Goal: Information Seeking & Learning: Learn about a topic

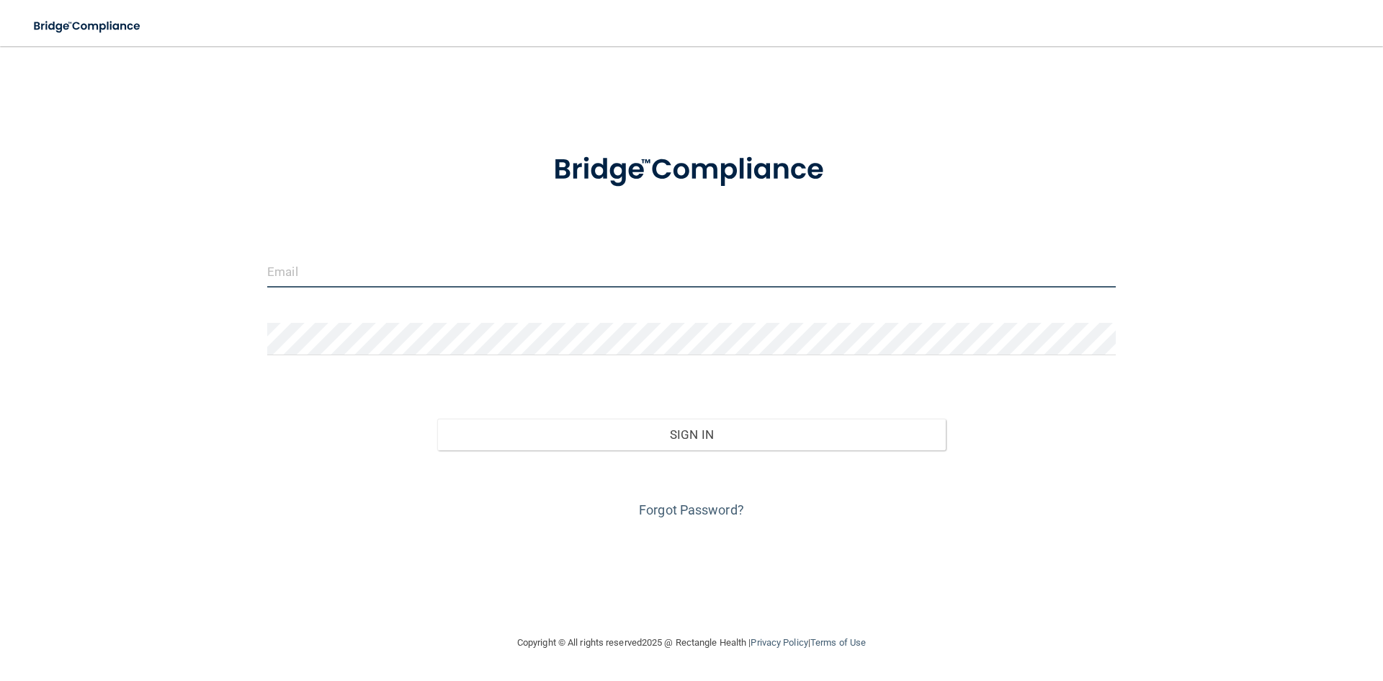
click at [383, 266] on input "email" at bounding box center [691, 271] width 849 height 32
type input "[EMAIL_ADDRESS][DOMAIN_NAME]"
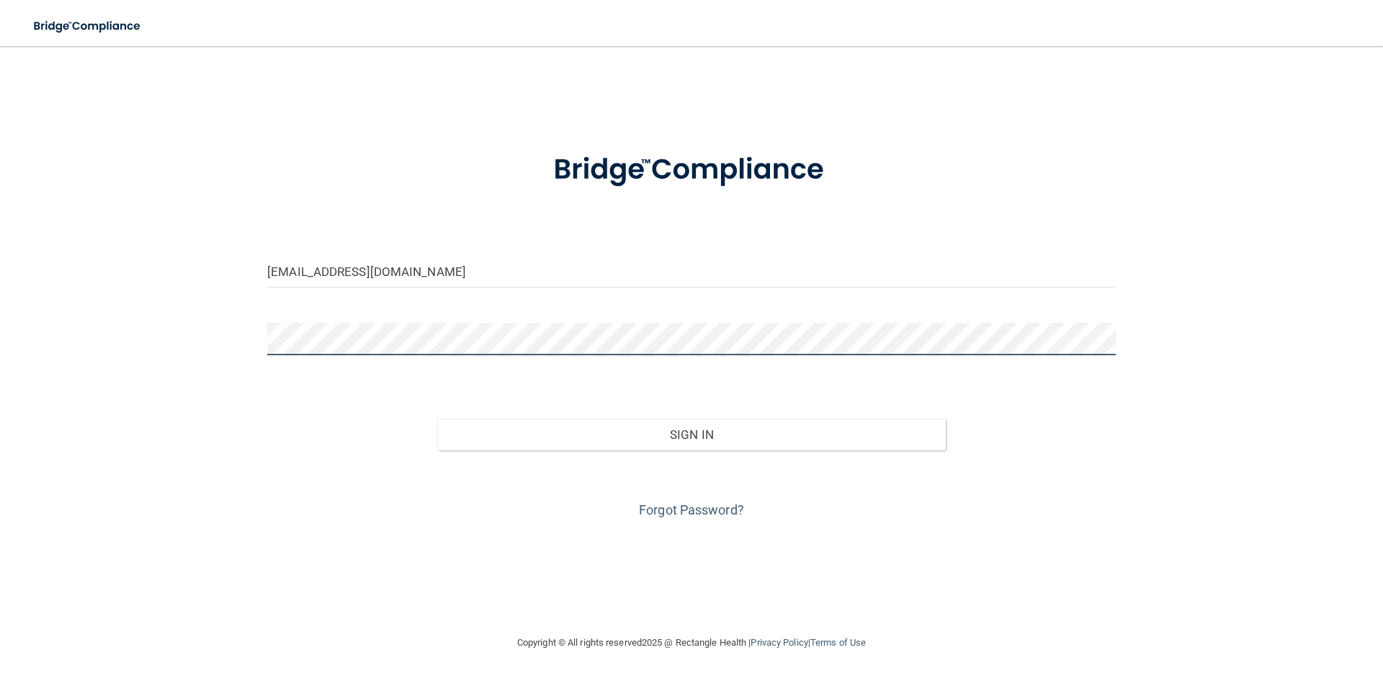
click at [437, 419] on button "Sign In" at bounding box center [691, 435] width 509 height 32
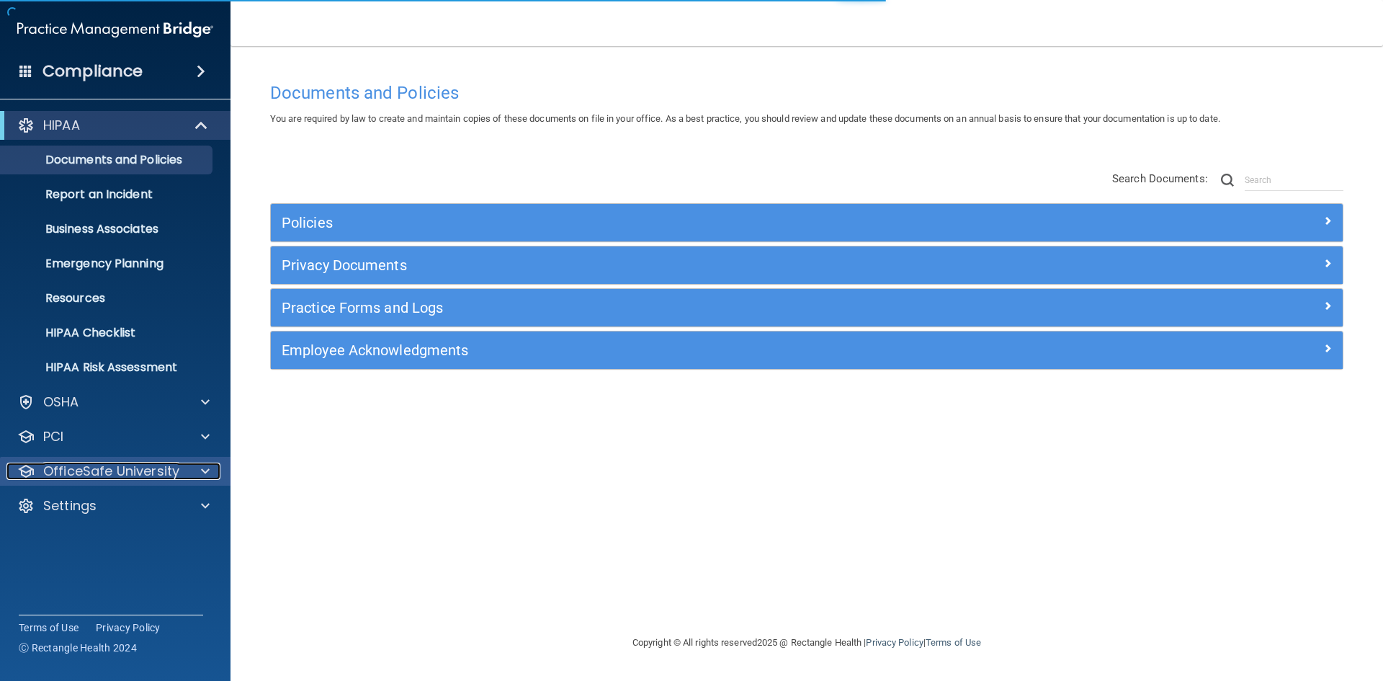
click at [115, 469] on p "OfficeSafe University" at bounding box center [111, 471] width 136 height 17
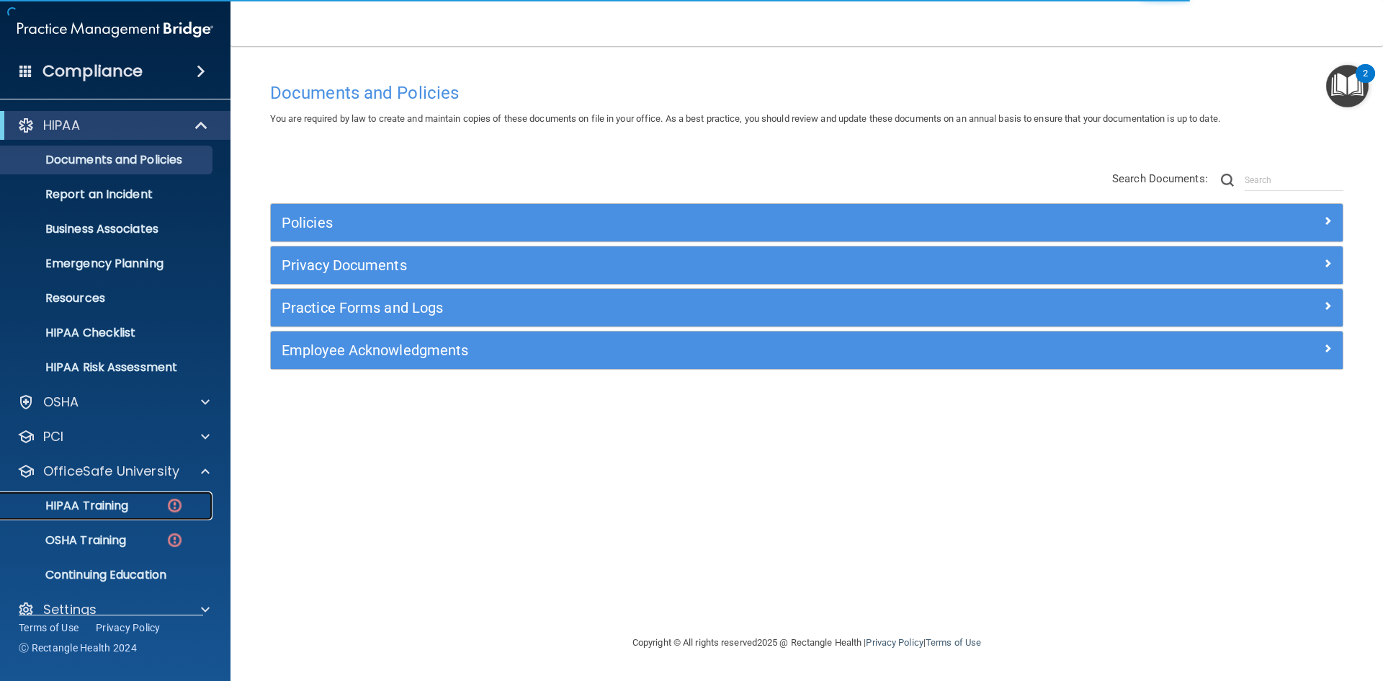
click at [110, 515] on link "HIPAA Training" at bounding box center [99, 505] width 227 height 29
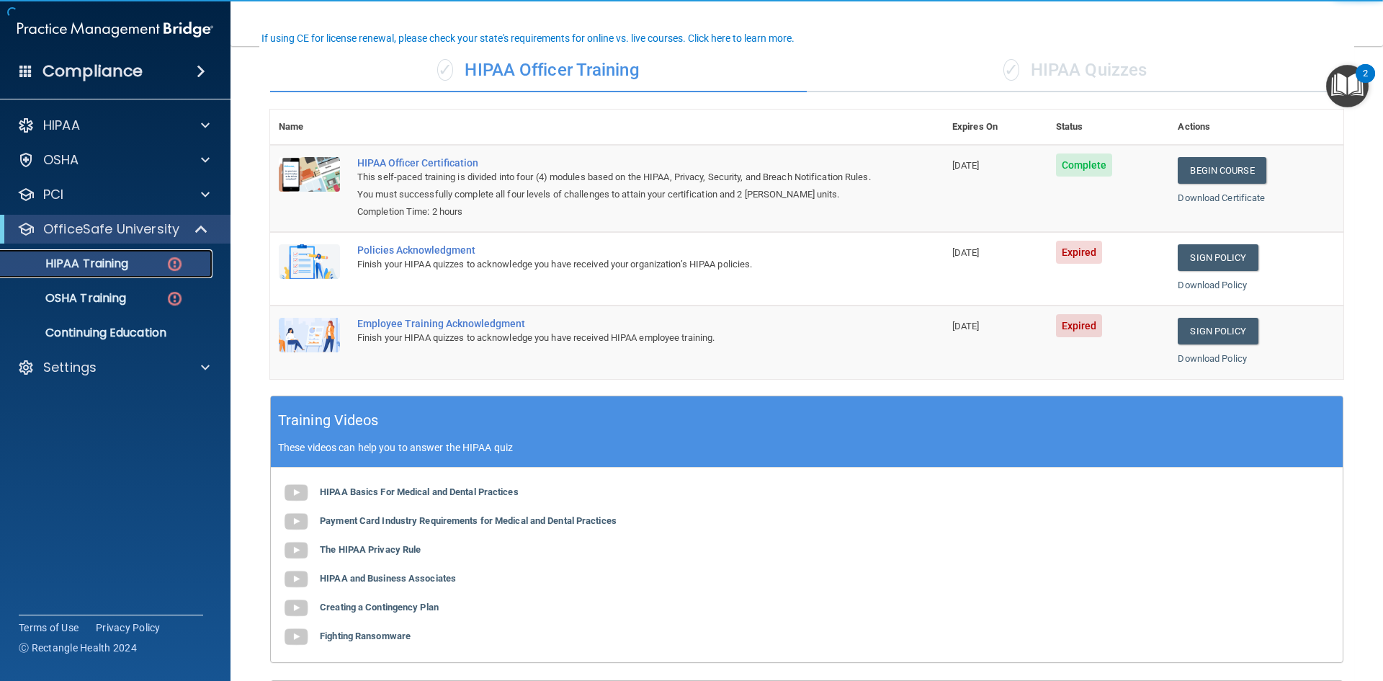
scroll to position [144, 0]
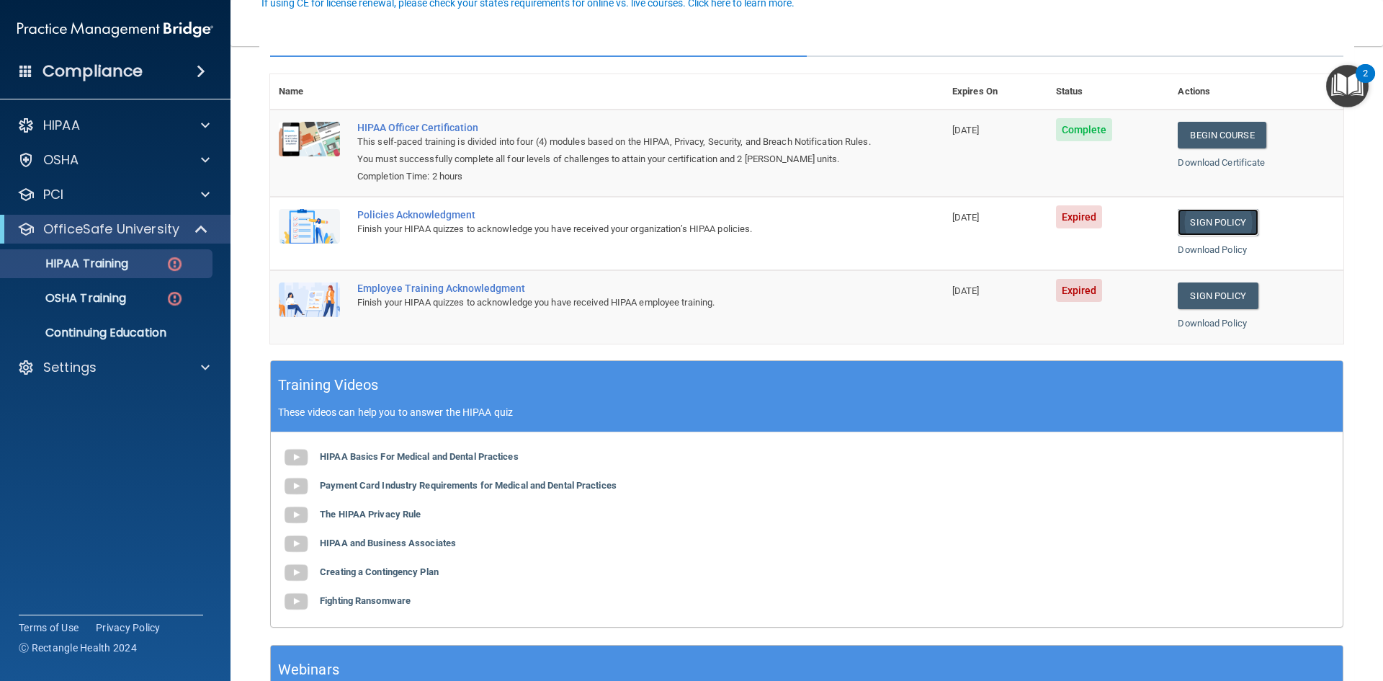
click at [1226, 218] on link "Sign Policy" at bounding box center [1218, 222] width 80 height 27
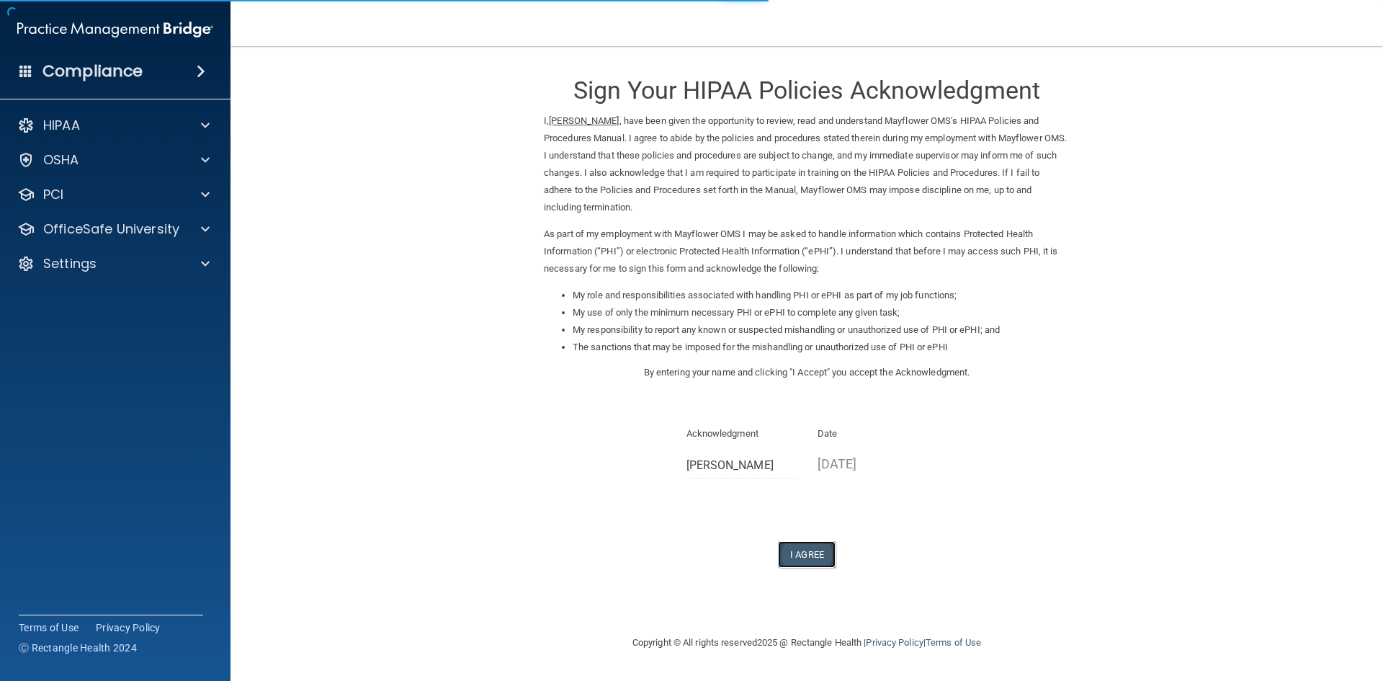
click at [817, 551] on button "I Agree" at bounding box center [807, 554] width 58 height 27
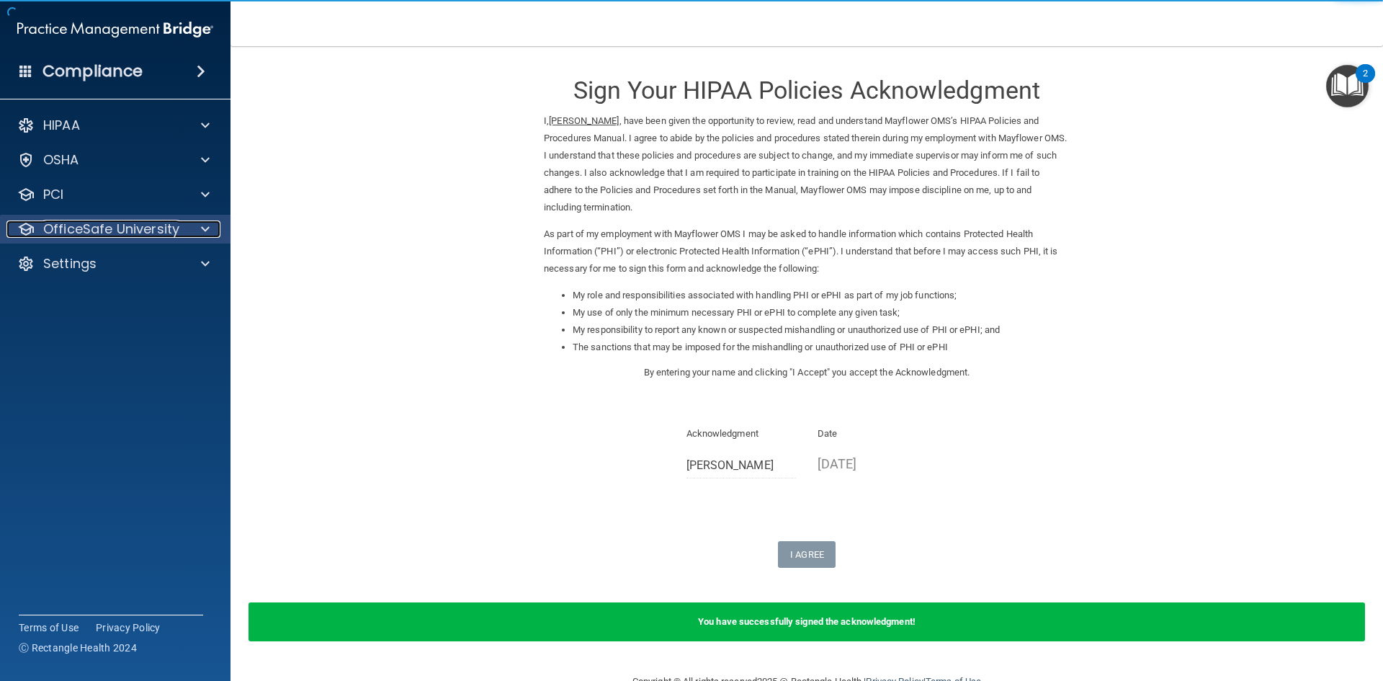
click at [114, 224] on p "OfficeSafe University" at bounding box center [111, 228] width 136 height 17
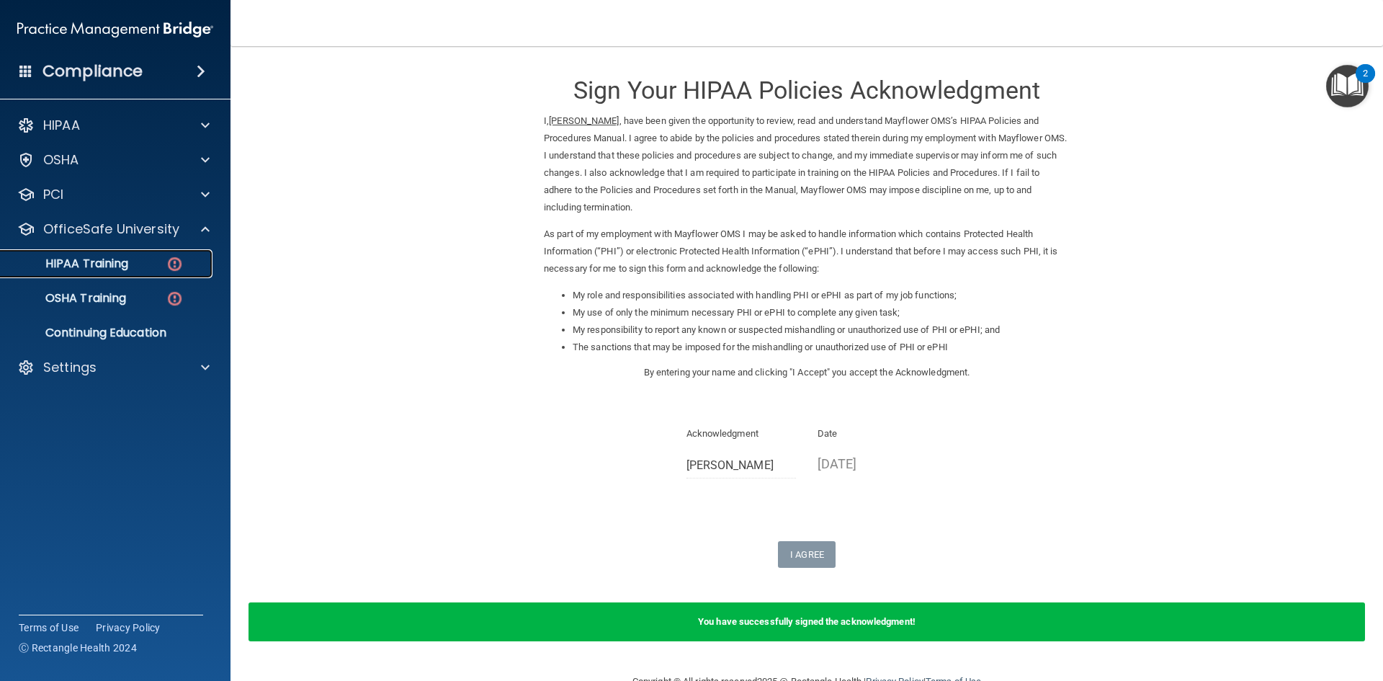
click at [149, 269] on div "HIPAA Training" at bounding box center [107, 264] width 197 height 14
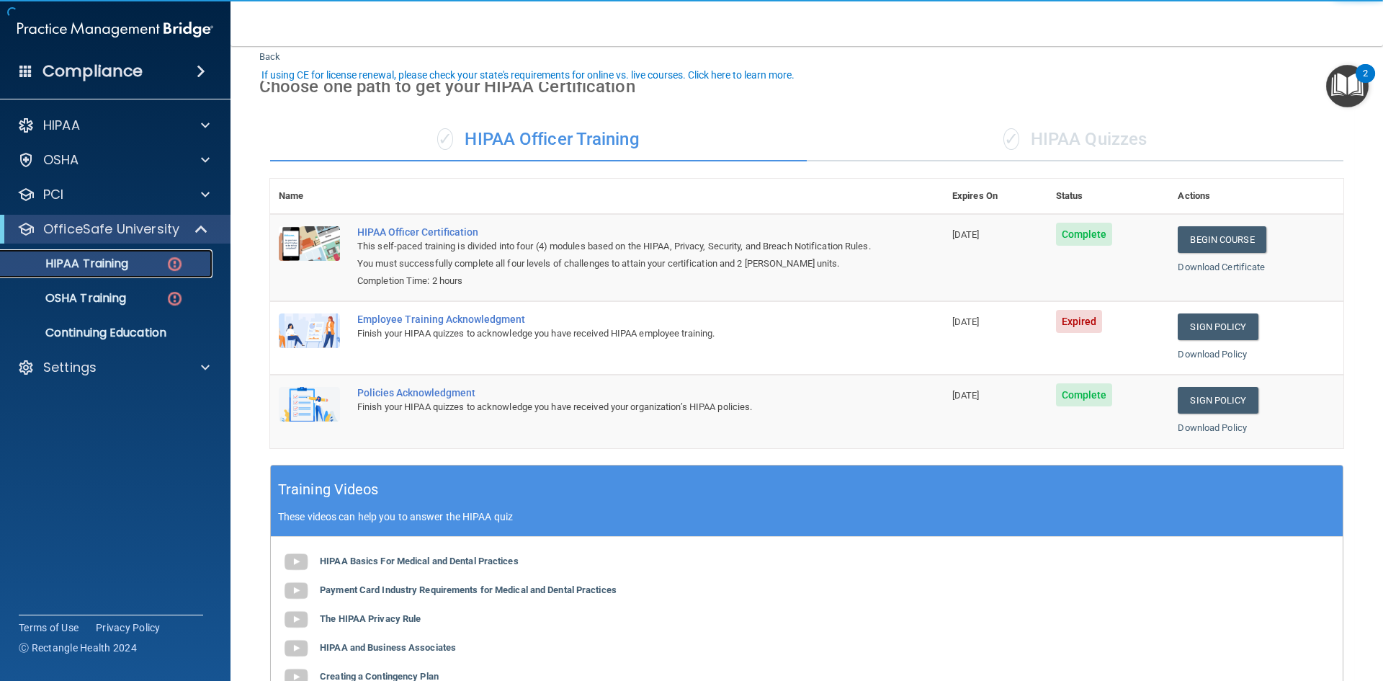
scroll to position [72, 0]
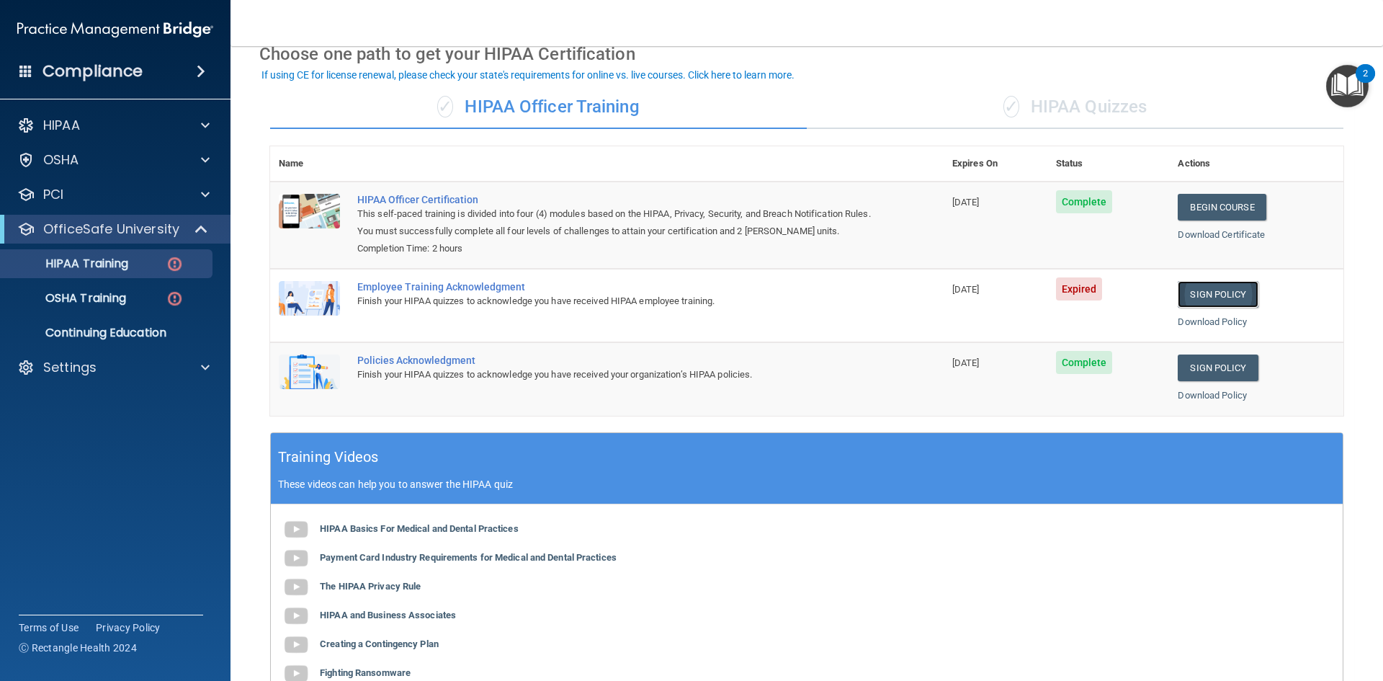
click at [1211, 288] on link "Sign Policy" at bounding box center [1218, 294] width 80 height 27
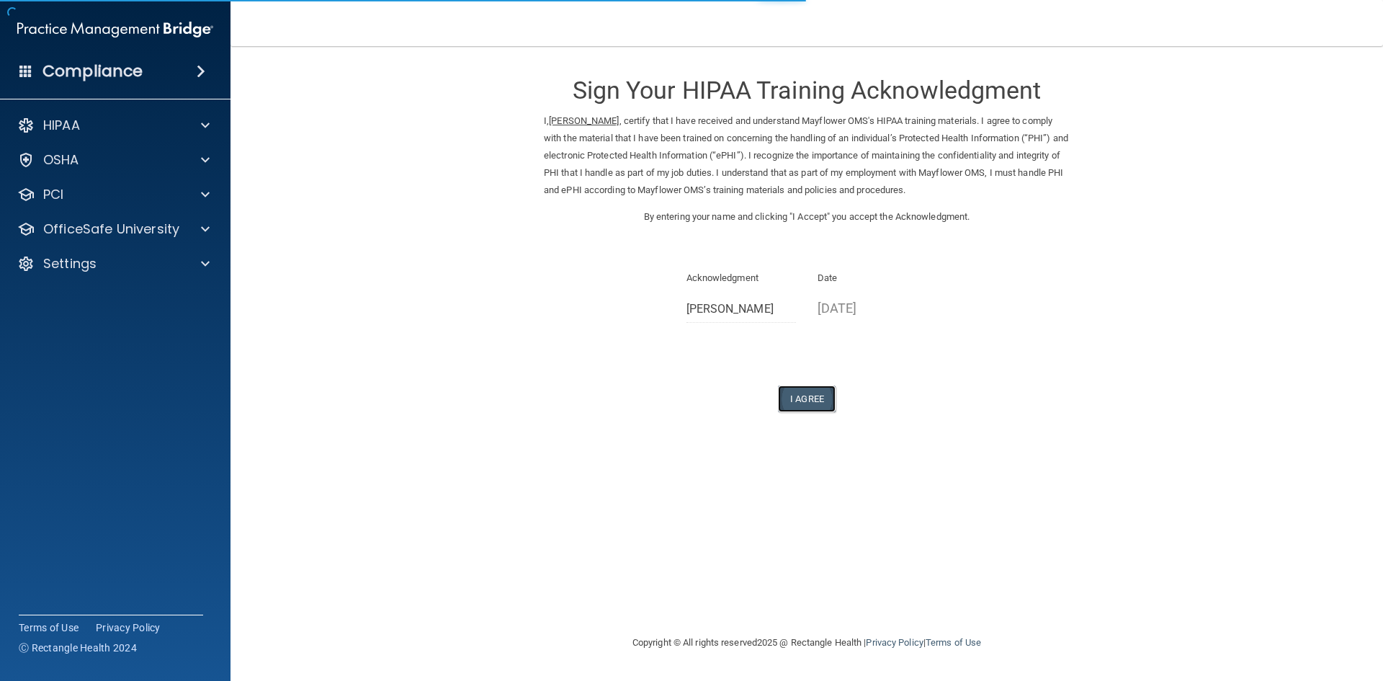
click at [803, 388] on button "I Agree" at bounding box center [807, 398] width 58 height 27
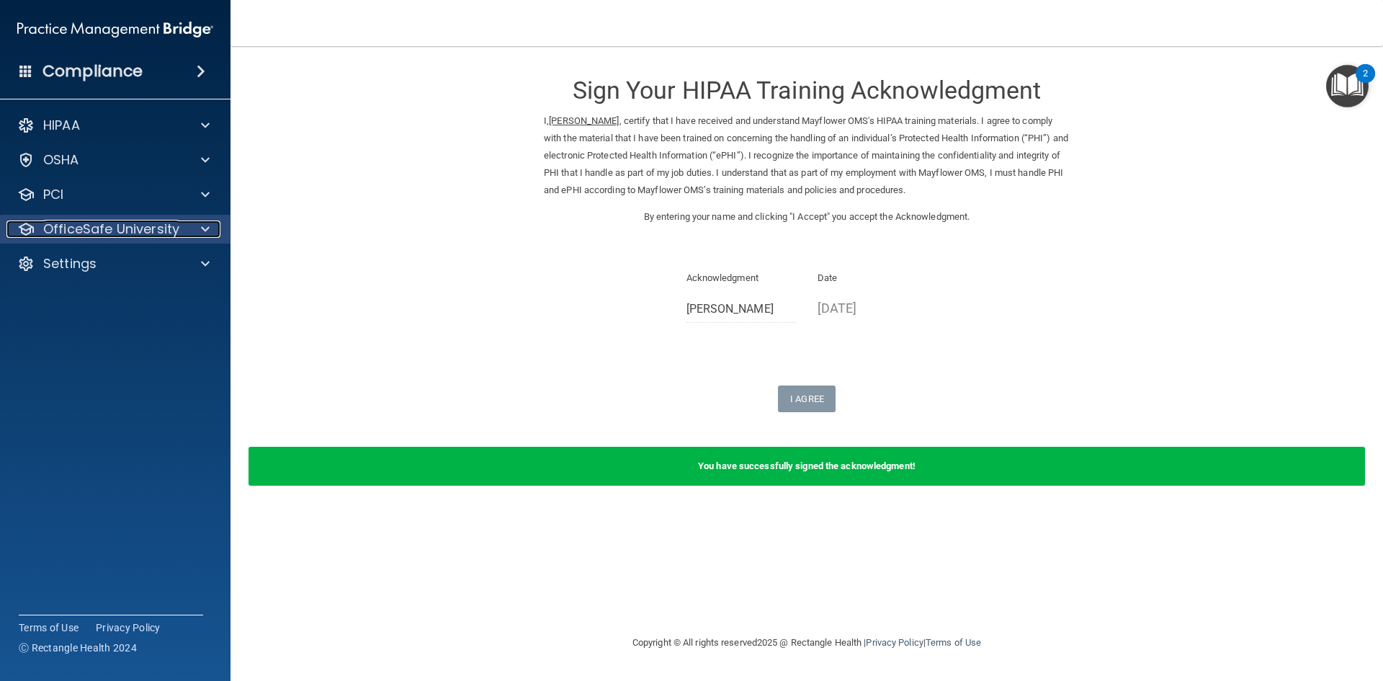
click at [99, 223] on p "OfficeSafe University" at bounding box center [111, 228] width 136 height 17
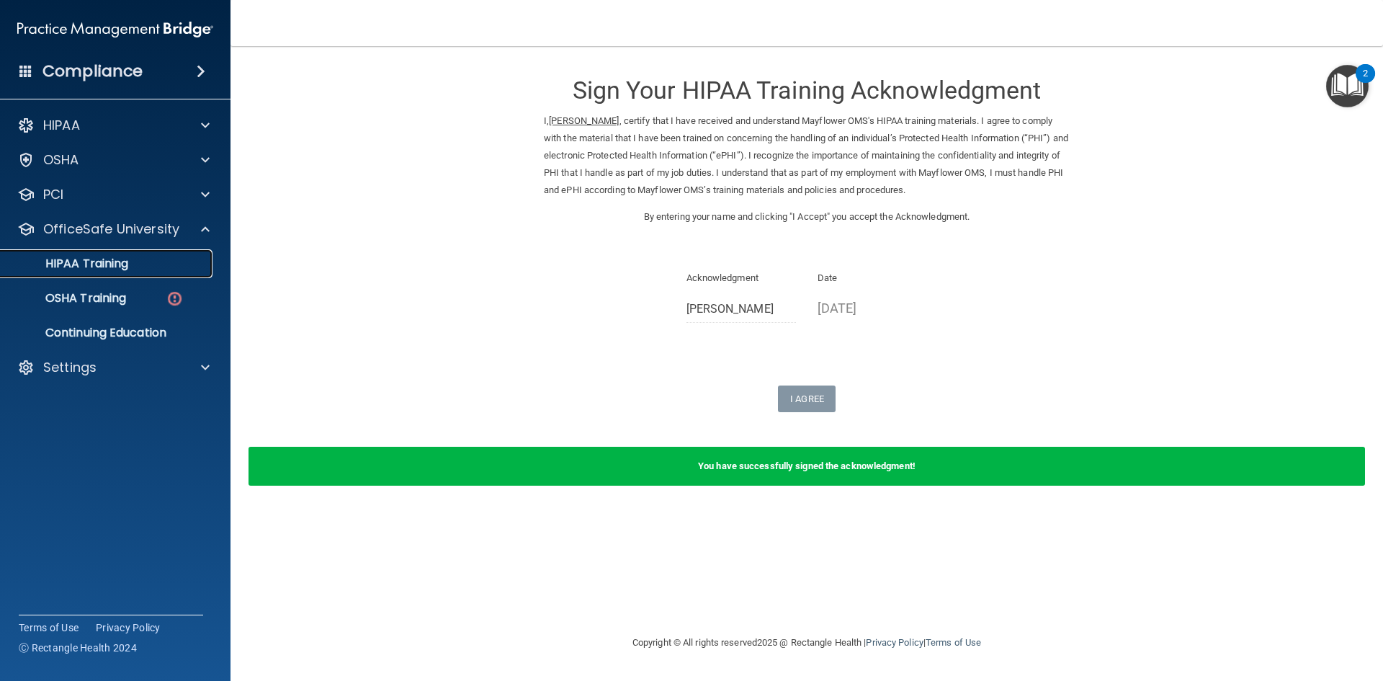
click at [118, 266] on p "HIPAA Training" at bounding box center [68, 264] width 119 height 14
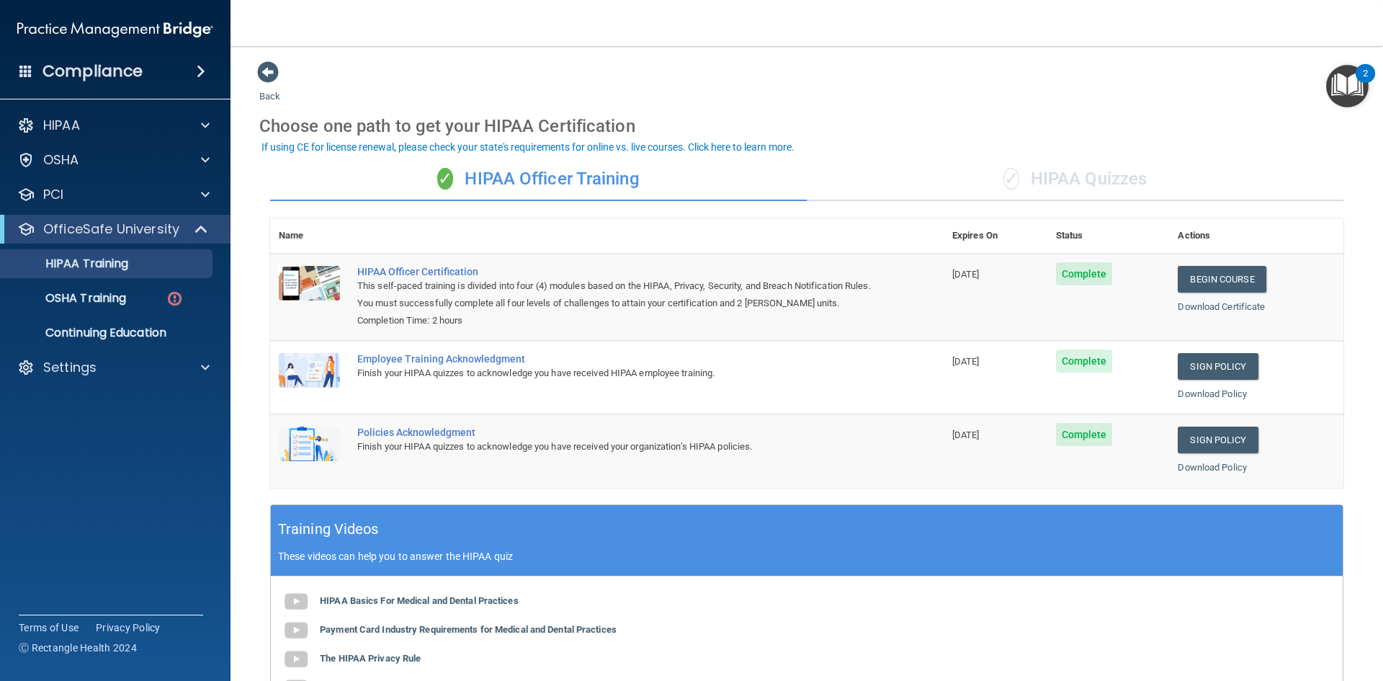
click at [1086, 175] on div "✓ HIPAA Quizzes" at bounding box center [1075, 179] width 537 height 43
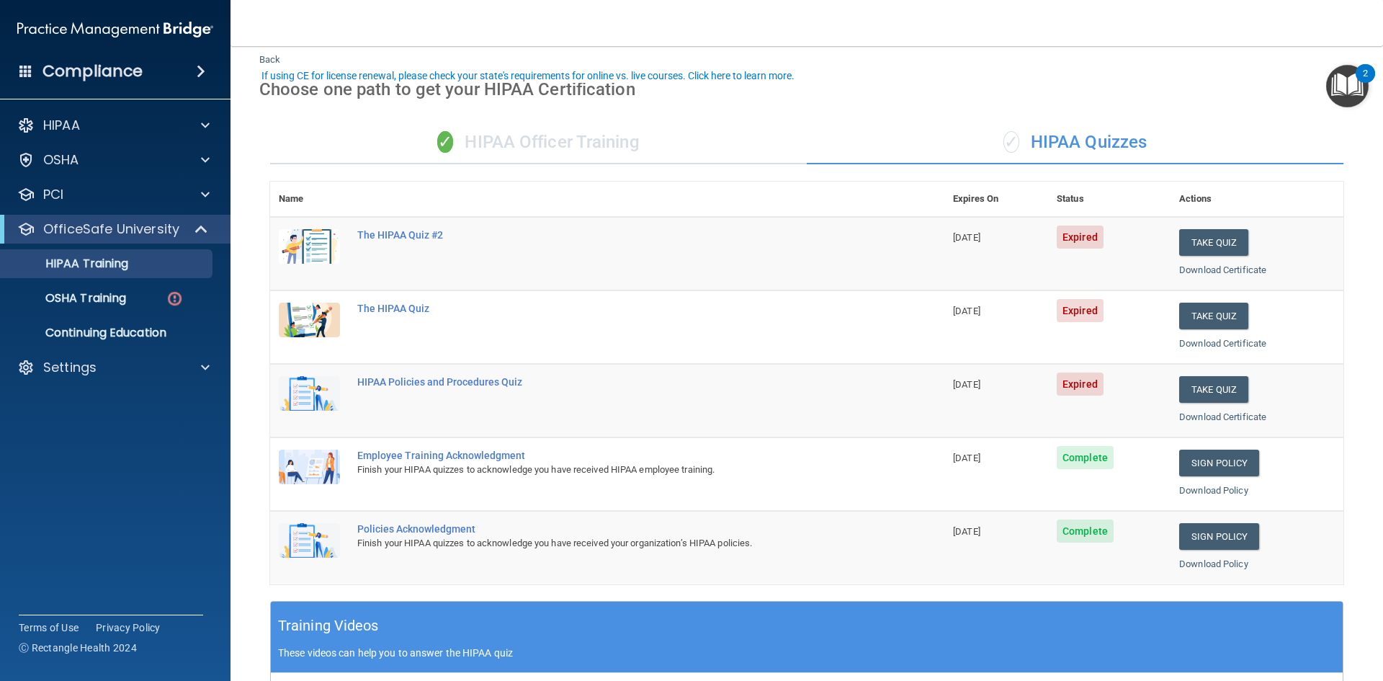
scroll to position [72, 0]
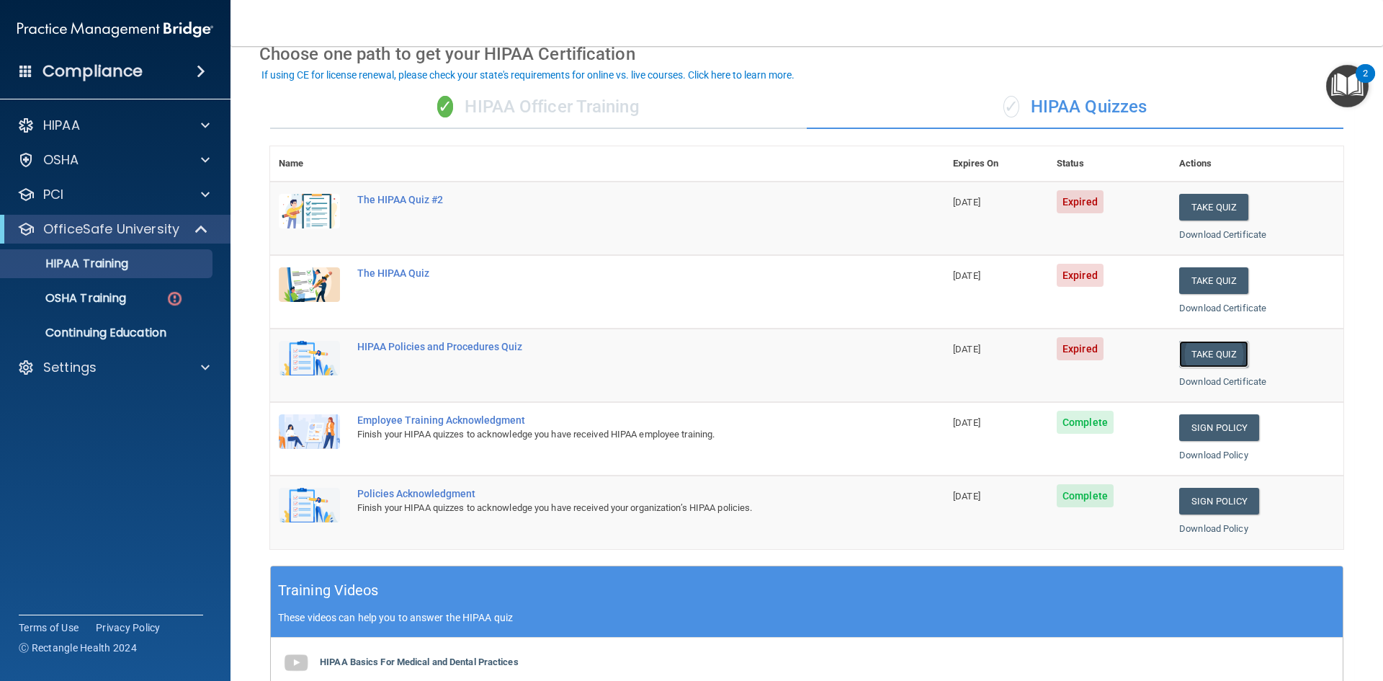
click at [1195, 352] on button "Take Quiz" at bounding box center [1213, 354] width 69 height 27
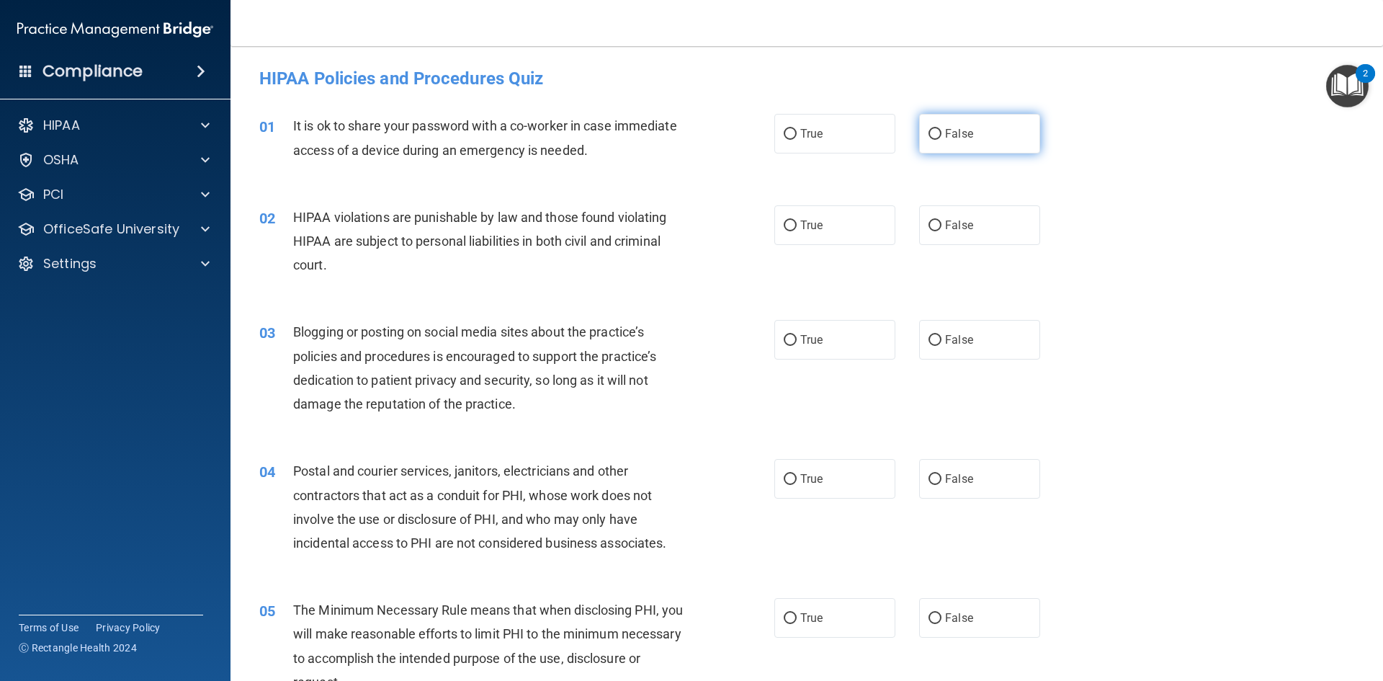
click at [953, 132] on span "False" at bounding box center [959, 134] width 28 height 14
click at [942, 132] on input "False" at bounding box center [935, 134] width 13 height 11
radio input "true"
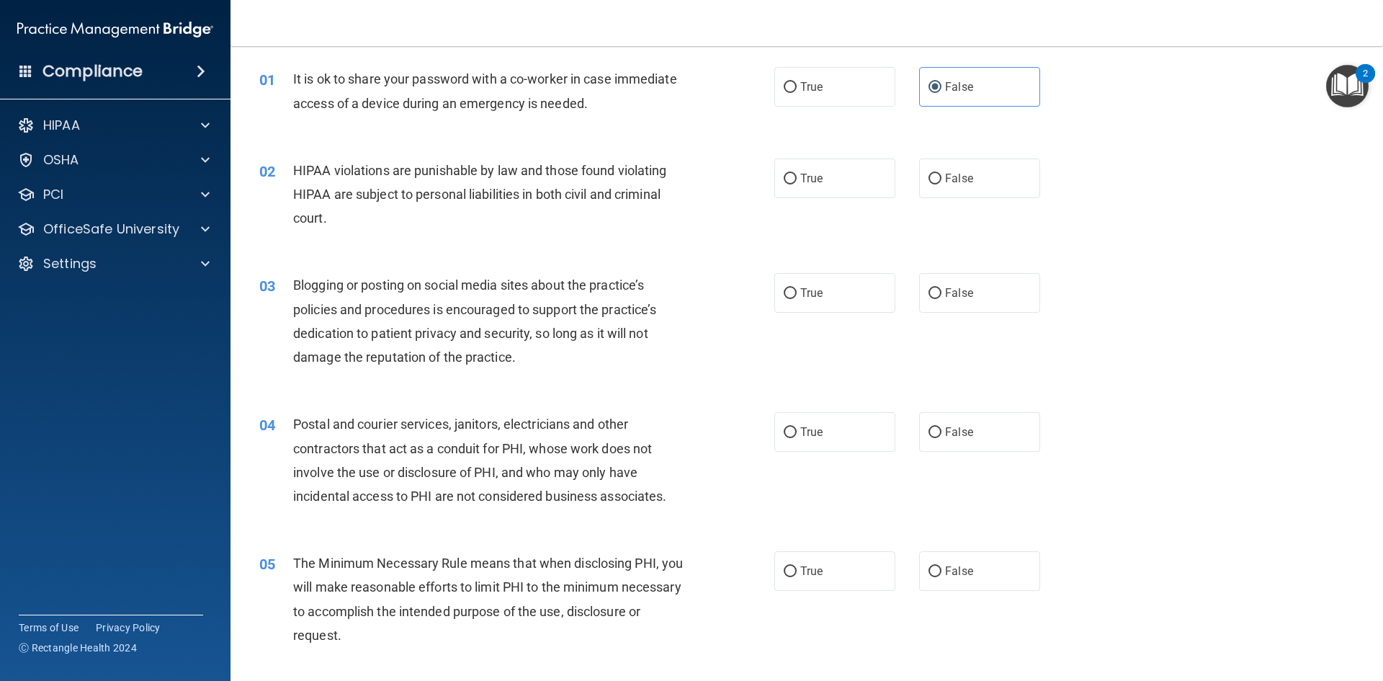
scroll to position [72, 0]
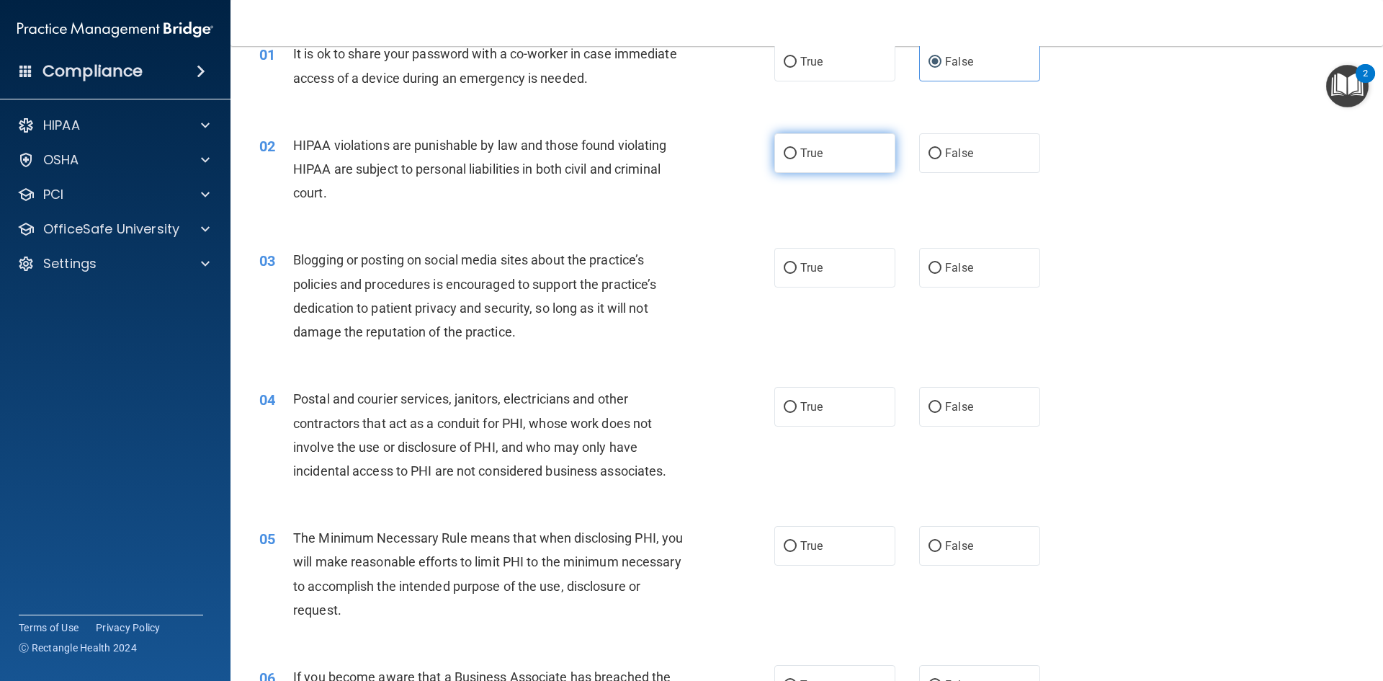
click at [813, 156] on span "True" at bounding box center [811, 153] width 22 height 14
click at [797, 156] on input "True" at bounding box center [790, 153] width 13 height 11
radio input "true"
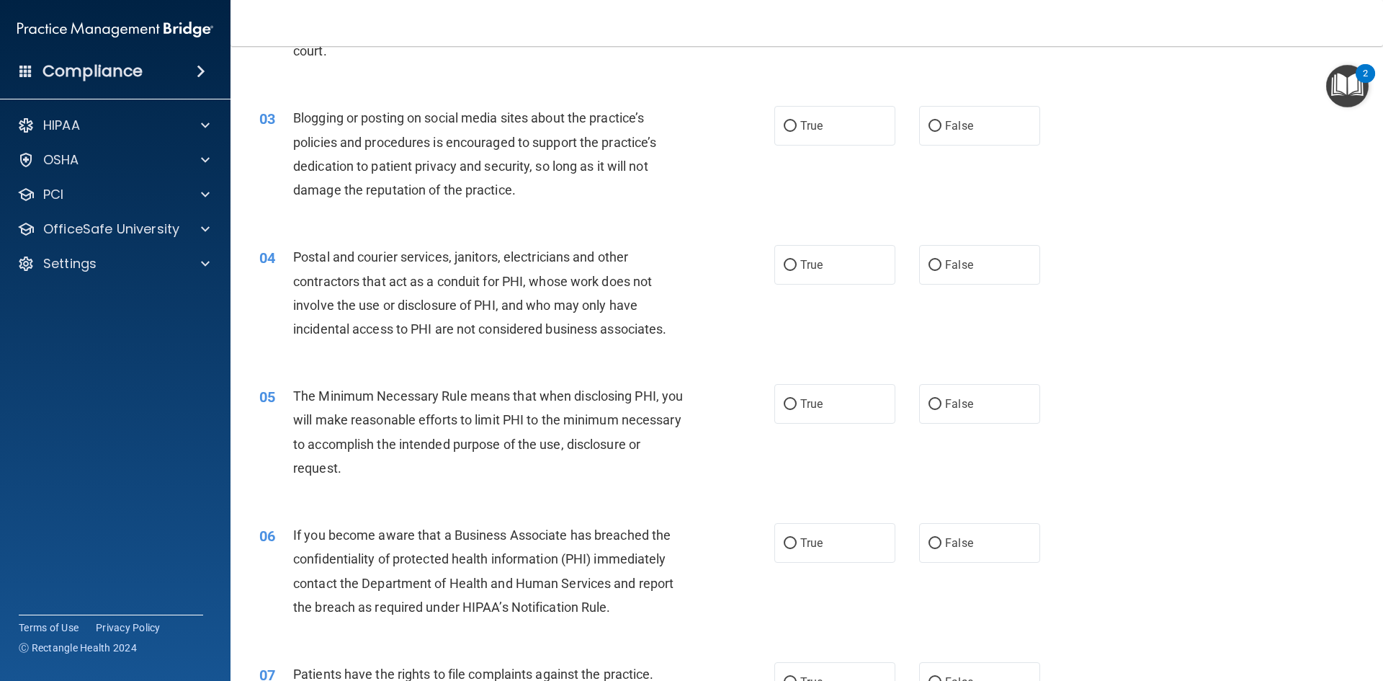
scroll to position [216, 0]
click at [806, 124] on span "True" at bounding box center [811, 124] width 22 height 14
click at [797, 124] on input "True" at bounding box center [790, 124] width 13 height 11
radio input "true"
click at [786, 262] on input "True" at bounding box center [790, 263] width 13 height 11
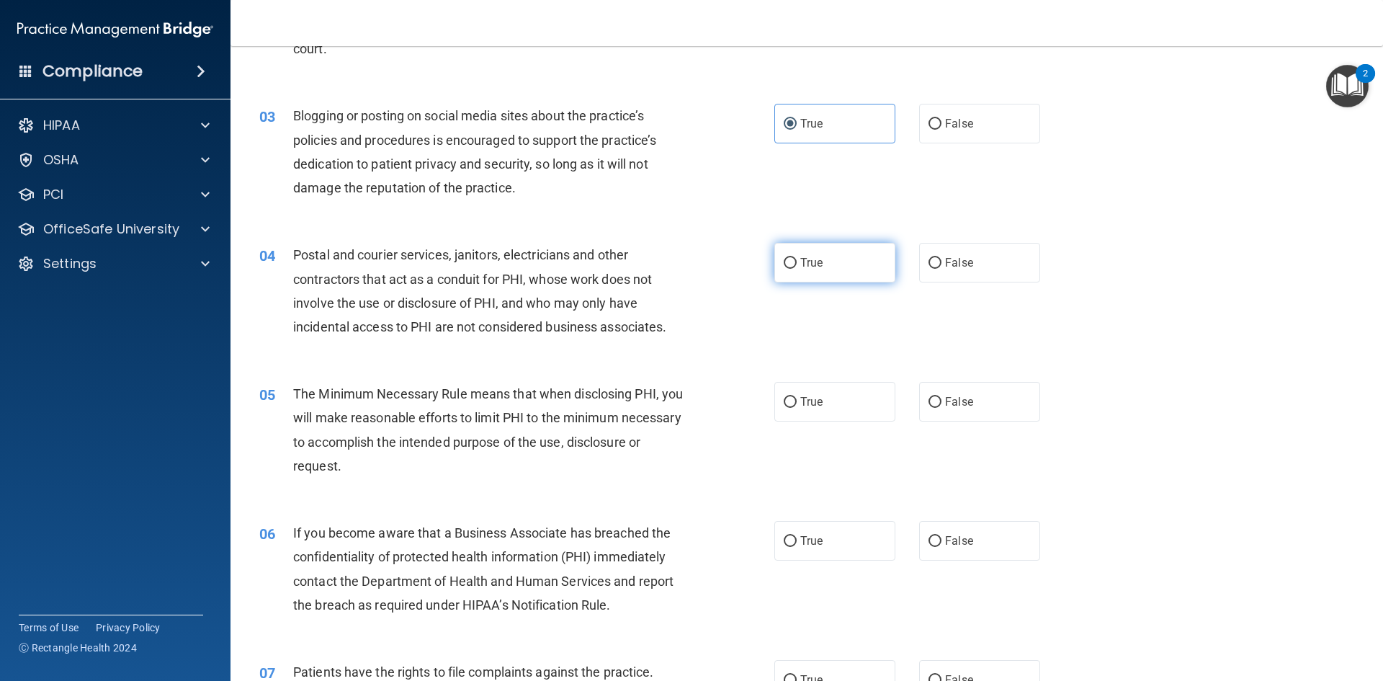
radio input "true"
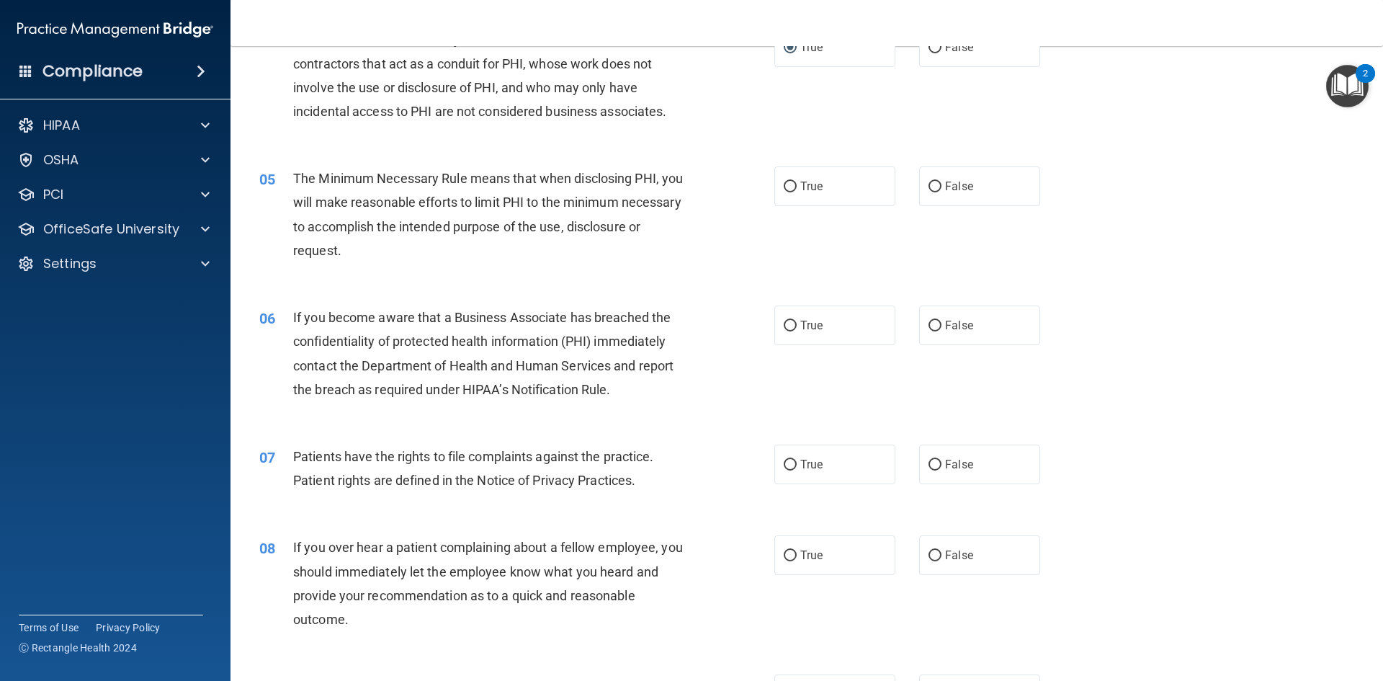
scroll to position [432, 0]
click at [785, 186] on input "True" at bounding box center [790, 186] width 13 height 11
radio input "true"
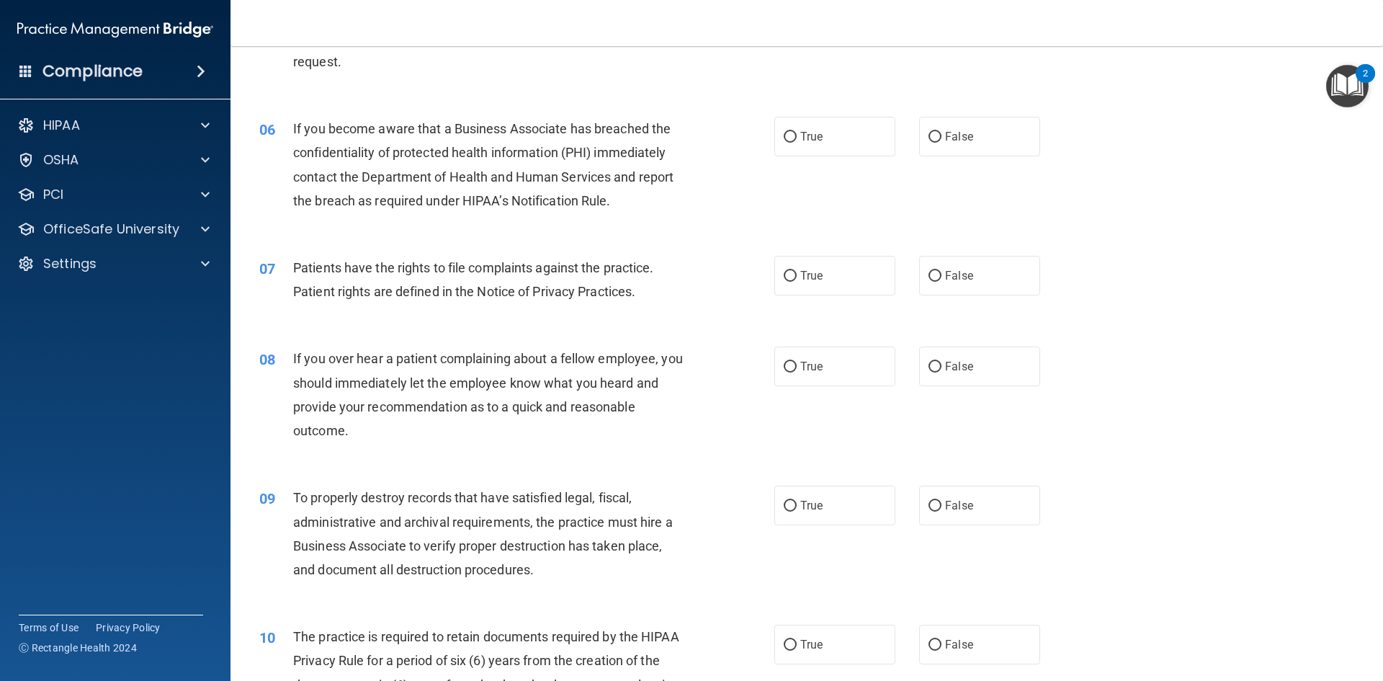
scroll to position [576, 0]
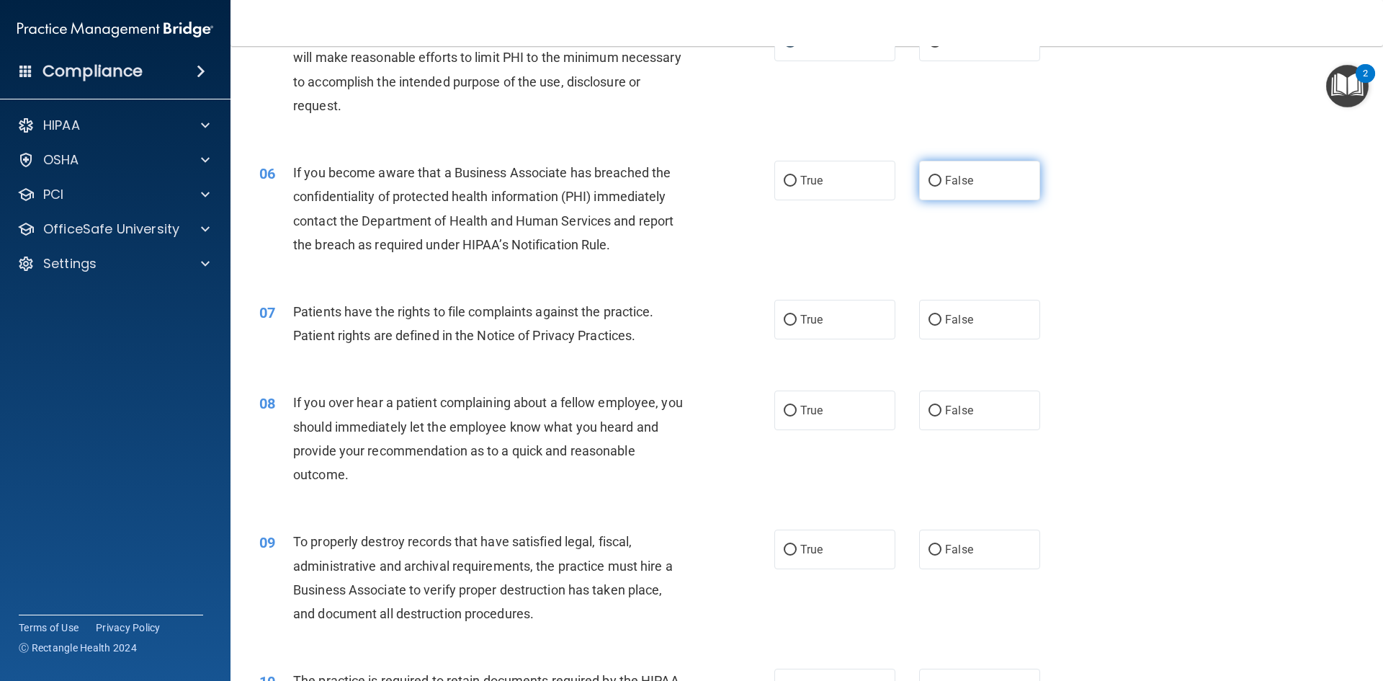
click at [932, 181] on input "False" at bounding box center [935, 181] width 13 height 11
radio input "true"
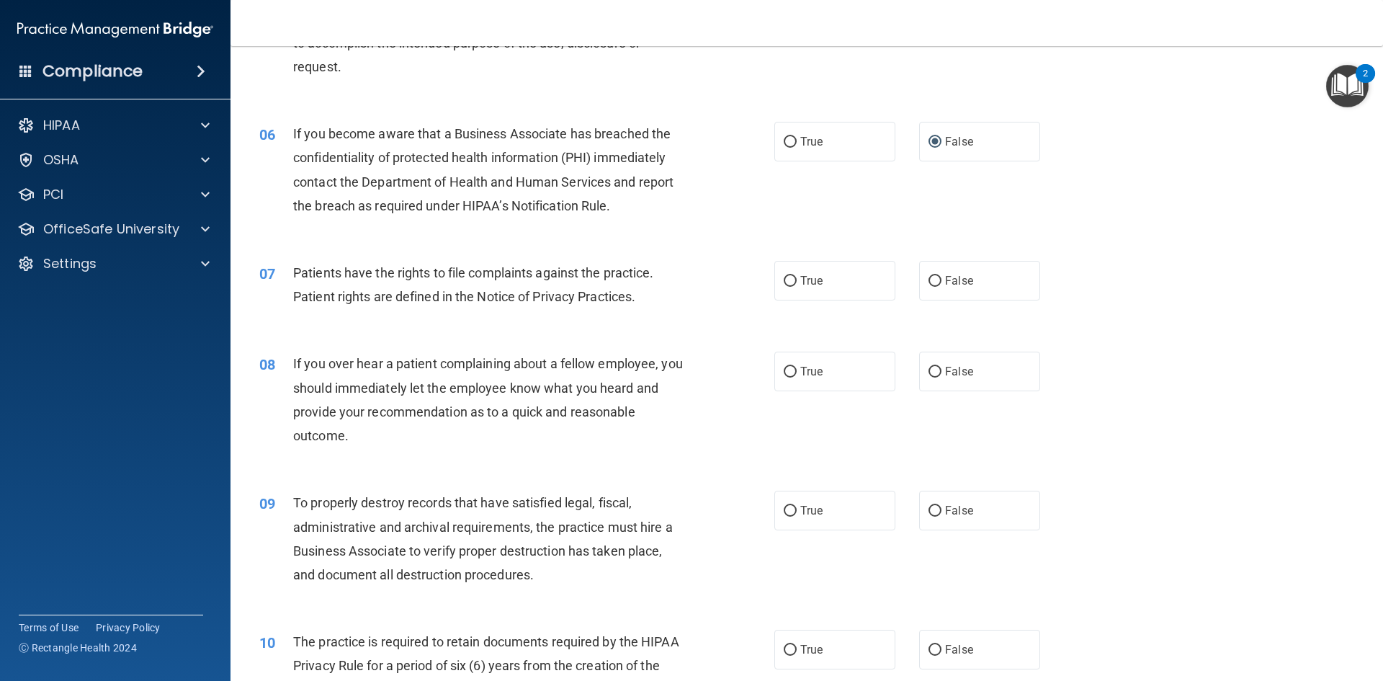
scroll to position [648, 0]
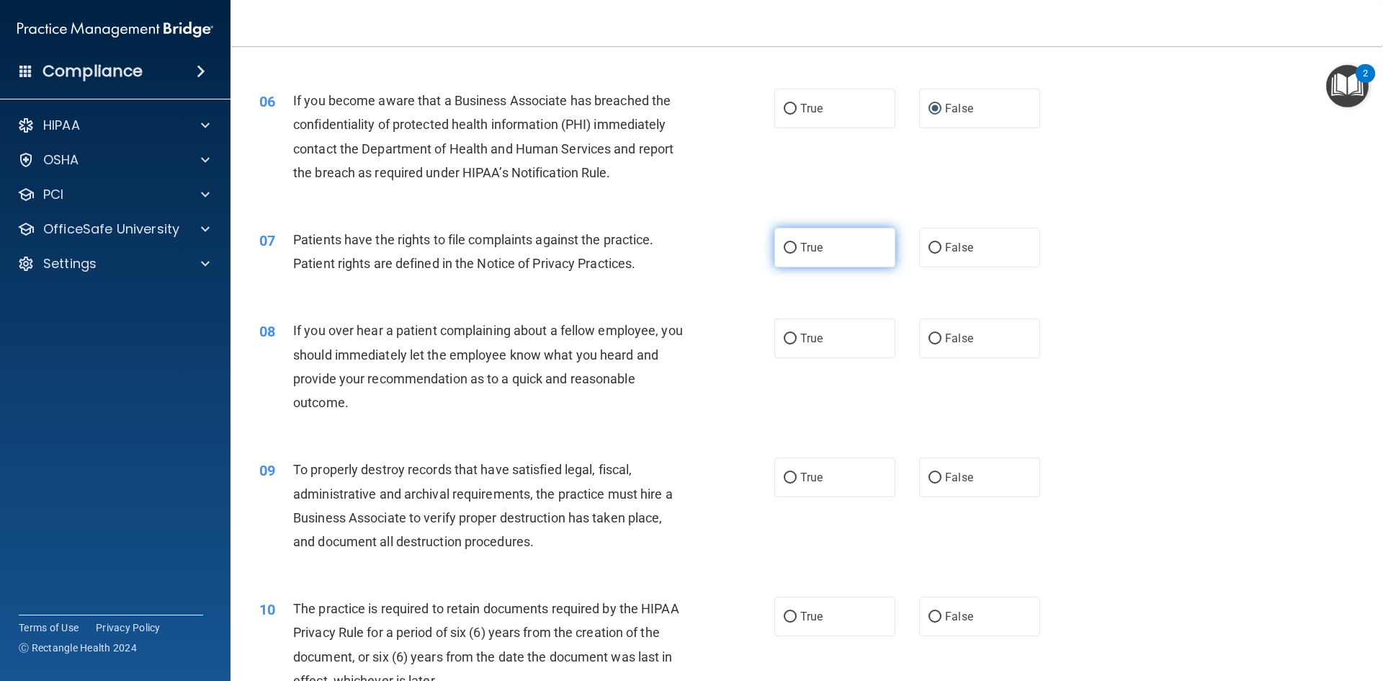
click at [786, 244] on input "True" at bounding box center [790, 248] width 13 height 11
radio input "true"
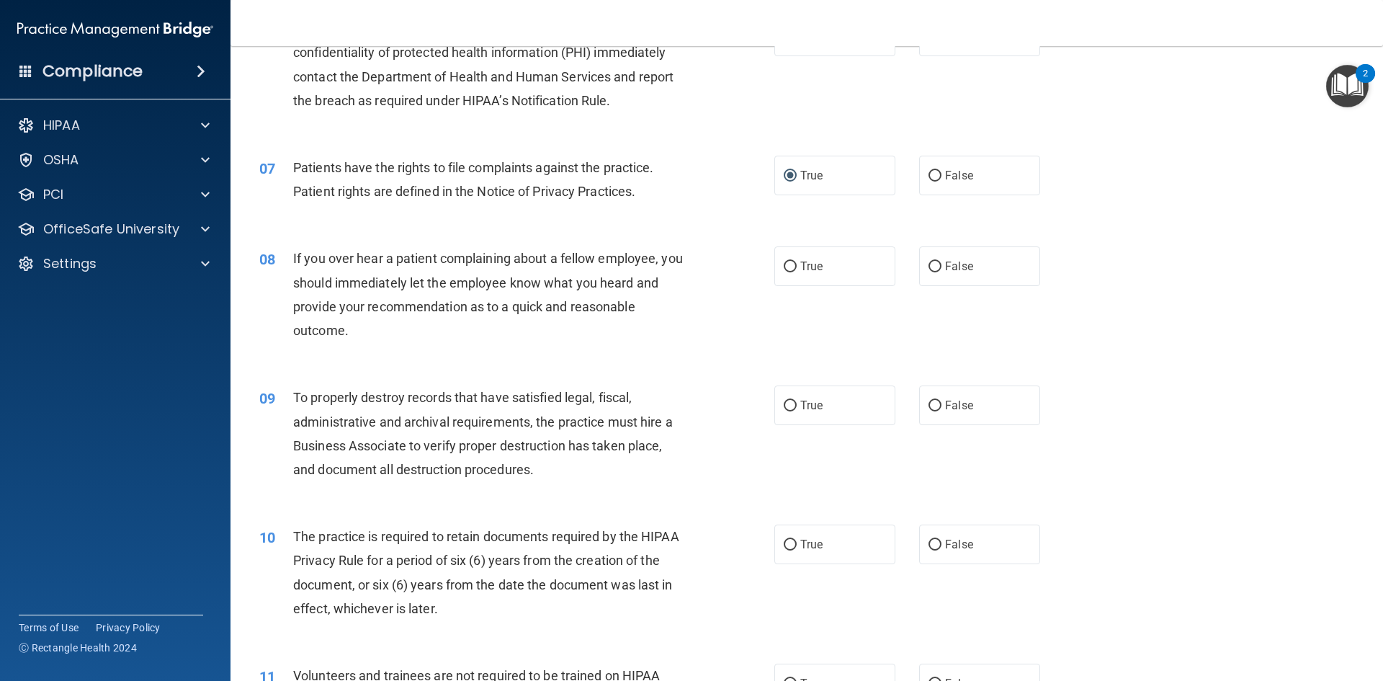
scroll to position [793, 0]
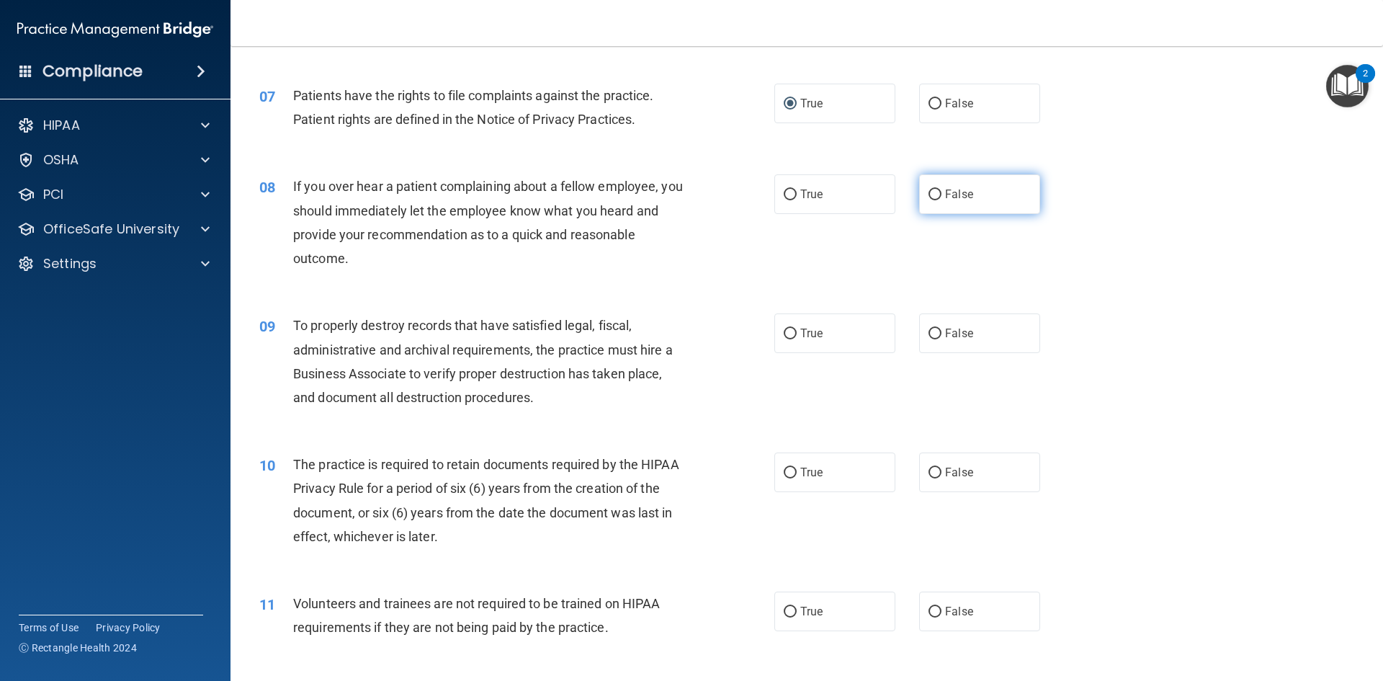
click at [921, 195] on label "False" at bounding box center [979, 194] width 121 height 40
click at [929, 195] on input "False" at bounding box center [935, 194] width 13 height 11
radio input "true"
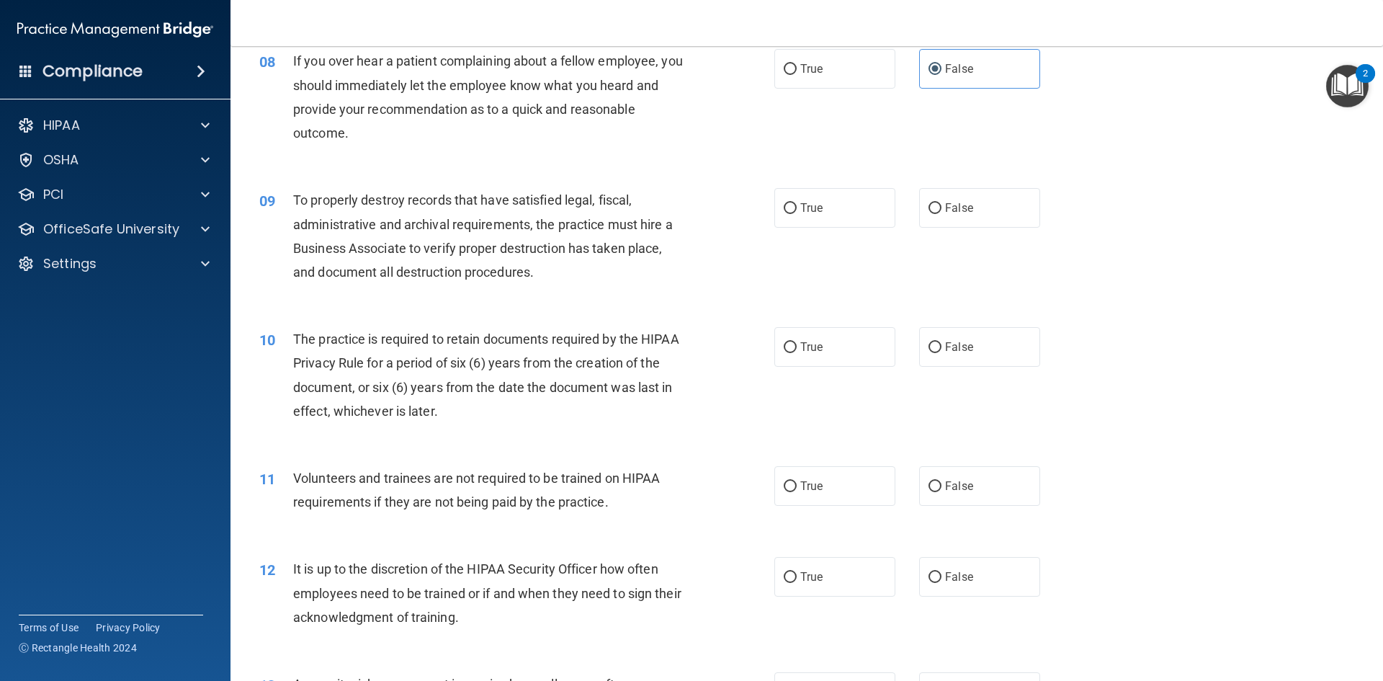
scroll to position [937, 0]
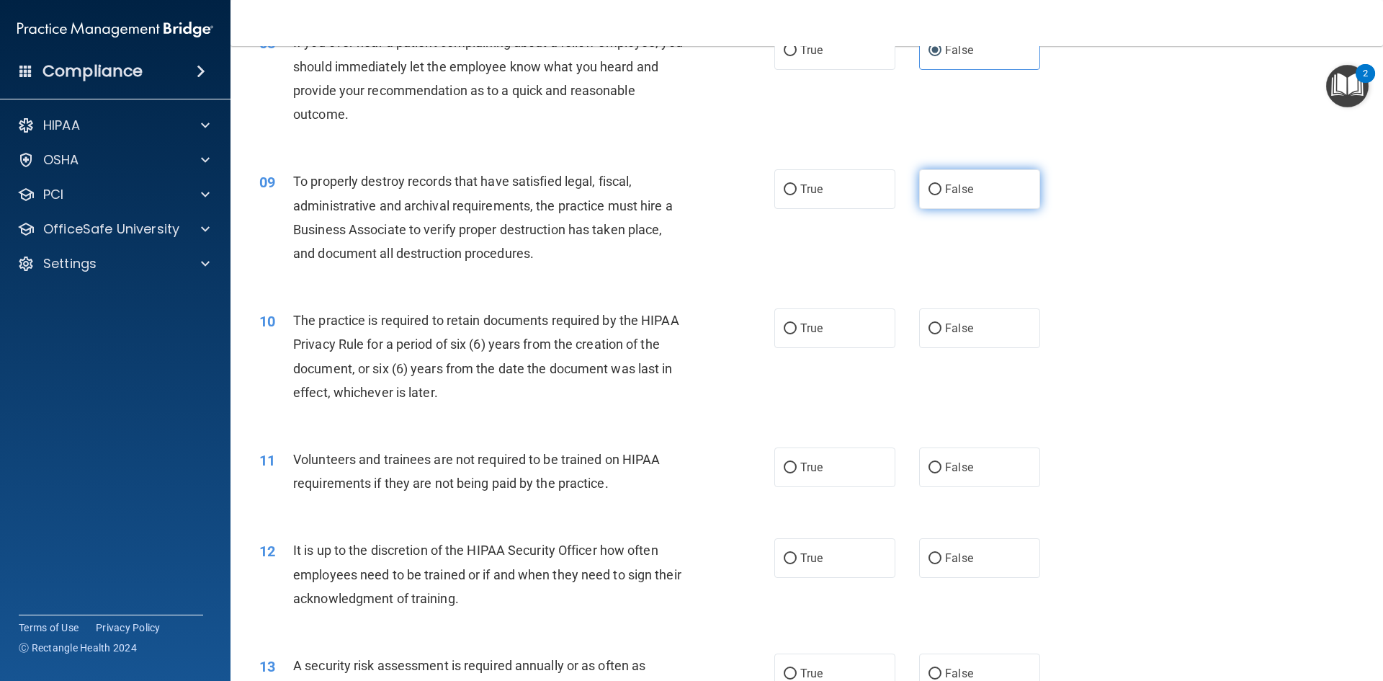
click at [971, 186] on label "False" at bounding box center [979, 189] width 121 height 40
click at [942, 186] on input "False" at bounding box center [935, 189] width 13 height 11
radio input "true"
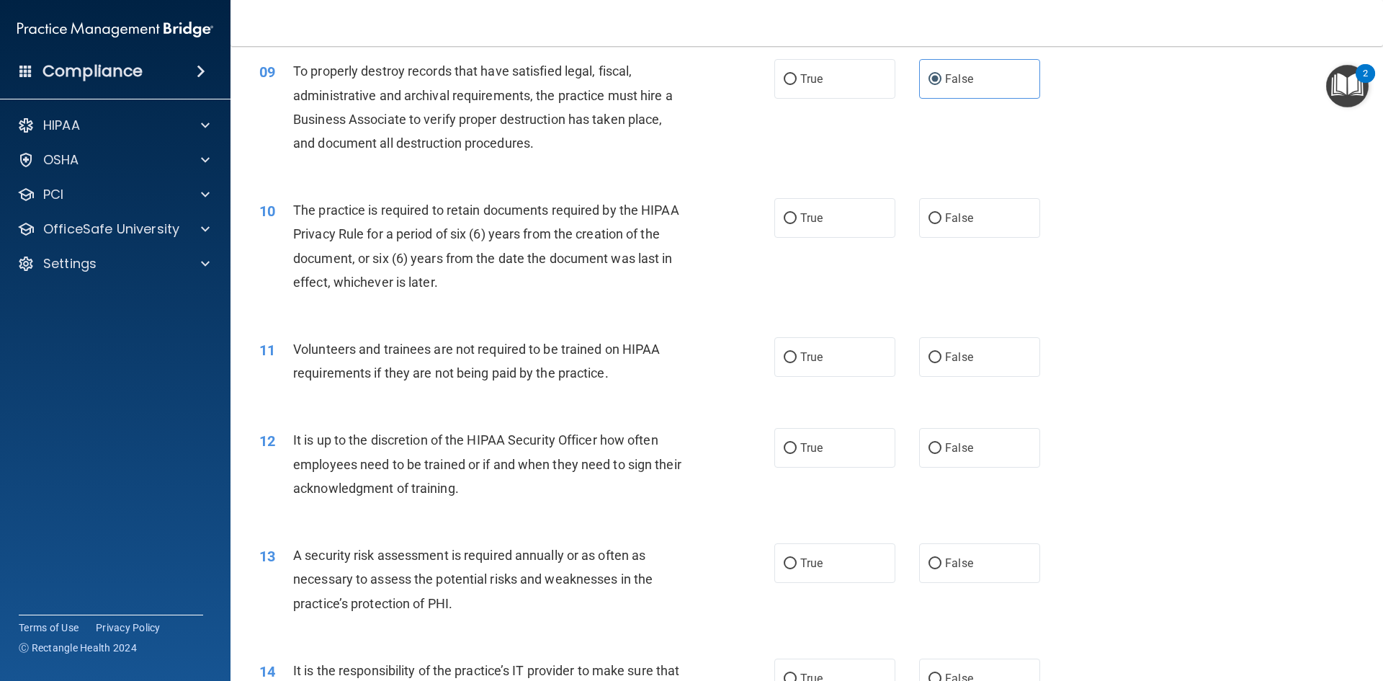
scroll to position [1081, 0]
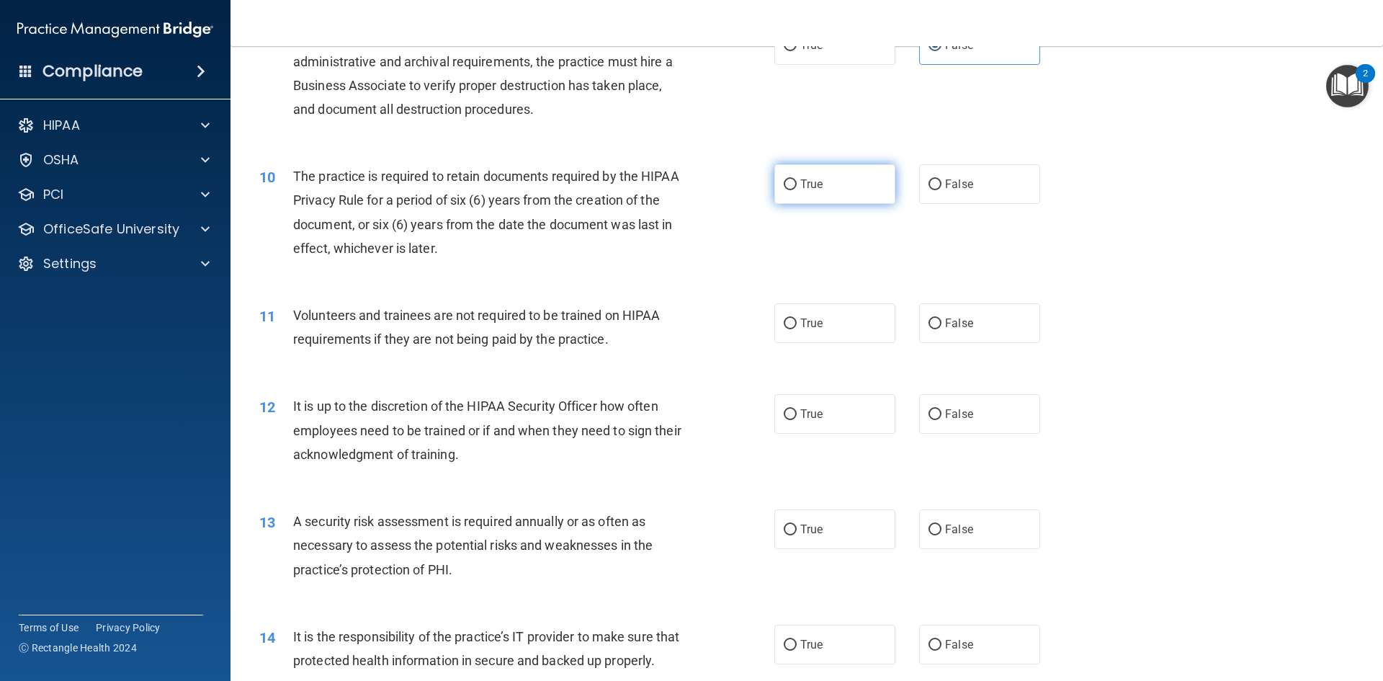
click at [796, 194] on label "True" at bounding box center [835, 184] width 121 height 40
click at [796, 190] on input "True" at bounding box center [790, 184] width 13 height 11
radio input "true"
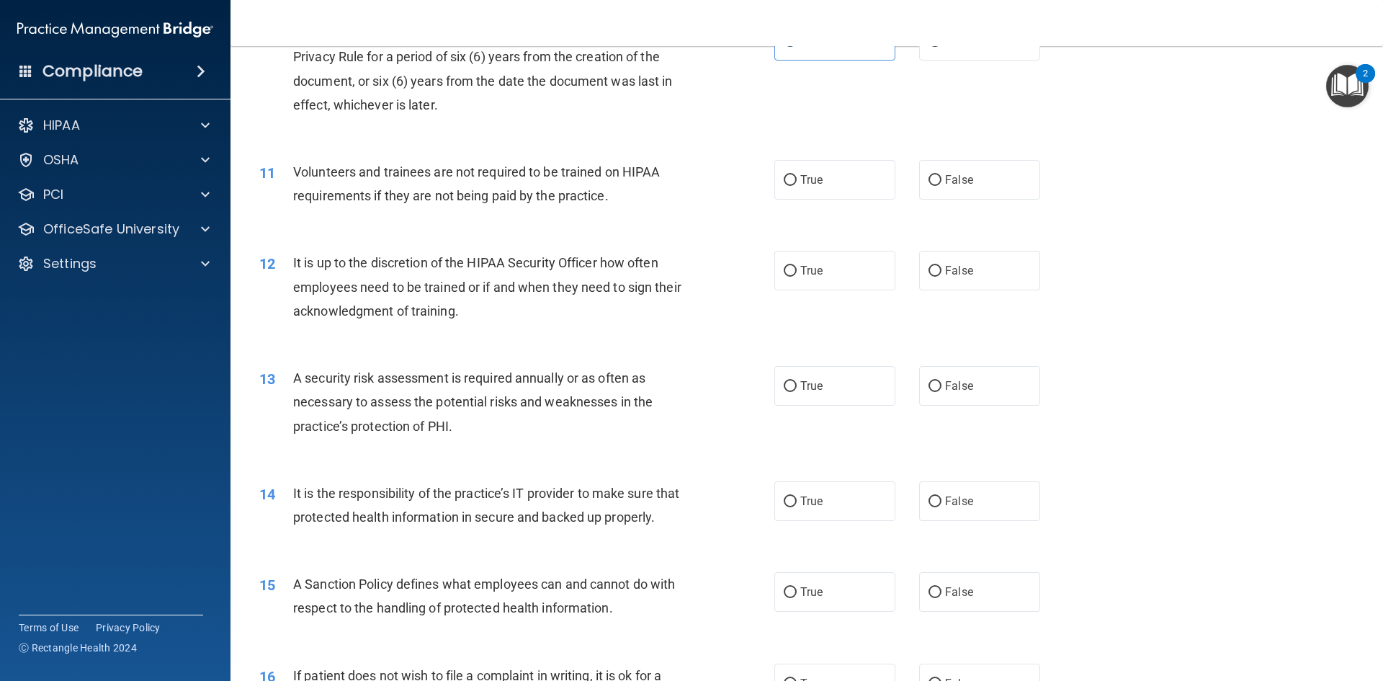
scroll to position [1225, 0]
click at [932, 177] on input "False" at bounding box center [935, 179] width 13 height 11
radio input "true"
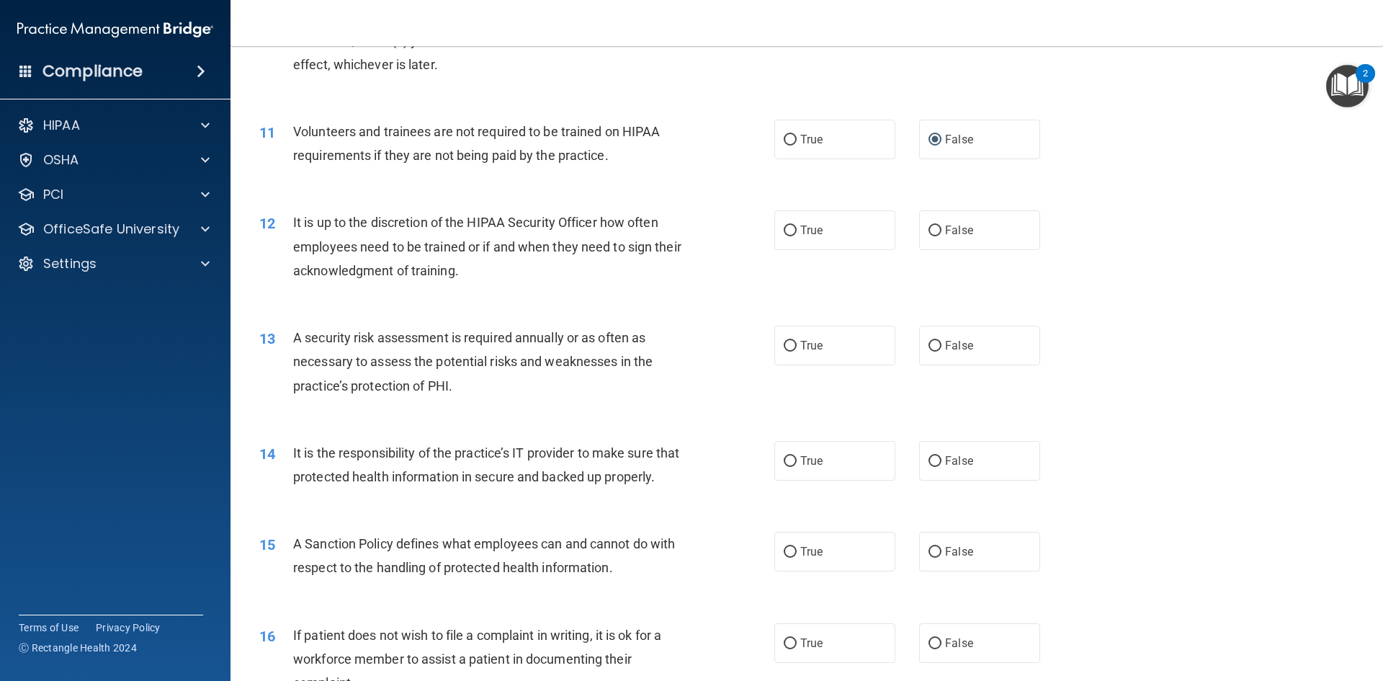
scroll to position [1297, 0]
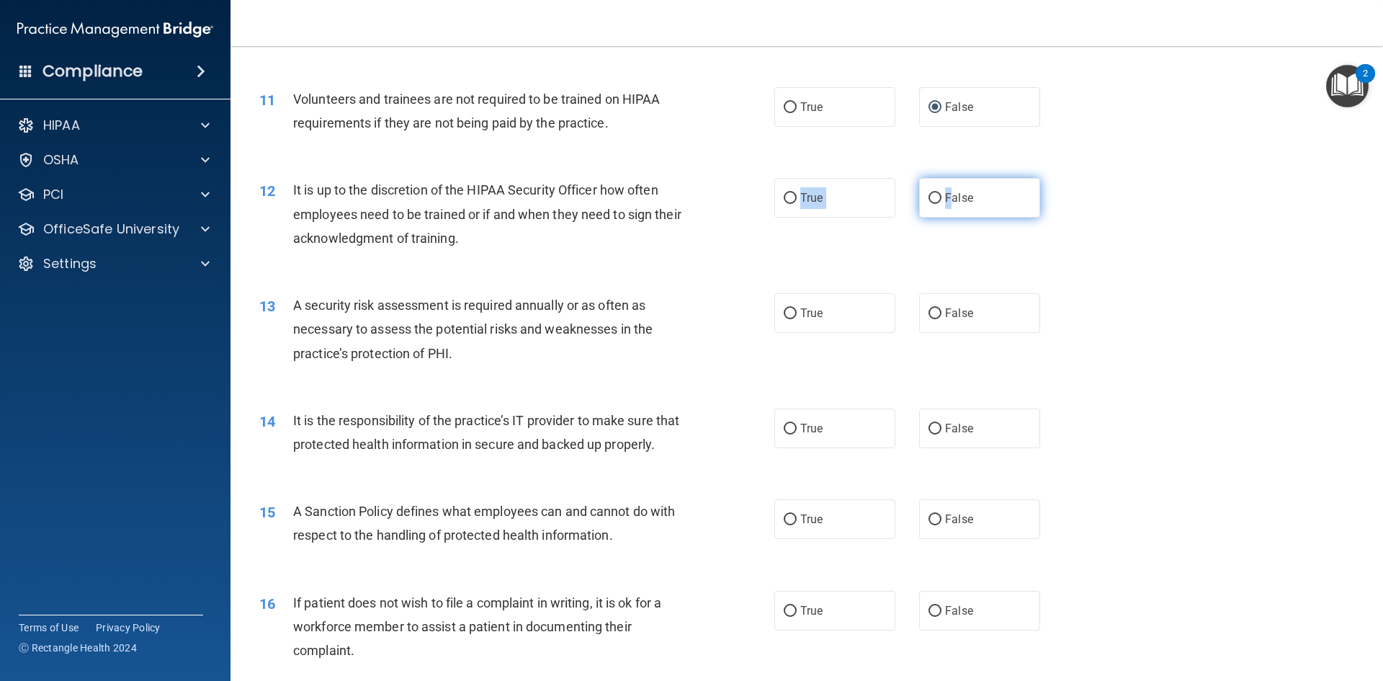
drag, startPoint x: 797, startPoint y: 197, endPoint x: 947, endPoint y: 199, distance: 149.9
click at [946, 200] on div "True False" at bounding box center [920, 198] width 290 height 40
click at [950, 197] on span "False" at bounding box center [959, 198] width 28 height 14
click at [942, 197] on input "False" at bounding box center [935, 198] width 13 height 11
radio input "true"
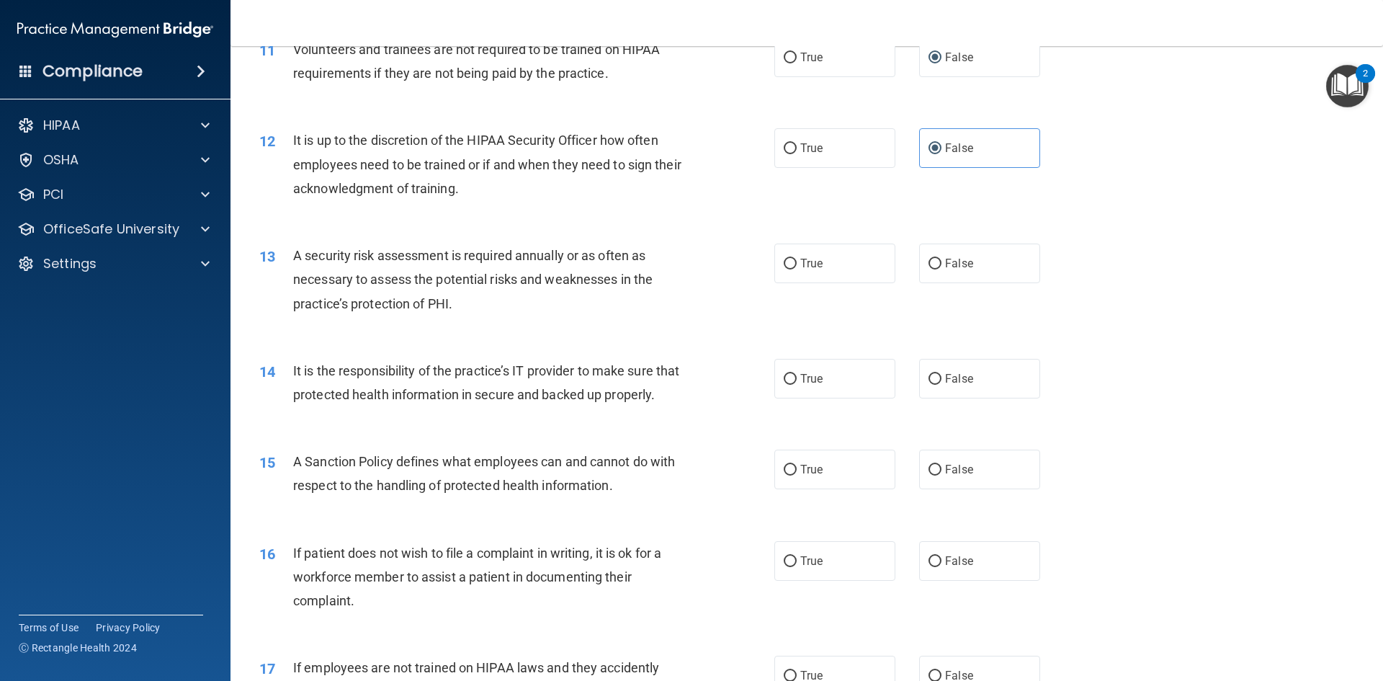
scroll to position [1441, 0]
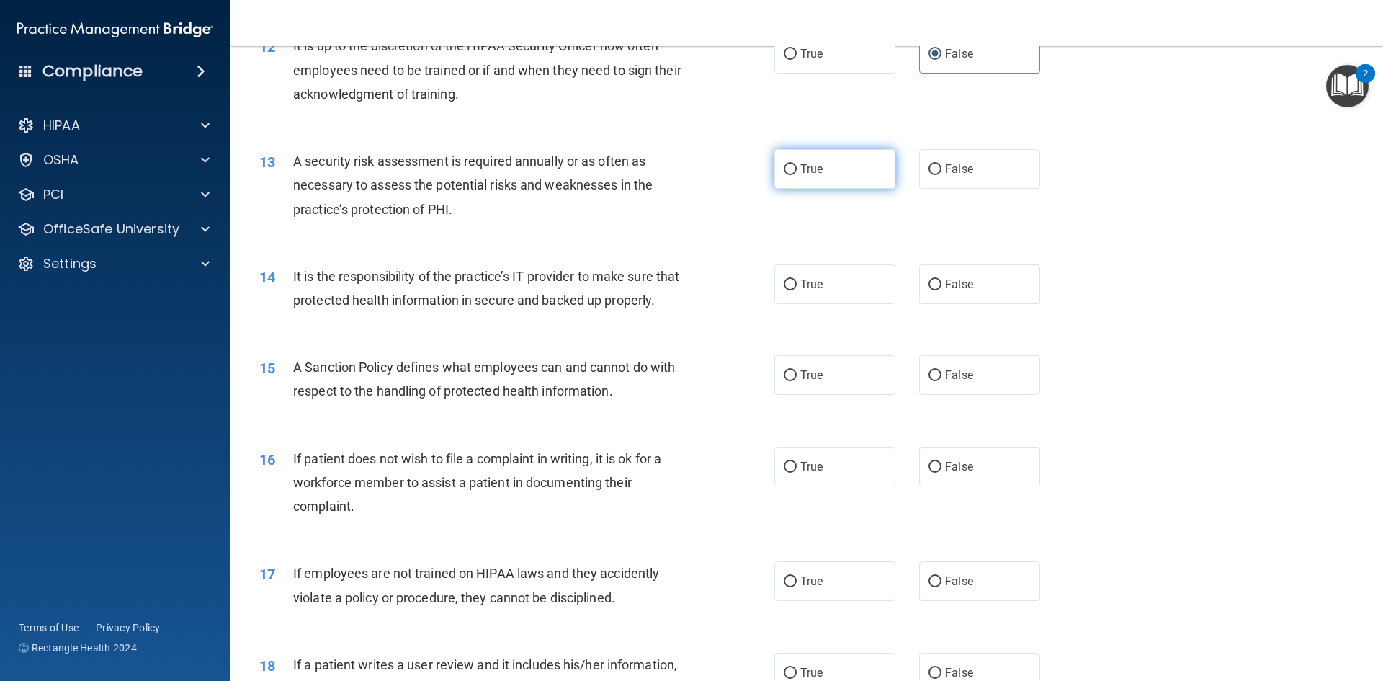
click at [800, 181] on label "True" at bounding box center [835, 169] width 121 height 40
click at [797, 175] on input "True" at bounding box center [790, 169] width 13 height 11
radio input "true"
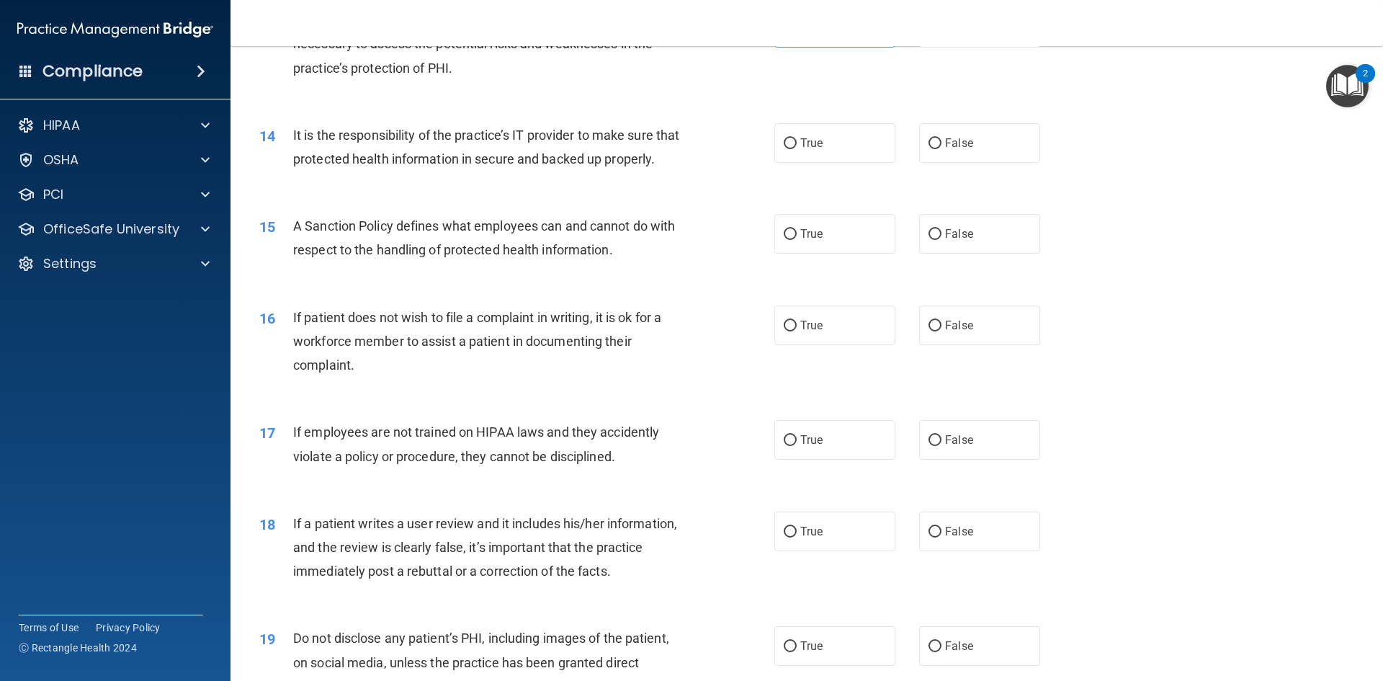
scroll to position [1585, 0]
click at [802, 138] on span "True" at bounding box center [811, 140] width 22 height 14
click at [797, 138] on input "True" at bounding box center [790, 140] width 13 height 11
radio input "true"
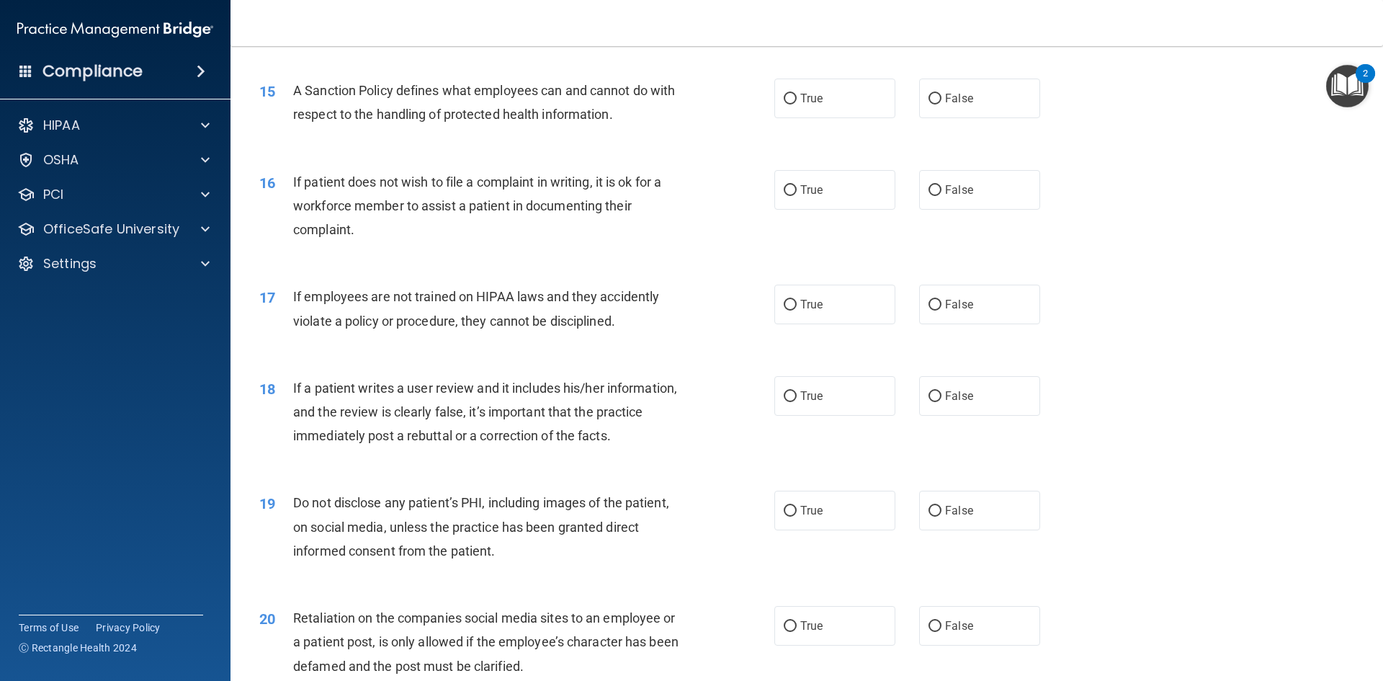
scroll to position [1729, 0]
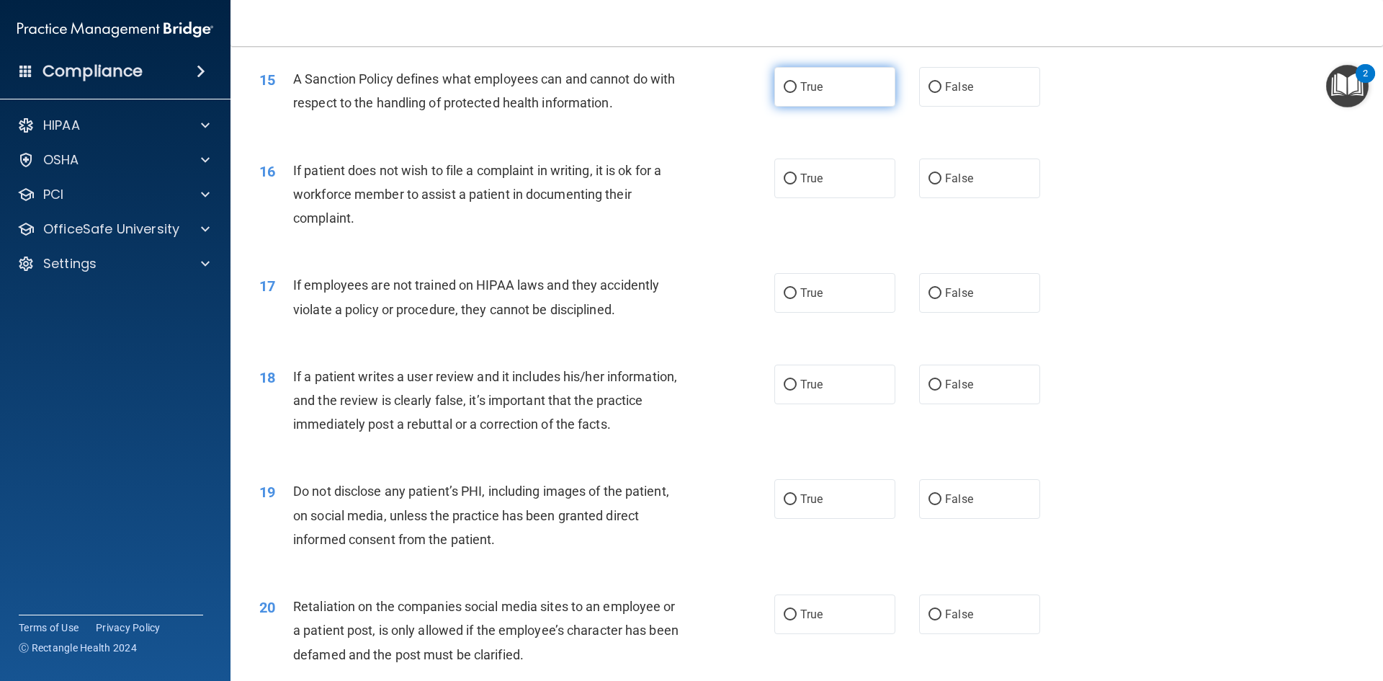
click at [822, 107] on label "True" at bounding box center [835, 87] width 121 height 40
click at [797, 93] on input "True" at bounding box center [790, 87] width 13 height 11
radio input "true"
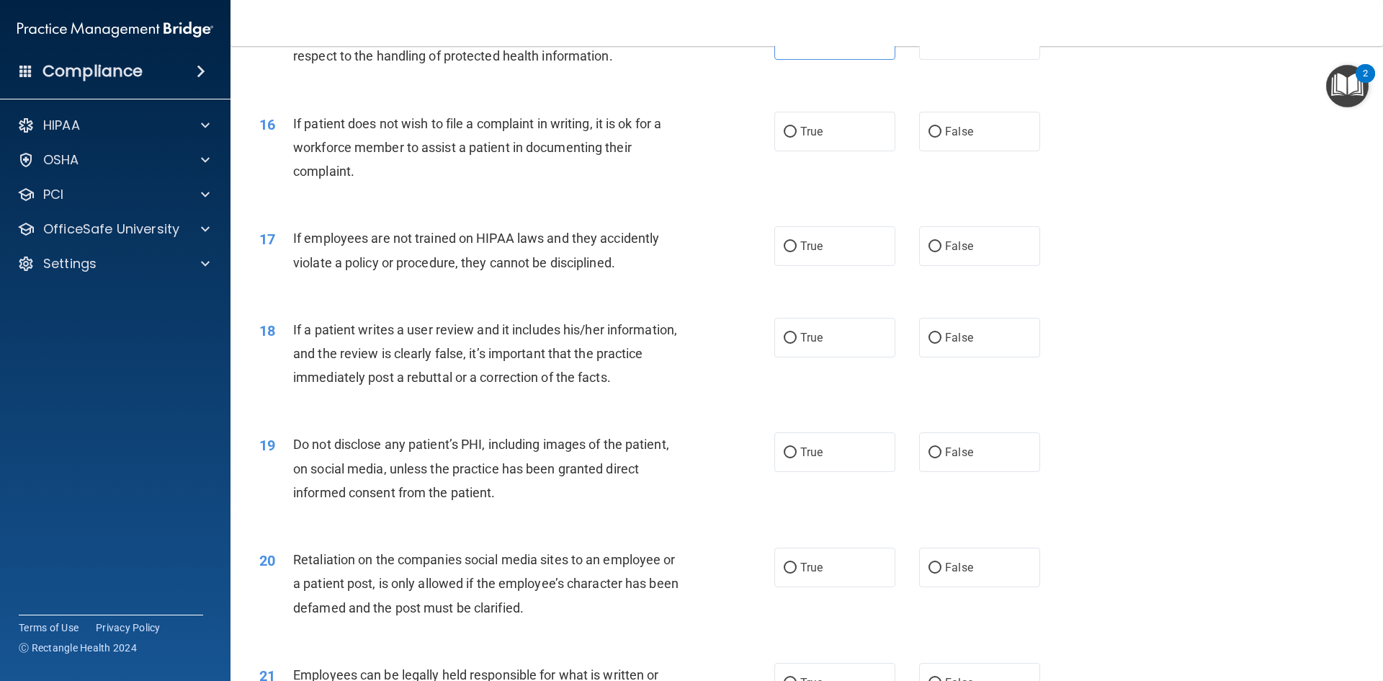
scroll to position [1801, 0]
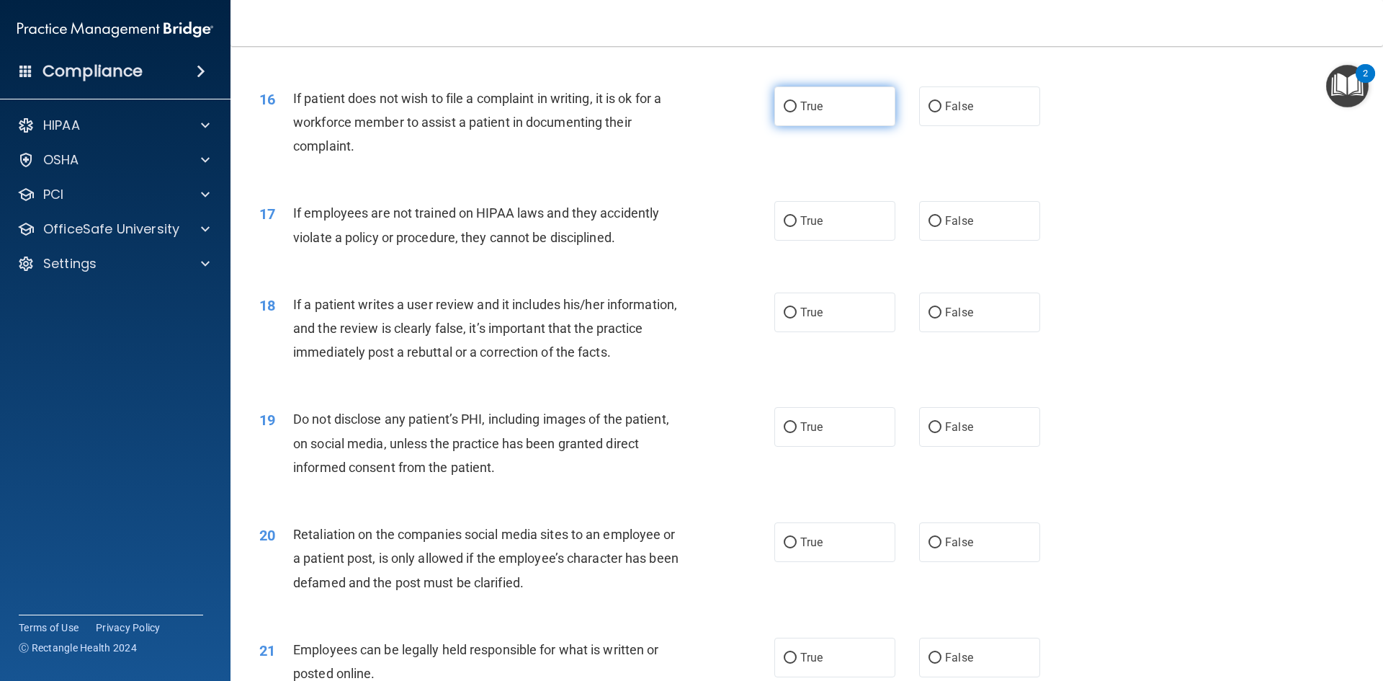
click at [819, 126] on label "True" at bounding box center [835, 106] width 121 height 40
click at [797, 112] on input "True" at bounding box center [790, 107] width 13 height 11
radio input "true"
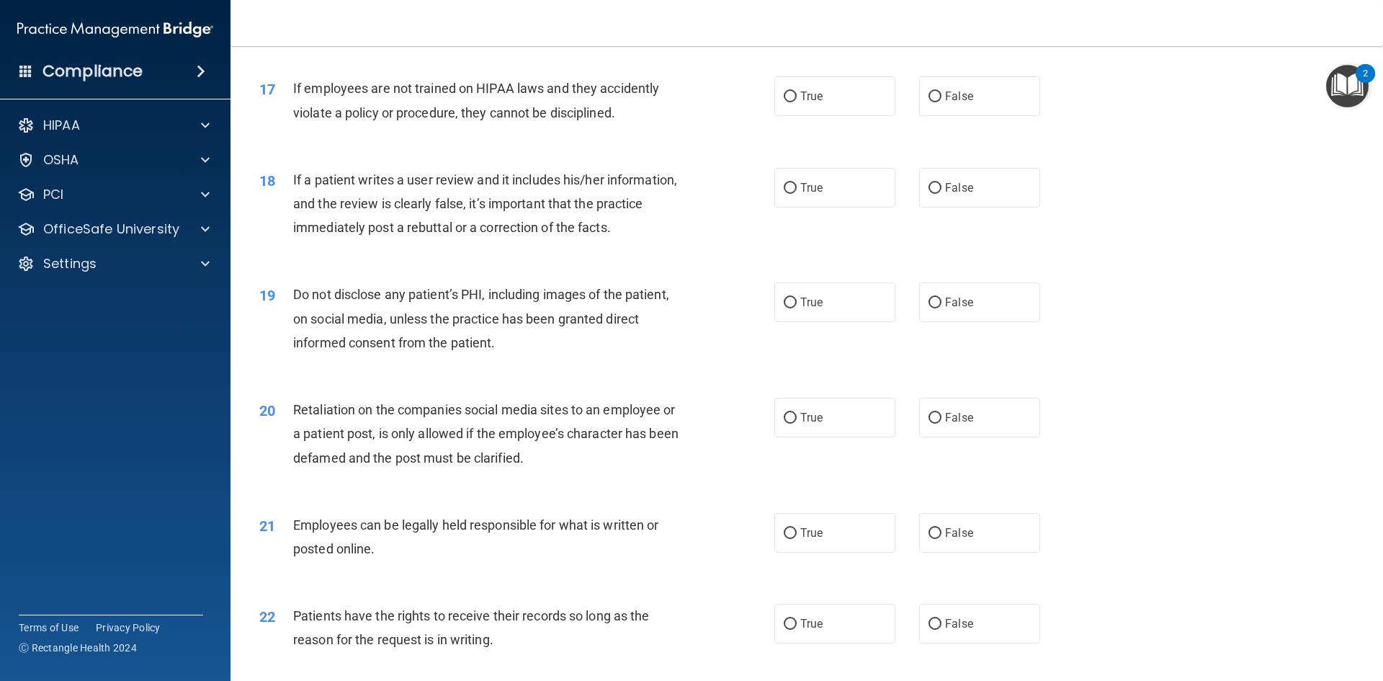
scroll to position [1945, 0]
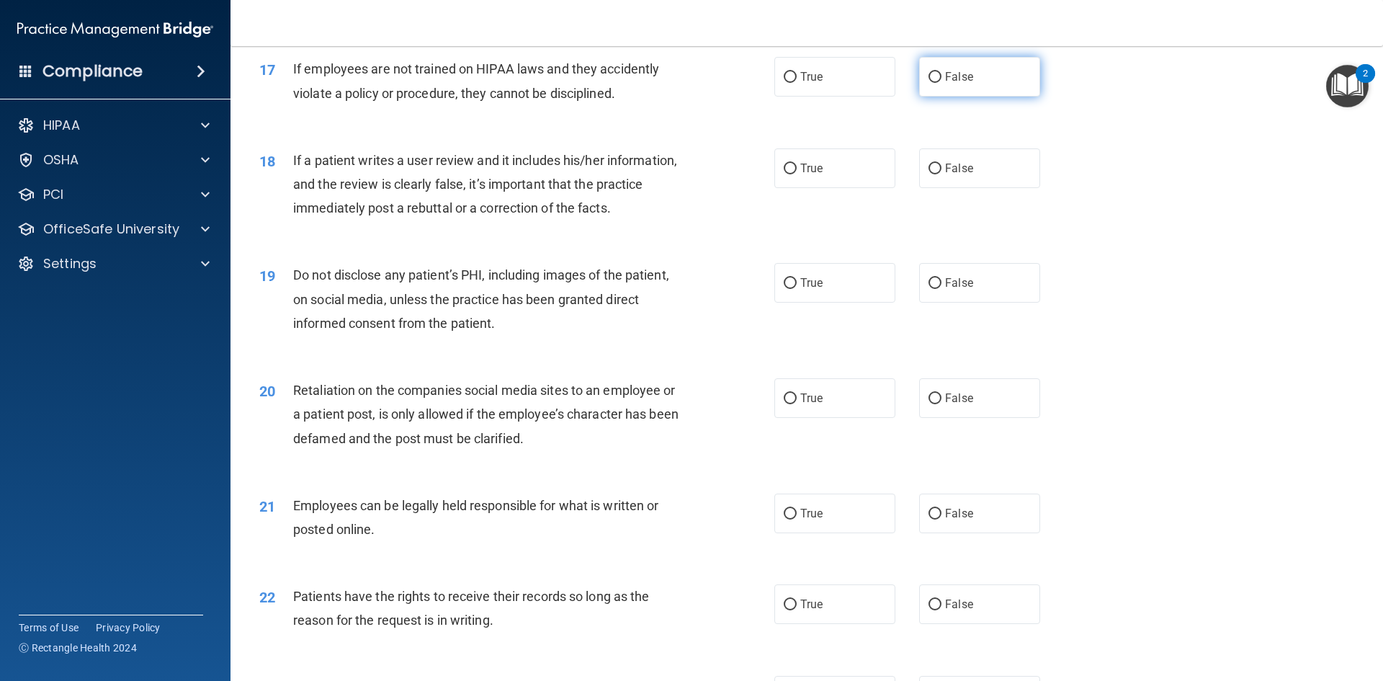
click at [963, 84] on span "False" at bounding box center [959, 77] width 28 height 14
click at [942, 83] on input "False" at bounding box center [935, 77] width 13 height 11
radio input "true"
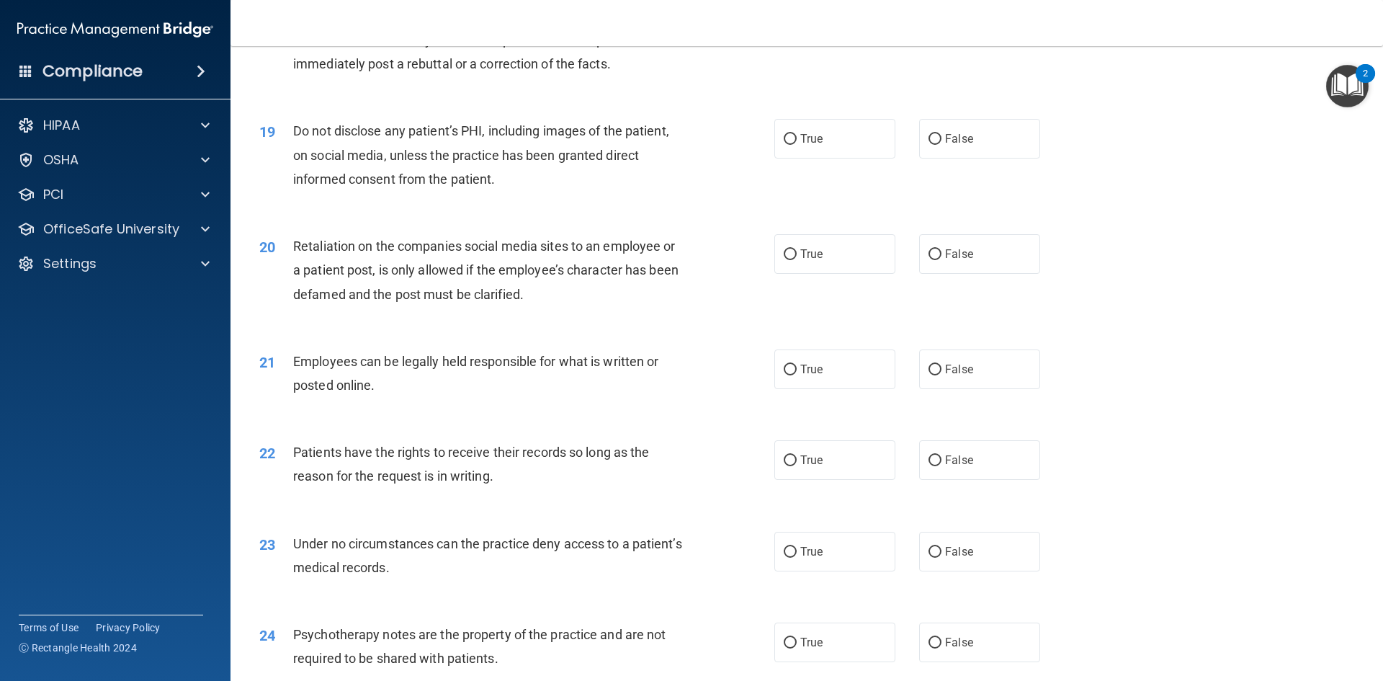
scroll to position [2017, 0]
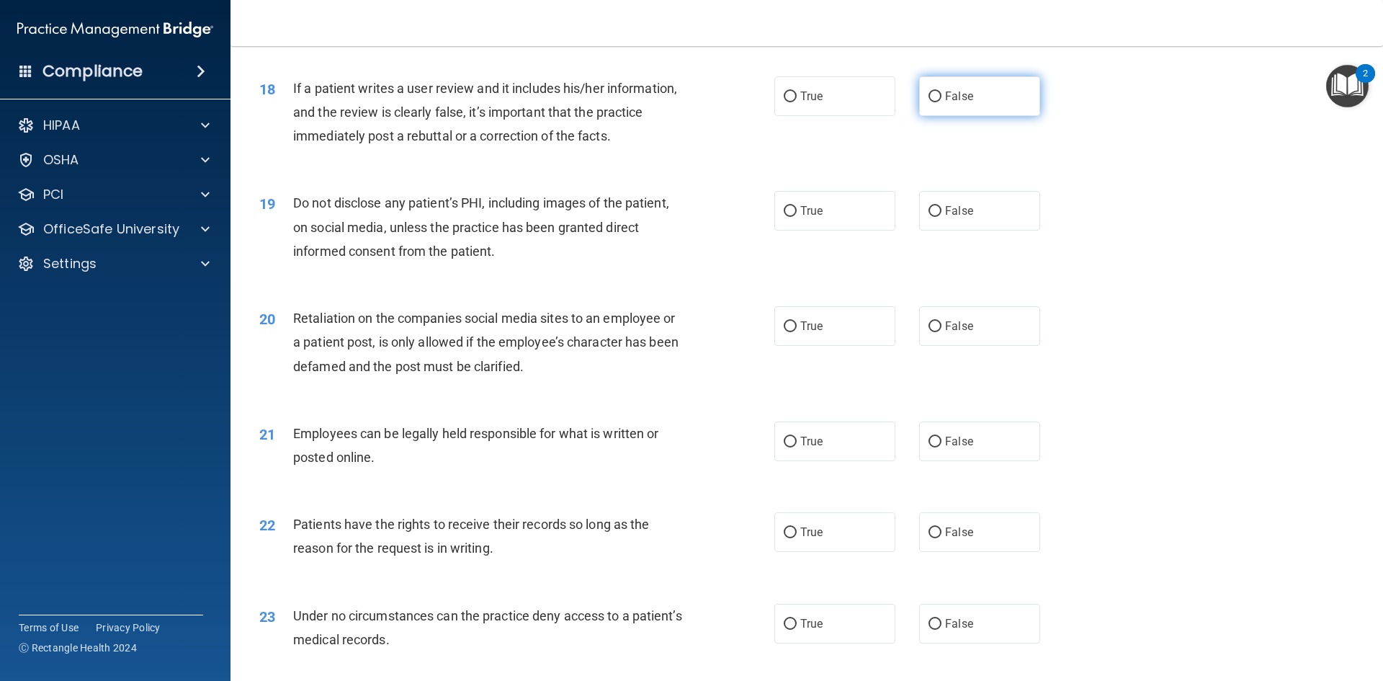
click at [946, 116] on label "False" at bounding box center [979, 96] width 121 height 40
click at [942, 102] on input "False" at bounding box center [935, 97] width 13 height 11
radio input "true"
click at [812, 231] on label "True" at bounding box center [835, 211] width 121 height 40
click at [797, 217] on input "True" at bounding box center [790, 211] width 13 height 11
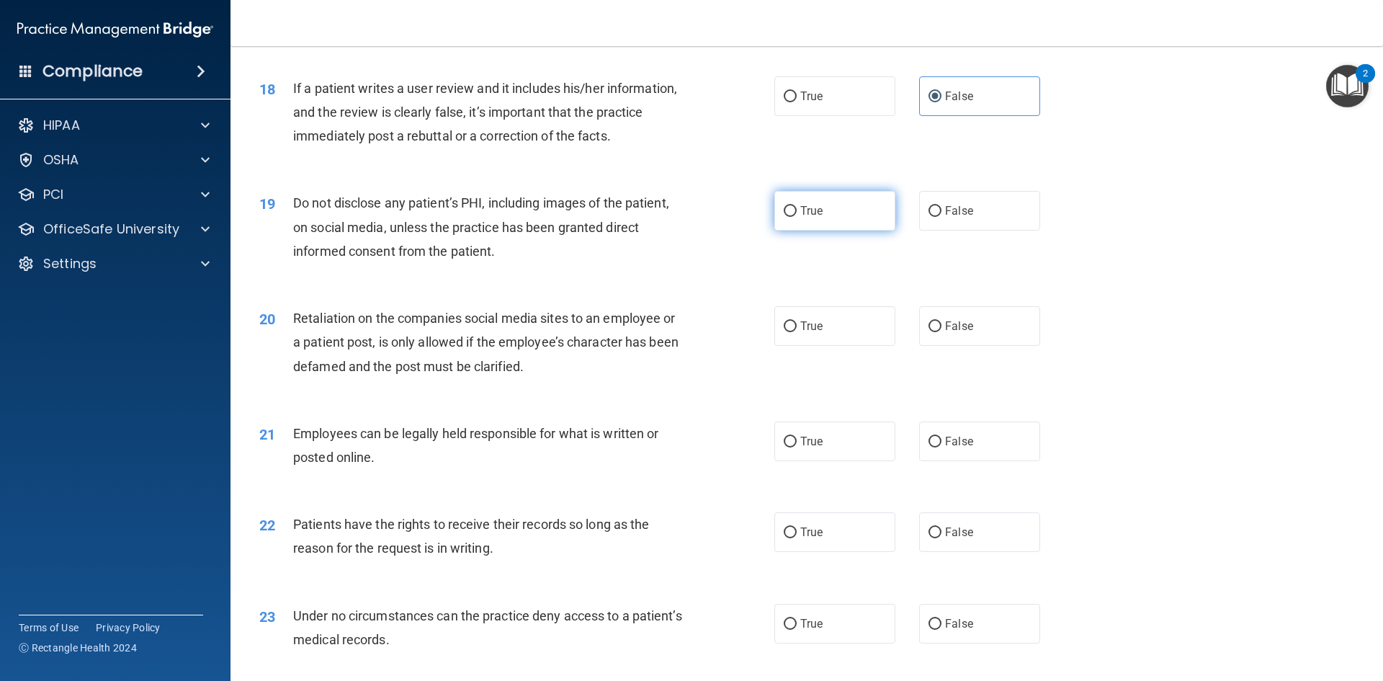
radio input "true"
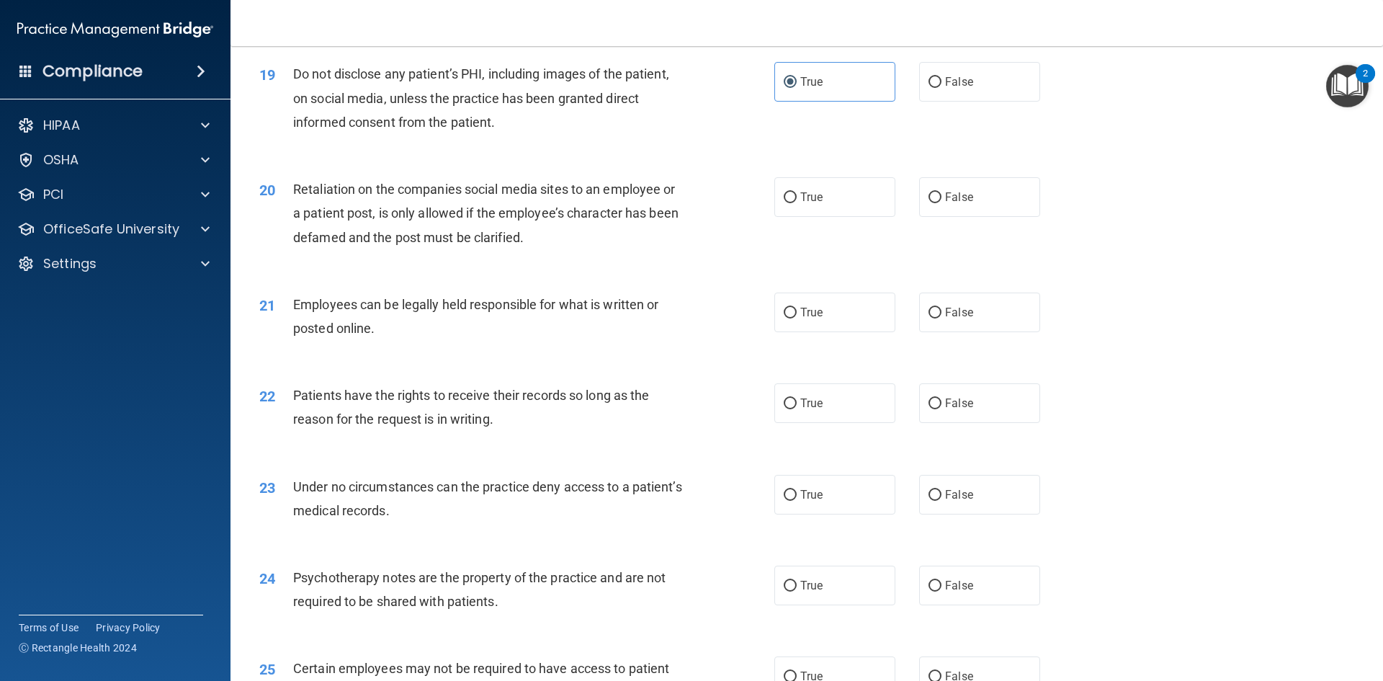
scroll to position [2162, 0]
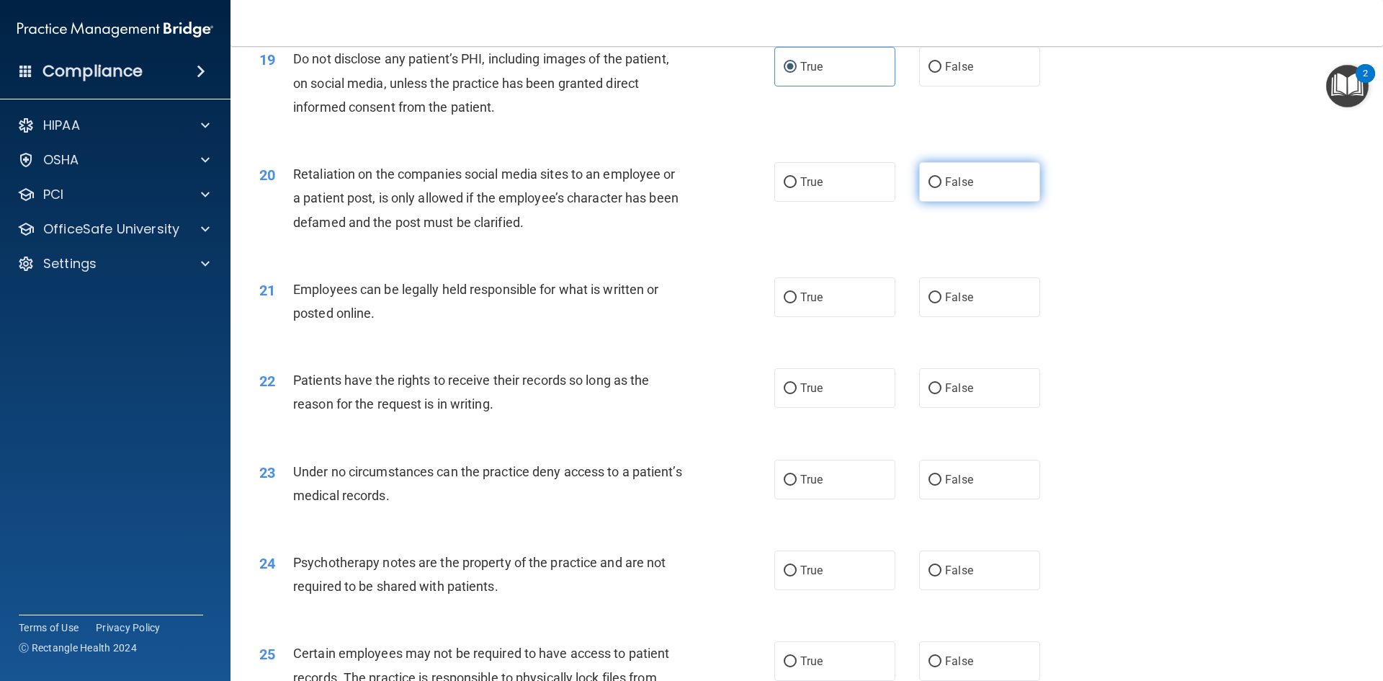
click at [945, 202] on label "False" at bounding box center [979, 182] width 121 height 40
click at [942, 188] on input "False" at bounding box center [935, 182] width 13 height 11
radio input "true"
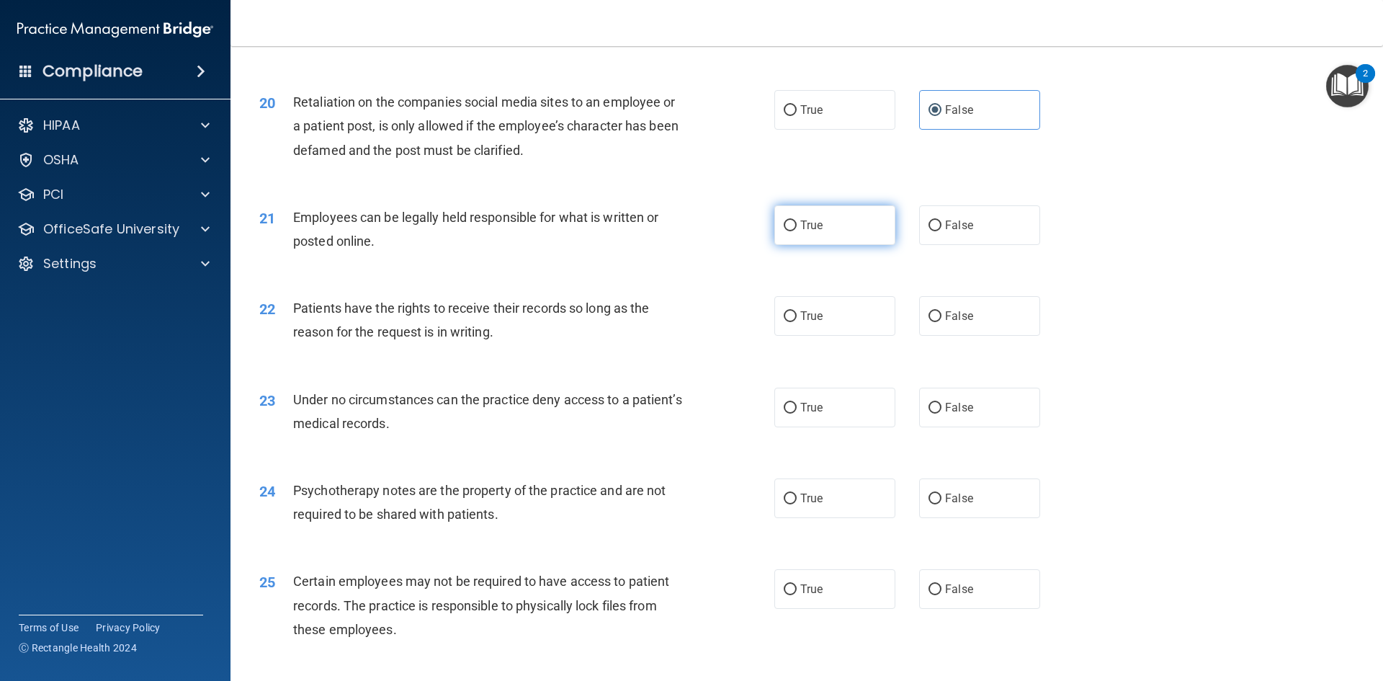
click at [777, 245] on label "True" at bounding box center [835, 225] width 121 height 40
click at [784, 231] on input "True" at bounding box center [790, 225] width 13 height 11
radio input "true"
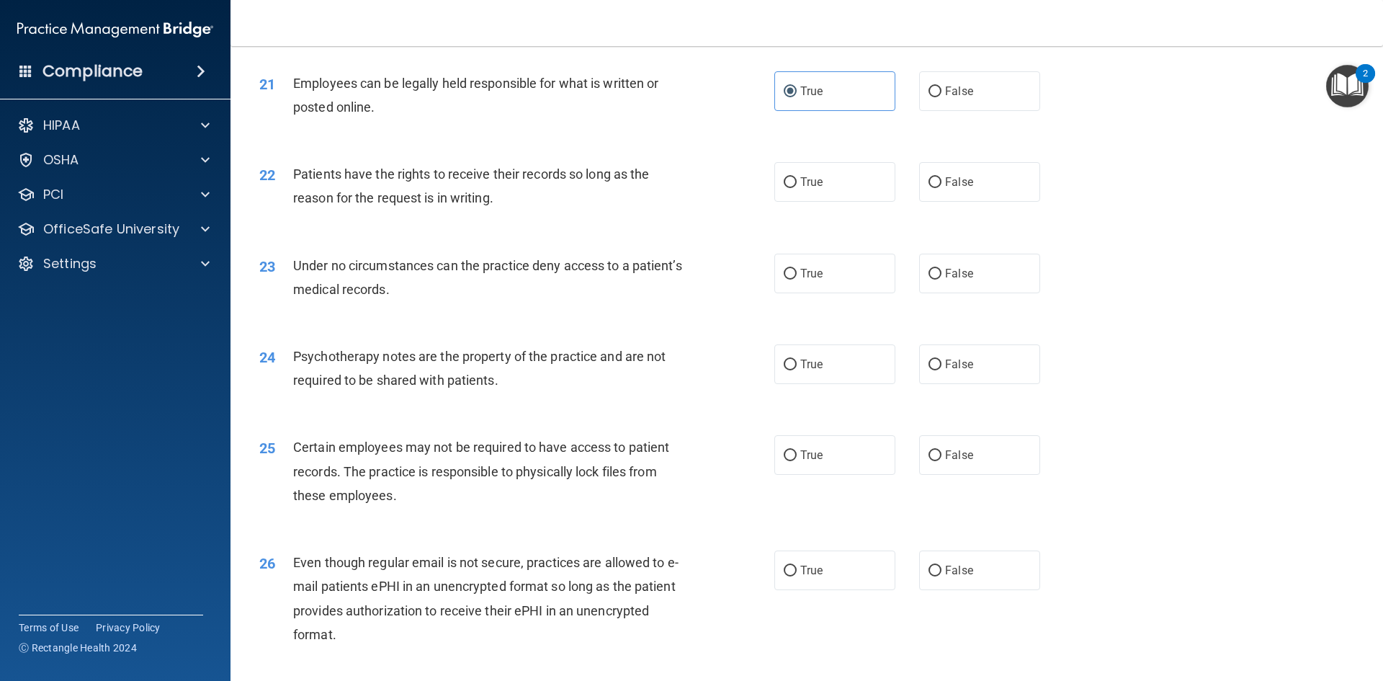
scroll to position [2378, 0]
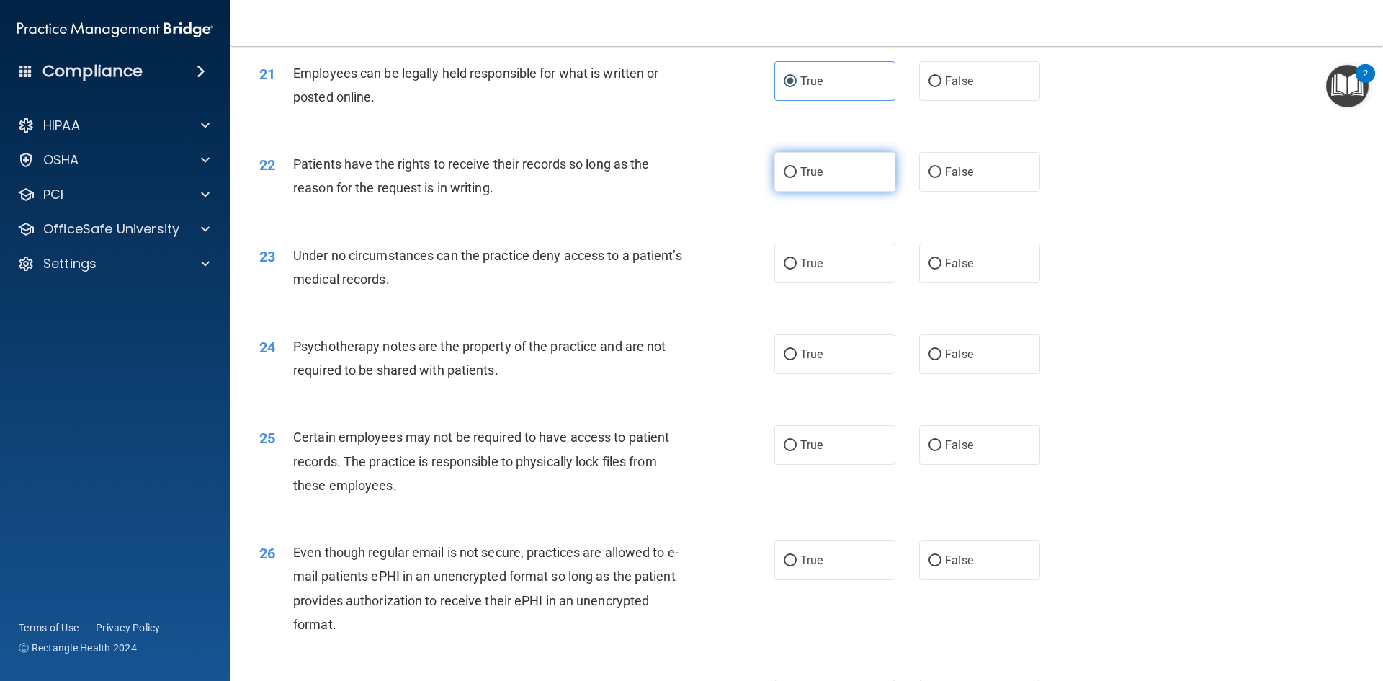
click at [790, 178] on input "True" at bounding box center [790, 172] width 13 height 11
radio input "true"
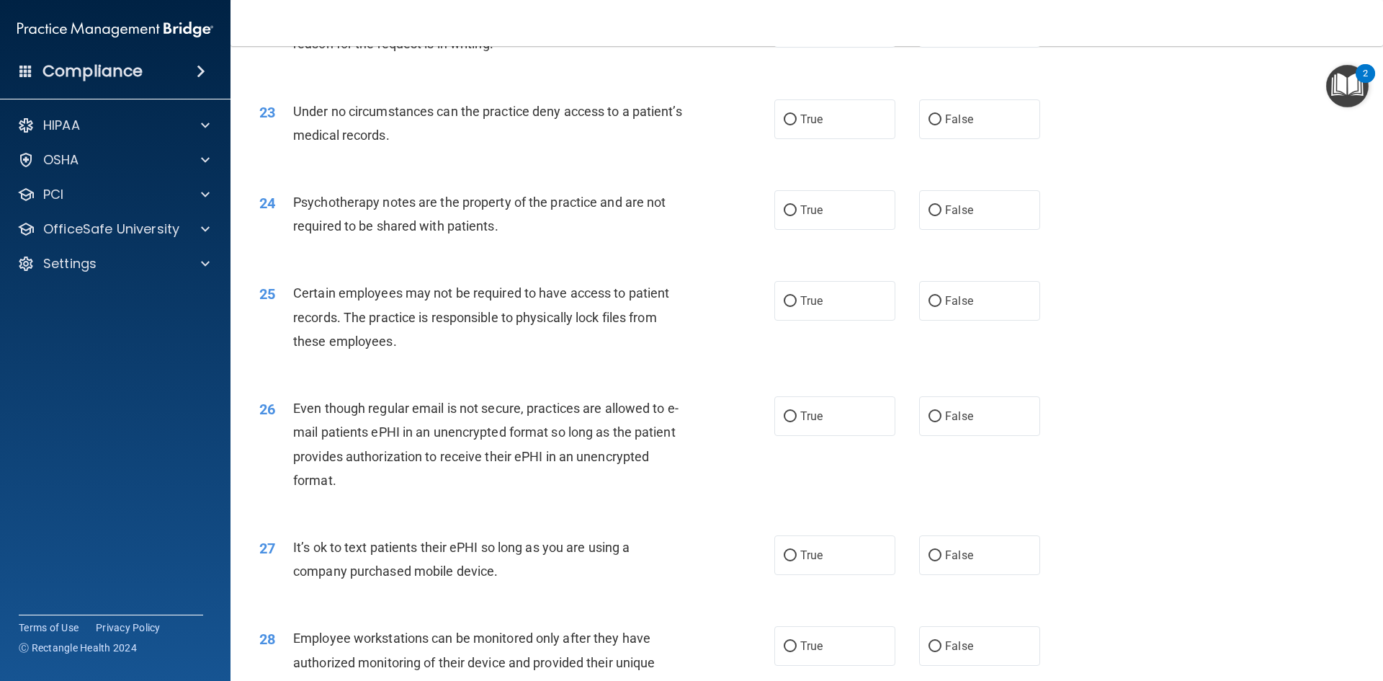
scroll to position [2450, 0]
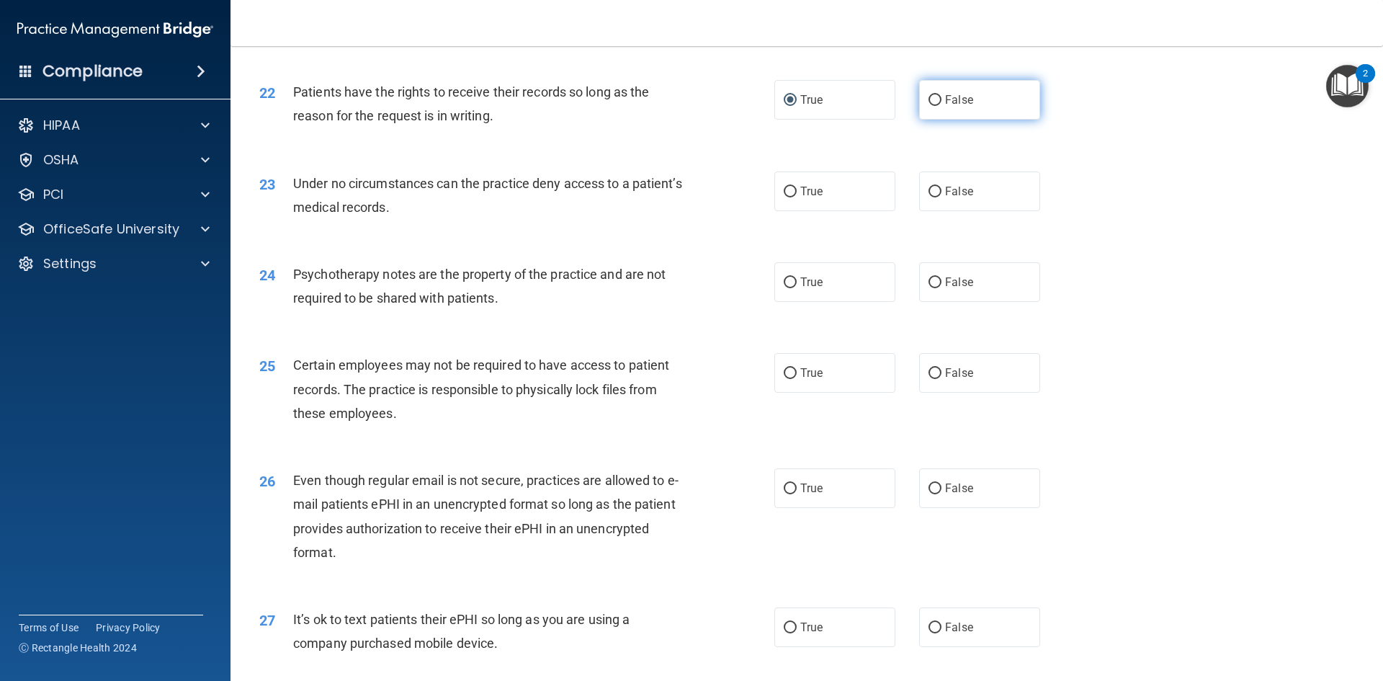
click at [935, 120] on label "False" at bounding box center [979, 100] width 121 height 40
click at [935, 106] on input "False" at bounding box center [935, 100] width 13 height 11
radio input "true"
radio input "false"
click at [775, 211] on label "True" at bounding box center [835, 191] width 121 height 40
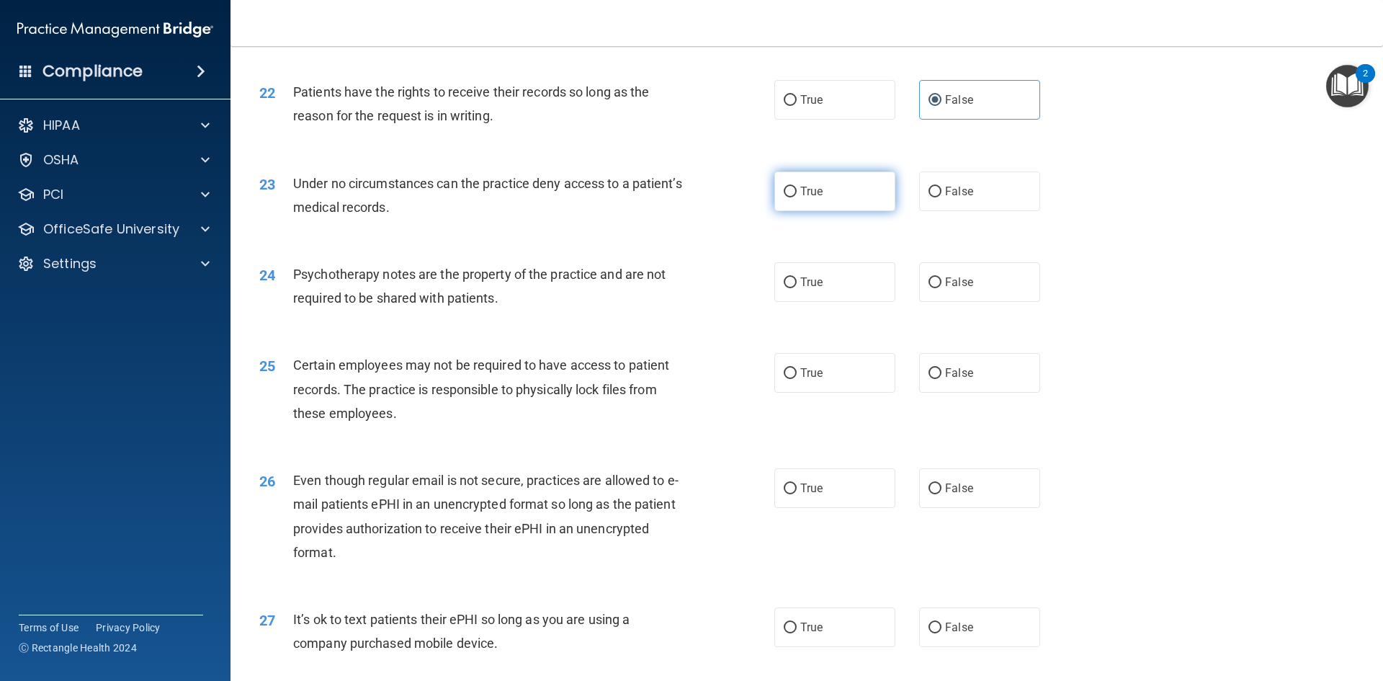
click at [784, 197] on input "True" at bounding box center [790, 192] width 13 height 11
radio input "true"
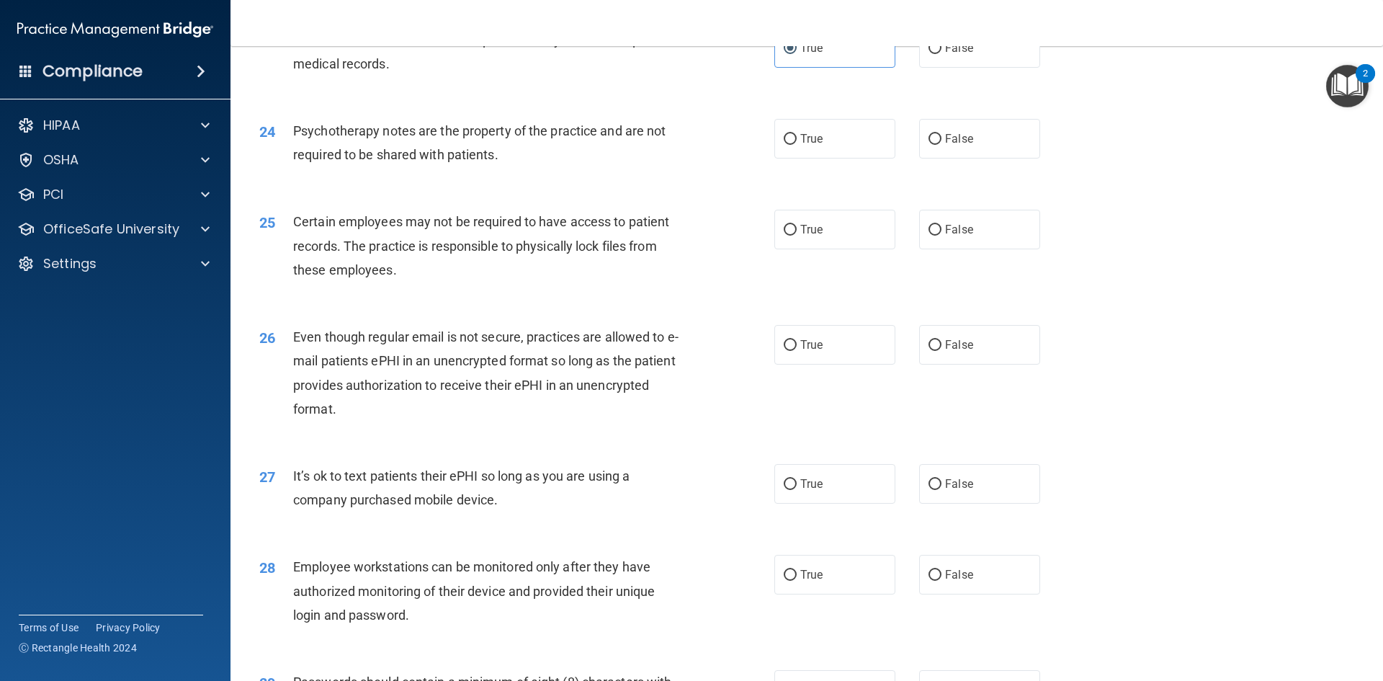
scroll to position [2594, 0]
click at [930, 158] on label "False" at bounding box center [979, 138] width 121 height 40
click at [930, 144] on input "False" at bounding box center [935, 138] width 13 height 11
radio input "true"
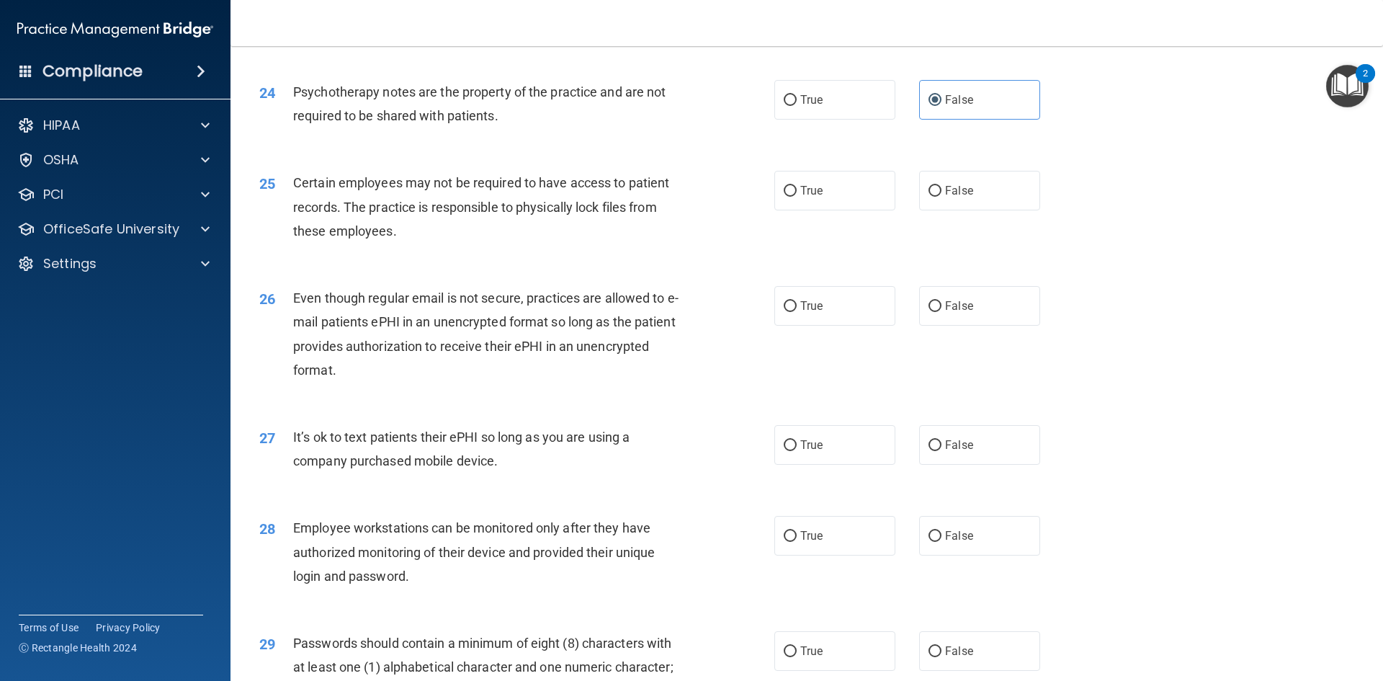
scroll to position [2666, 0]
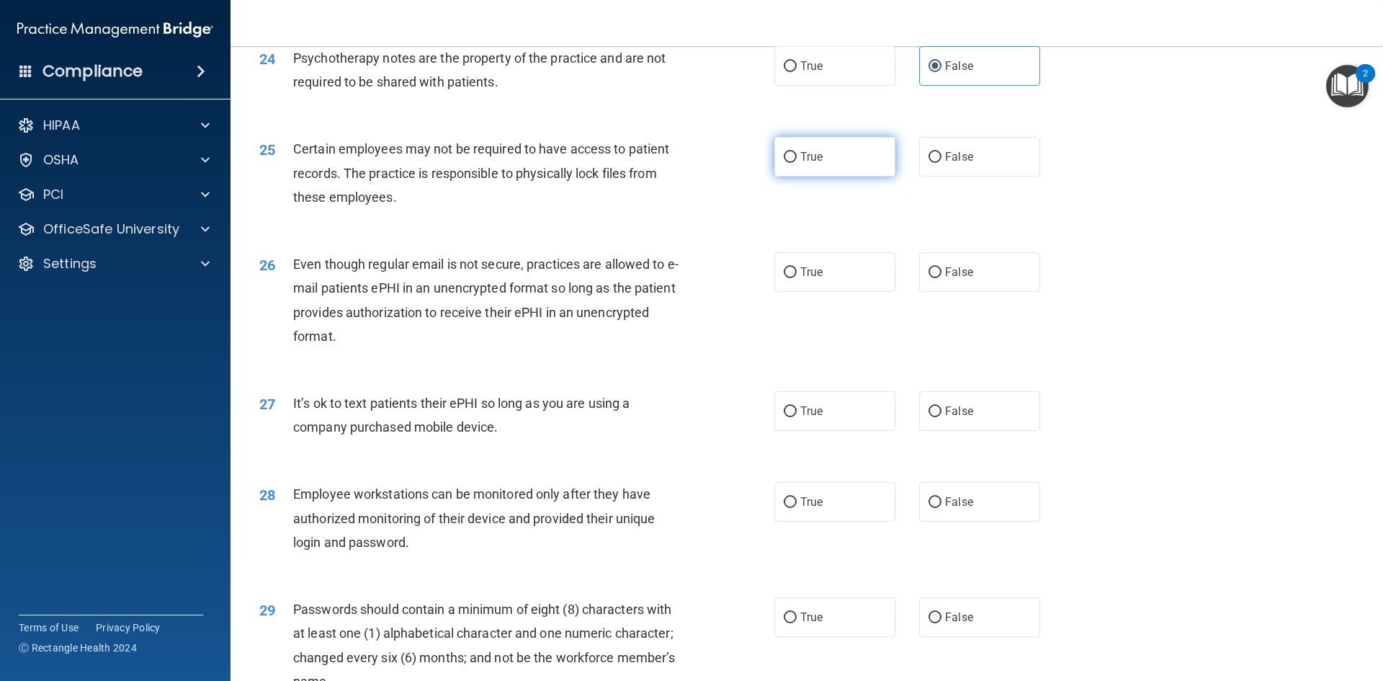
click at [818, 177] on label "True" at bounding box center [835, 157] width 121 height 40
click at [797, 163] on input "True" at bounding box center [790, 157] width 13 height 11
radio input "true"
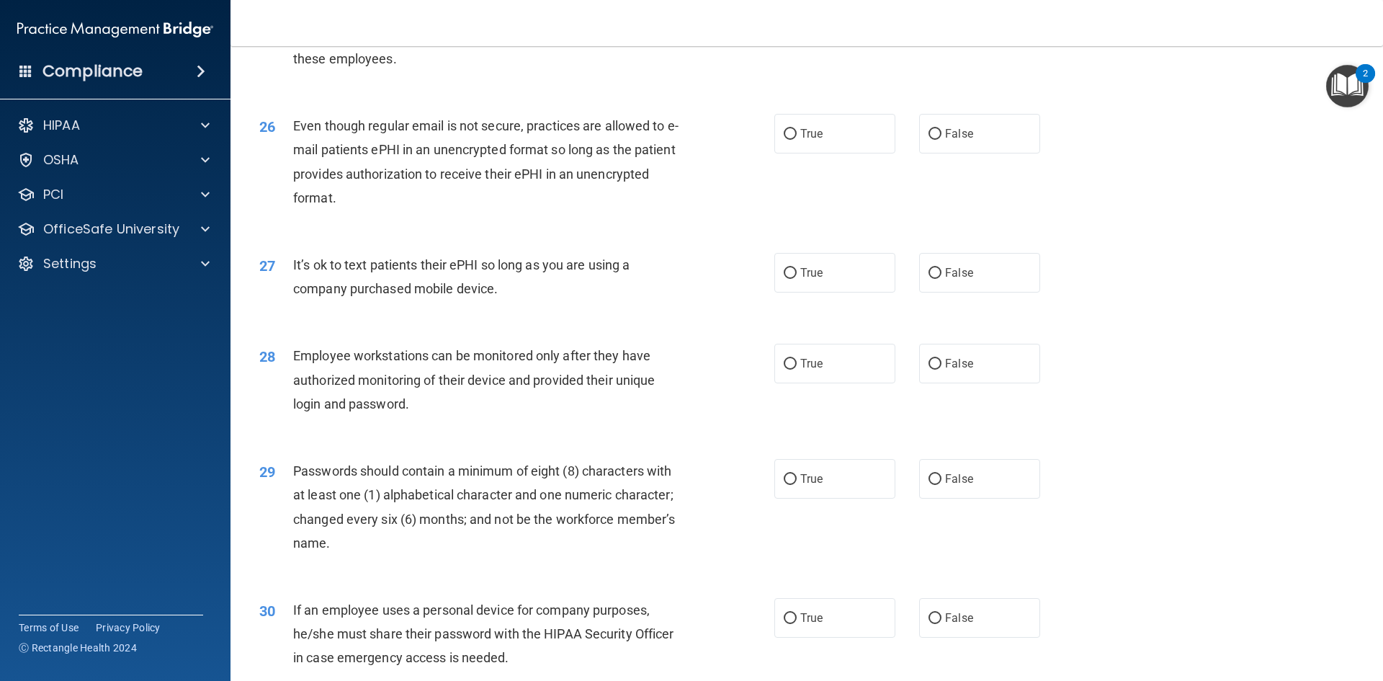
scroll to position [2810, 0]
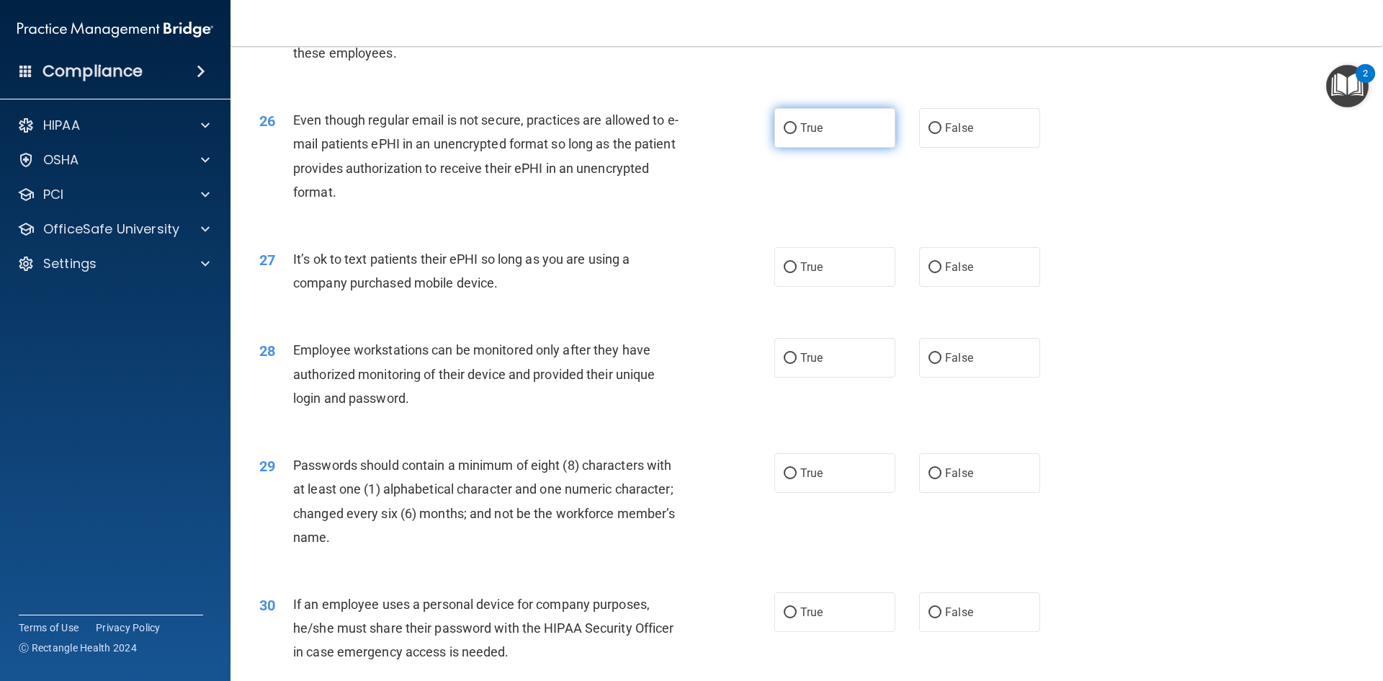
click at [775, 148] on label "True" at bounding box center [835, 128] width 121 height 40
click at [784, 134] on input "True" at bounding box center [790, 128] width 13 height 11
radio input "true"
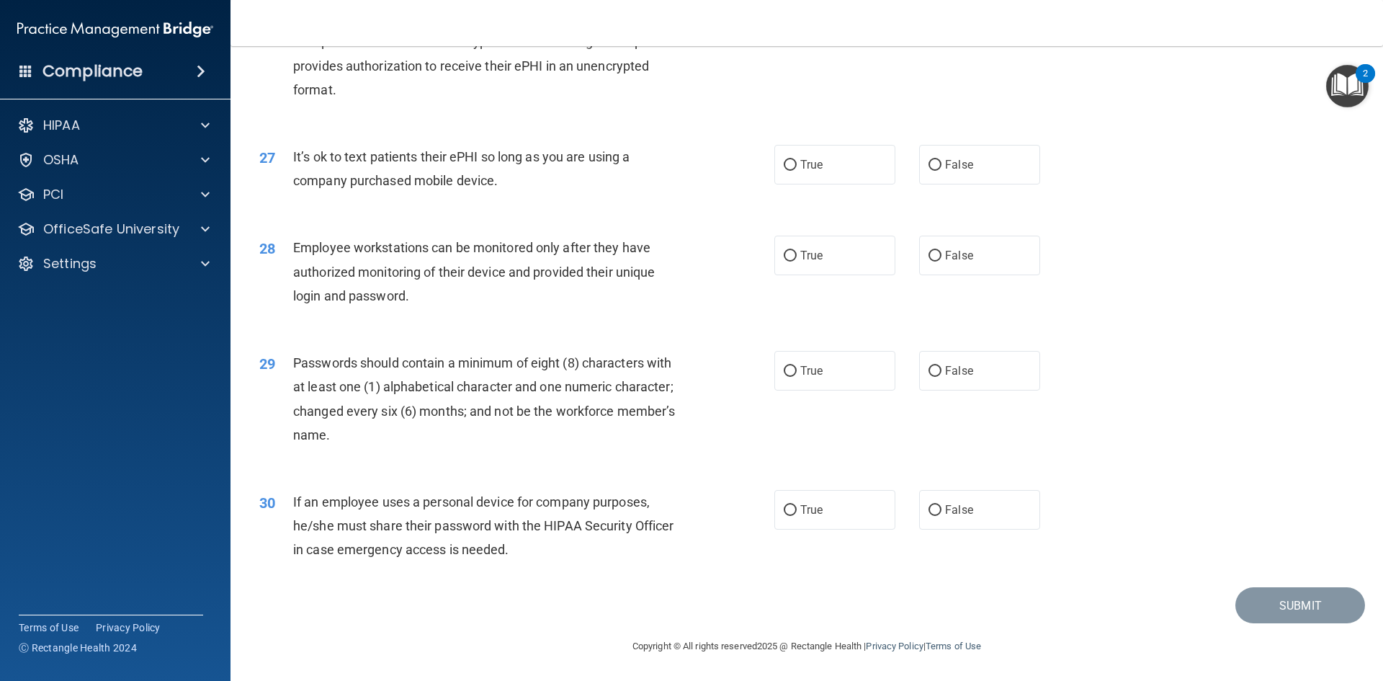
scroll to position [2936, 0]
click at [949, 162] on span "False" at bounding box center [959, 165] width 28 height 14
click at [942, 162] on input "False" at bounding box center [935, 165] width 13 height 11
radio input "true"
click at [790, 259] on input "True" at bounding box center [790, 256] width 13 height 11
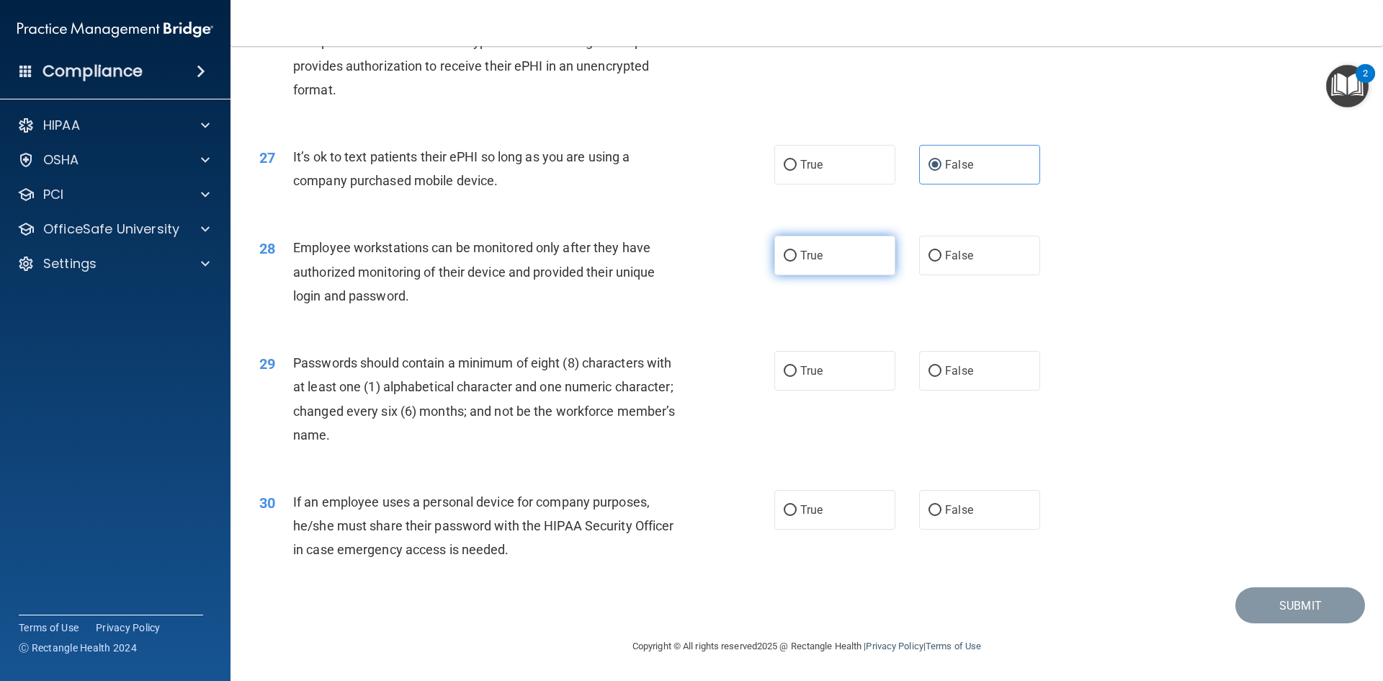
radio input "true"
click at [800, 373] on span "True" at bounding box center [811, 371] width 22 height 14
click at [797, 373] on input "True" at bounding box center [790, 371] width 13 height 11
radio input "true"
click at [937, 507] on label "False" at bounding box center [979, 510] width 121 height 40
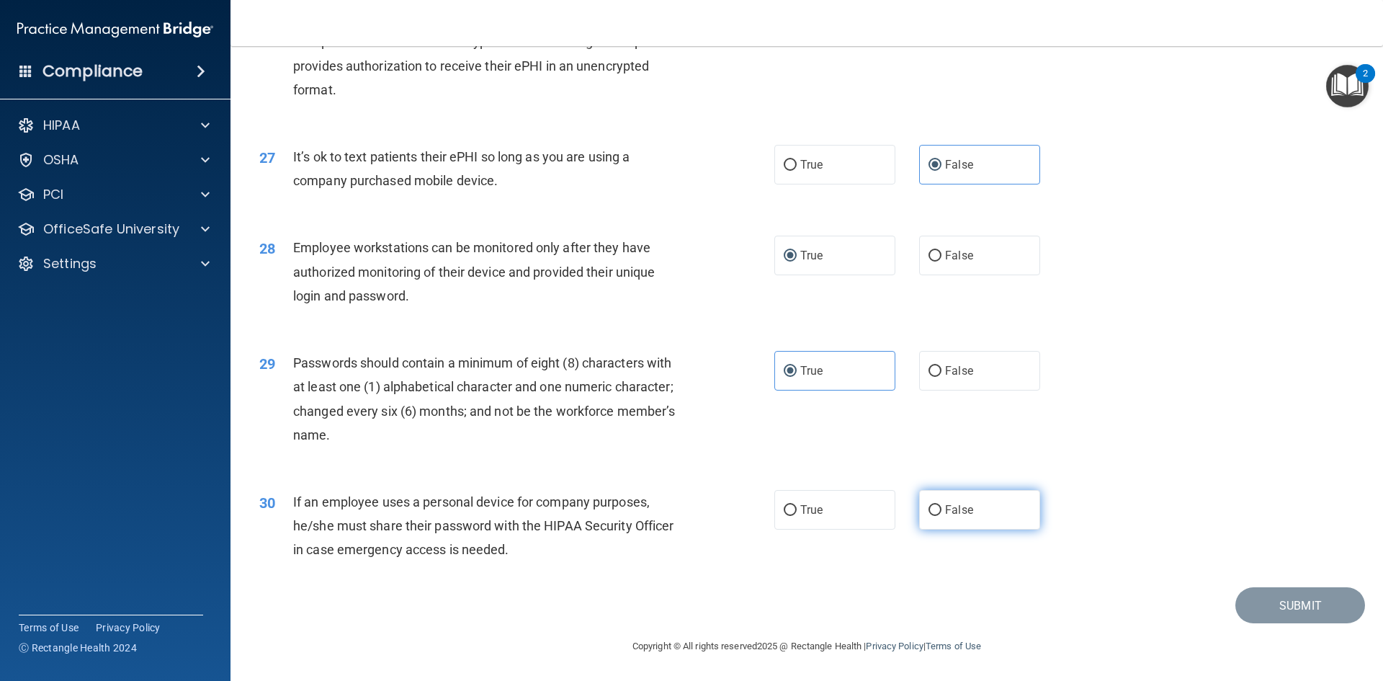
click at [937, 507] on input "False" at bounding box center [935, 510] width 13 height 11
radio input "true"
click at [1306, 611] on button "Submit" at bounding box center [1301, 605] width 130 height 37
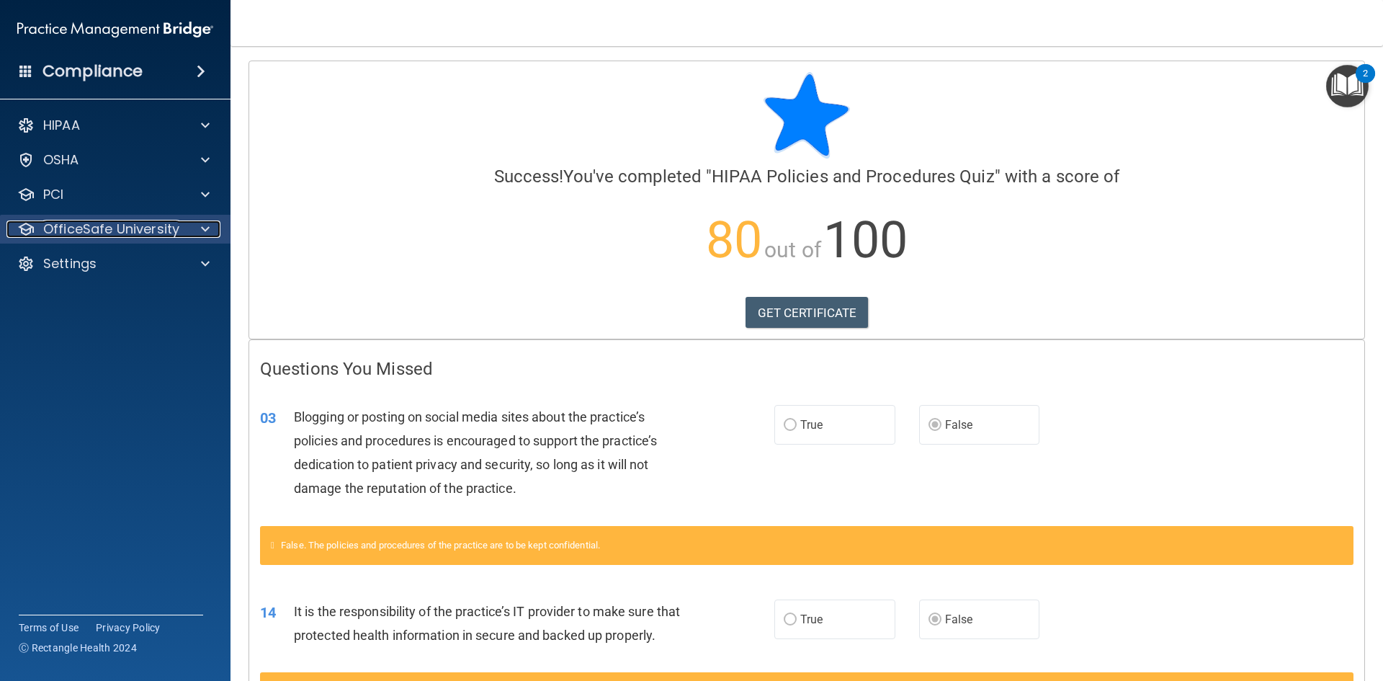
click at [190, 230] on div at bounding box center [203, 228] width 36 height 17
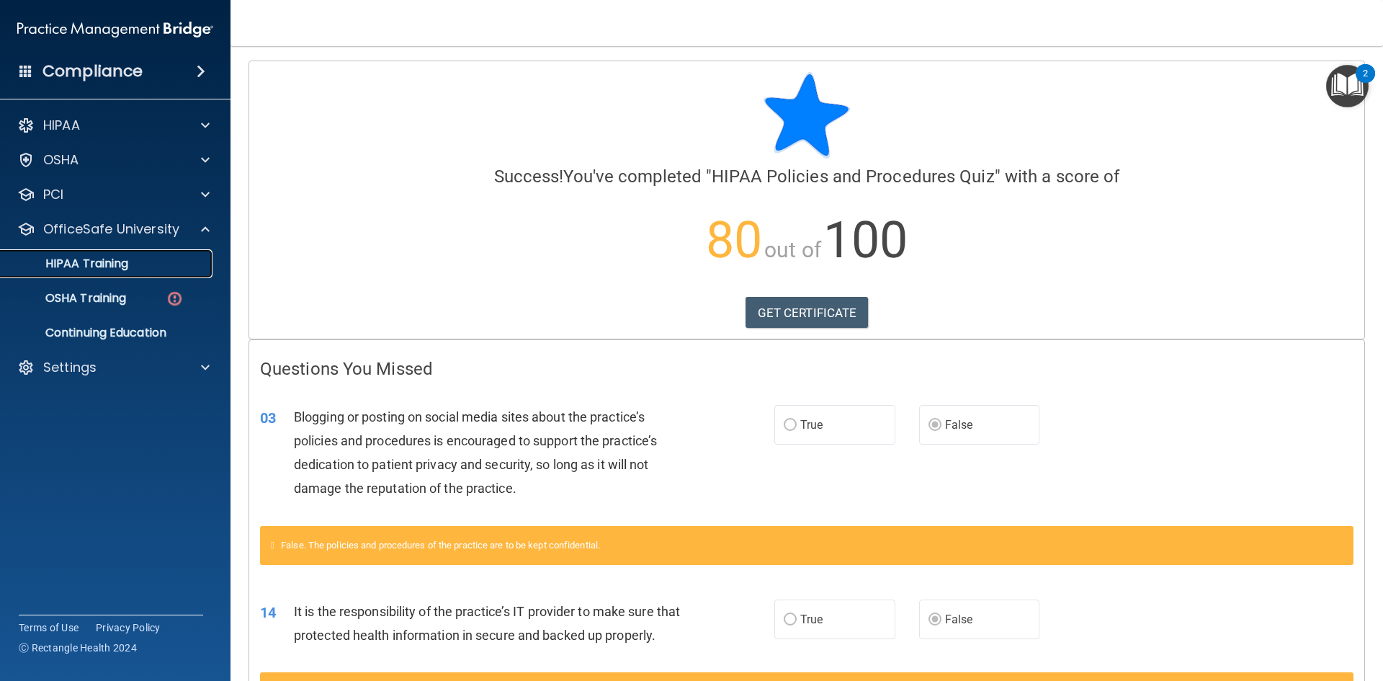
click at [127, 269] on p "HIPAA Training" at bounding box center [68, 264] width 119 height 14
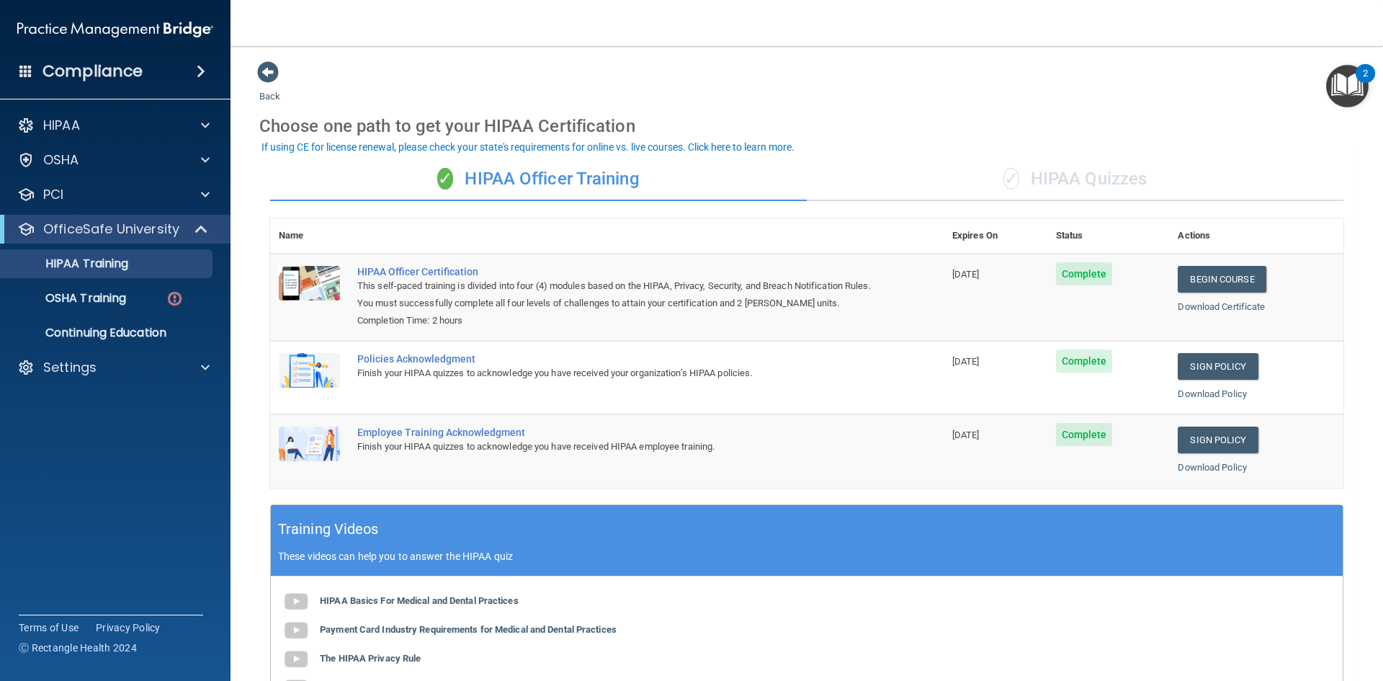
click at [1004, 187] on span "✓" at bounding box center [1012, 179] width 16 height 22
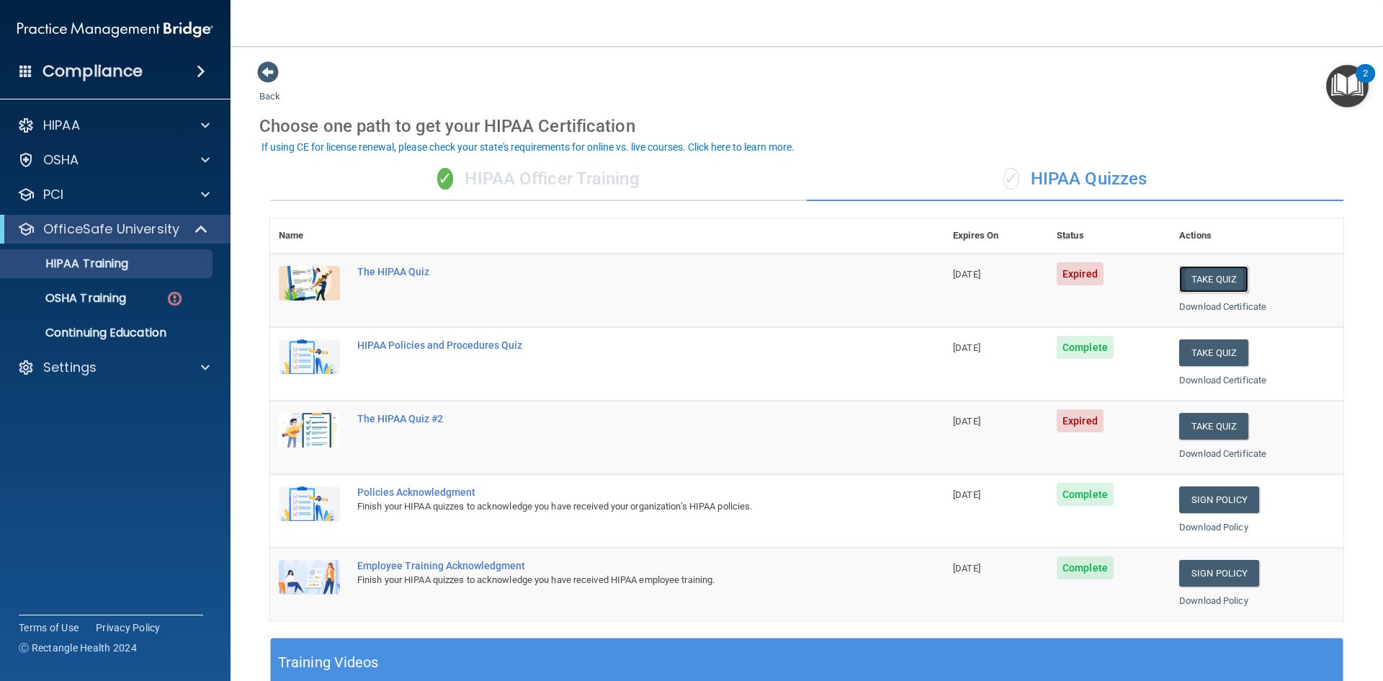
click at [1196, 273] on button "Take Quiz" at bounding box center [1213, 279] width 69 height 27
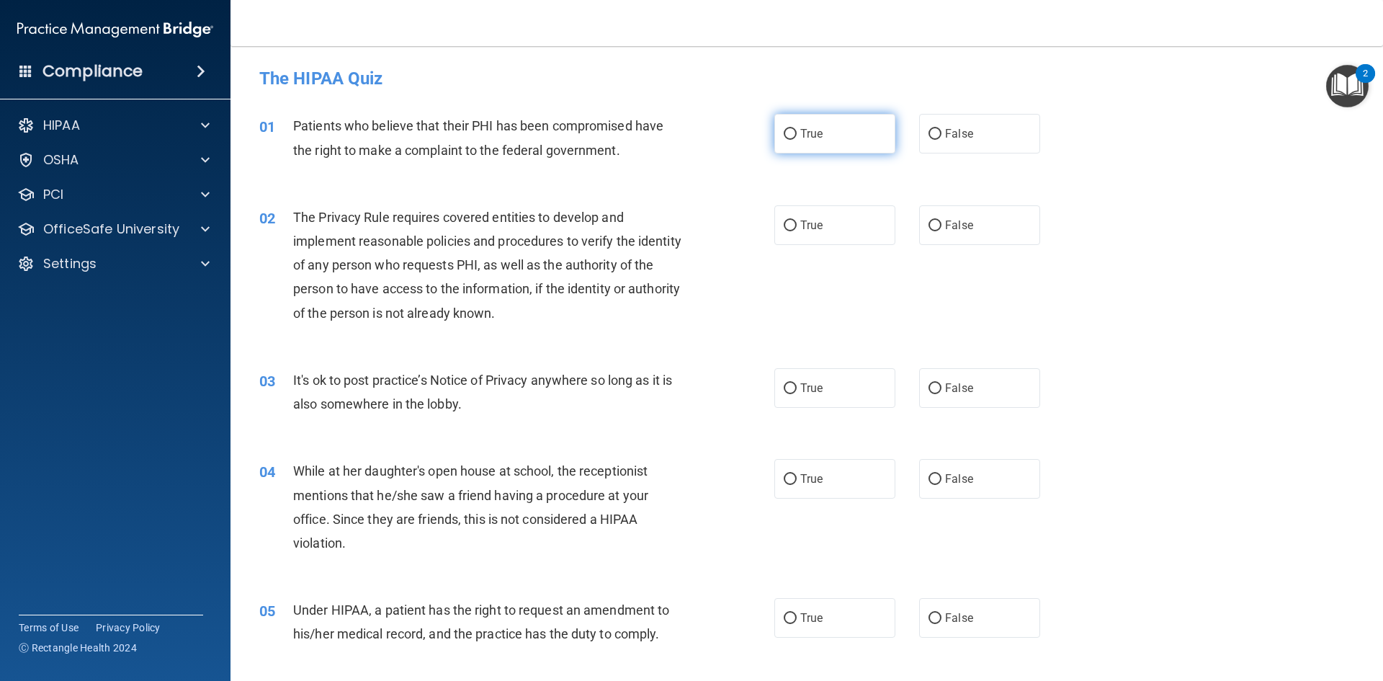
click at [800, 128] on span "True" at bounding box center [811, 134] width 22 height 14
click at [796, 129] on input "True" at bounding box center [790, 134] width 13 height 11
radio input "true"
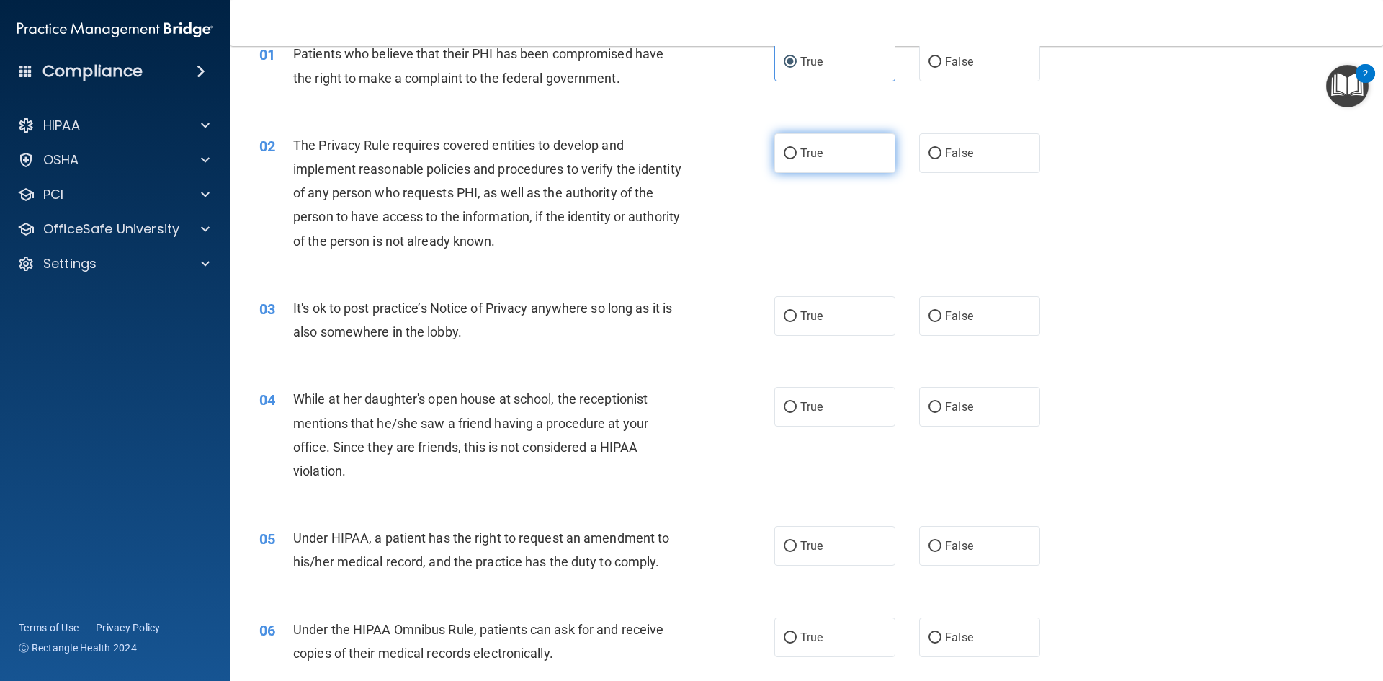
click at [795, 160] on label "True" at bounding box center [835, 153] width 121 height 40
click at [795, 159] on input "True" at bounding box center [790, 153] width 13 height 11
radio input "true"
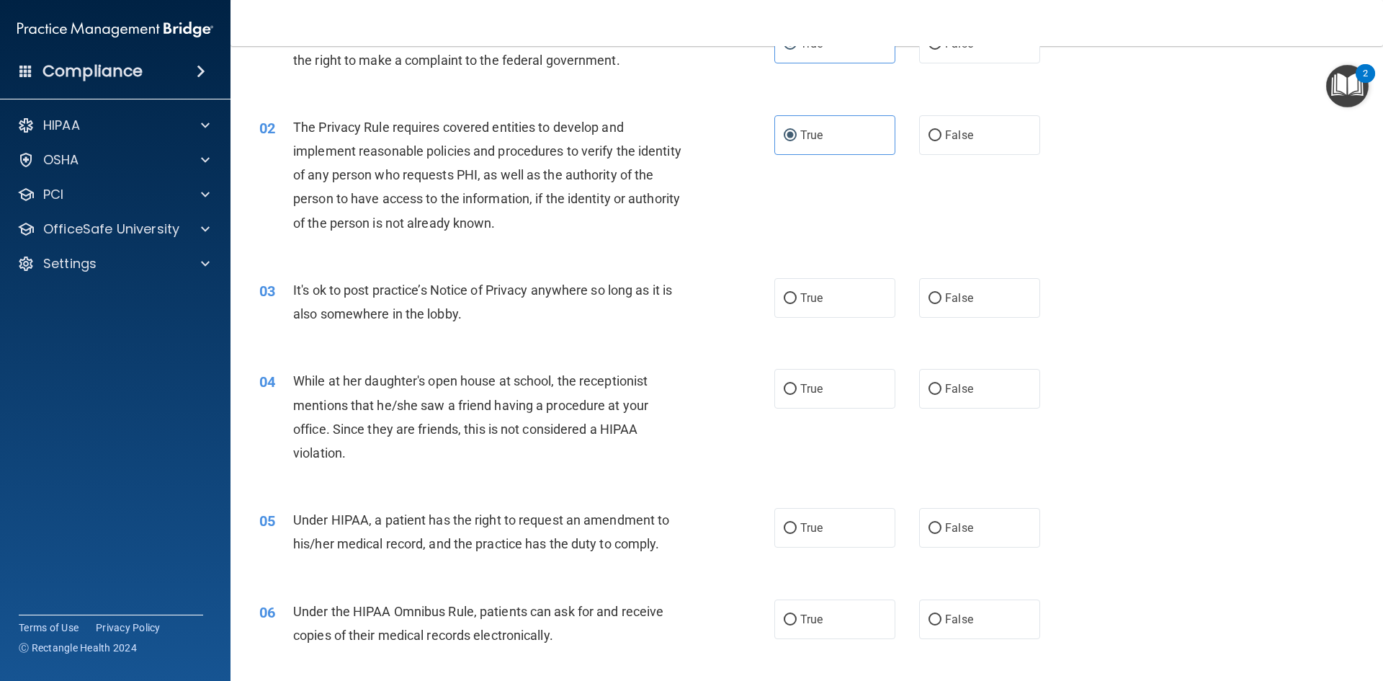
scroll to position [144, 0]
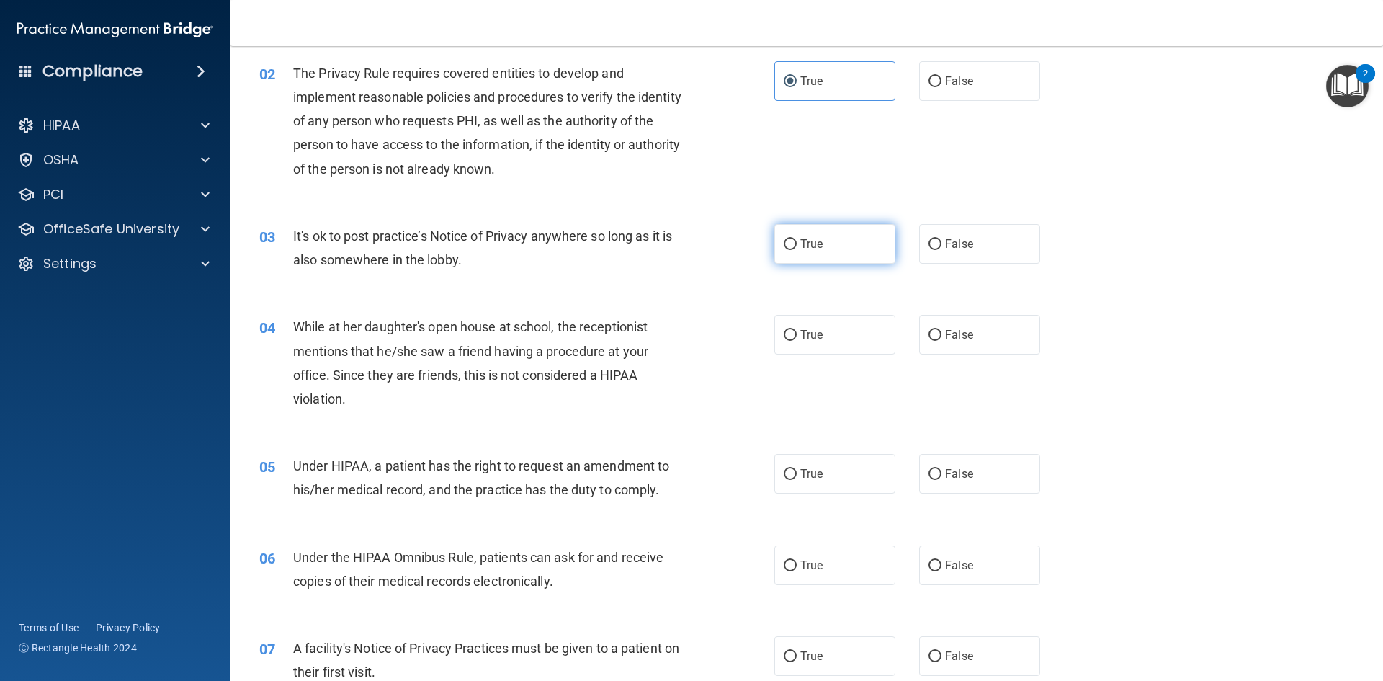
click at [832, 249] on label "True" at bounding box center [835, 244] width 121 height 40
click at [797, 249] on input "True" at bounding box center [790, 244] width 13 height 11
radio input "true"
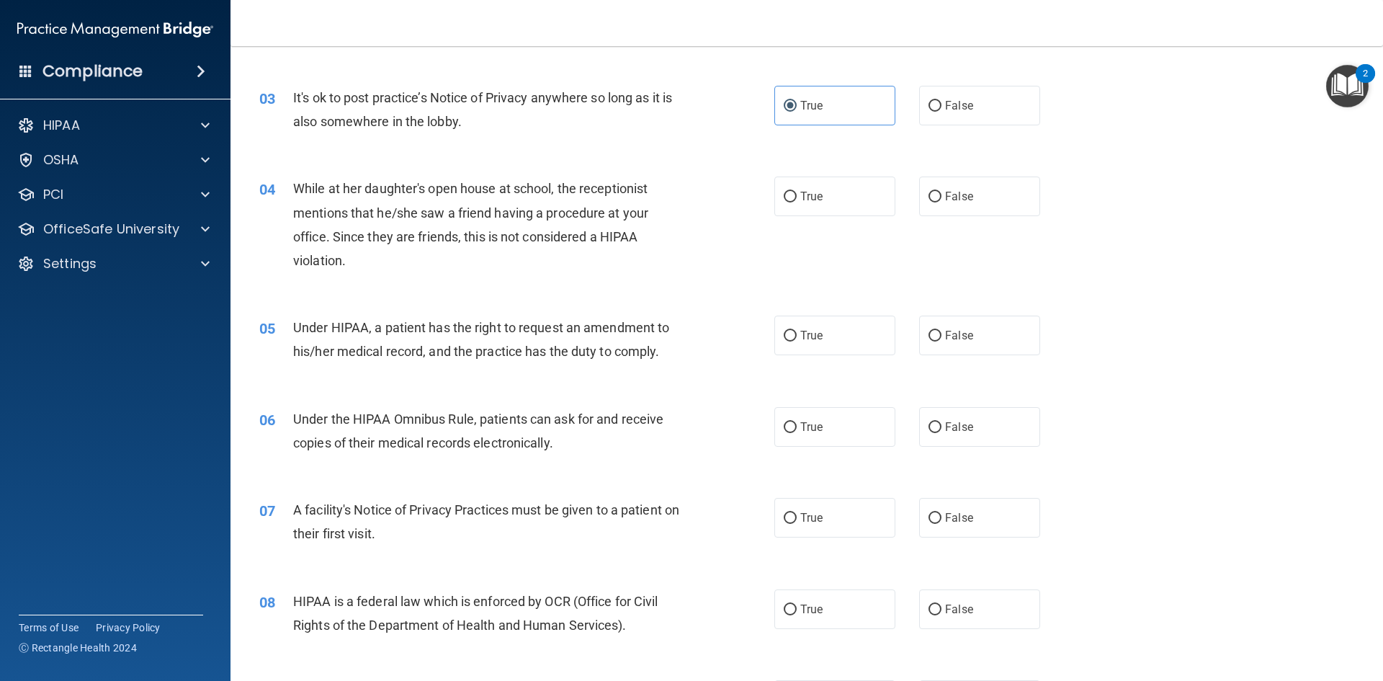
scroll to position [288, 0]
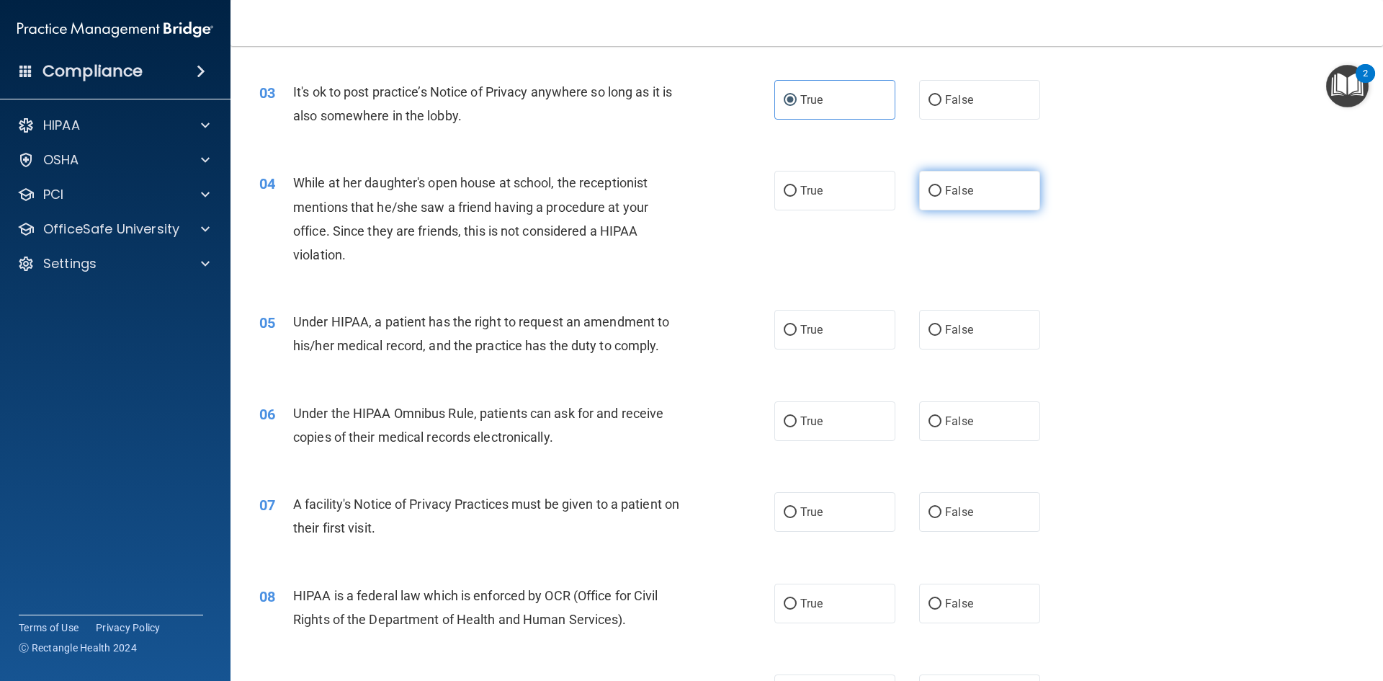
click at [938, 182] on label "False" at bounding box center [979, 191] width 121 height 40
click at [938, 186] on input "False" at bounding box center [935, 191] width 13 height 11
radio input "true"
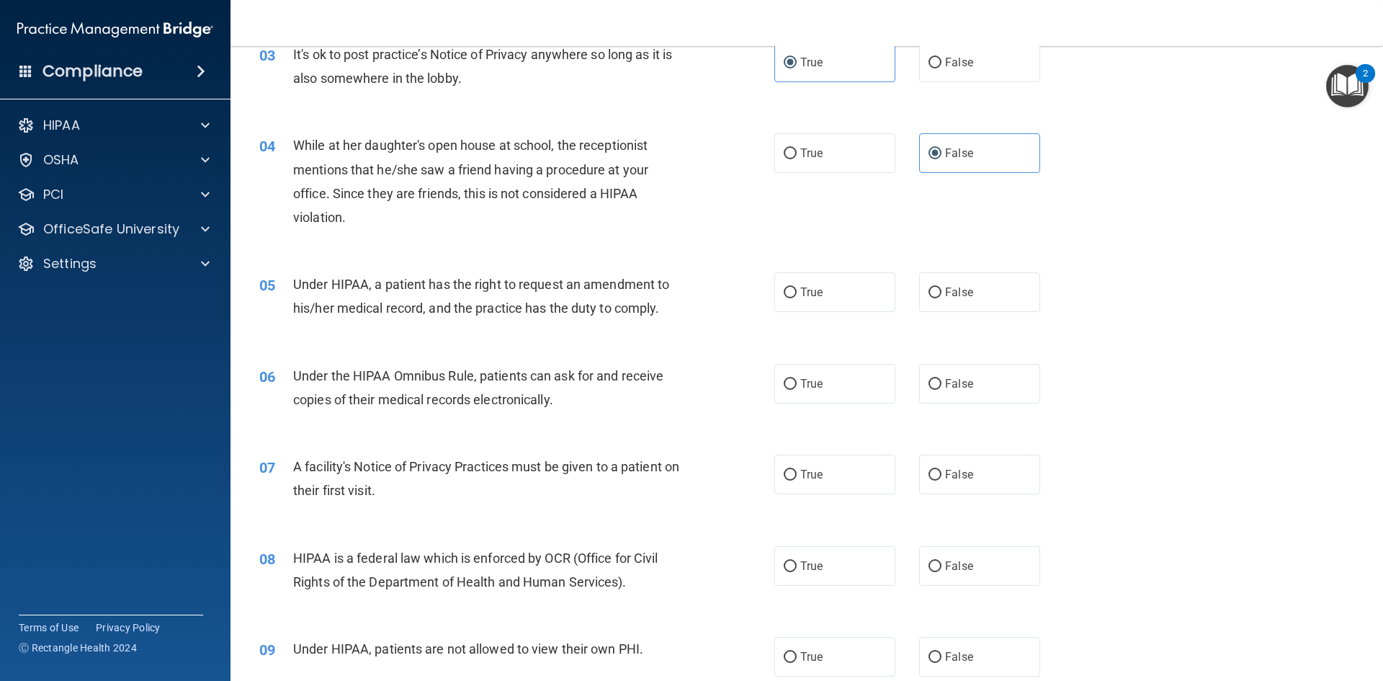
scroll to position [360, 0]
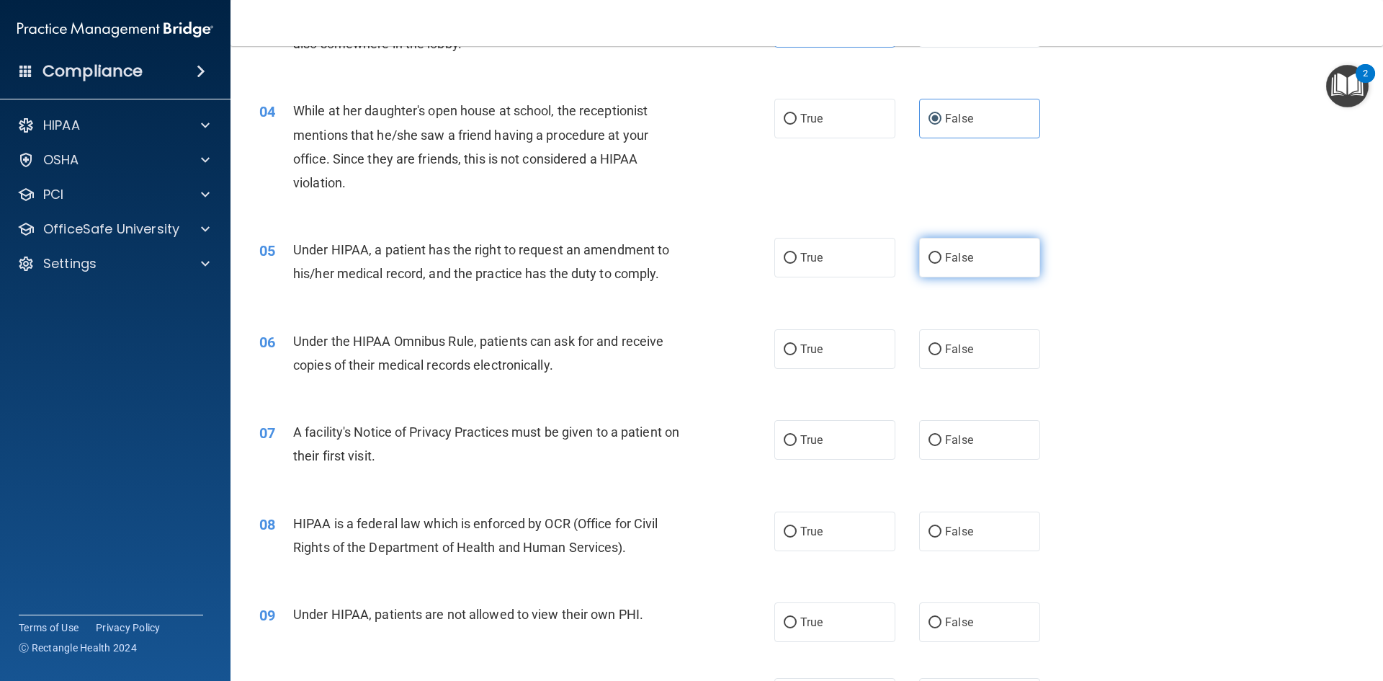
click at [955, 259] on span "False" at bounding box center [959, 258] width 28 height 14
click at [942, 259] on input "False" at bounding box center [935, 258] width 13 height 11
radio input "true"
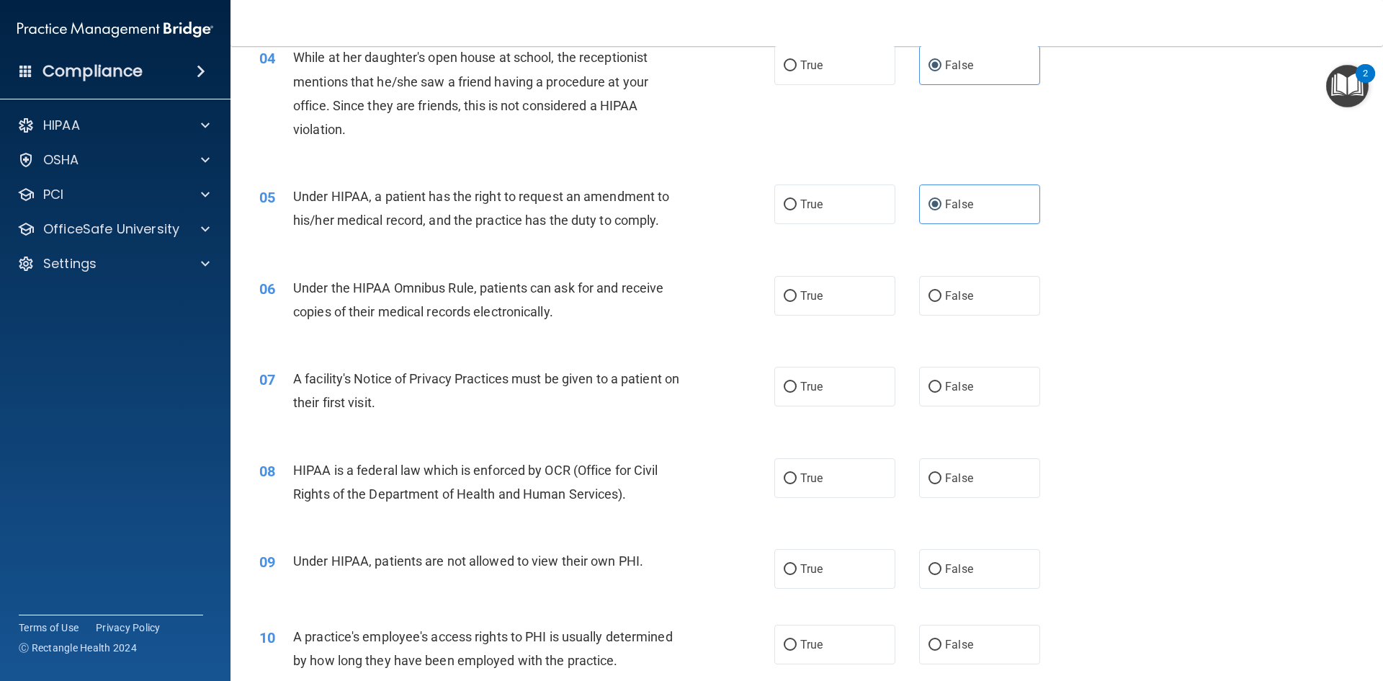
scroll to position [504, 0]
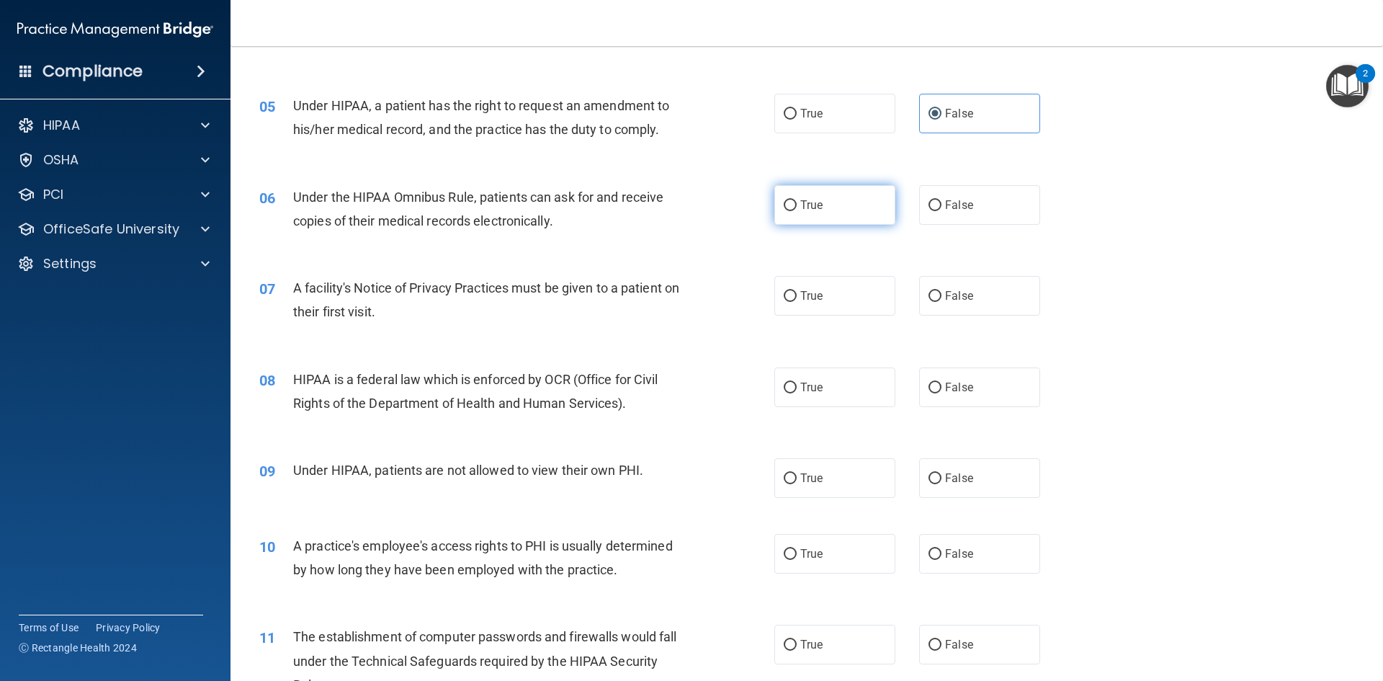
click at [807, 216] on label "True" at bounding box center [835, 205] width 121 height 40
click at [797, 211] on input "True" at bounding box center [790, 205] width 13 height 11
radio input "true"
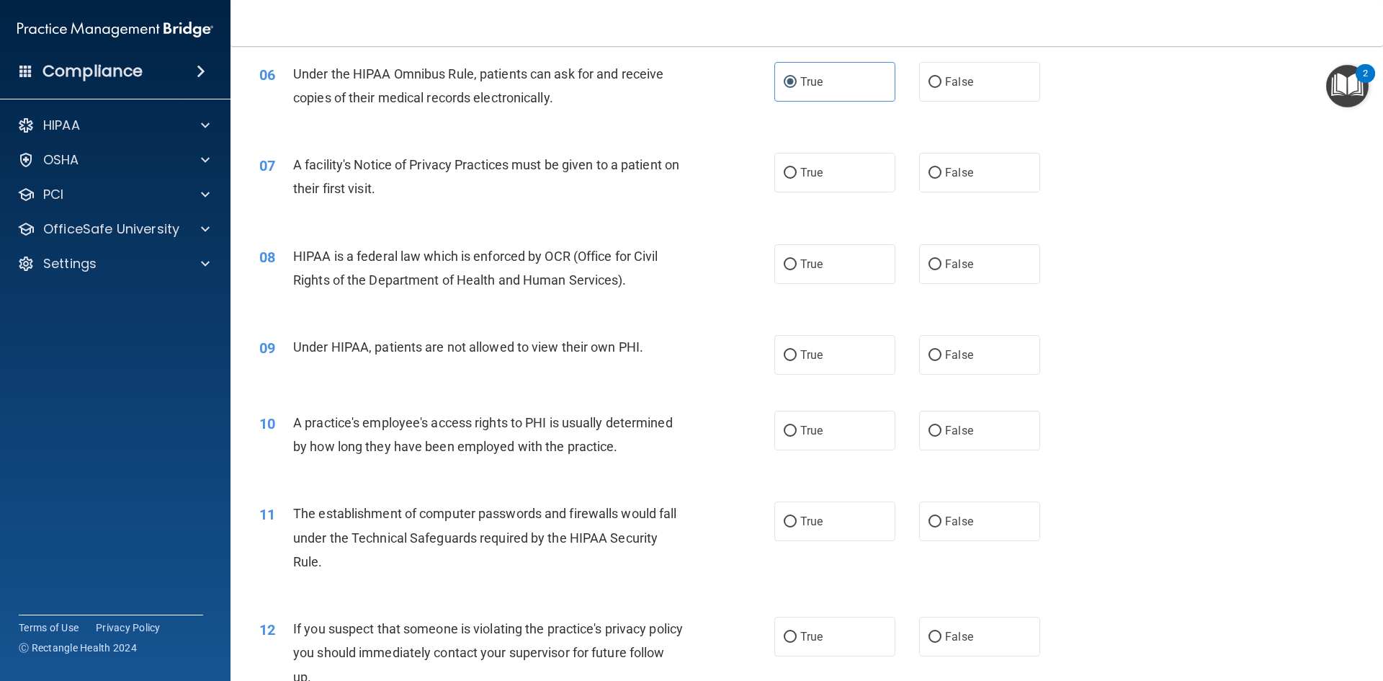
scroll to position [648, 0]
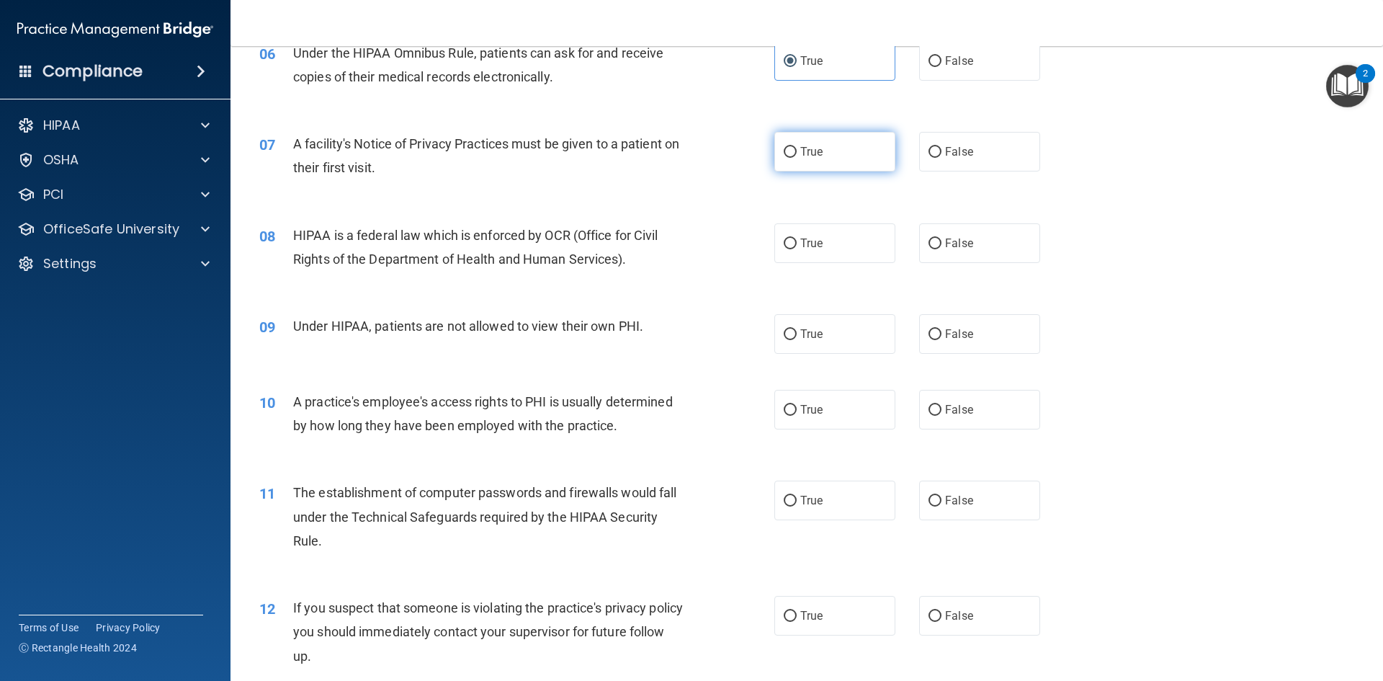
click at [793, 149] on label "True" at bounding box center [835, 152] width 121 height 40
click at [793, 149] on input "True" at bounding box center [790, 152] width 13 height 11
radio input "true"
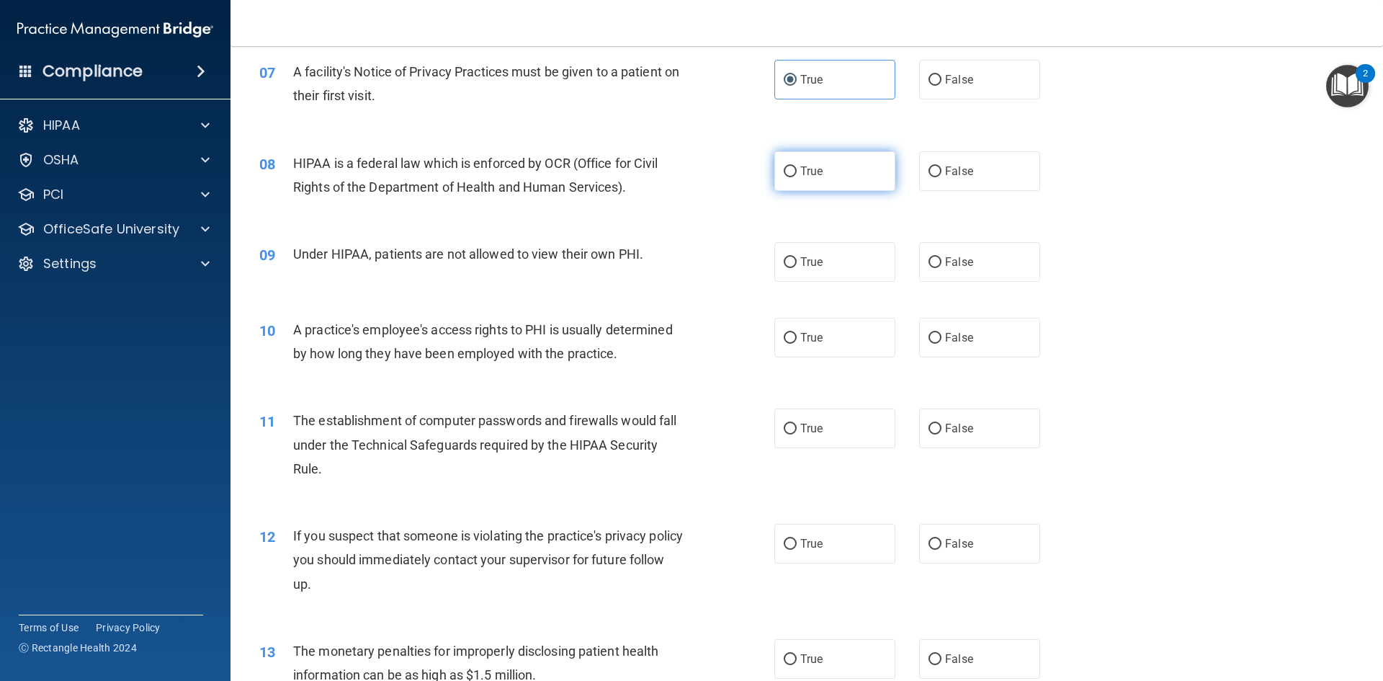
click at [808, 175] on span "True" at bounding box center [811, 171] width 22 height 14
click at [797, 175] on input "True" at bounding box center [790, 171] width 13 height 11
radio input "true"
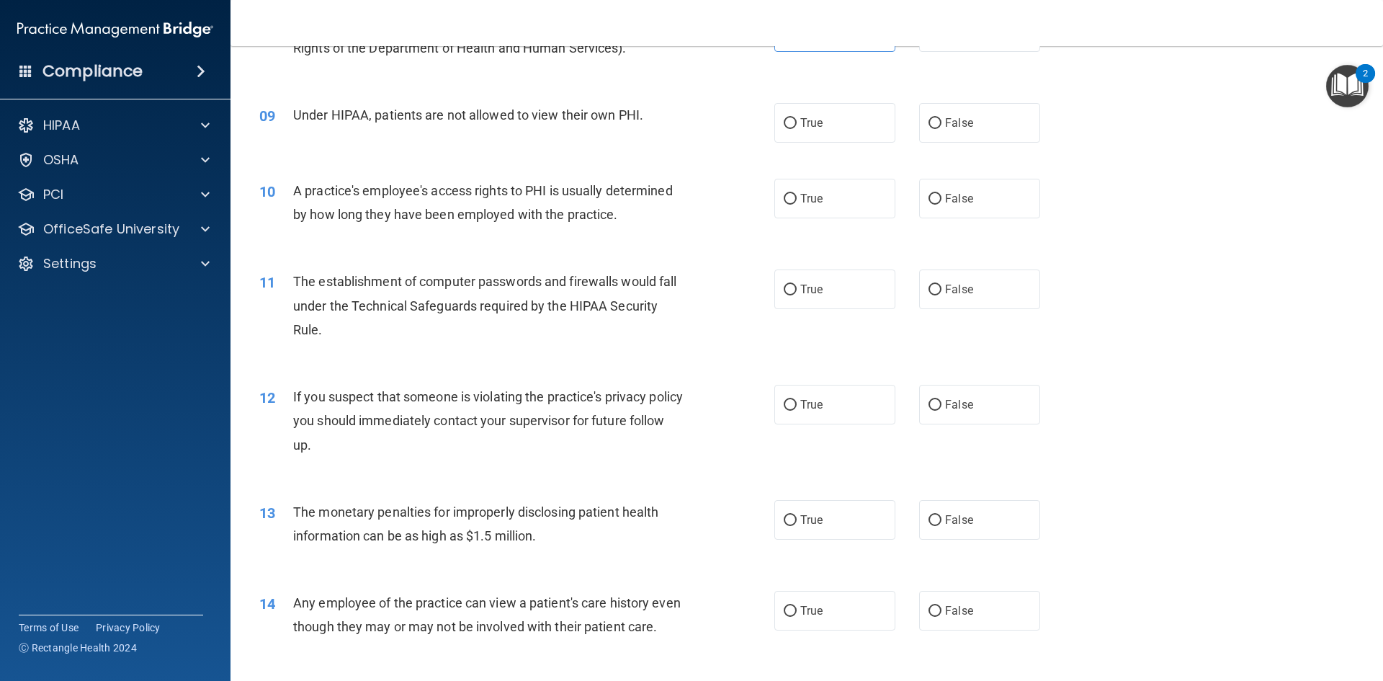
scroll to position [865, 0]
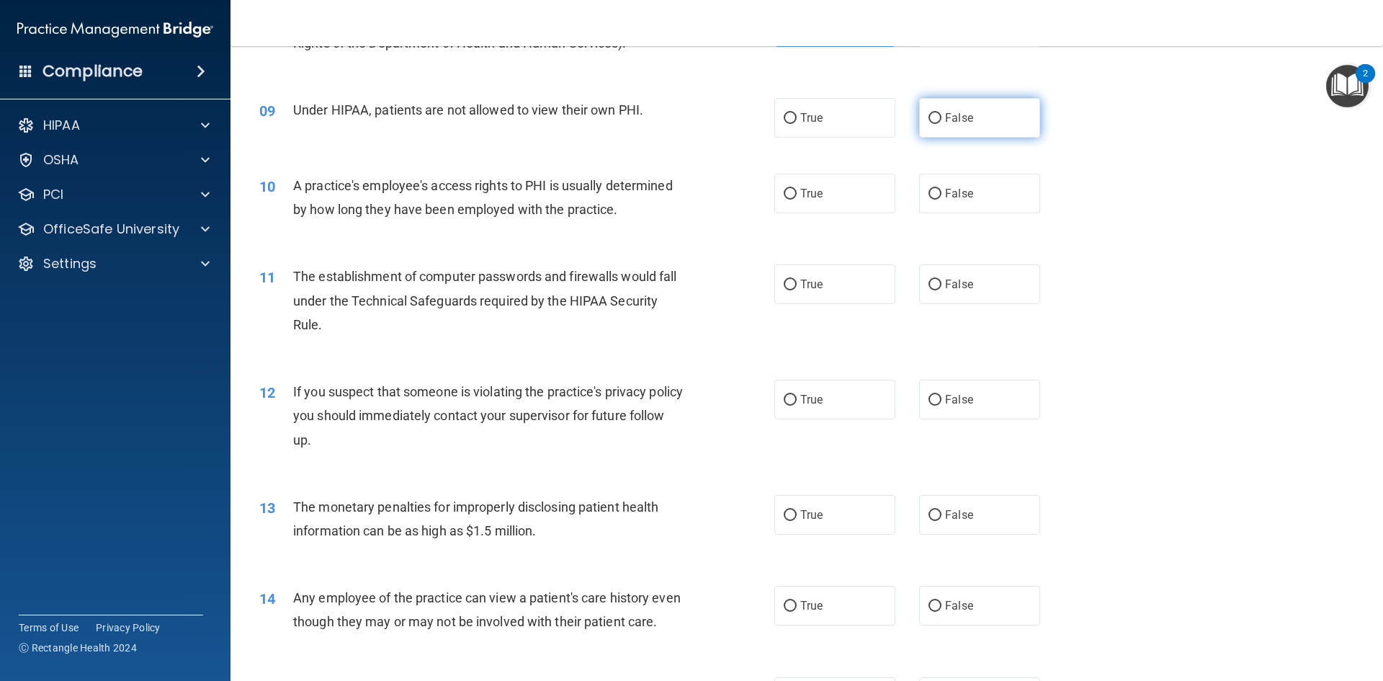
click at [932, 122] on input "False" at bounding box center [935, 118] width 13 height 11
radio input "true"
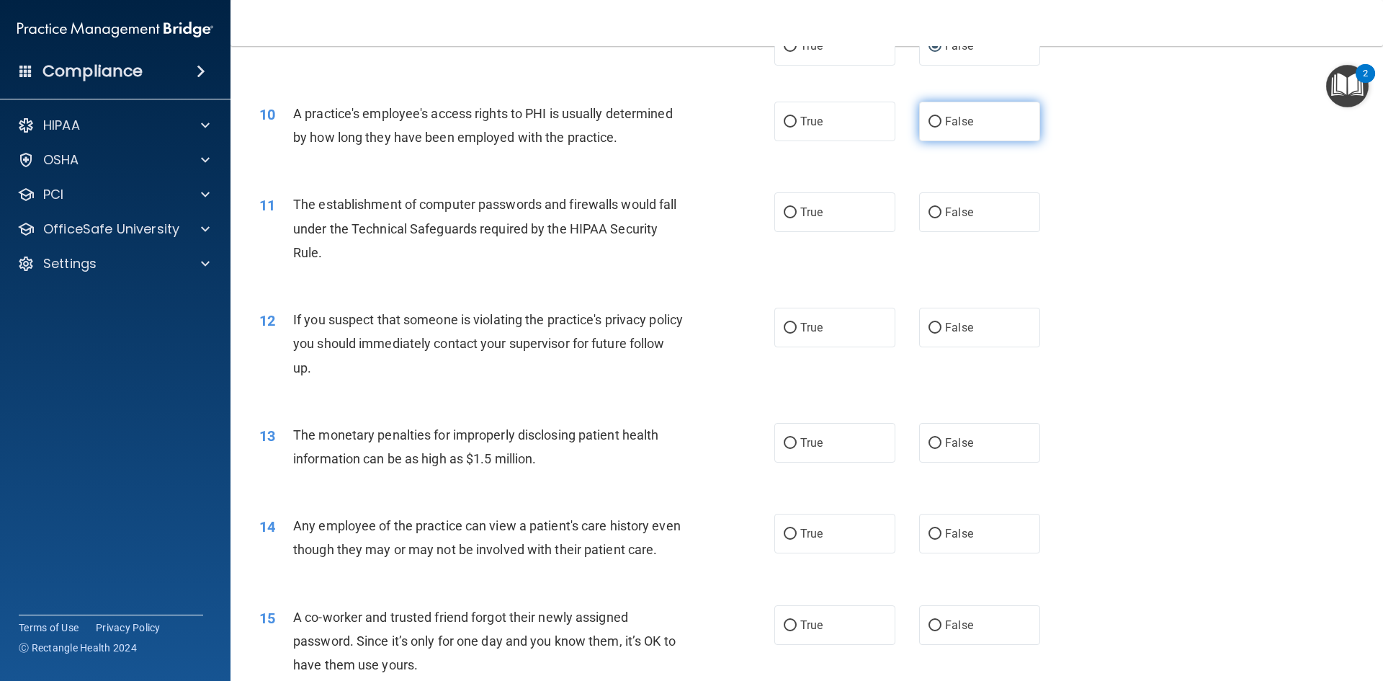
click at [922, 129] on label "False" at bounding box center [979, 122] width 121 height 40
click at [929, 128] on input "False" at bounding box center [935, 122] width 13 height 11
radio input "true"
click at [806, 222] on label "True" at bounding box center [835, 212] width 121 height 40
click at [797, 218] on input "True" at bounding box center [790, 213] width 13 height 11
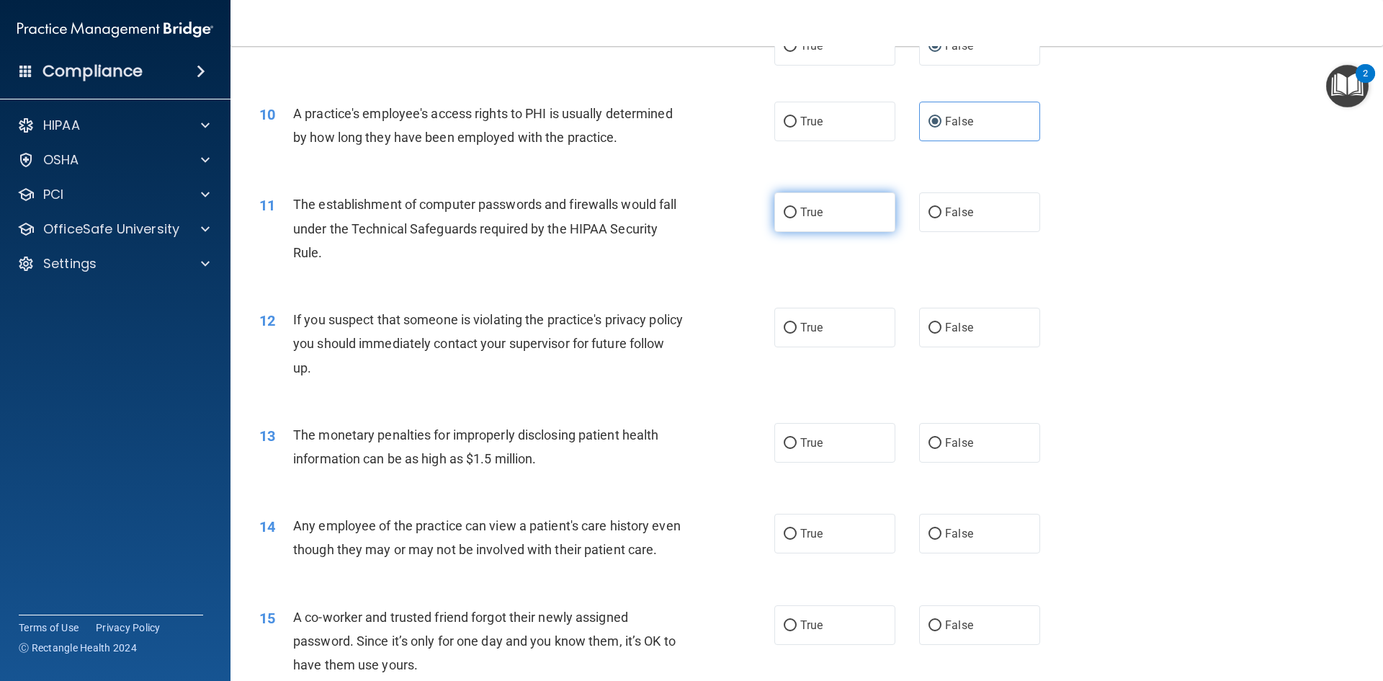
radio input "true"
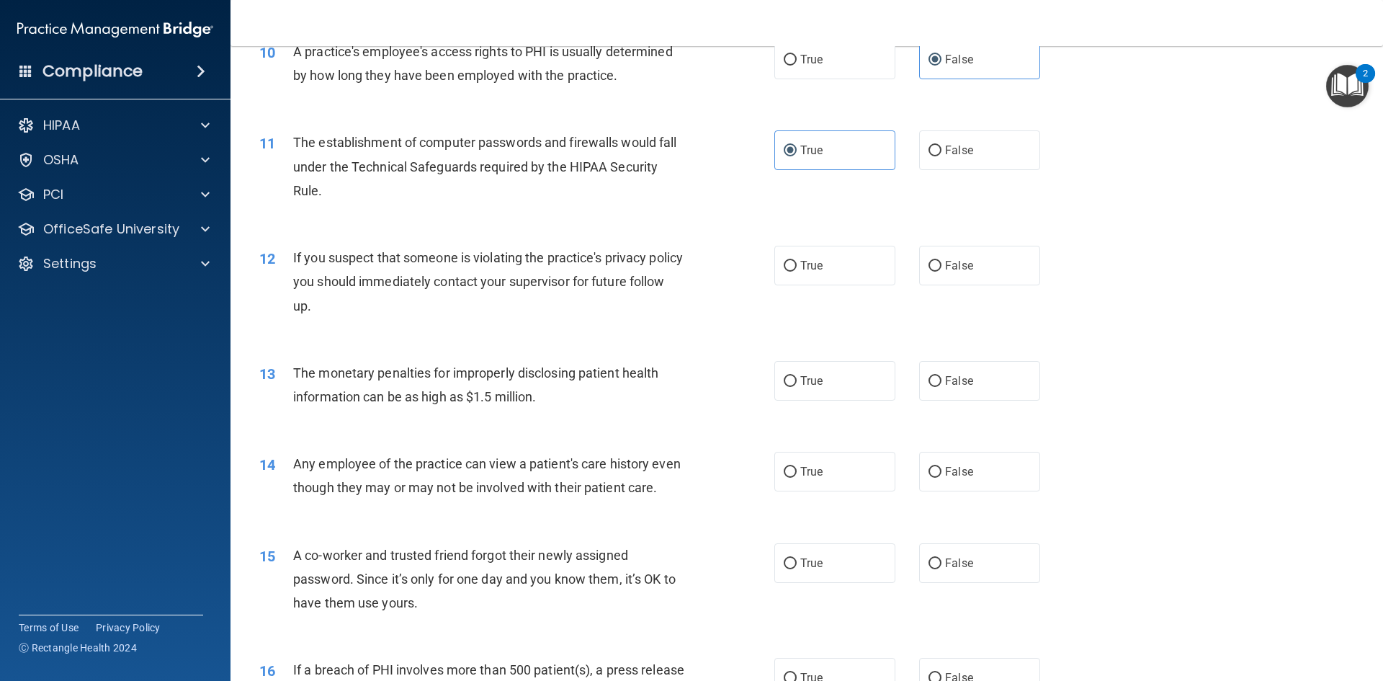
scroll to position [1081, 0]
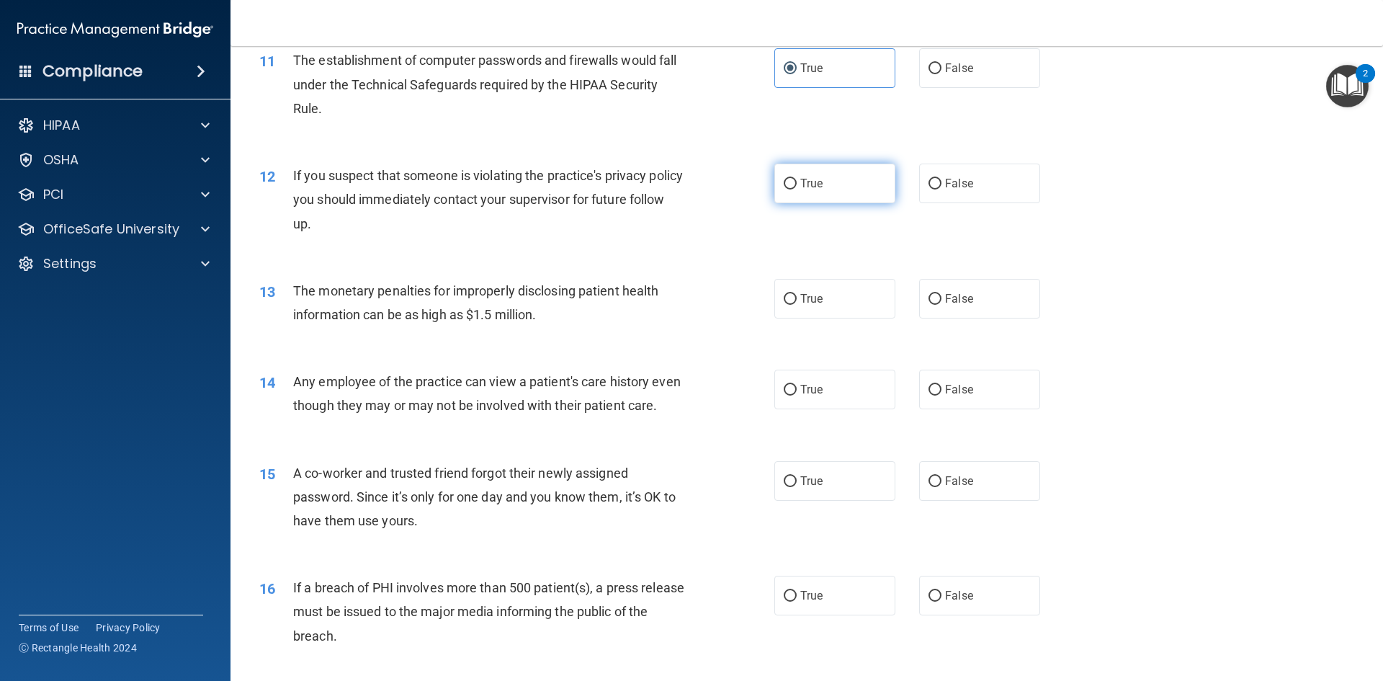
click at [816, 189] on span "True" at bounding box center [811, 184] width 22 height 14
click at [797, 189] on input "True" at bounding box center [790, 184] width 13 height 11
radio input "true"
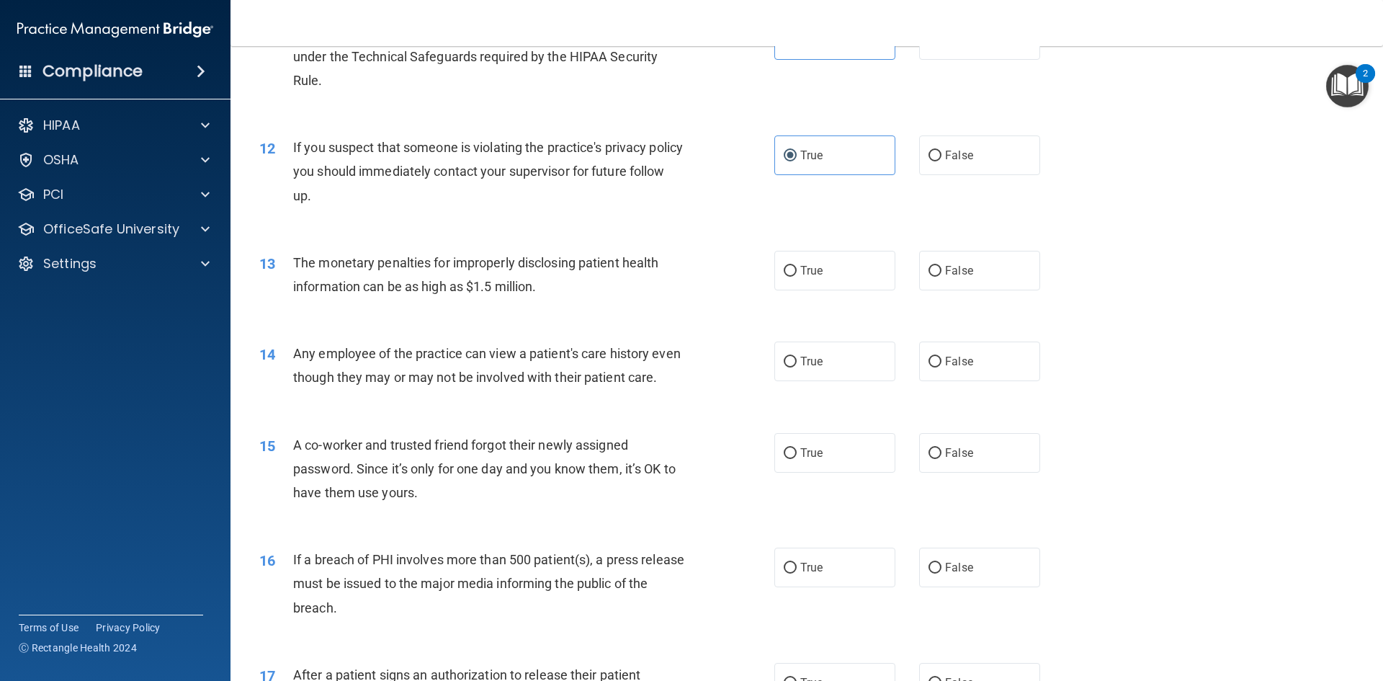
scroll to position [1153, 0]
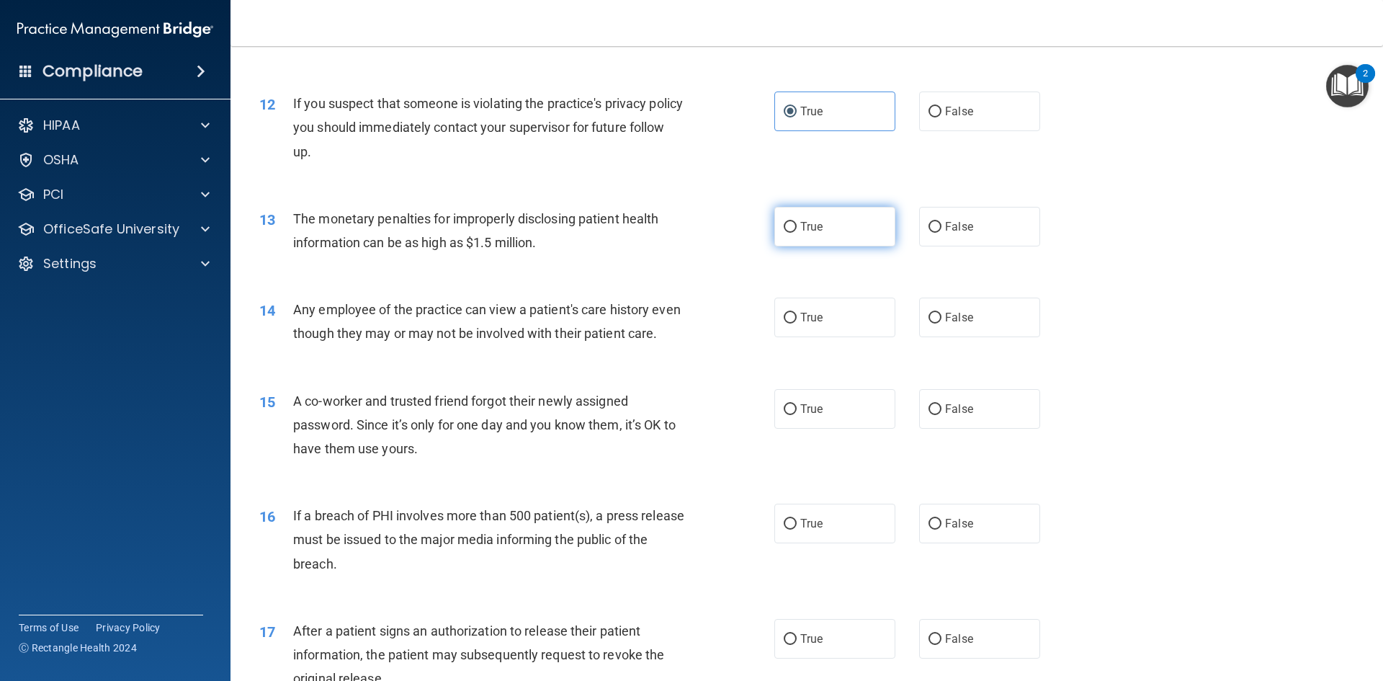
click at [792, 244] on label "True" at bounding box center [835, 227] width 121 height 40
click at [792, 233] on input "True" at bounding box center [790, 227] width 13 height 11
radio input "true"
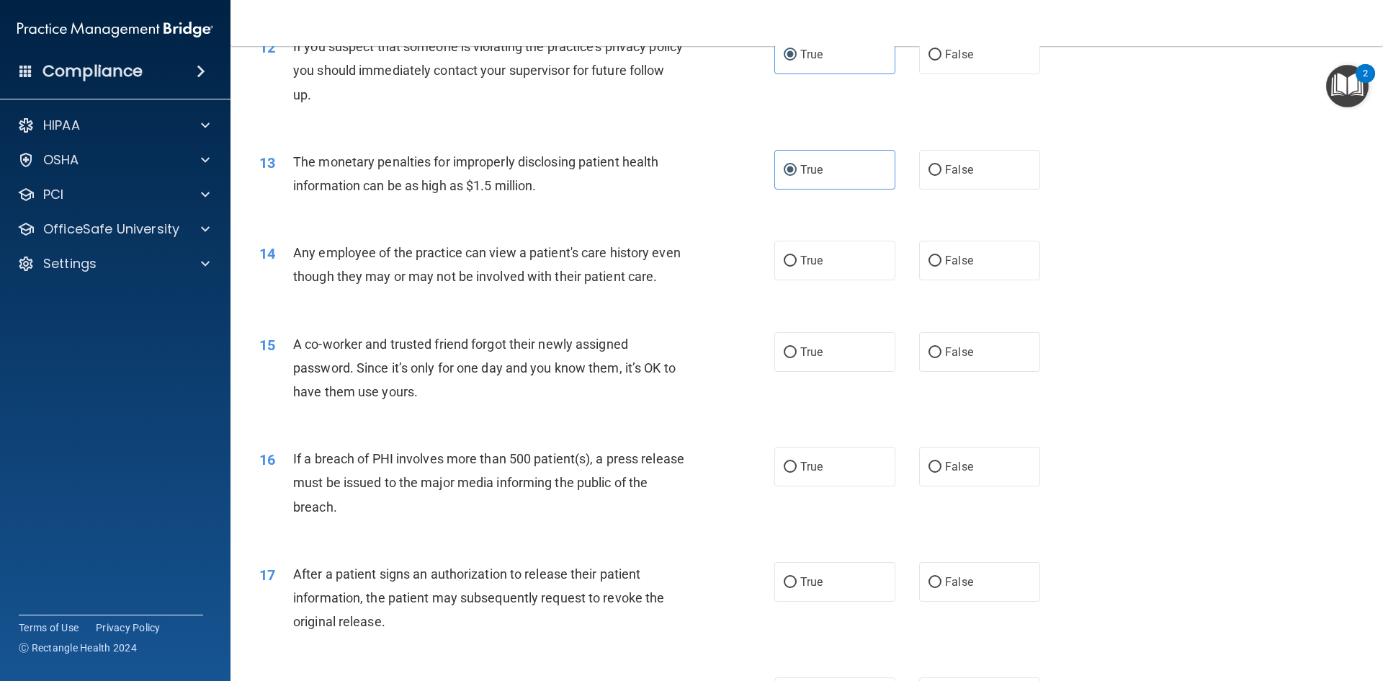
scroll to position [1297, 0]
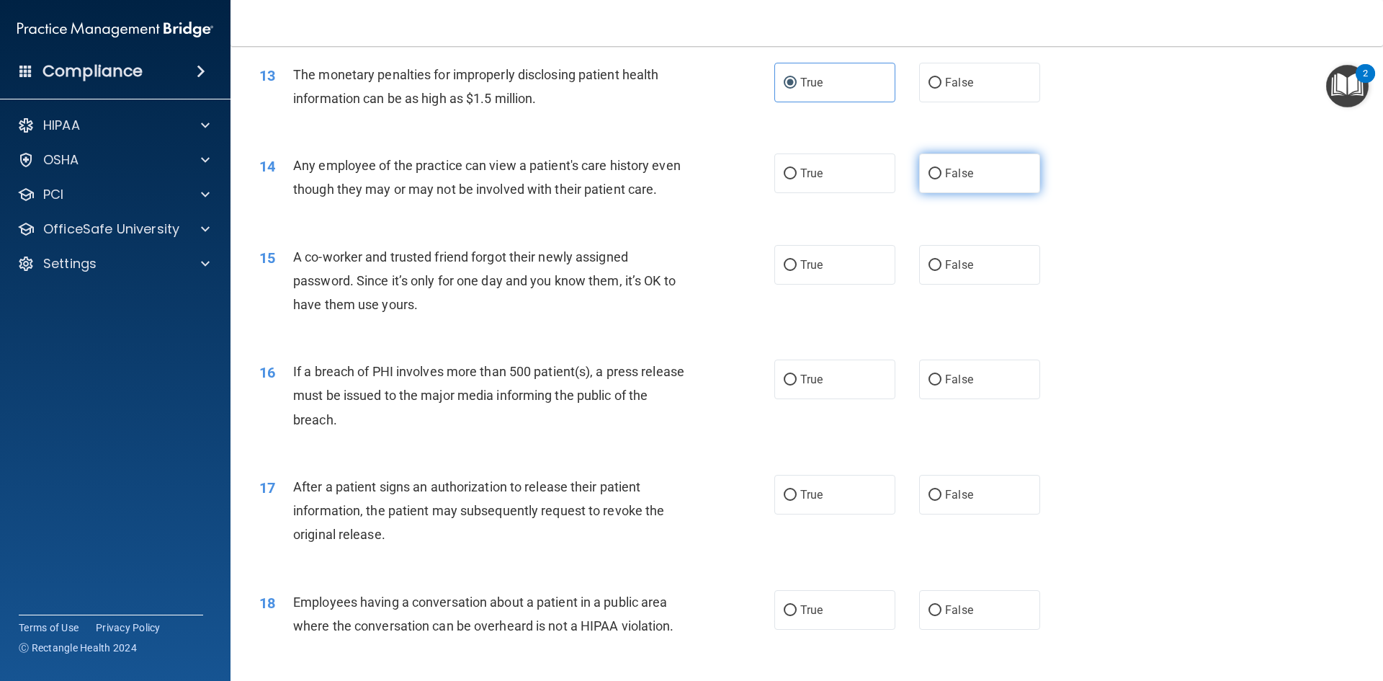
click at [965, 180] on label "False" at bounding box center [979, 173] width 121 height 40
click at [942, 179] on input "False" at bounding box center [935, 174] width 13 height 11
radio input "true"
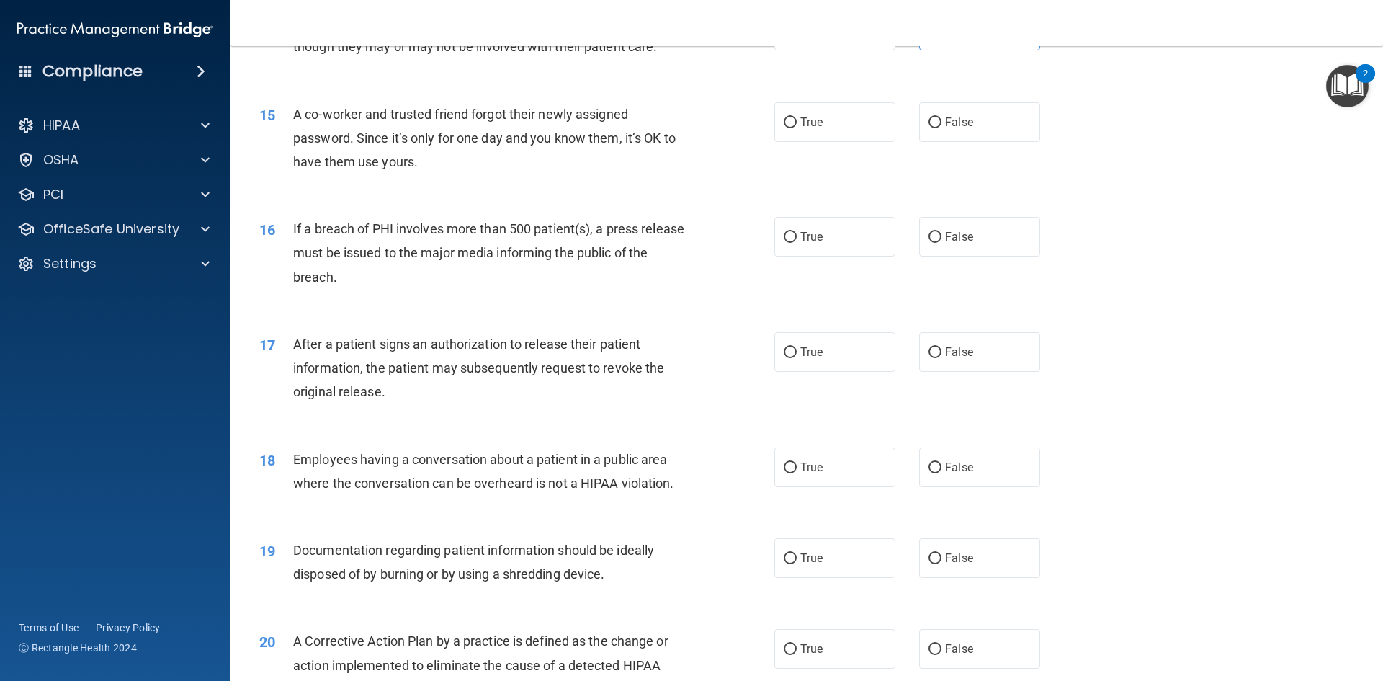
scroll to position [1441, 0]
click at [945, 128] on span "False" at bounding box center [959, 121] width 28 height 14
click at [942, 127] on input "False" at bounding box center [935, 121] width 13 height 11
radio input "true"
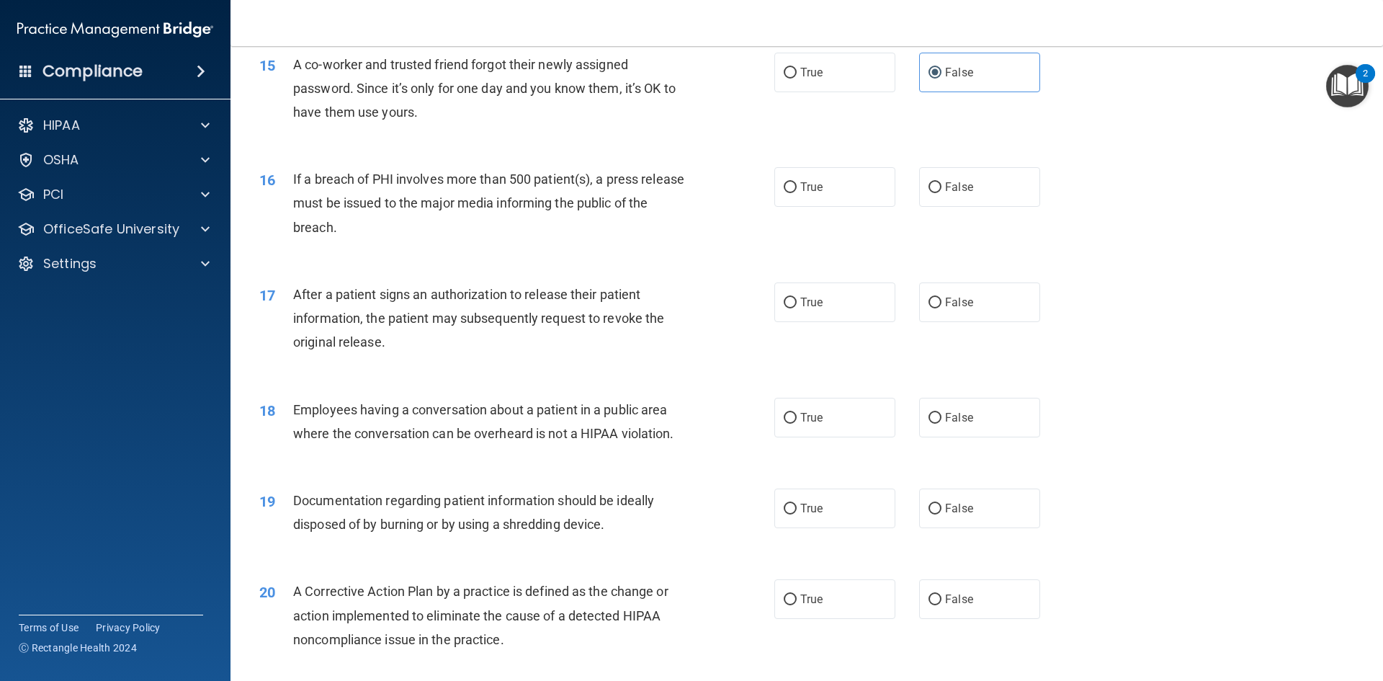
scroll to position [1513, 0]
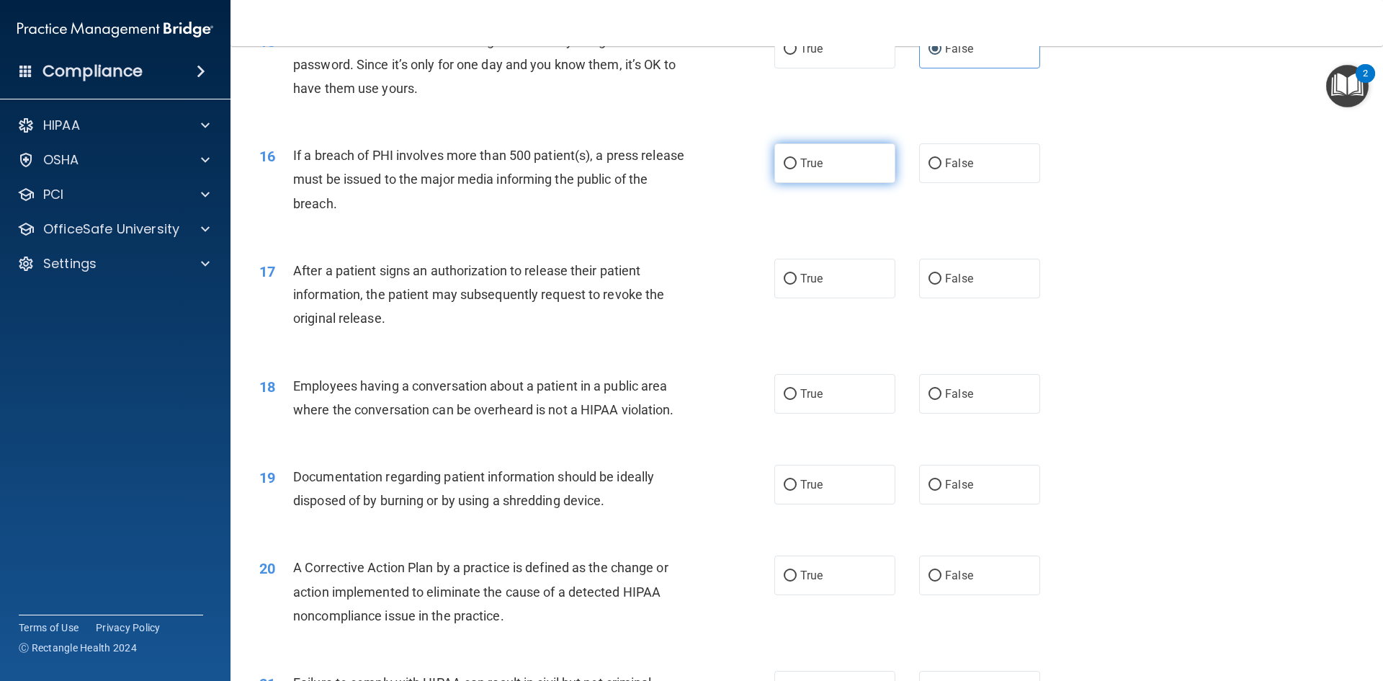
click at [800, 170] on span "True" at bounding box center [811, 163] width 22 height 14
click at [797, 169] on input "True" at bounding box center [790, 164] width 13 height 11
radio input "true"
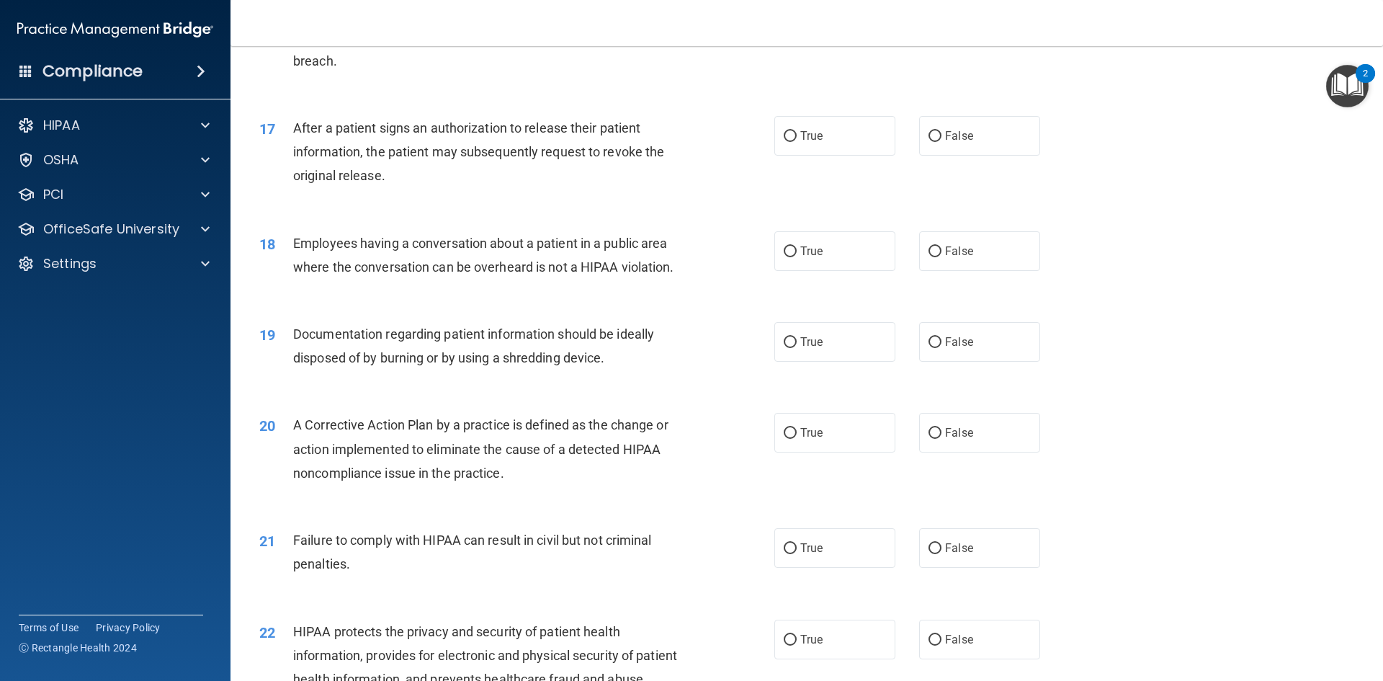
scroll to position [1657, 0]
click at [824, 154] on label "True" at bounding box center [835, 135] width 121 height 40
click at [797, 140] on input "True" at bounding box center [790, 135] width 13 height 11
radio input "true"
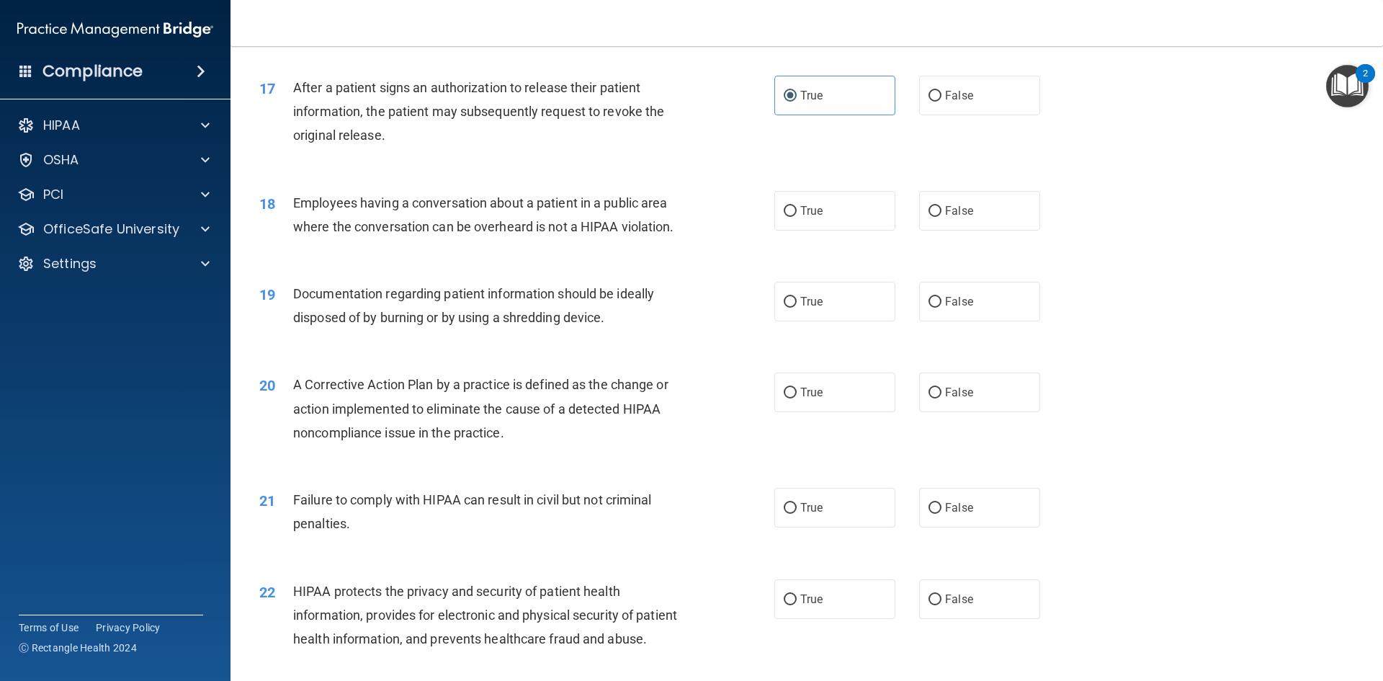
scroll to position [1729, 0]
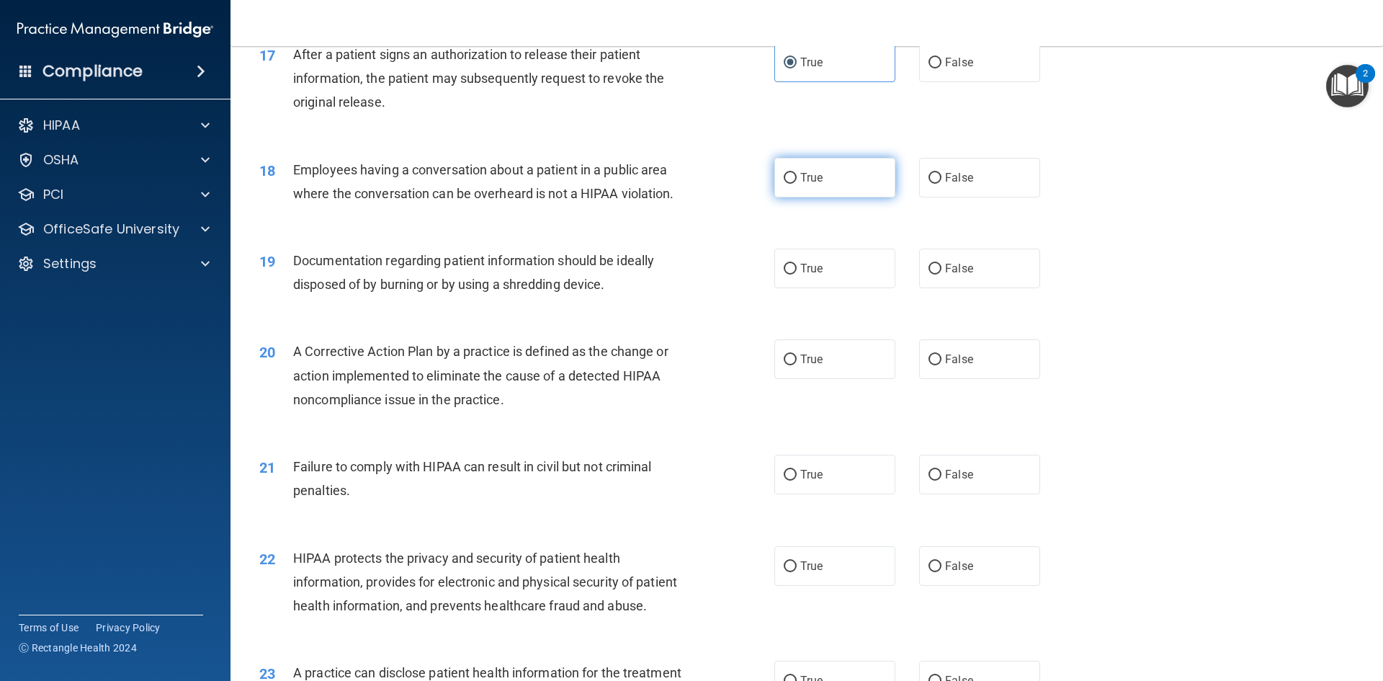
click at [864, 197] on label "True" at bounding box center [835, 178] width 121 height 40
click at [797, 184] on input "True" at bounding box center [790, 178] width 13 height 11
radio input "true"
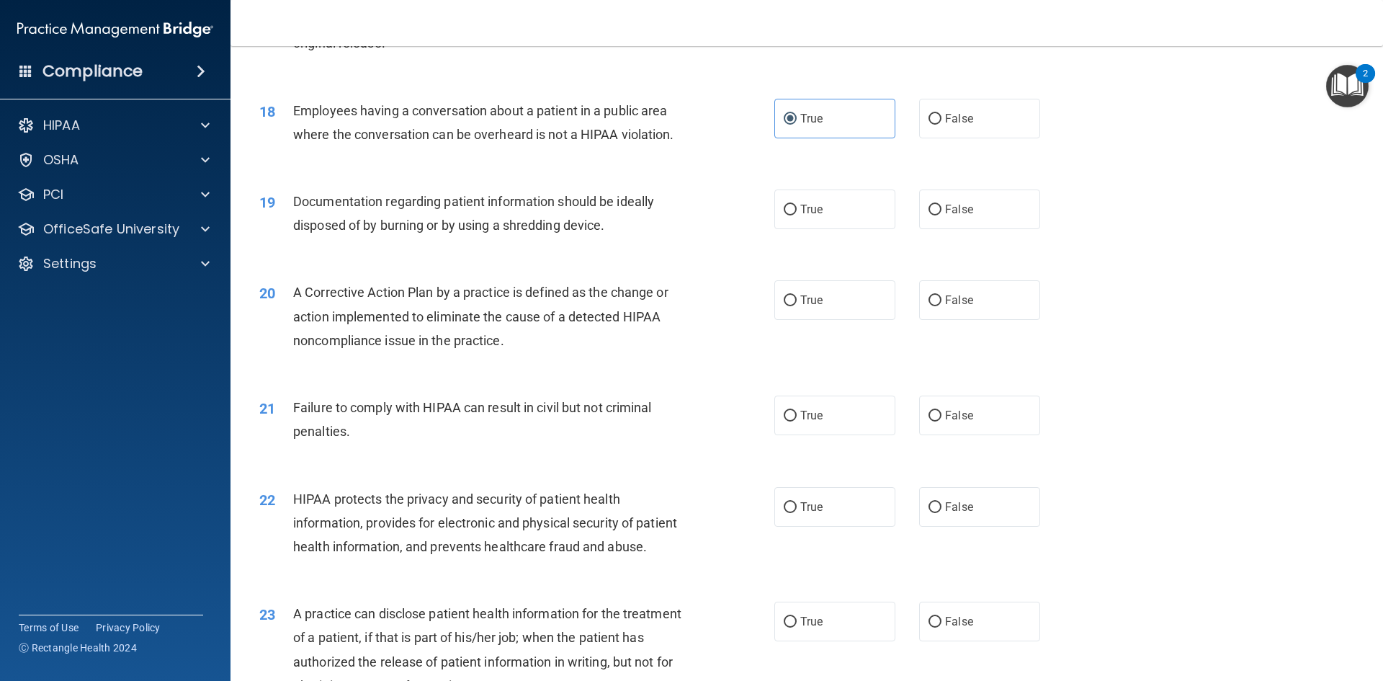
scroll to position [1873, 0]
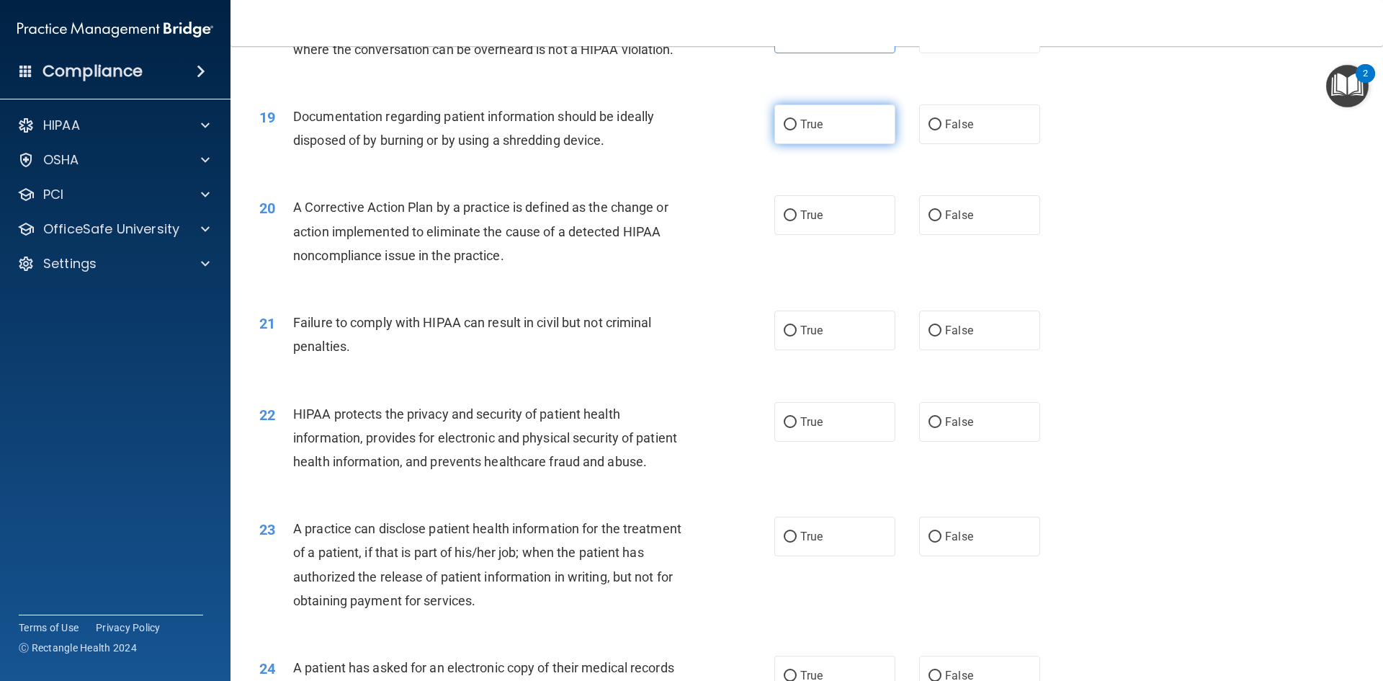
click at [832, 144] on label "True" at bounding box center [835, 124] width 121 height 40
click at [797, 130] on input "True" at bounding box center [790, 125] width 13 height 11
radio input "true"
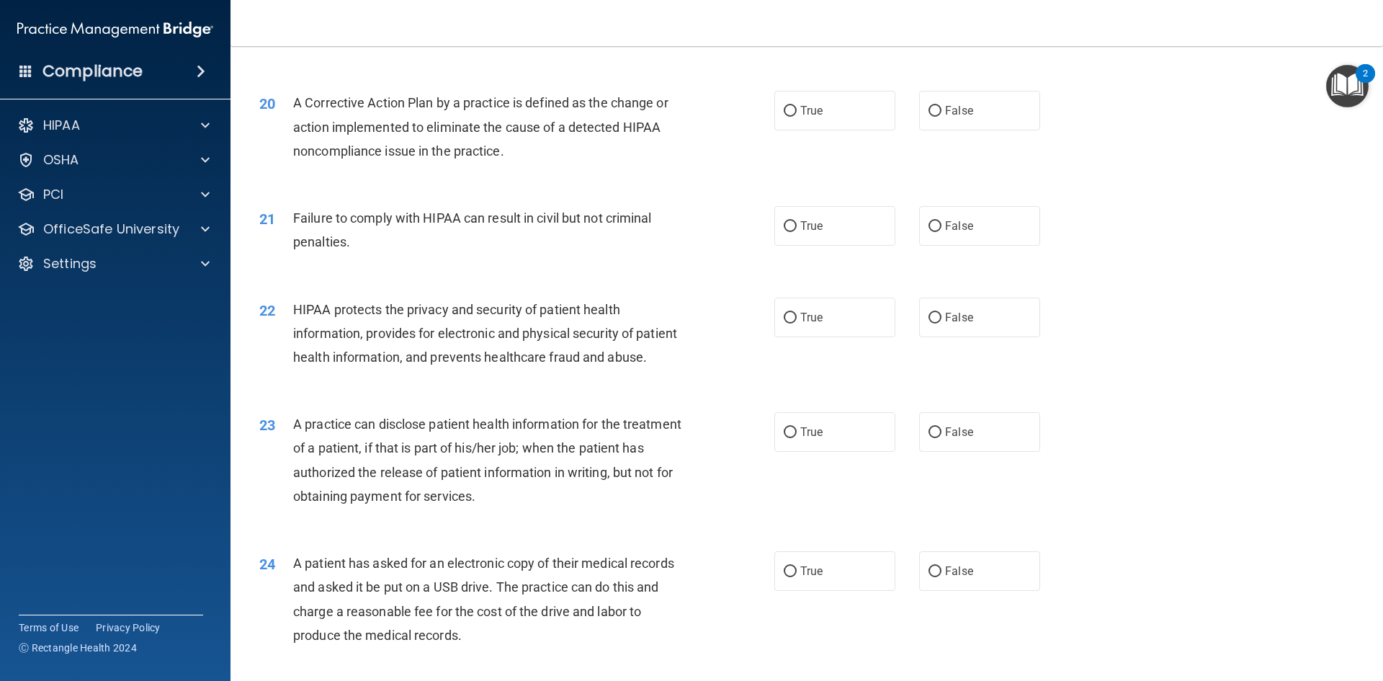
scroll to position [2017, 0]
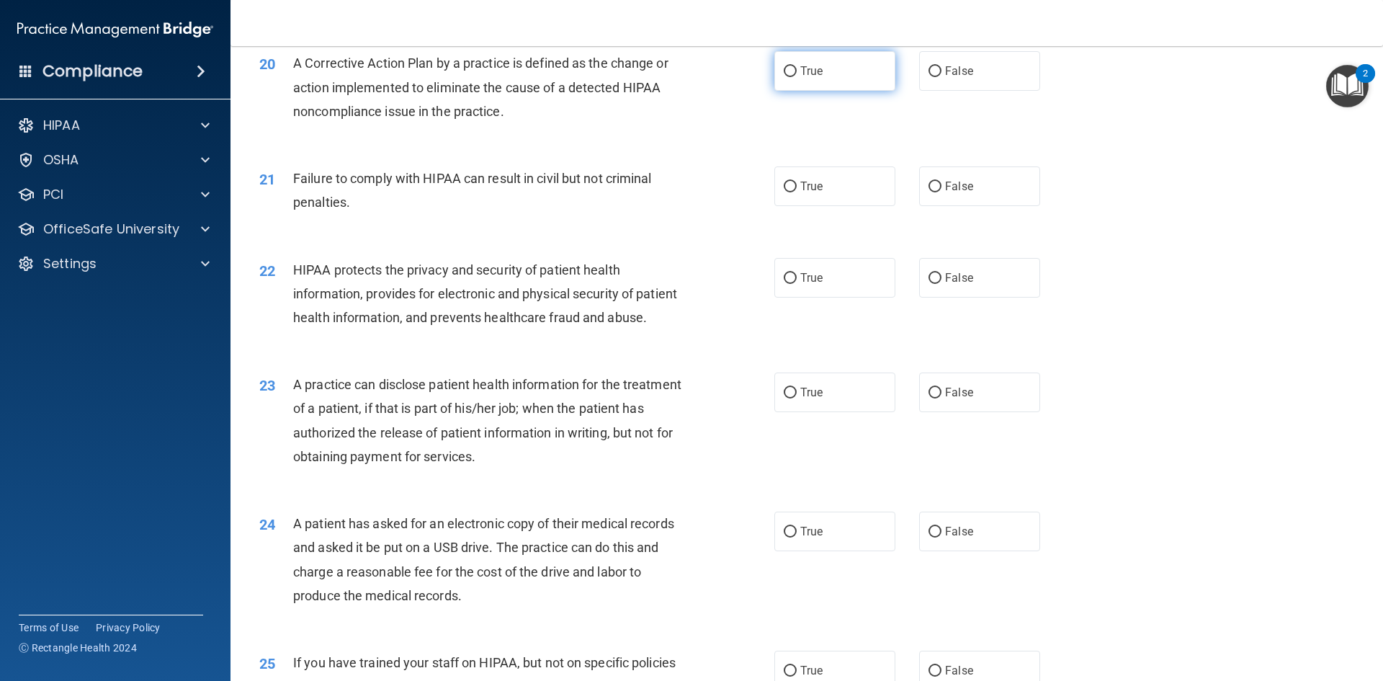
click at [821, 91] on label "True" at bounding box center [835, 71] width 121 height 40
click at [797, 77] on input "True" at bounding box center [790, 71] width 13 height 11
radio input "true"
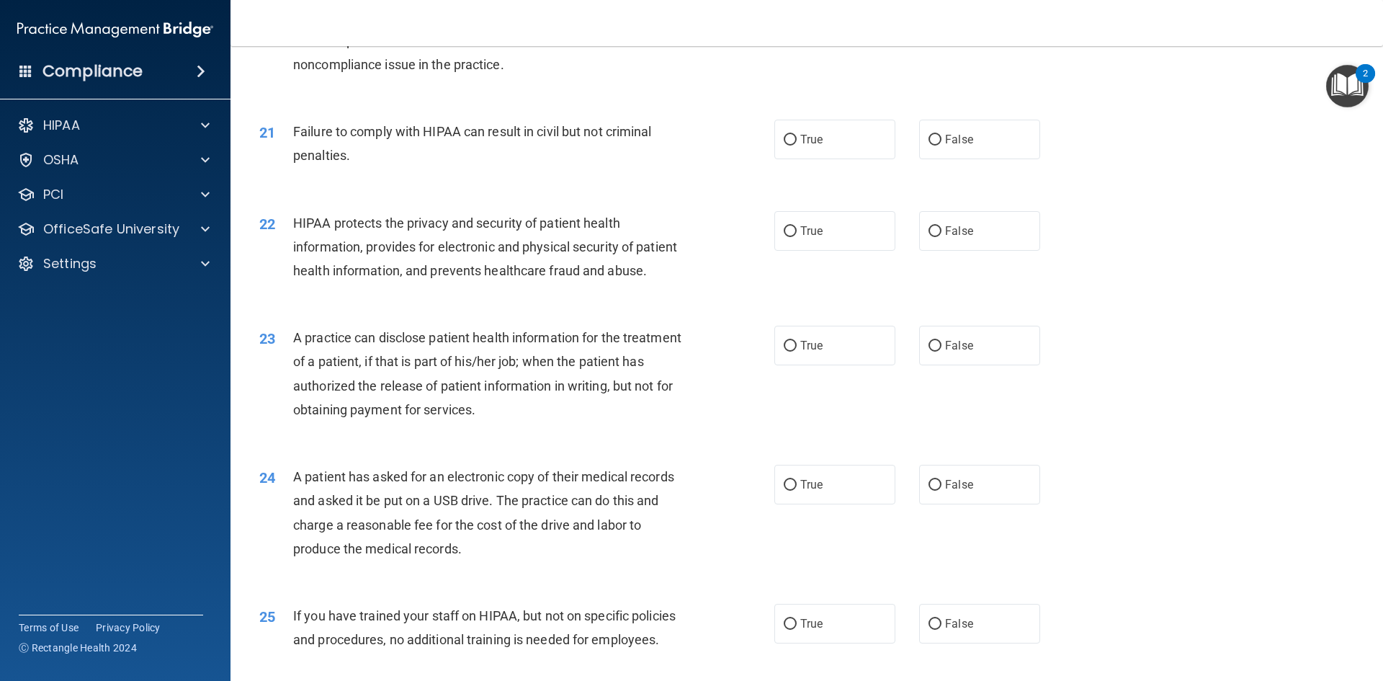
scroll to position [2089, 0]
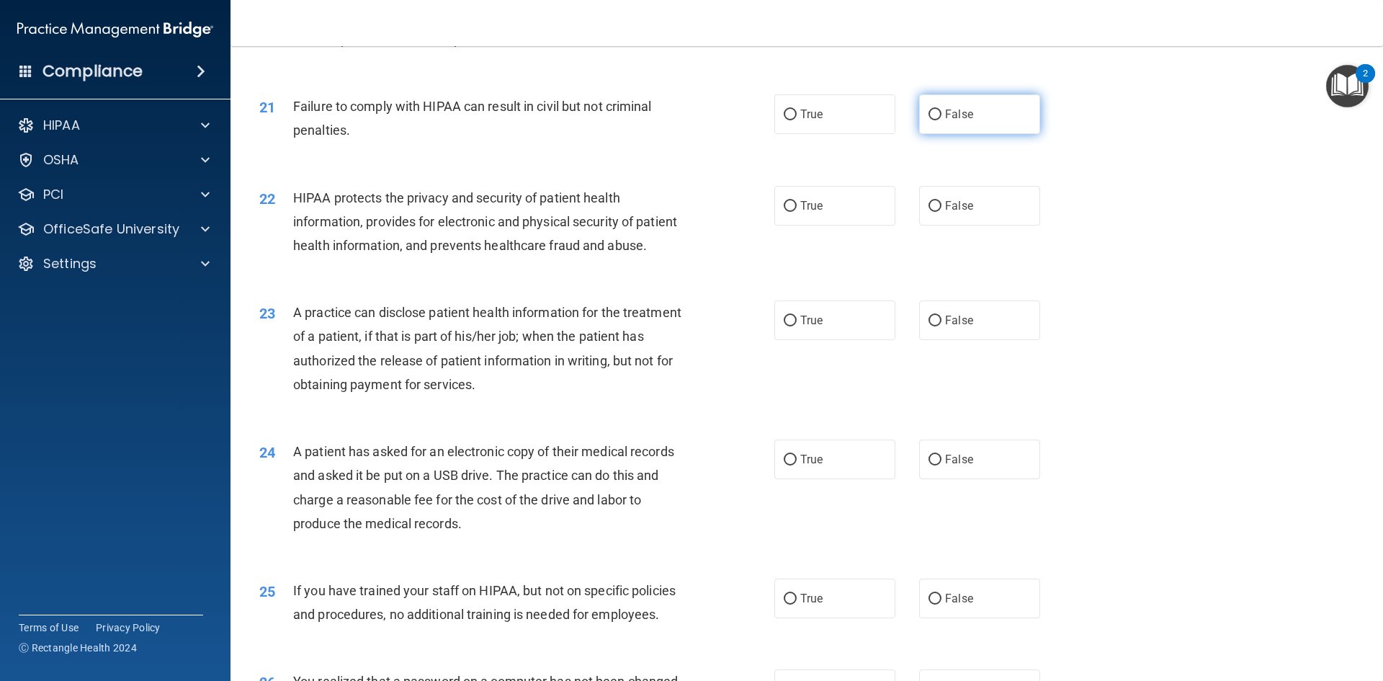
click at [930, 120] on input "False" at bounding box center [935, 115] width 13 height 11
radio input "true"
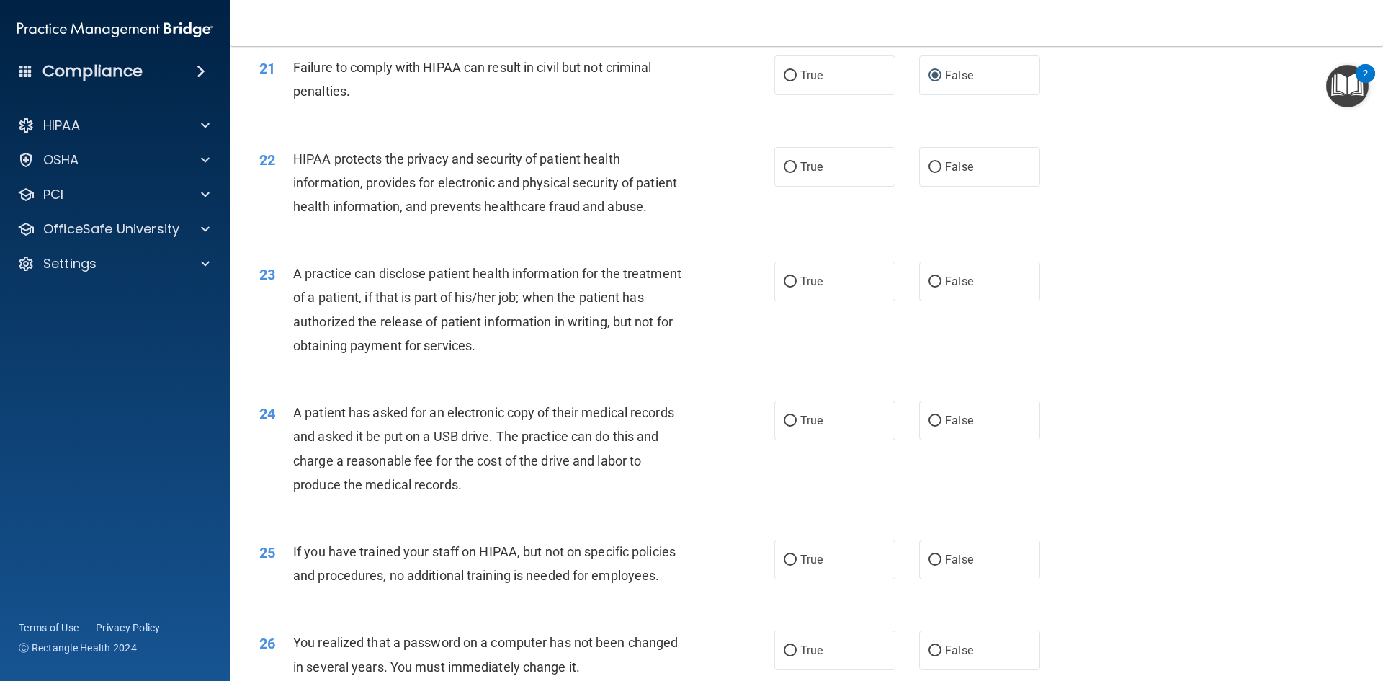
scroll to position [2162, 0]
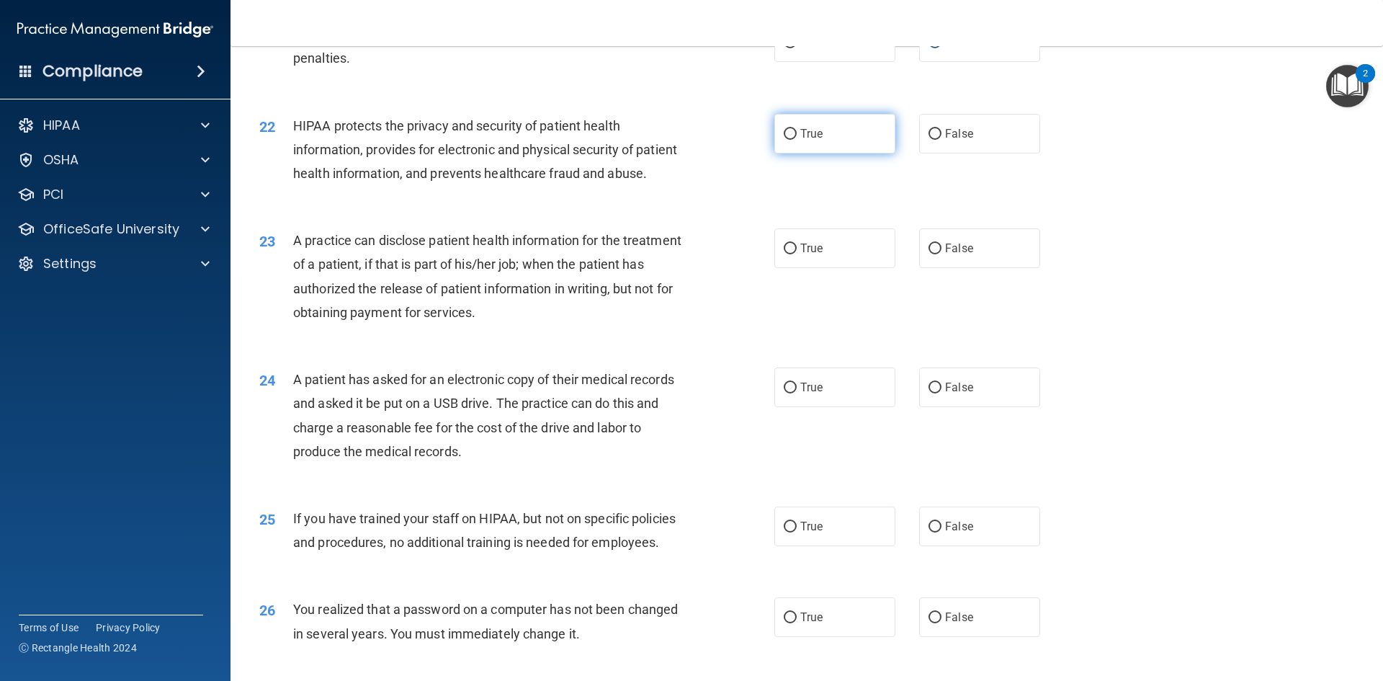
click at [855, 153] on label "True" at bounding box center [835, 134] width 121 height 40
click at [797, 140] on input "True" at bounding box center [790, 134] width 13 height 11
radio input "true"
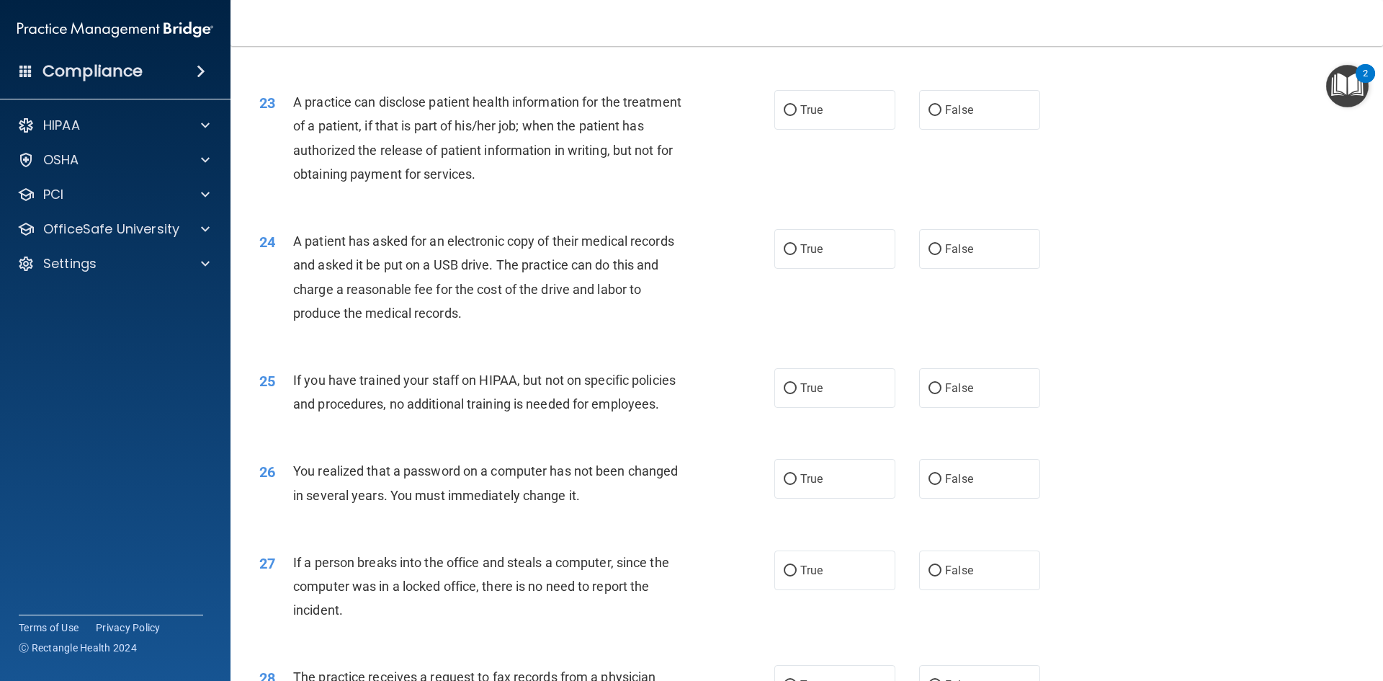
scroll to position [2306, 0]
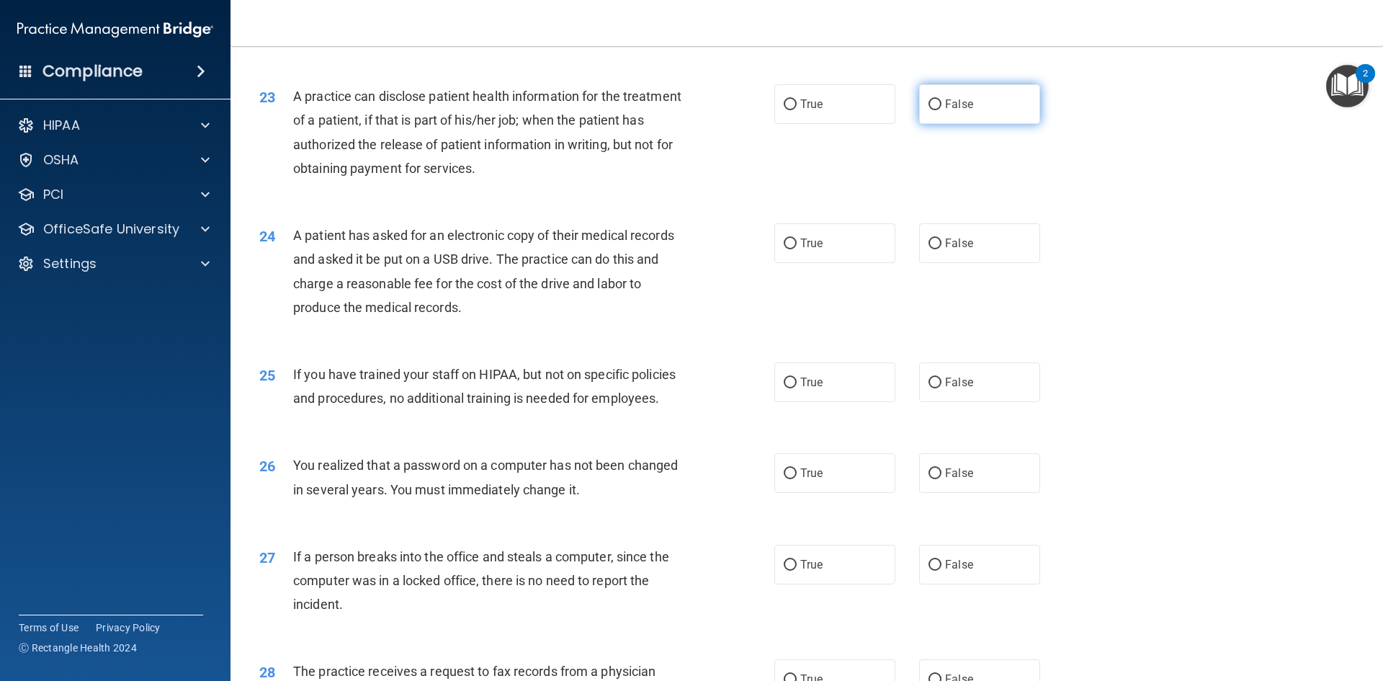
click at [945, 124] on label "False" at bounding box center [979, 104] width 121 height 40
click at [942, 110] on input "False" at bounding box center [935, 104] width 13 height 11
radio input "true"
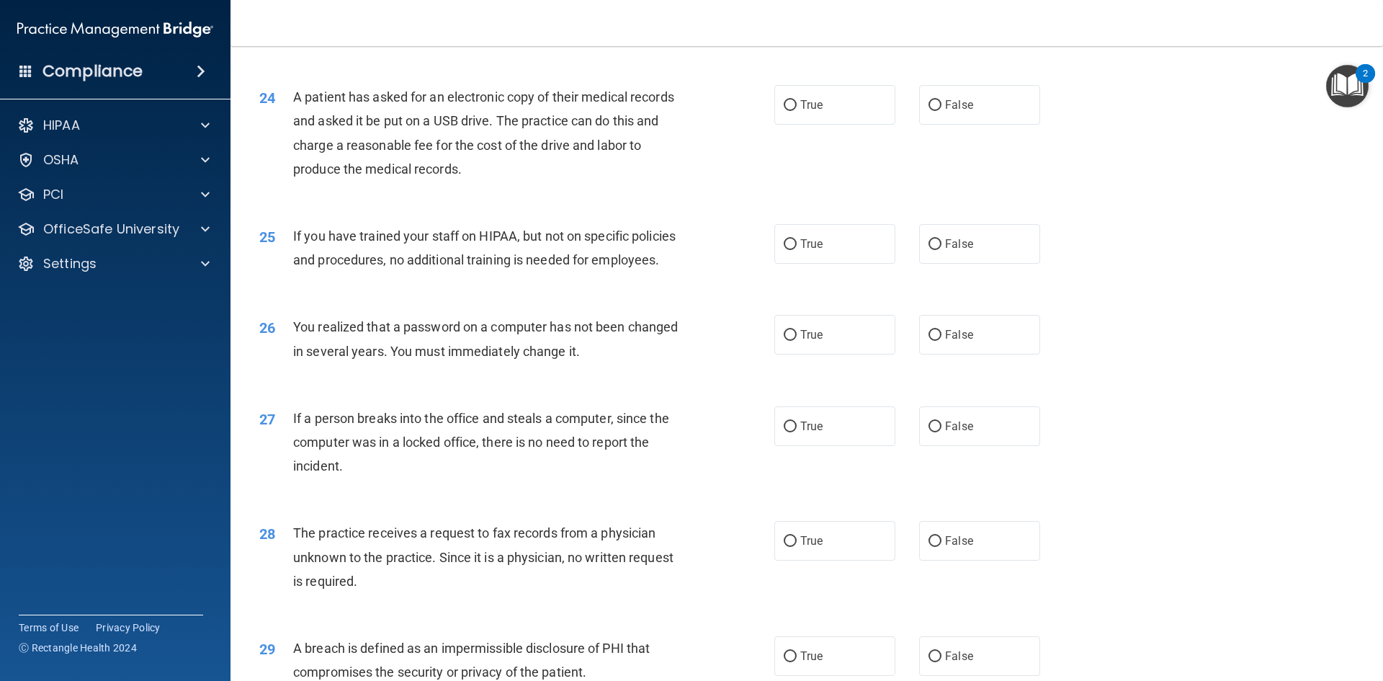
scroll to position [2450, 0]
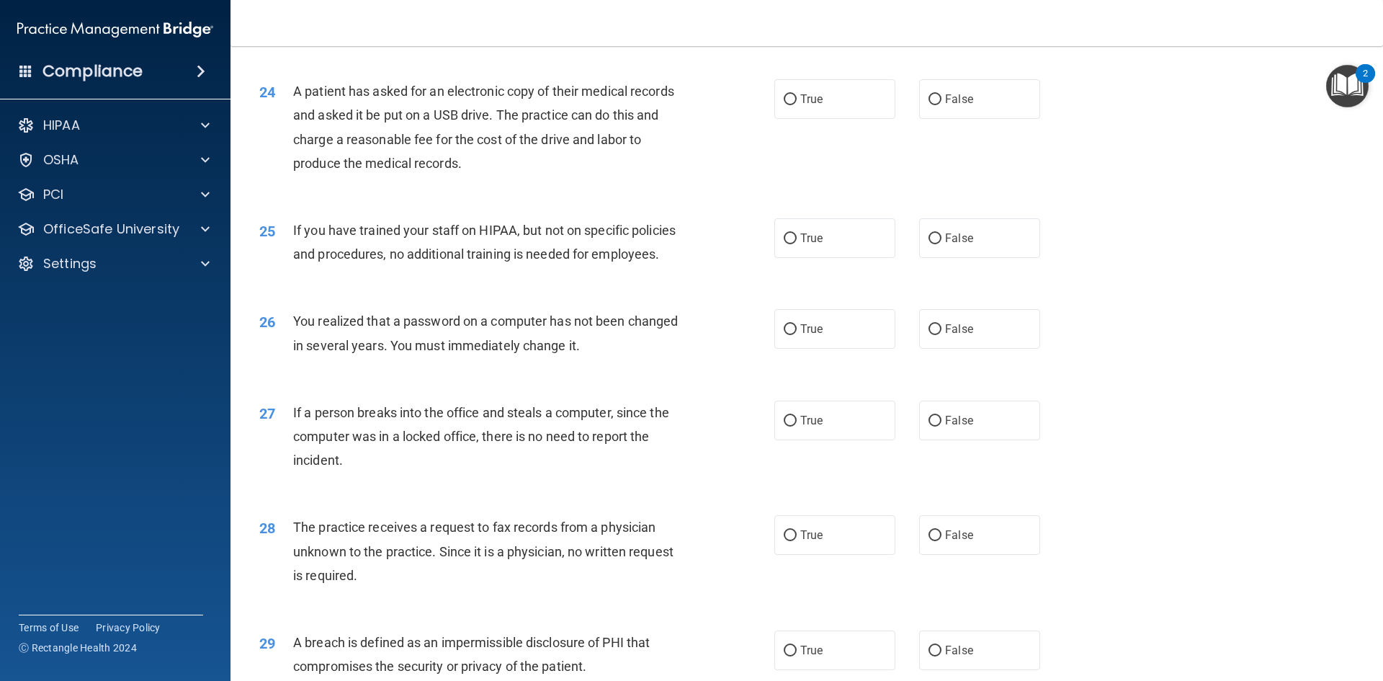
click at [824, 182] on div "24 A patient has asked for an electronic copy of their medical records and aske…" at bounding box center [807, 130] width 1117 height 139
click at [820, 119] on label "True" at bounding box center [835, 99] width 121 height 40
click at [797, 105] on input "True" at bounding box center [790, 99] width 13 height 11
radio input "true"
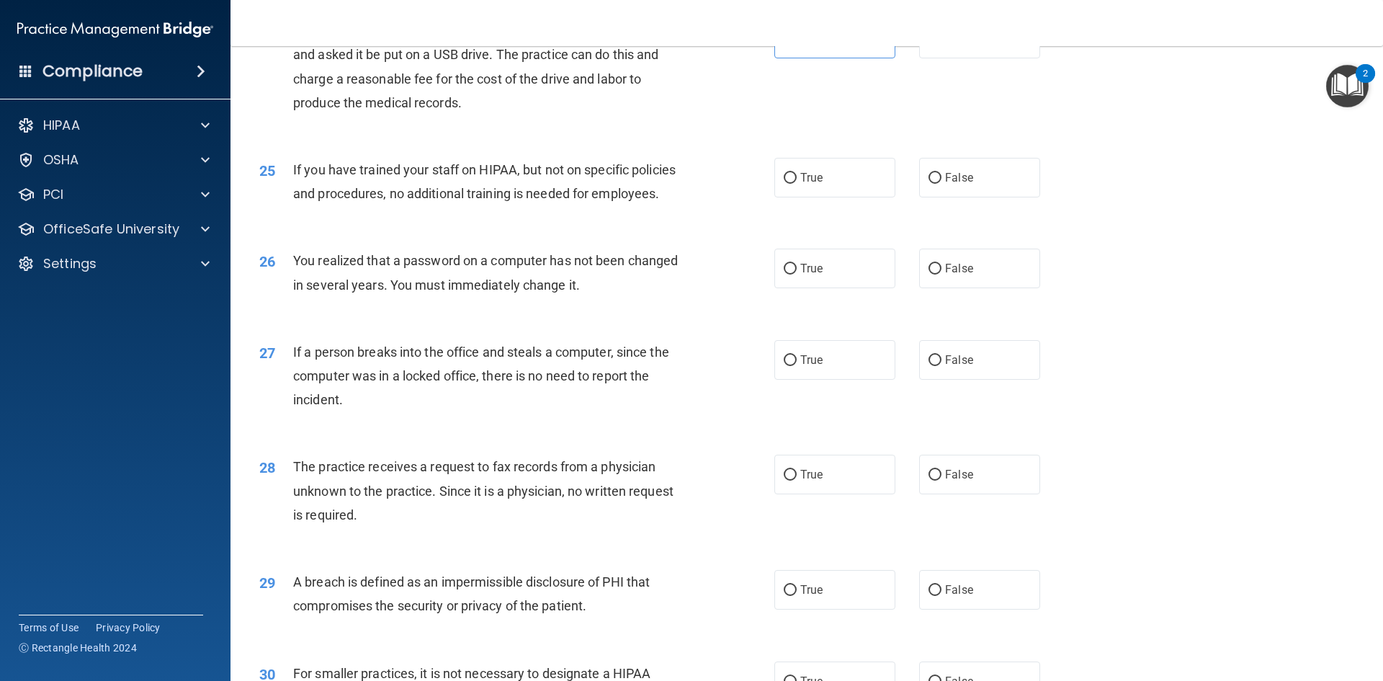
scroll to position [2594, 0]
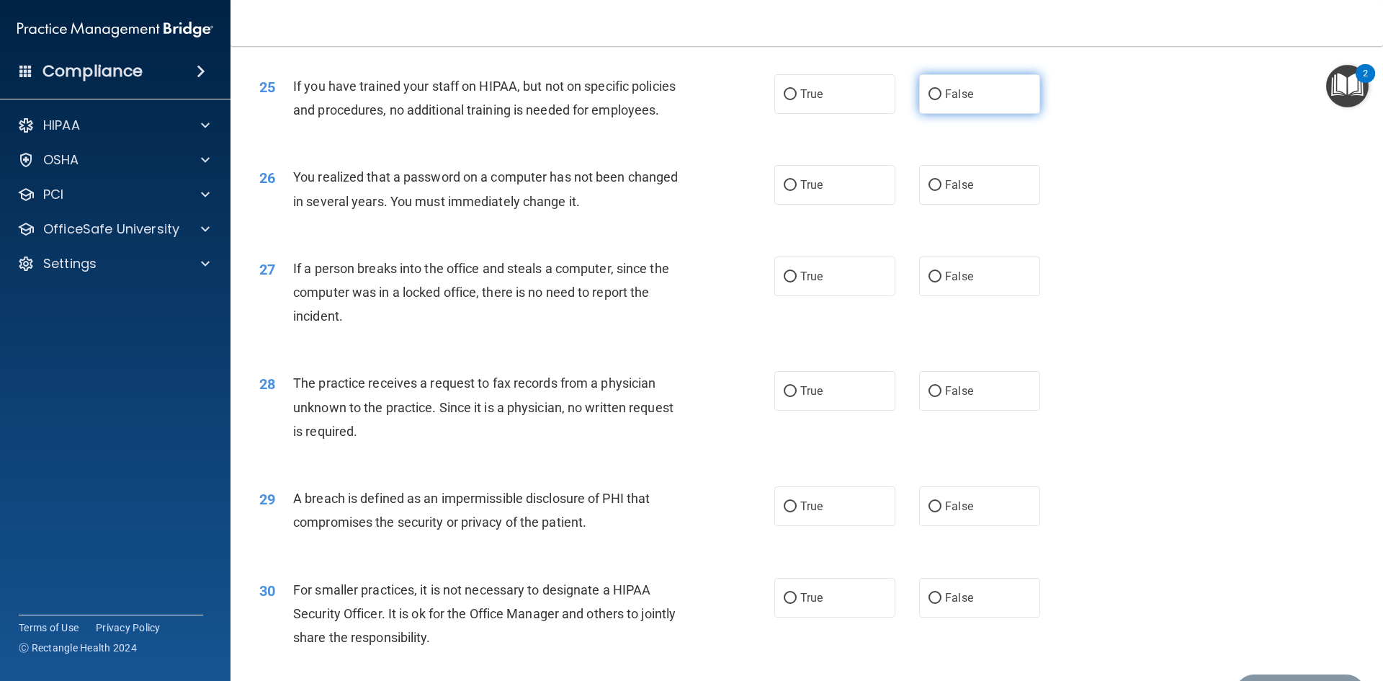
click at [955, 101] on span "False" at bounding box center [959, 94] width 28 height 14
click at [942, 100] on input "False" at bounding box center [935, 94] width 13 height 11
radio input "true"
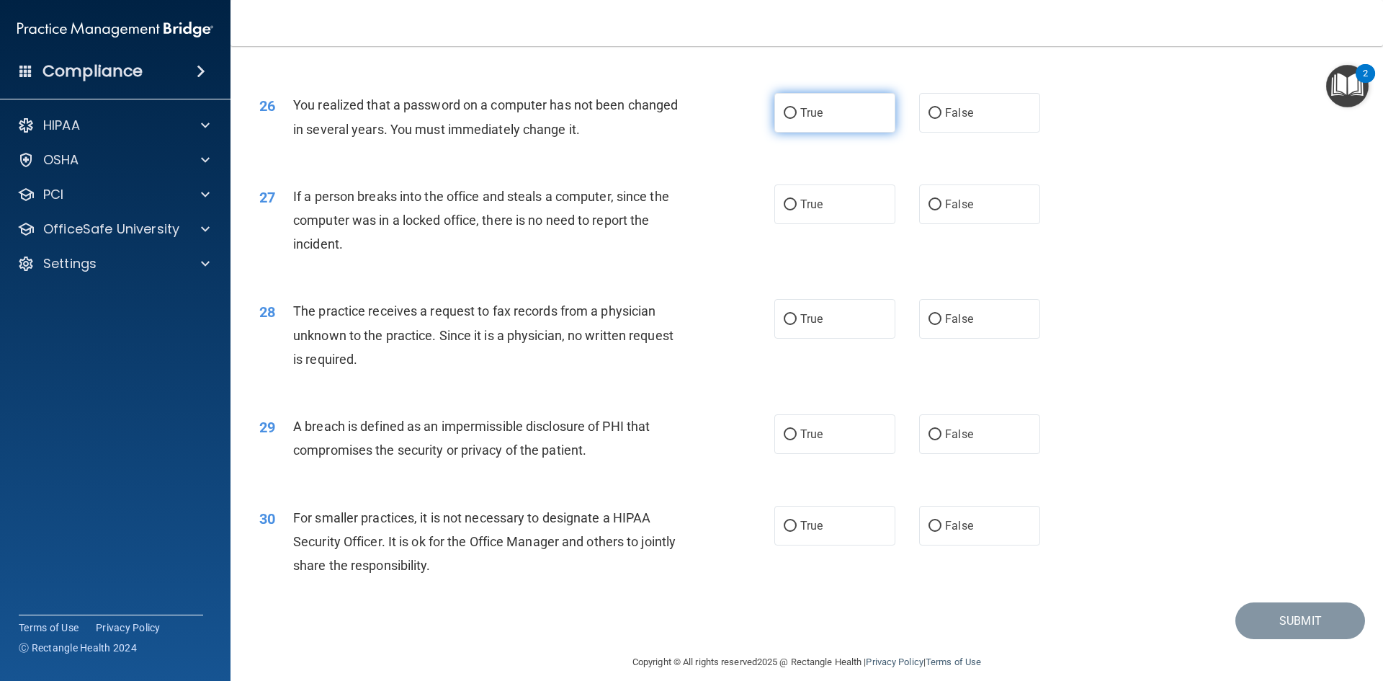
click at [815, 120] on span "True" at bounding box center [811, 113] width 22 height 14
click at [797, 119] on input "True" at bounding box center [790, 113] width 13 height 11
radio input "true"
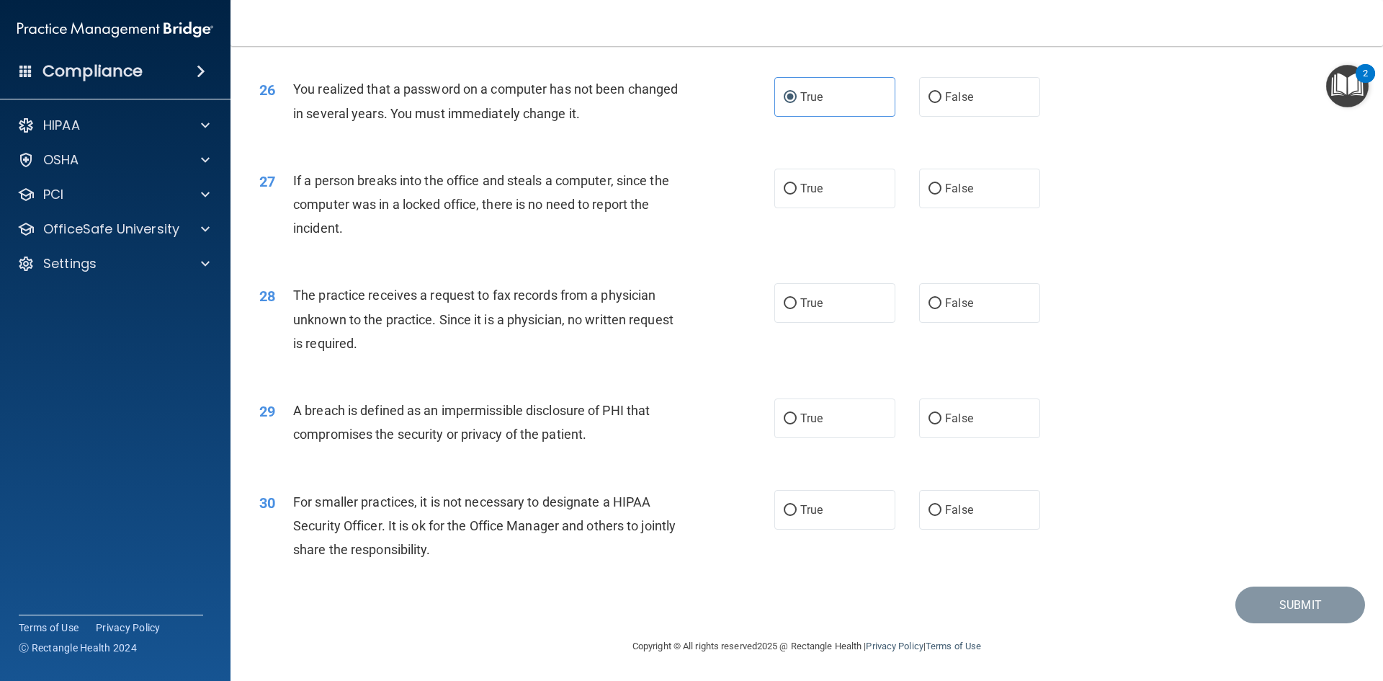
scroll to position [2729, 0]
click at [938, 189] on label "False" at bounding box center [979, 189] width 121 height 40
click at [938, 189] on input "False" at bounding box center [935, 189] width 13 height 11
radio input "true"
click at [935, 298] on label "False" at bounding box center [979, 303] width 121 height 40
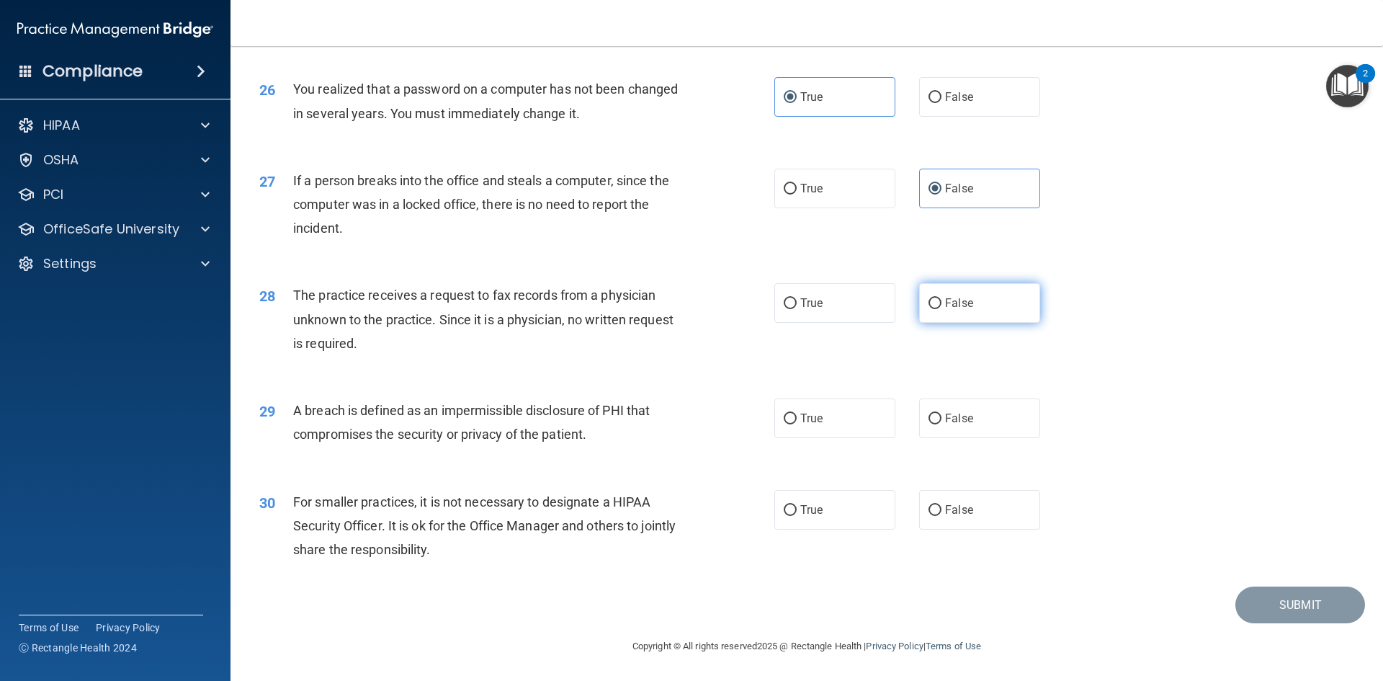
click at [935, 298] on input "False" at bounding box center [935, 303] width 13 height 11
radio input "true"
click at [800, 419] on span "True" at bounding box center [811, 418] width 22 height 14
click at [797, 419] on input "True" at bounding box center [790, 419] width 13 height 11
radio input "true"
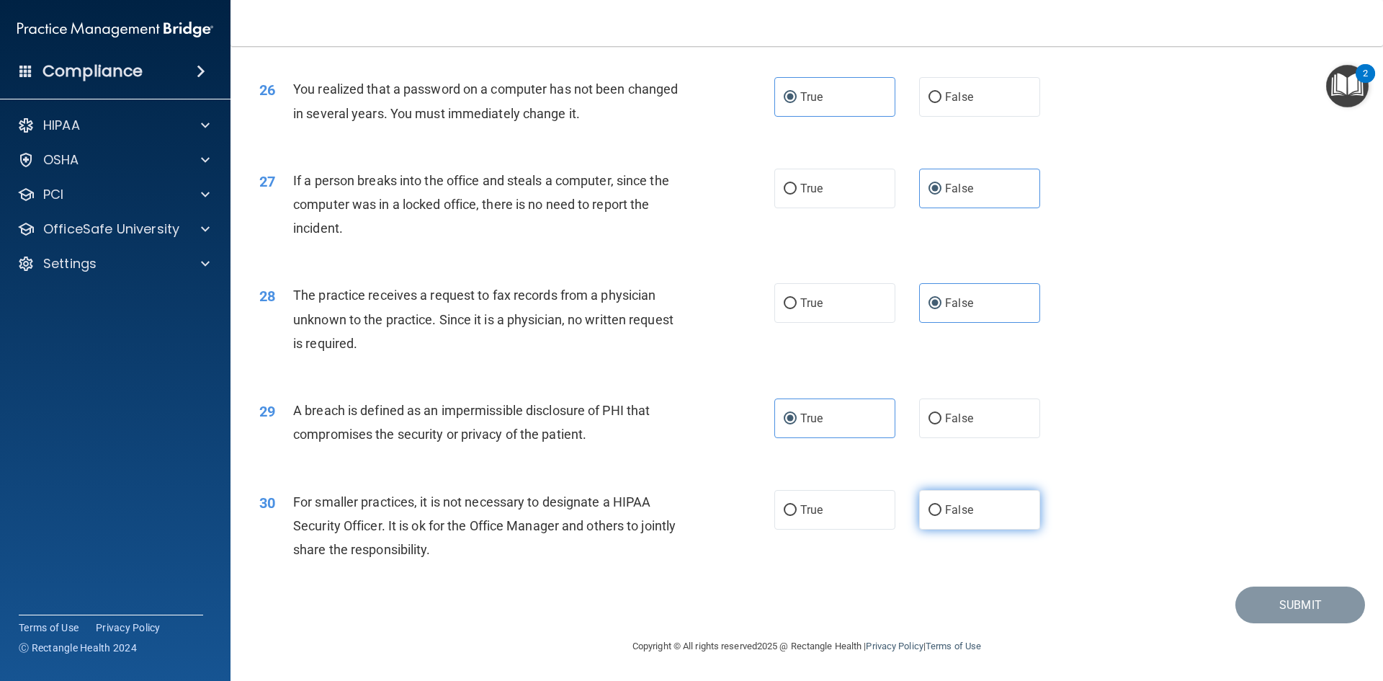
click at [956, 512] on span "False" at bounding box center [959, 510] width 28 height 14
click at [942, 512] on input "False" at bounding box center [935, 510] width 13 height 11
radio input "true"
click at [1330, 613] on button "Submit" at bounding box center [1301, 604] width 130 height 37
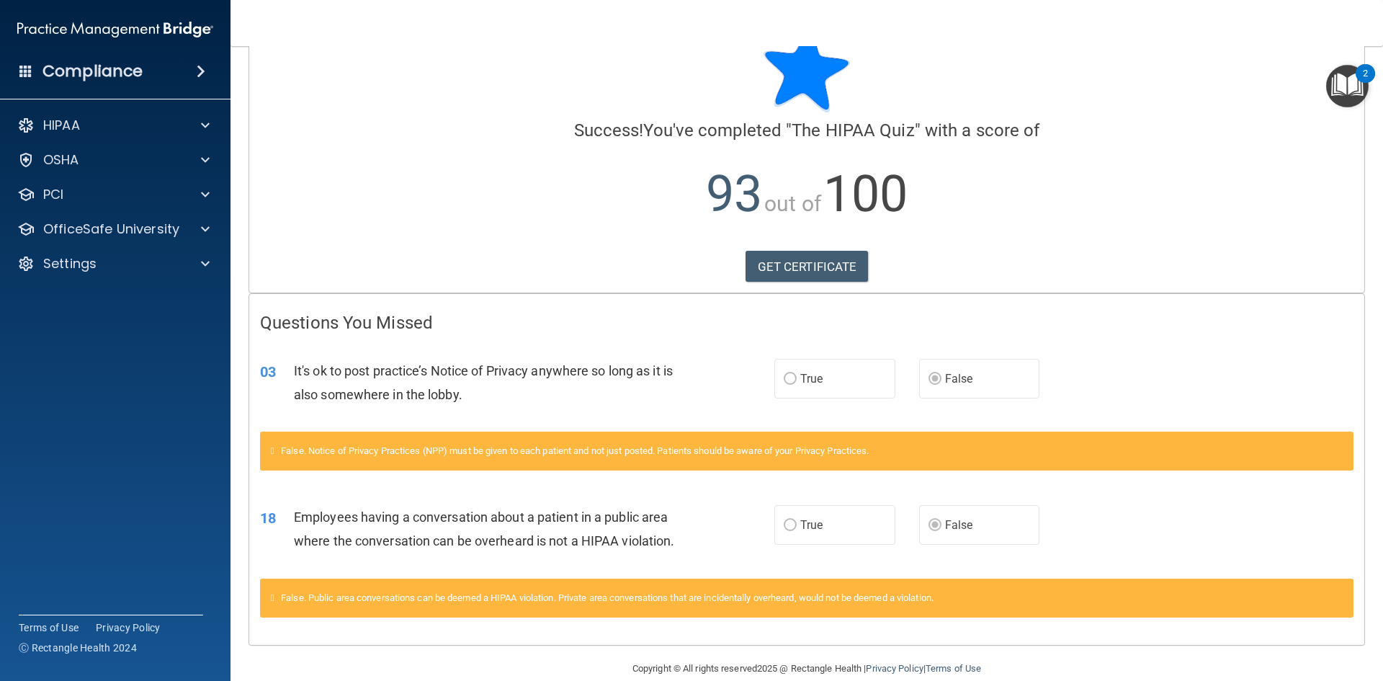
scroll to position [68, 0]
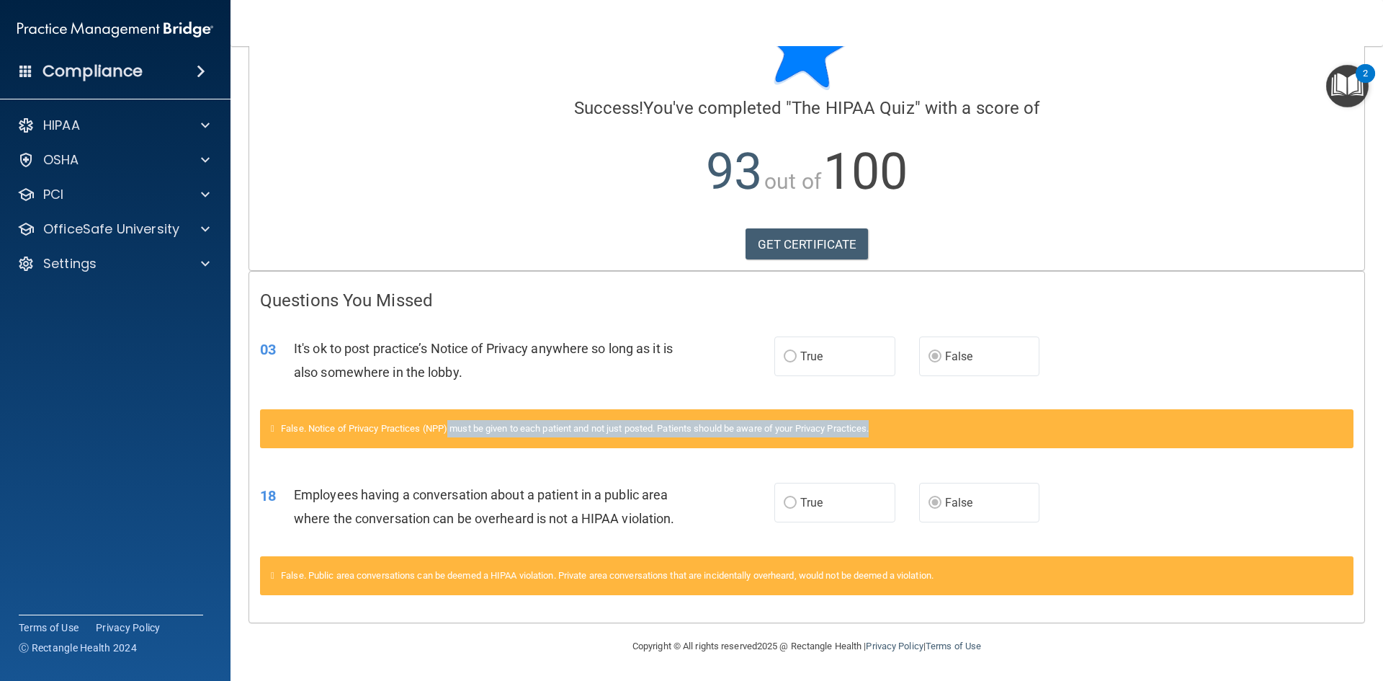
drag, startPoint x: 453, startPoint y: 426, endPoint x: 894, endPoint y: 438, distance: 441.1
click at [894, 438] on div "False. Notice of Privacy Practices (NPP) must be given to each patient and not …" at bounding box center [807, 428] width 1094 height 39
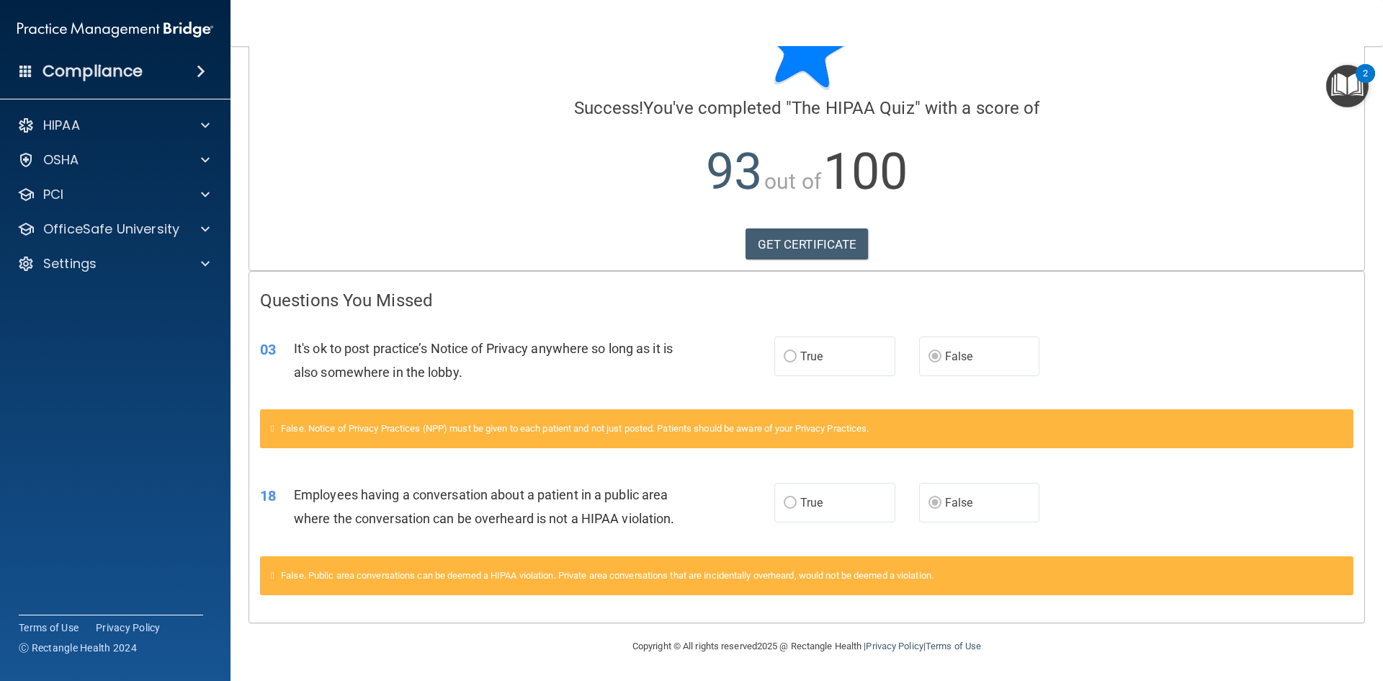
click at [387, 568] on div "False. Public area conversations can be deemed a HIPAA violation. Private area …" at bounding box center [807, 575] width 1094 height 39
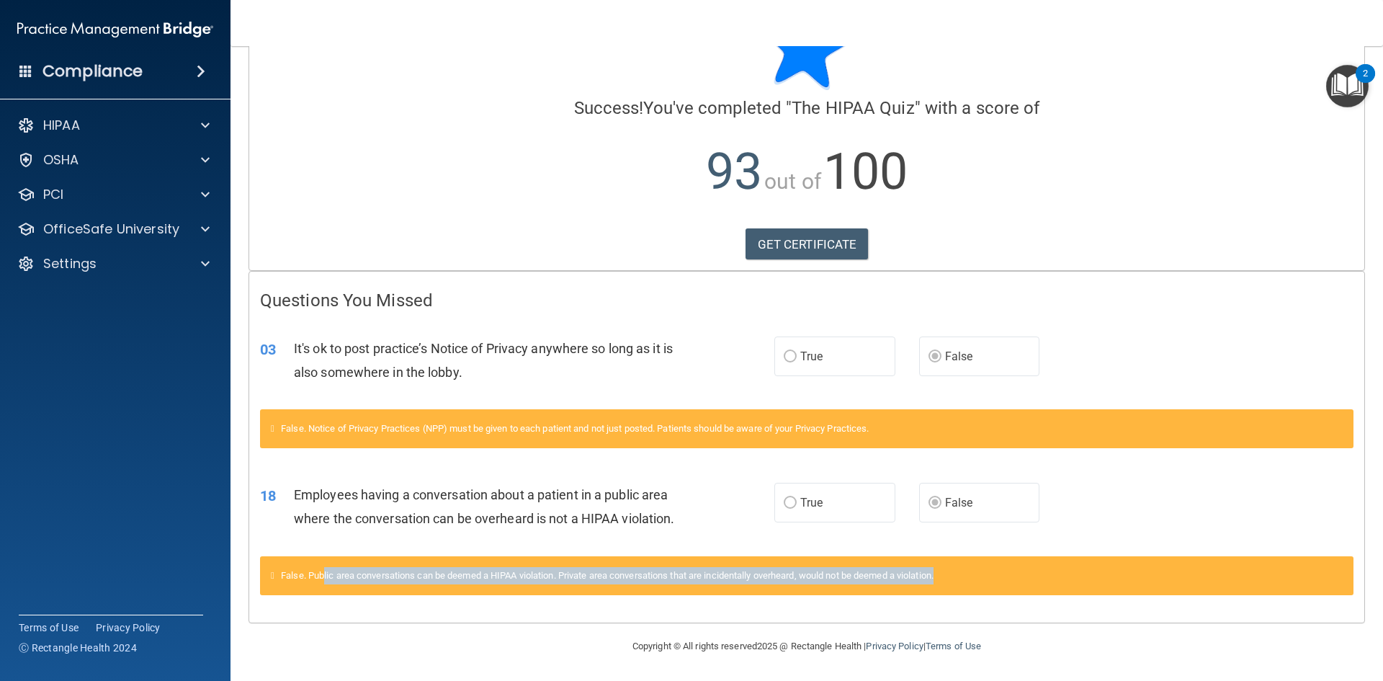
drag, startPoint x: 327, startPoint y: 577, endPoint x: 967, endPoint y: 576, distance: 639.8
click at [967, 576] on div "False. Public area conversations can be deemed a HIPAA violation. Private area …" at bounding box center [807, 575] width 1094 height 39
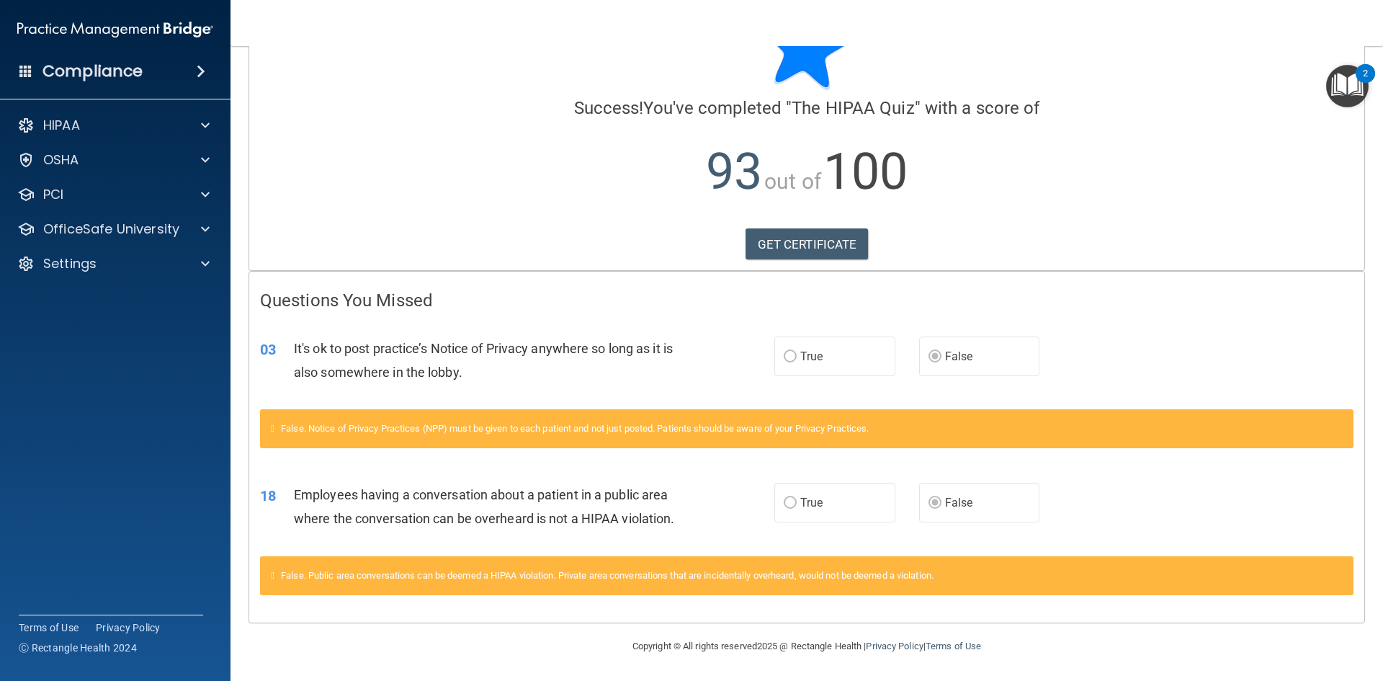
click at [563, 529] on div "Employees having a conversation about a patient in a public area where the conv…" at bounding box center [495, 507] width 402 height 48
click at [76, 128] on p "HIPAA" at bounding box center [61, 125] width 37 height 17
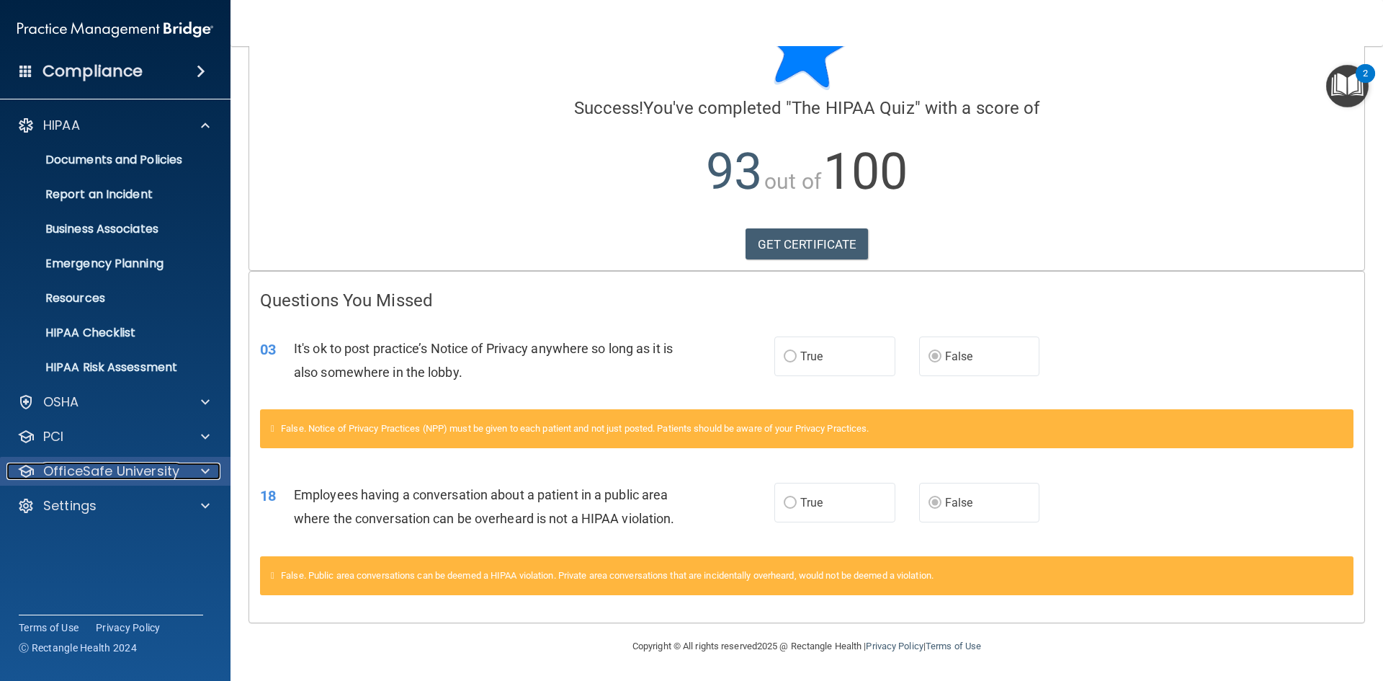
drag, startPoint x: 165, startPoint y: 468, endPoint x: 172, endPoint y: 471, distance: 8.1
click at [166, 468] on p "OfficeSafe University" at bounding box center [111, 471] width 136 height 17
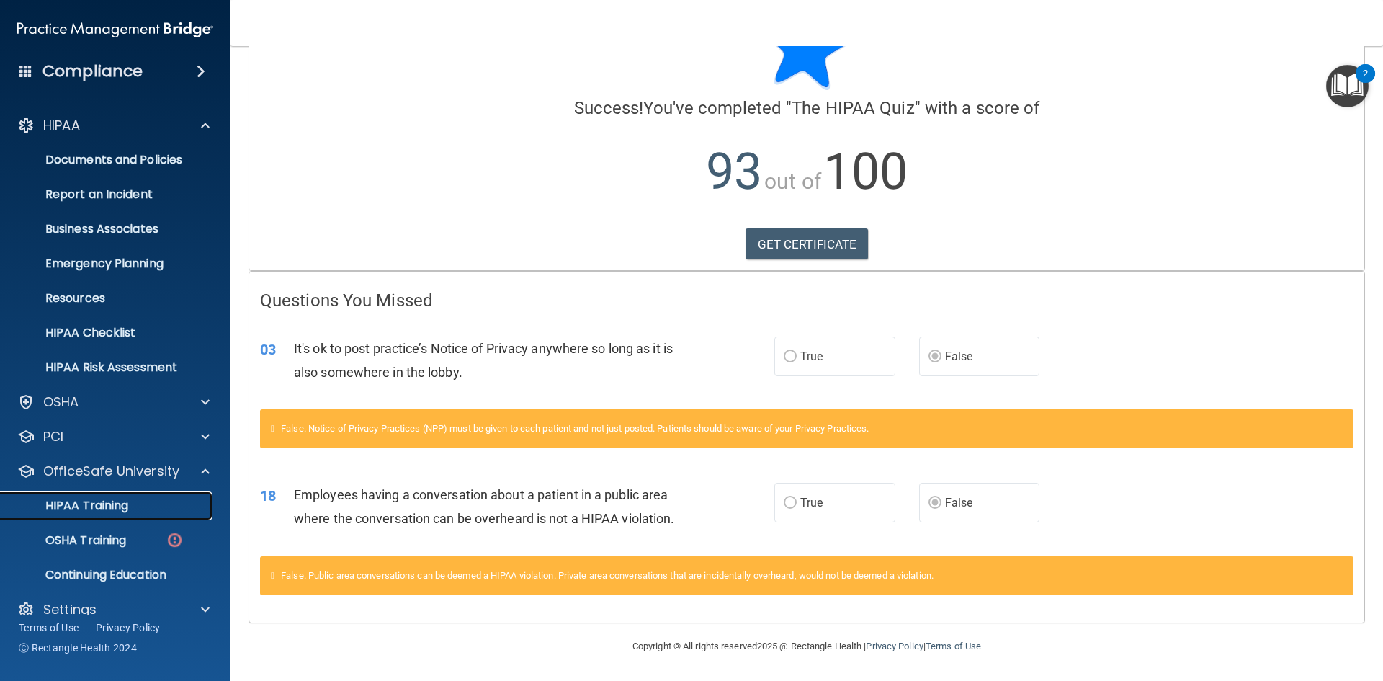
click at [171, 504] on div "HIPAA Training" at bounding box center [107, 506] width 197 height 14
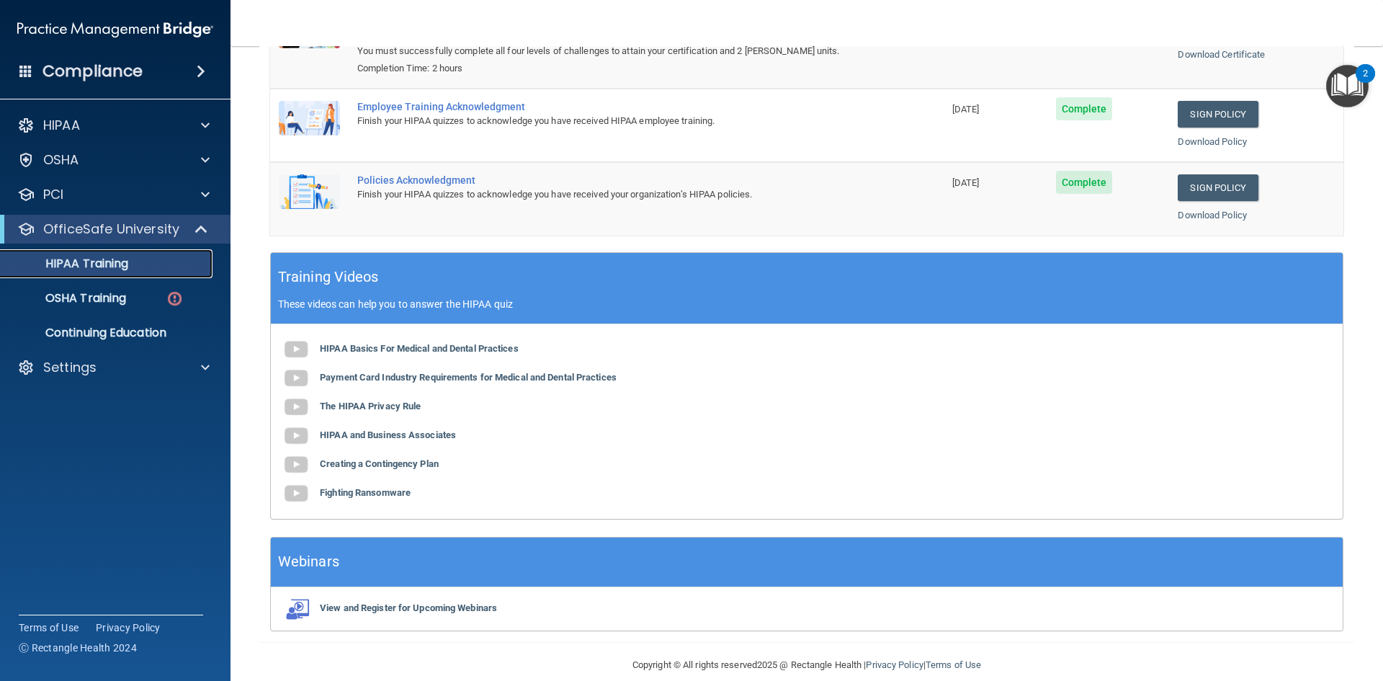
scroll to position [272, 0]
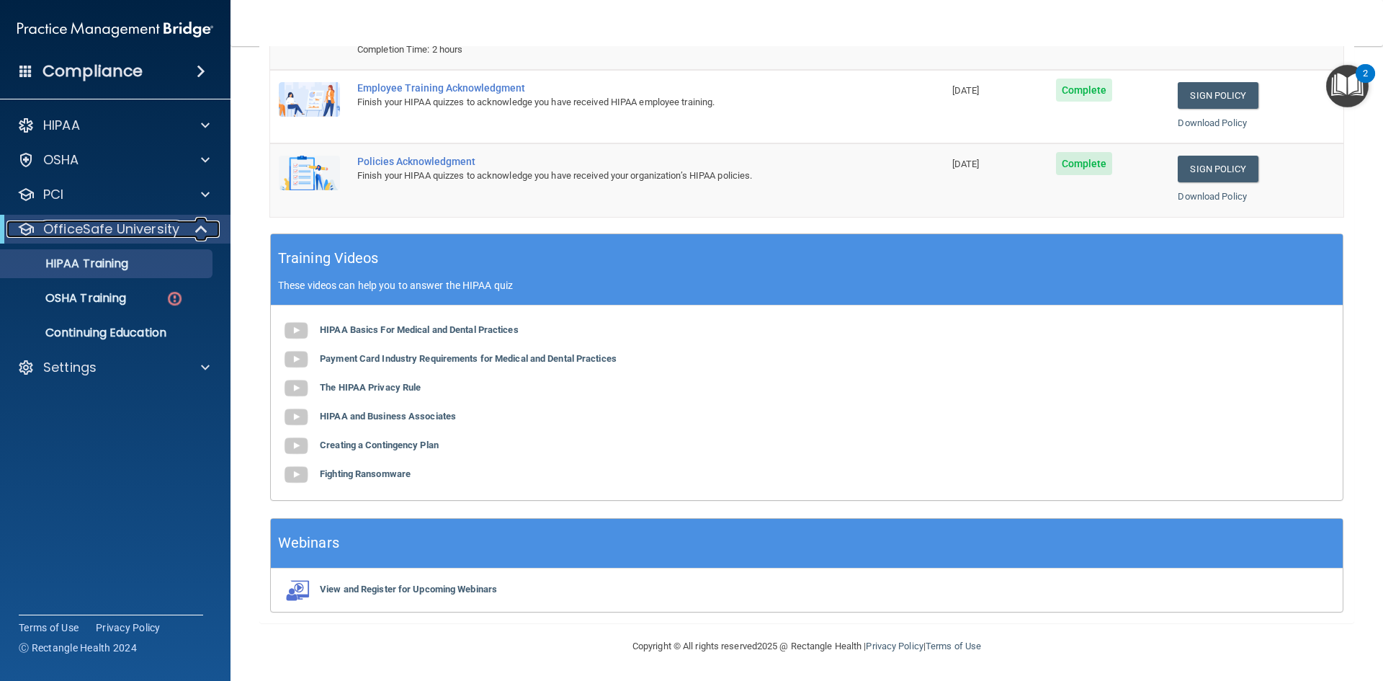
click at [111, 234] on p "OfficeSafe University" at bounding box center [111, 228] width 136 height 17
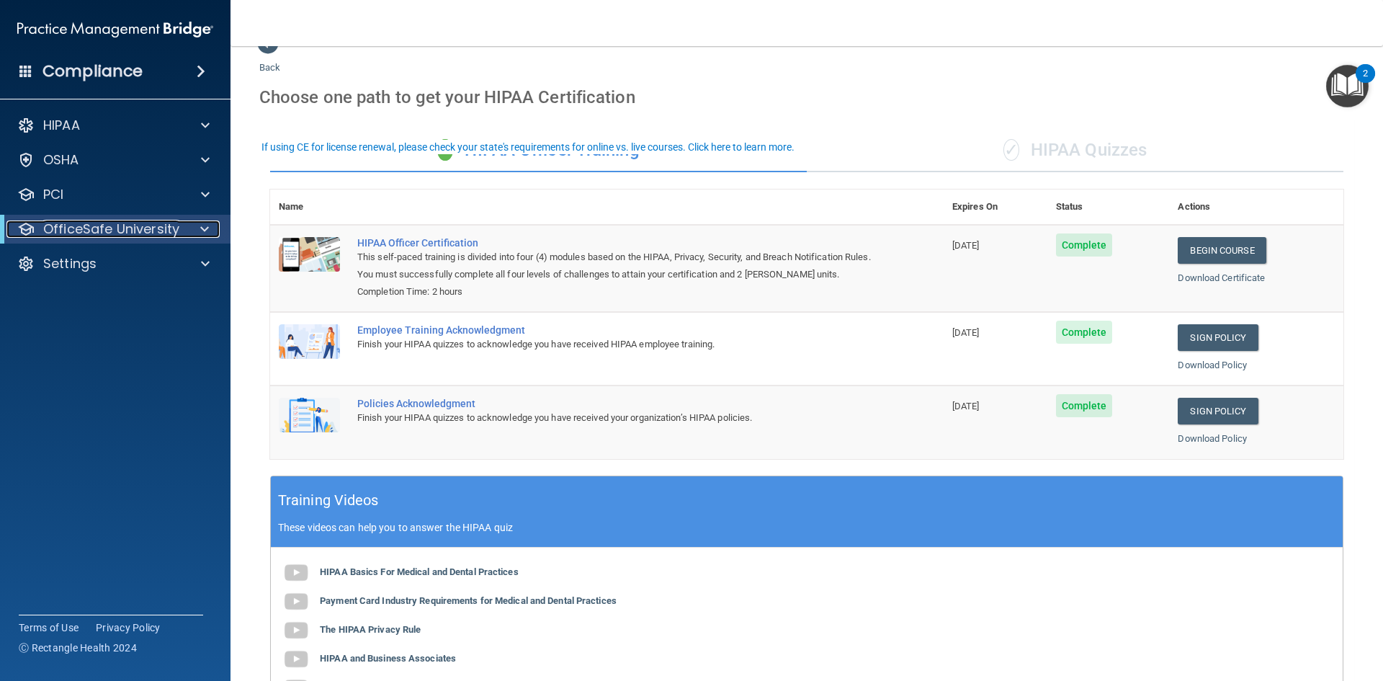
scroll to position [0, 0]
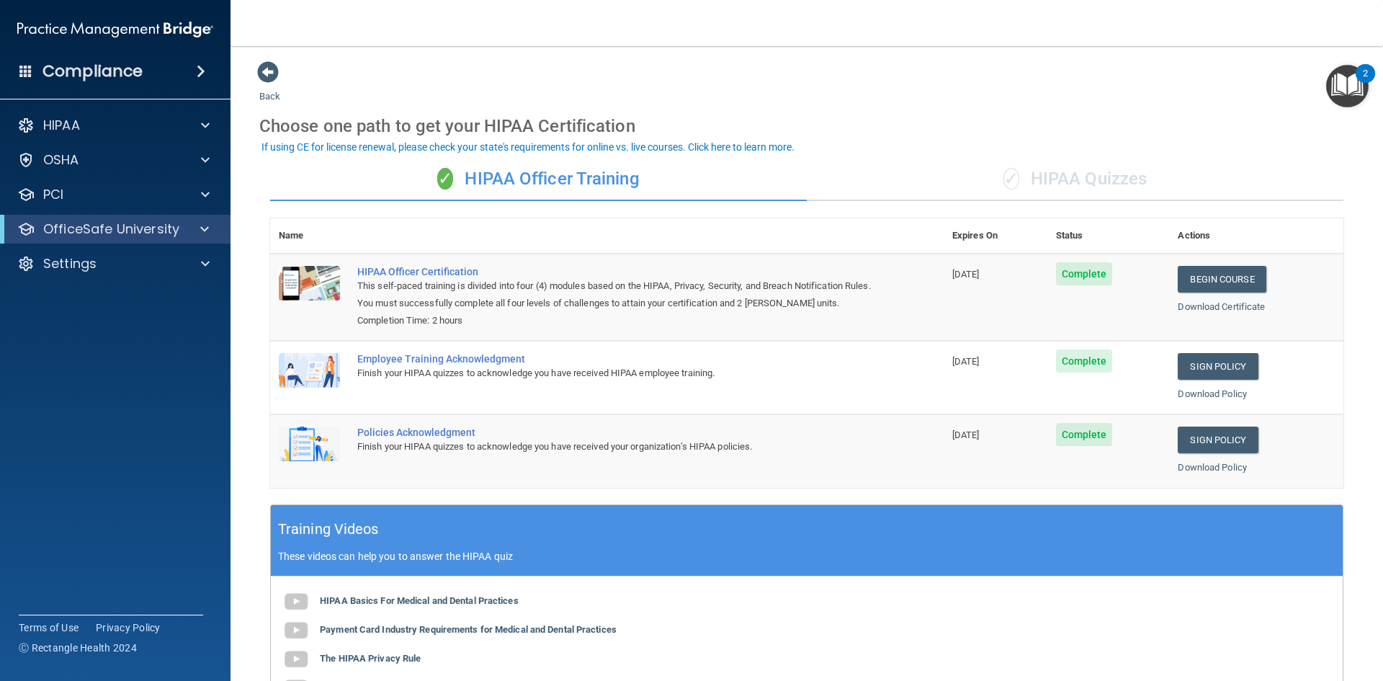
click at [1102, 177] on div "✓ HIPAA Quizzes" at bounding box center [1075, 179] width 537 height 43
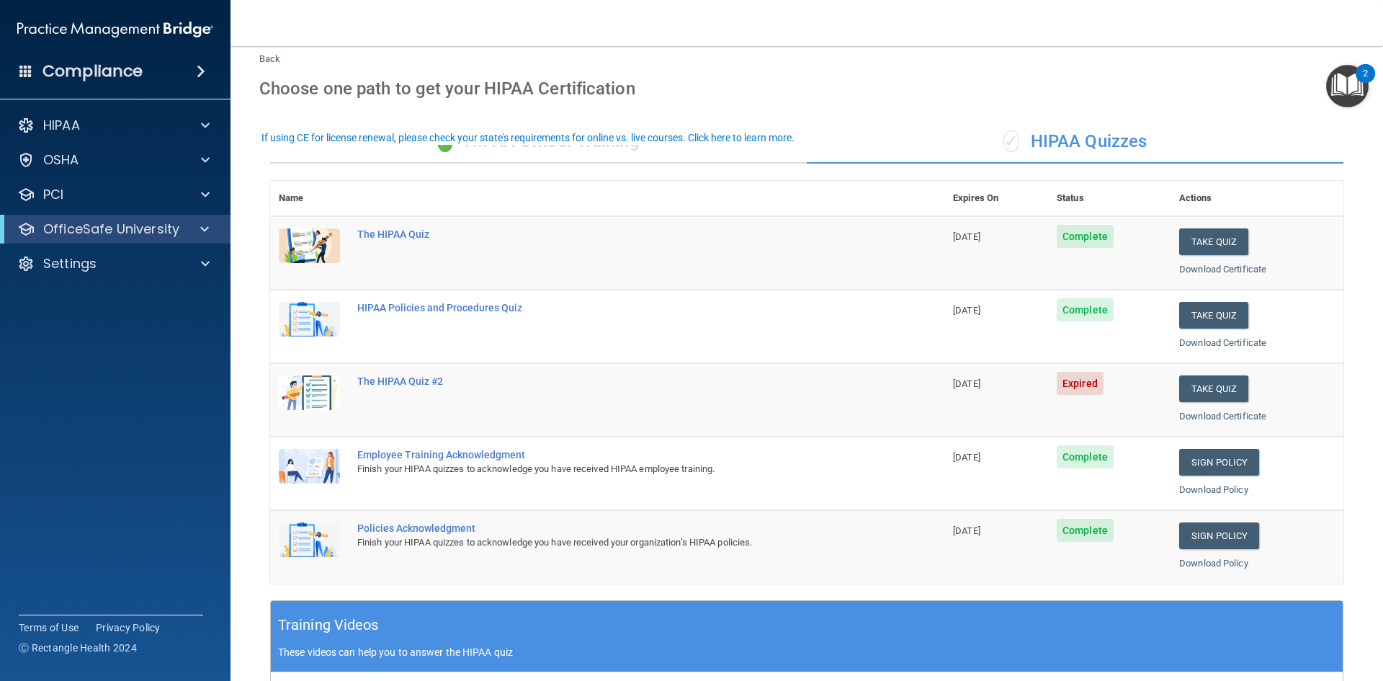
scroll to position [72, 0]
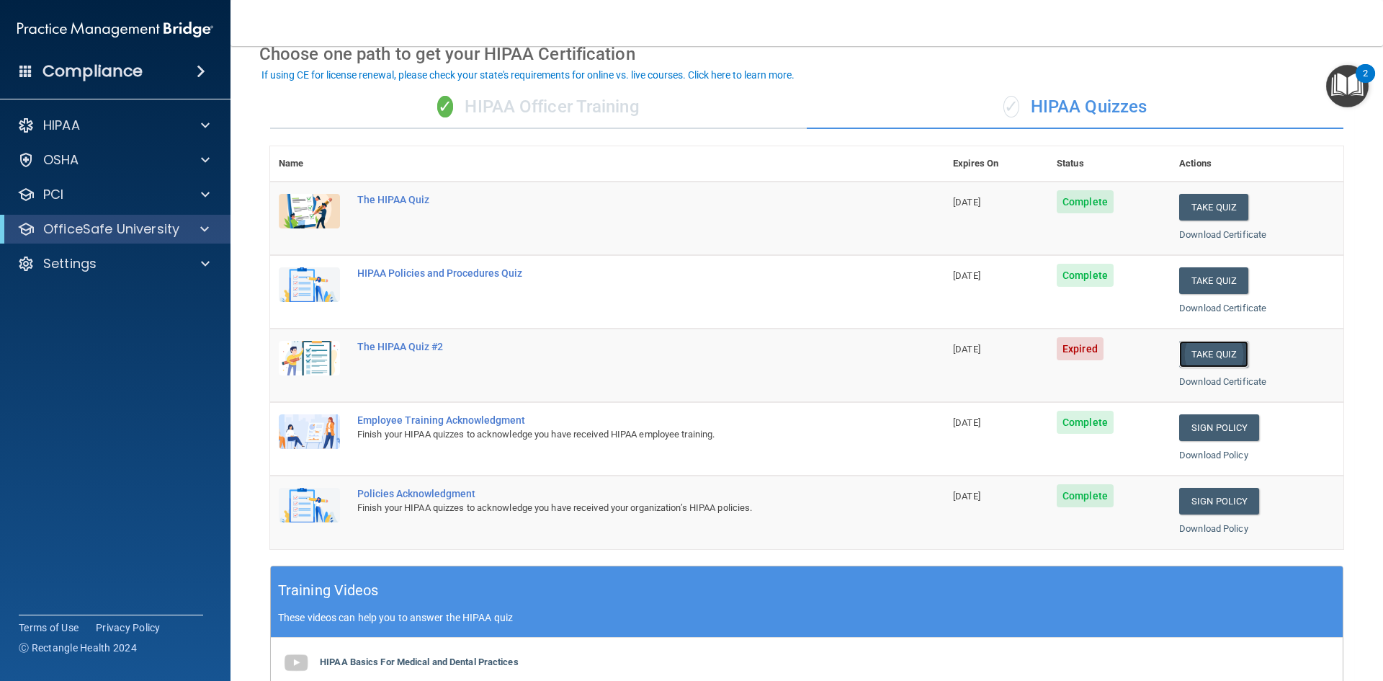
click at [1204, 354] on button "Take Quiz" at bounding box center [1213, 354] width 69 height 27
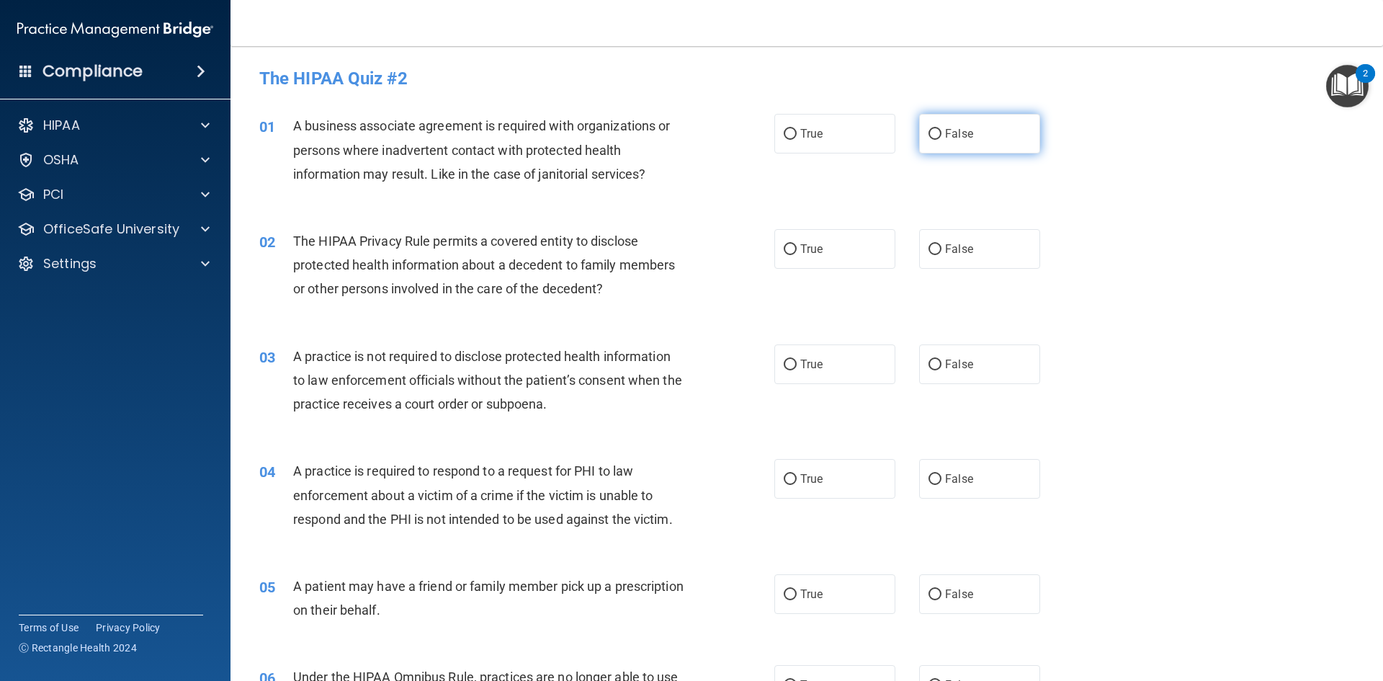
click at [953, 138] on span "False" at bounding box center [959, 134] width 28 height 14
click at [942, 138] on input "False" at bounding box center [935, 134] width 13 height 11
radio input "true"
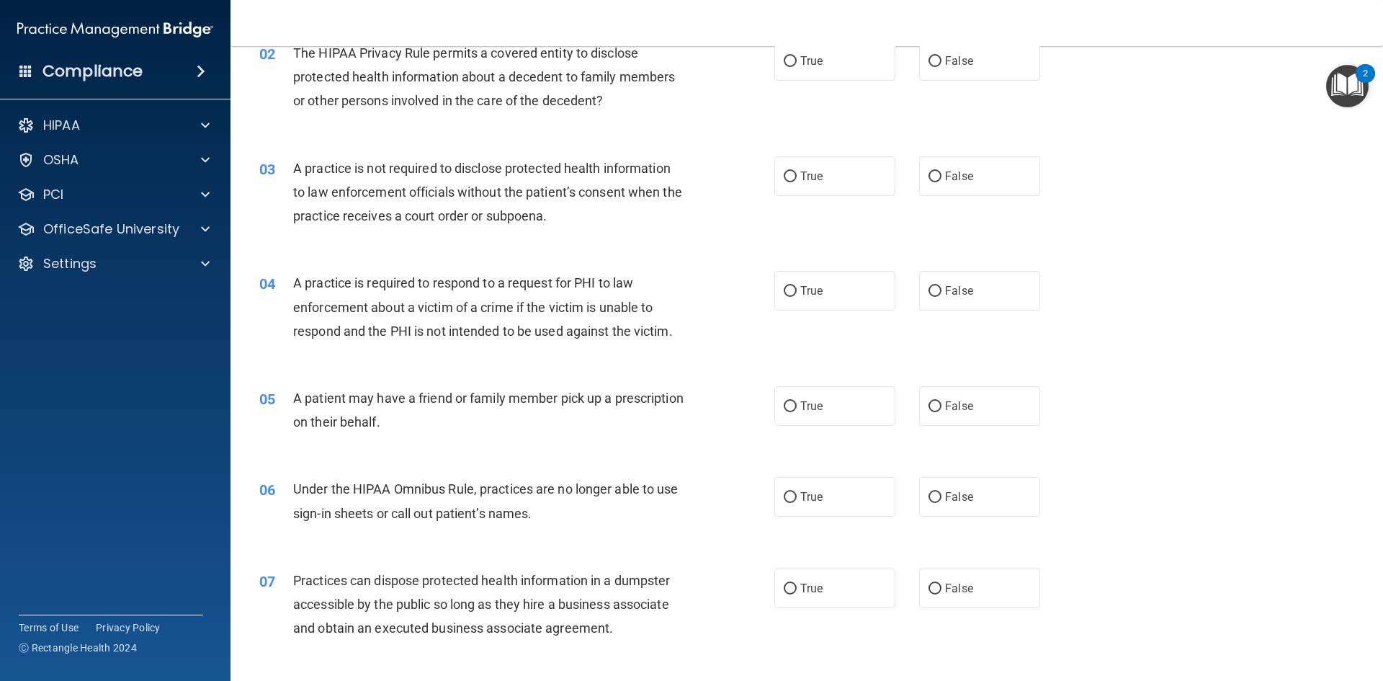
scroll to position [144, 0]
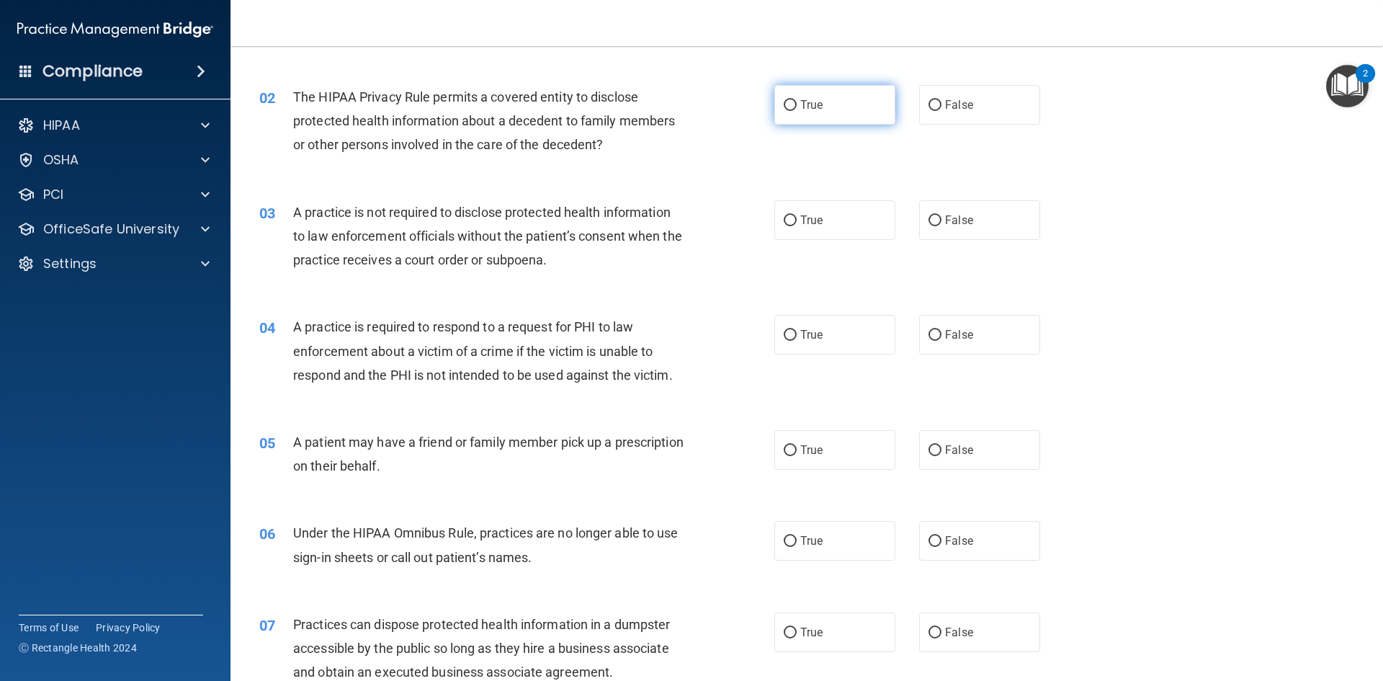
click at [793, 108] on label "True" at bounding box center [835, 105] width 121 height 40
click at [793, 108] on input "True" at bounding box center [790, 105] width 13 height 11
radio input "true"
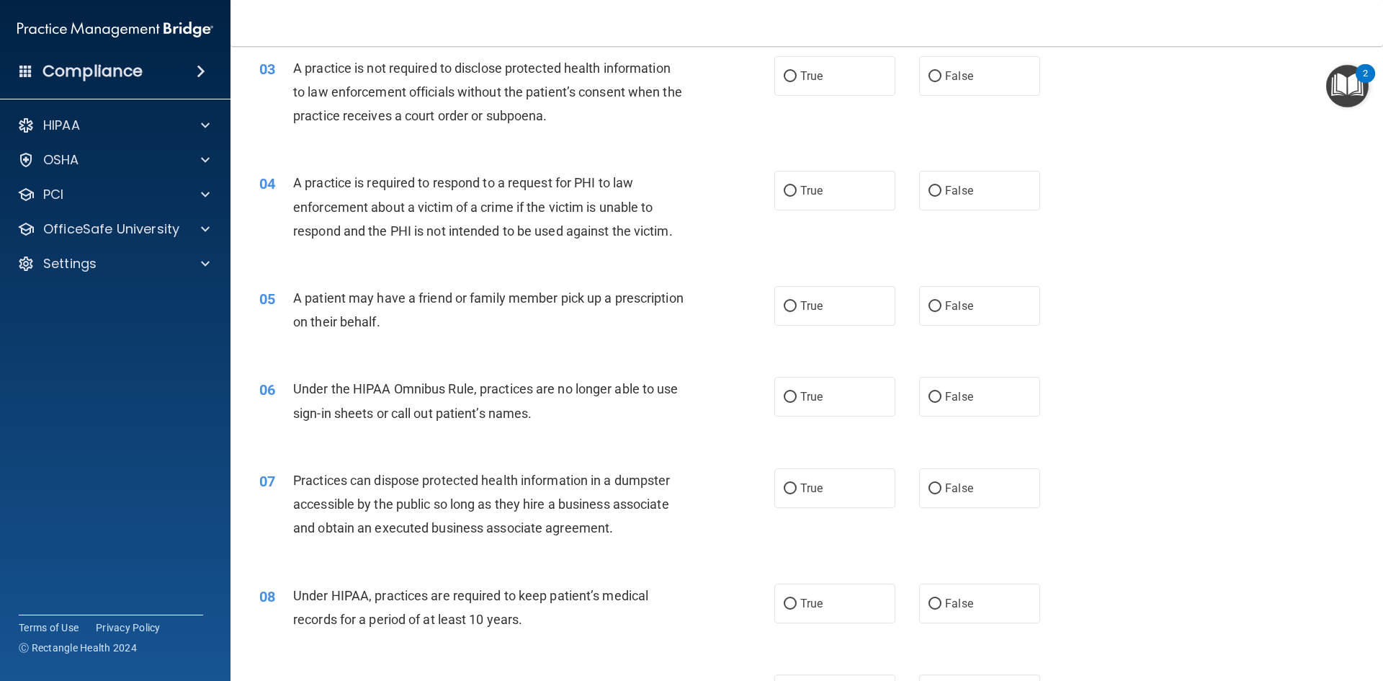
scroll to position [216, 0]
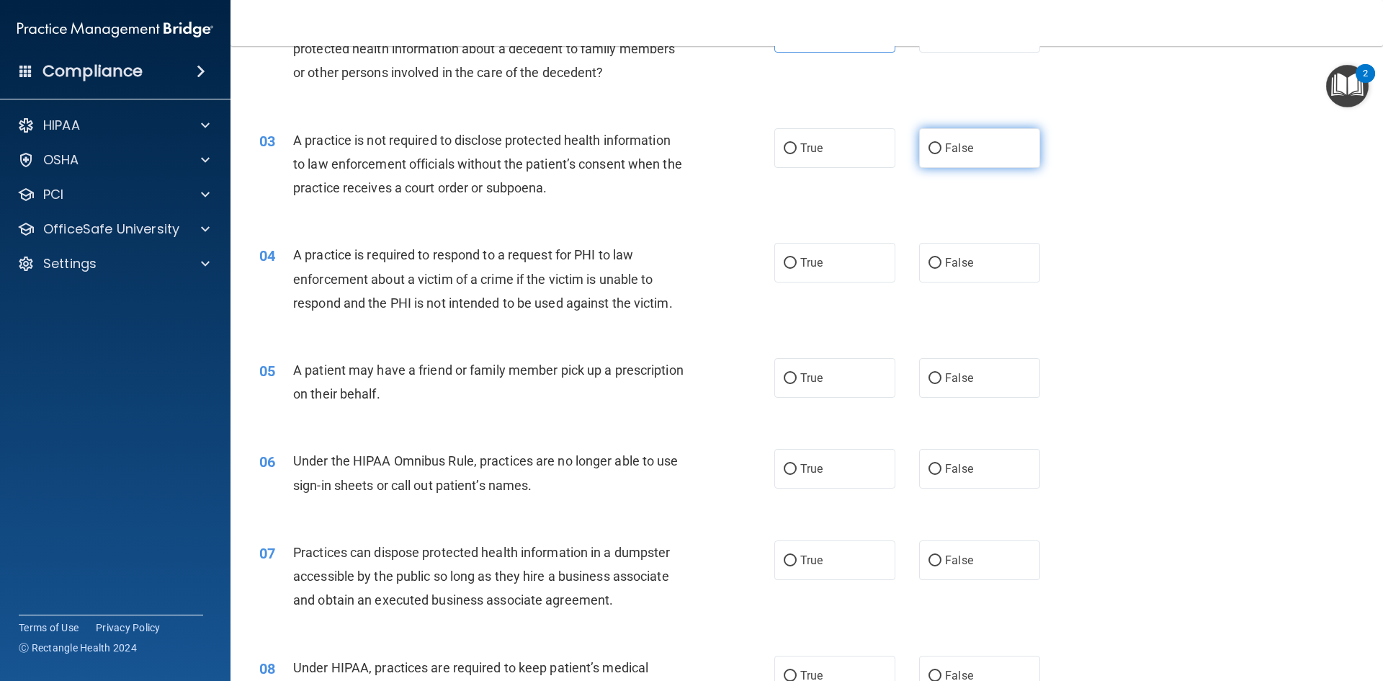
click at [929, 149] on input "False" at bounding box center [935, 148] width 13 height 11
radio input "true"
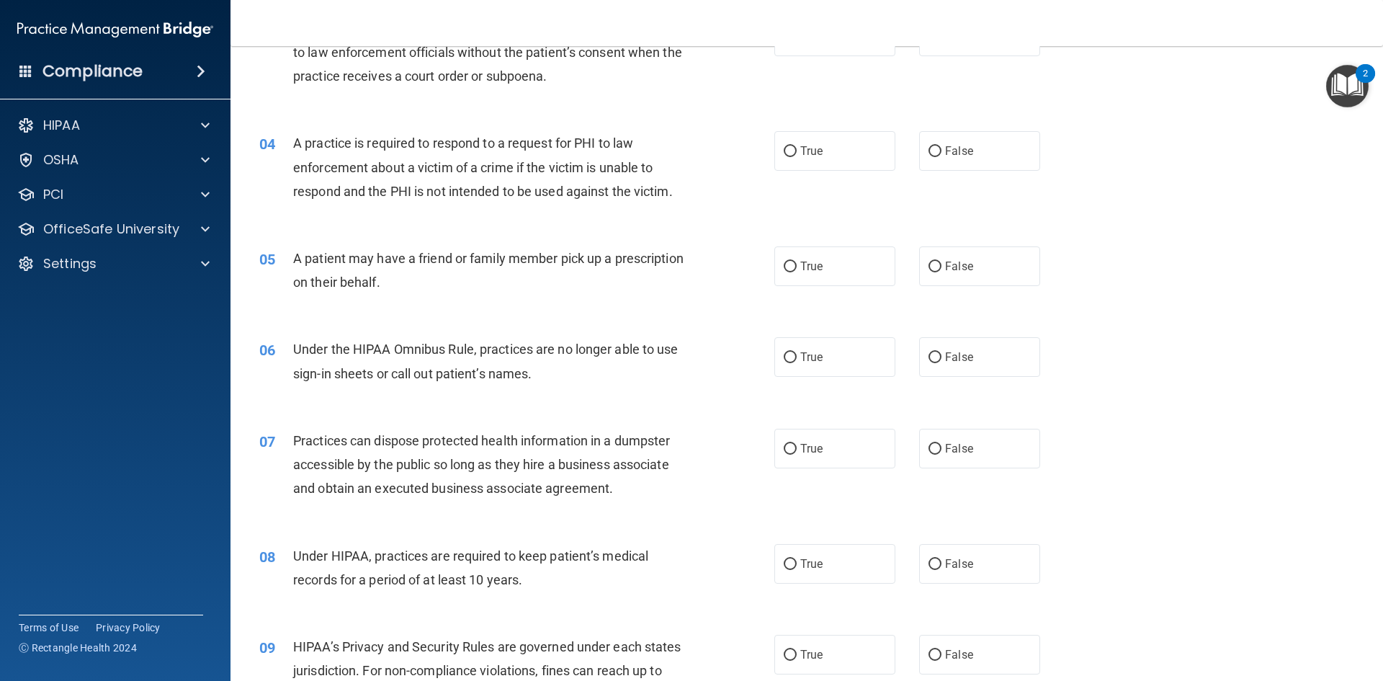
scroll to position [360, 0]
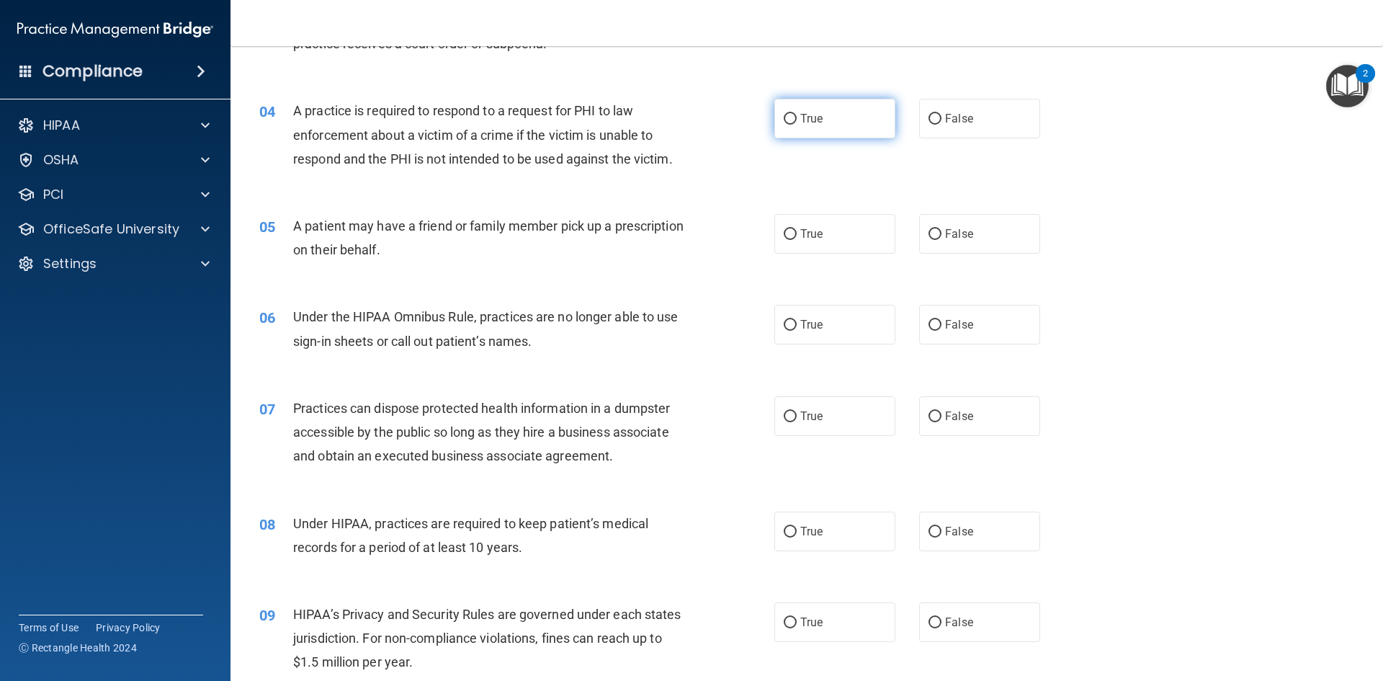
click at [788, 128] on label "True" at bounding box center [835, 119] width 121 height 40
click at [788, 125] on input "True" at bounding box center [790, 119] width 13 height 11
radio input "true"
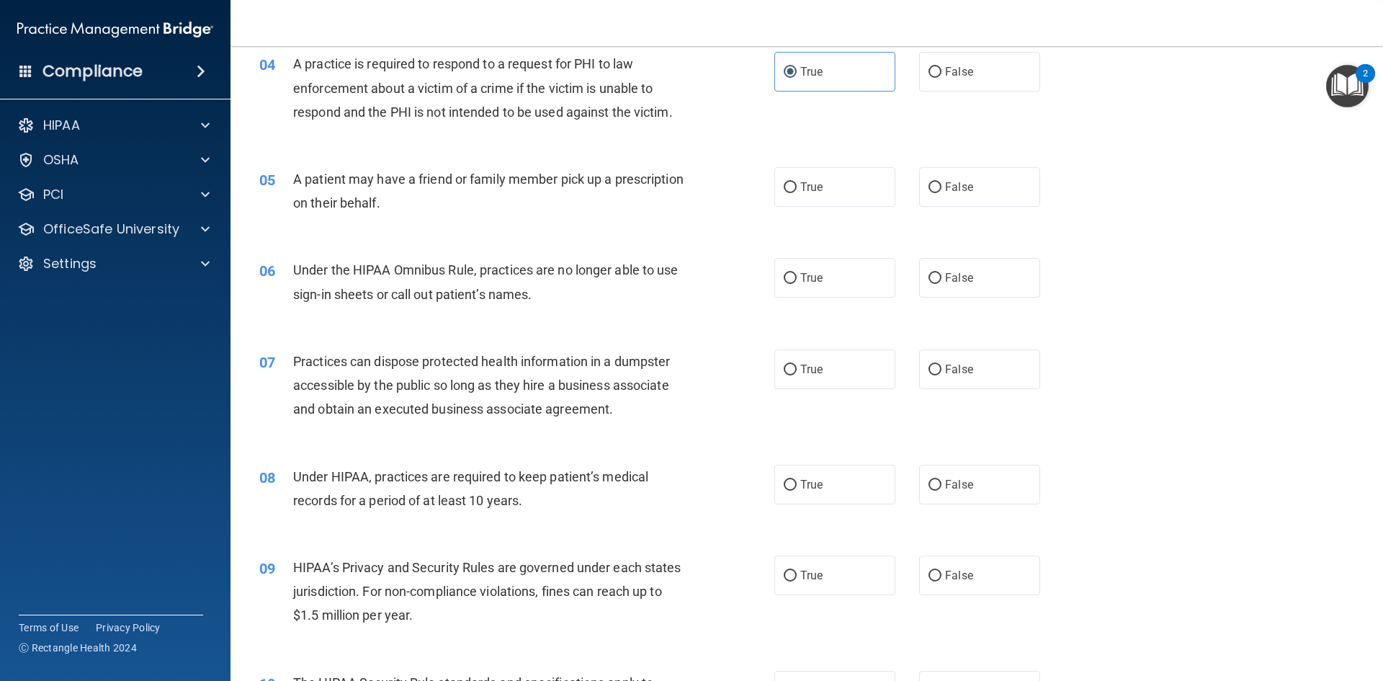
scroll to position [432, 0]
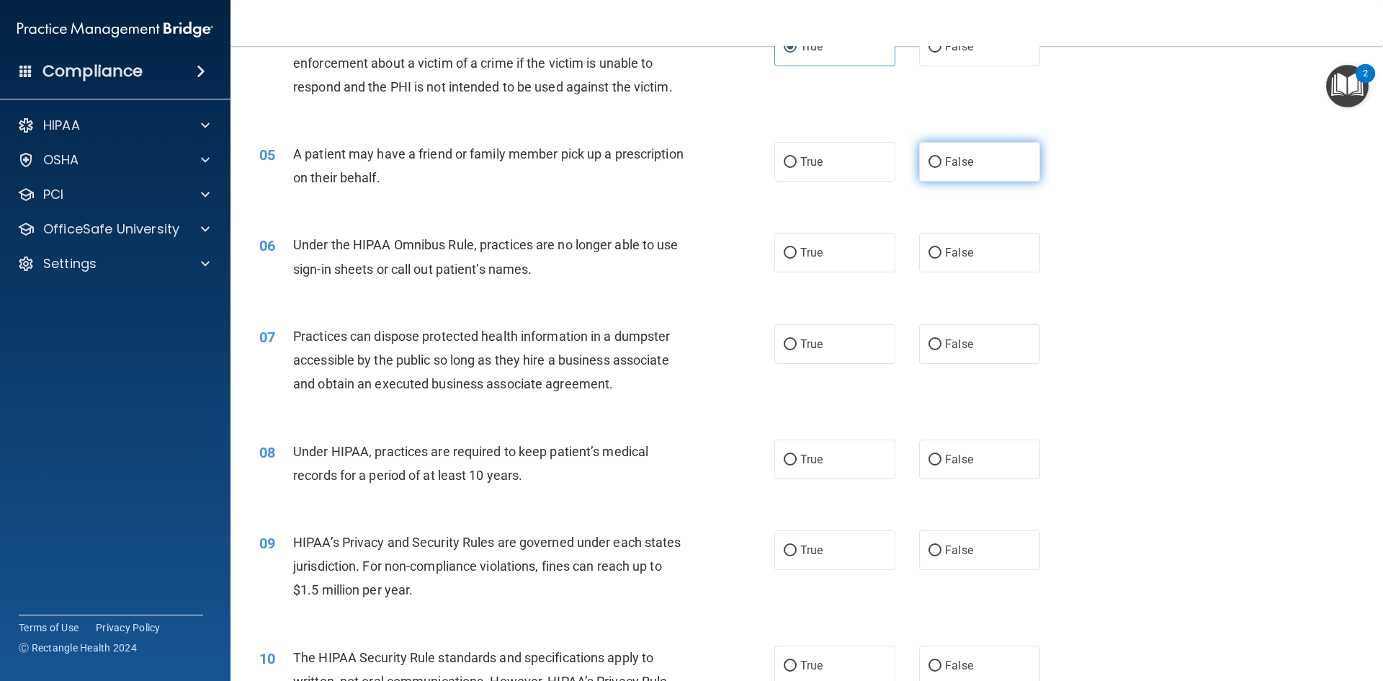
click at [945, 166] on span "False" at bounding box center [959, 162] width 28 height 14
click at [942, 166] on input "False" at bounding box center [935, 162] width 13 height 11
radio input "true"
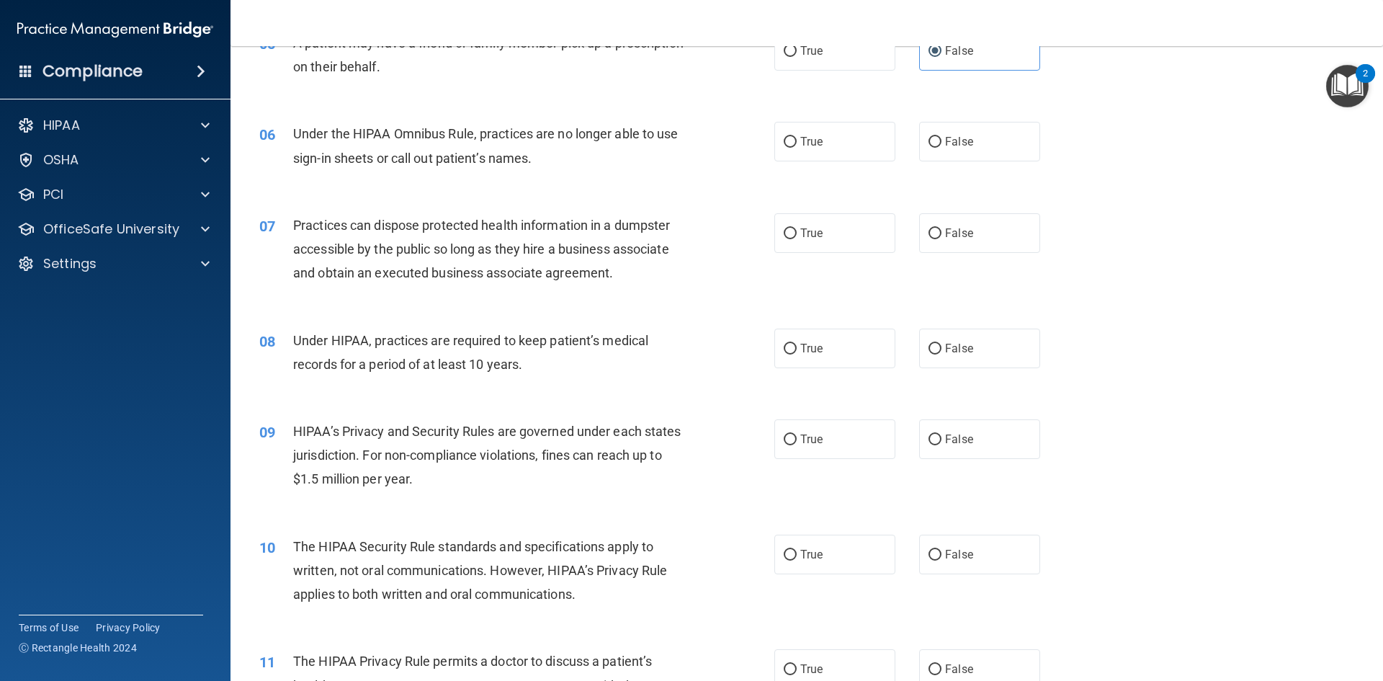
scroll to position [576, 0]
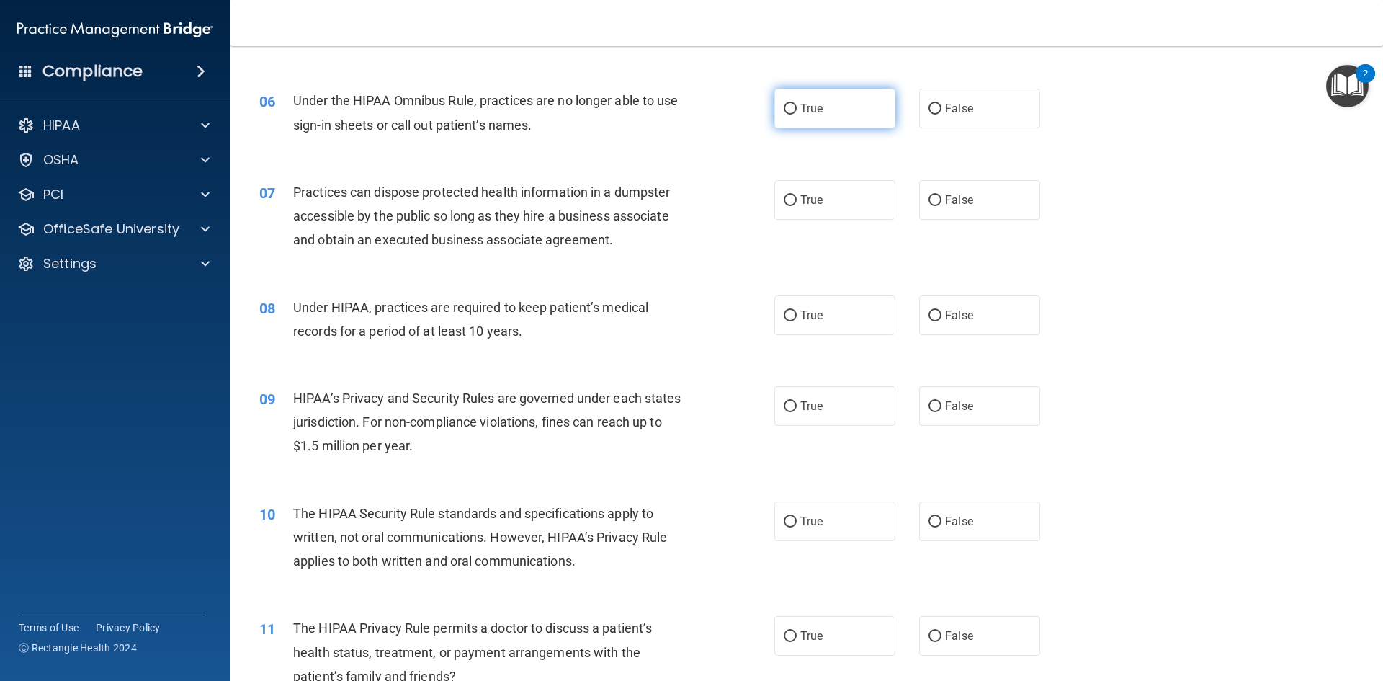
click at [798, 120] on label "True" at bounding box center [835, 109] width 121 height 40
click at [797, 115] on input "True" at bounding box center [790, 109] width 13 height 11
radio input "true"
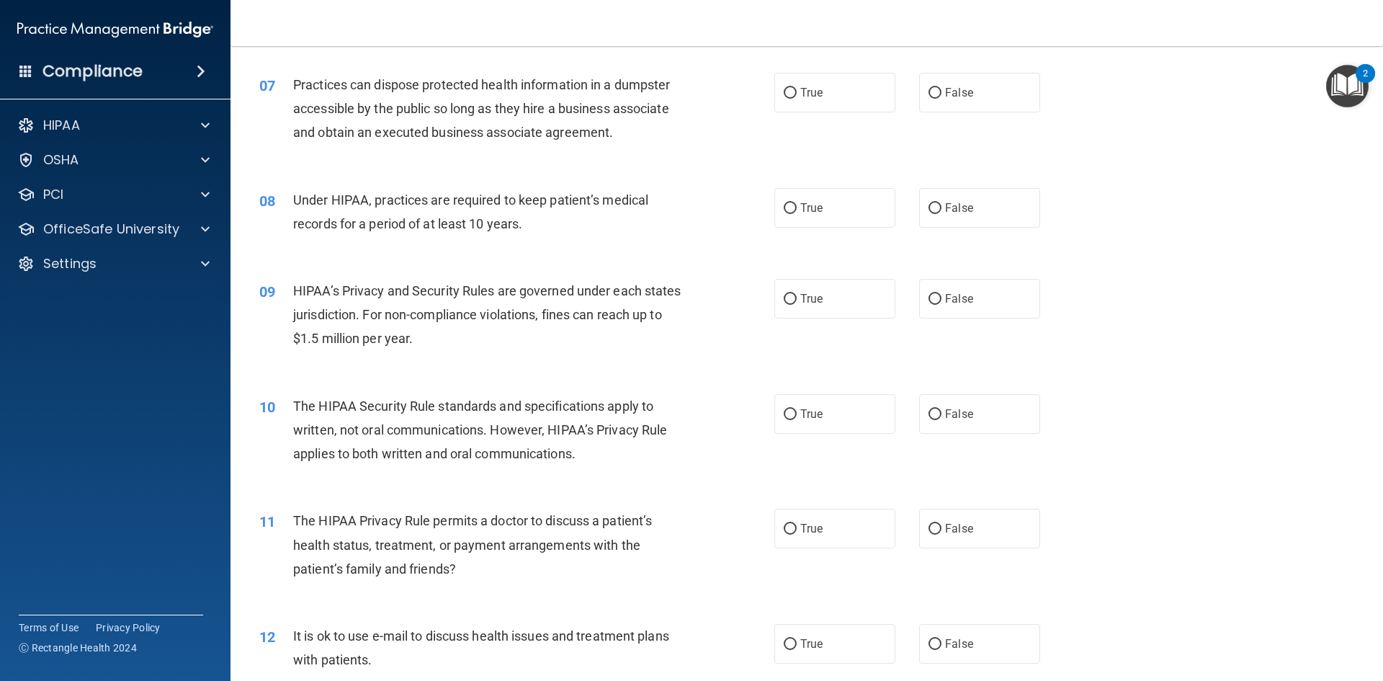
scroll to position [648, 0]
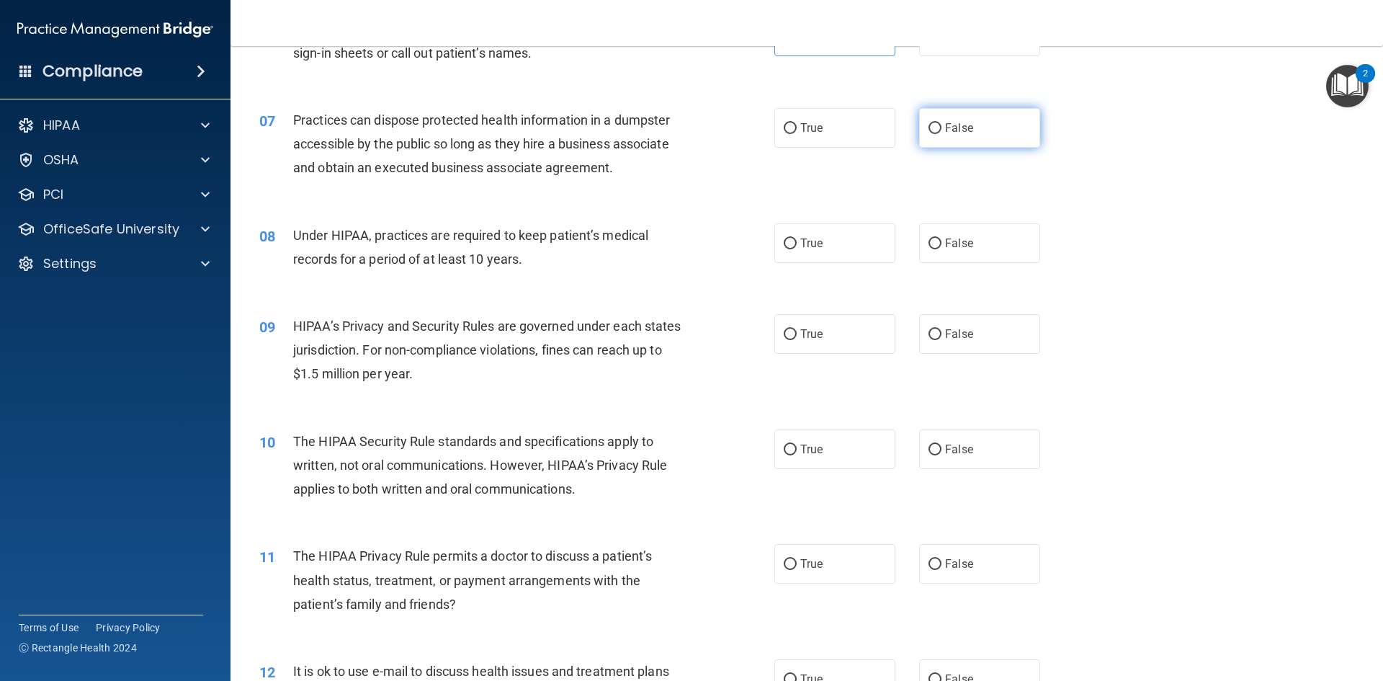
click at [1008, 143] on label "False" at bounding box center [979, 128] width 121 height 40
click at [942, 134] on input "False" at bounding box center [935, 128] width 13 height 11
radio input "true"
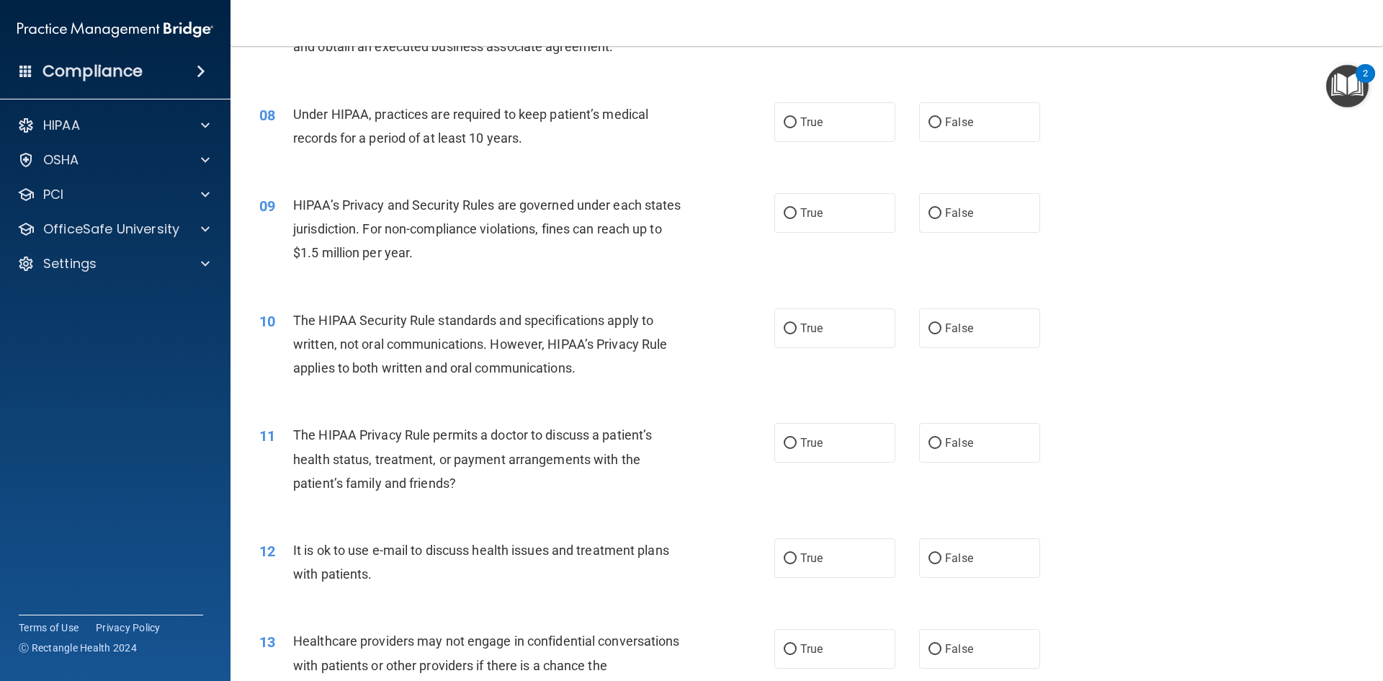
scroll to position [793, 0]
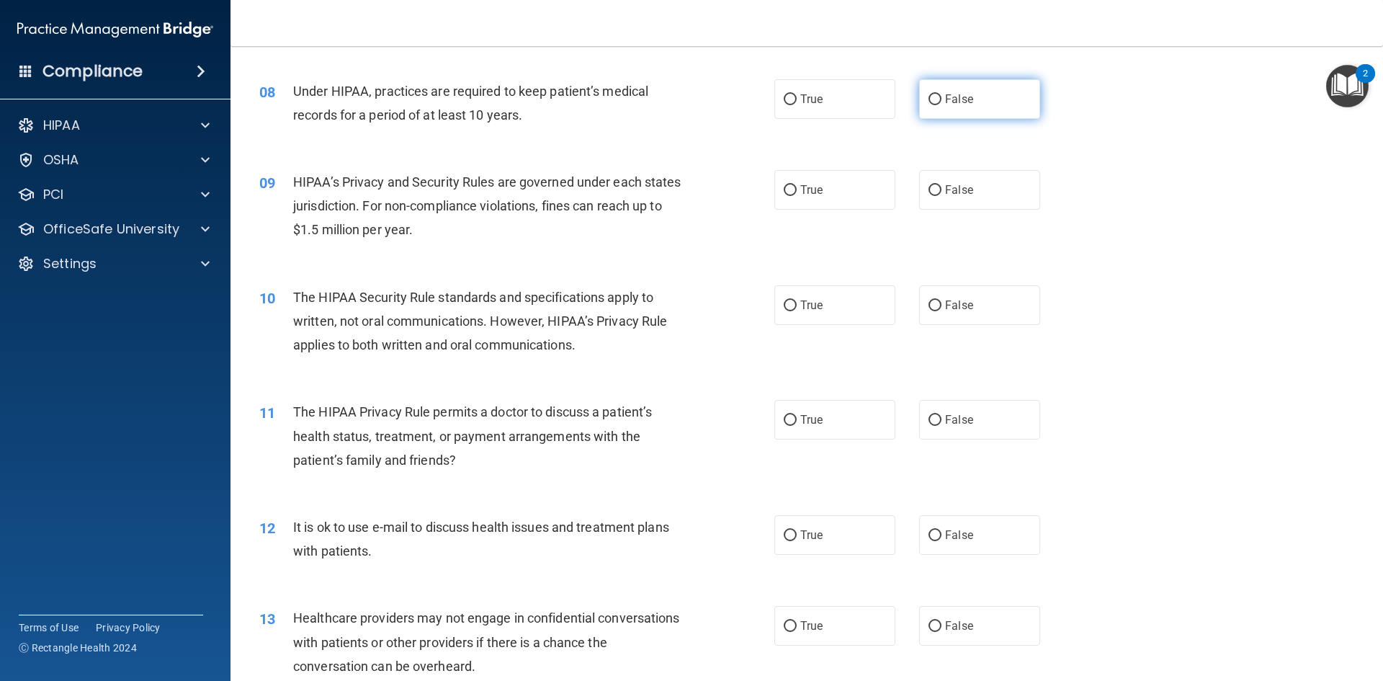
click at [953, 98] on span "False" at bounding box center [959, 99] width 28 height 14
click at [942, 98] on input "False" at bounding box center [935, 99] width 13 height 11
radio input "true"
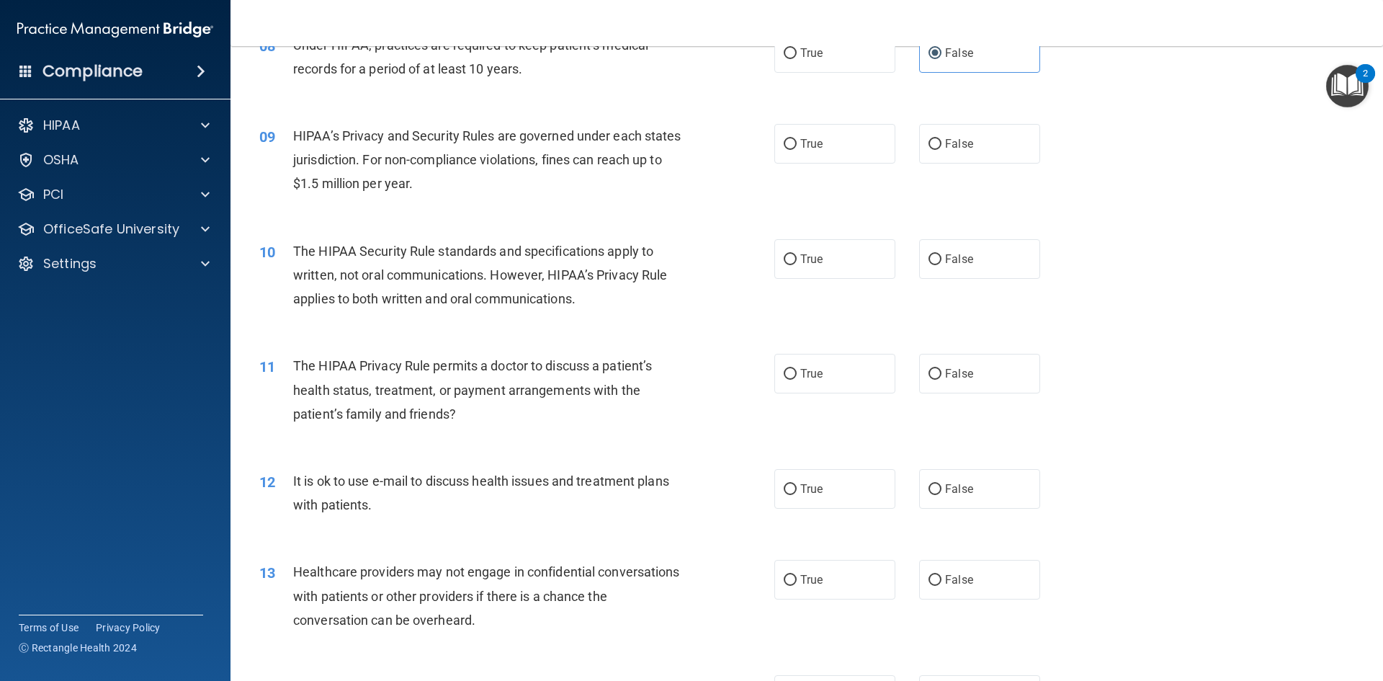
scroll to position [865, 0]
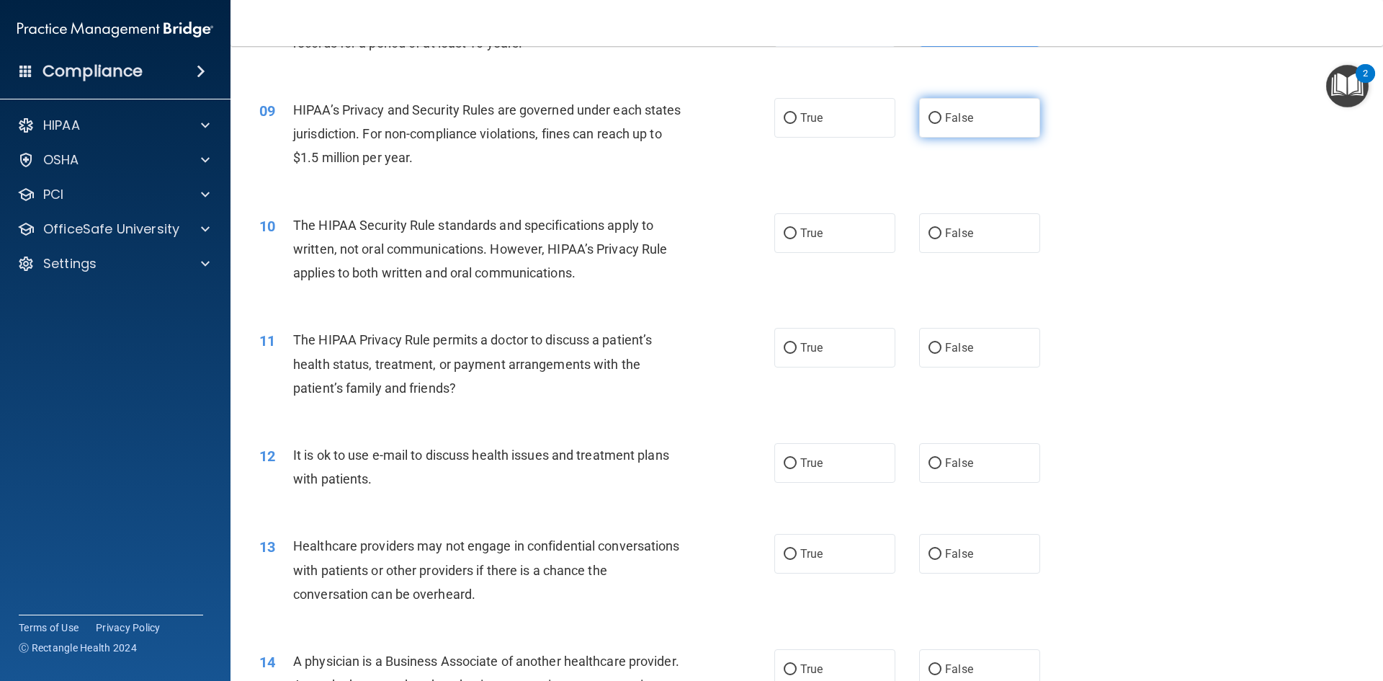
click at [953, 125] on label "False" at bounding box center [979, 118] width 121 height 40
click at [942, 124] on input "False" at bounding box center [935, 118] width 13 height 11
radio input "true"
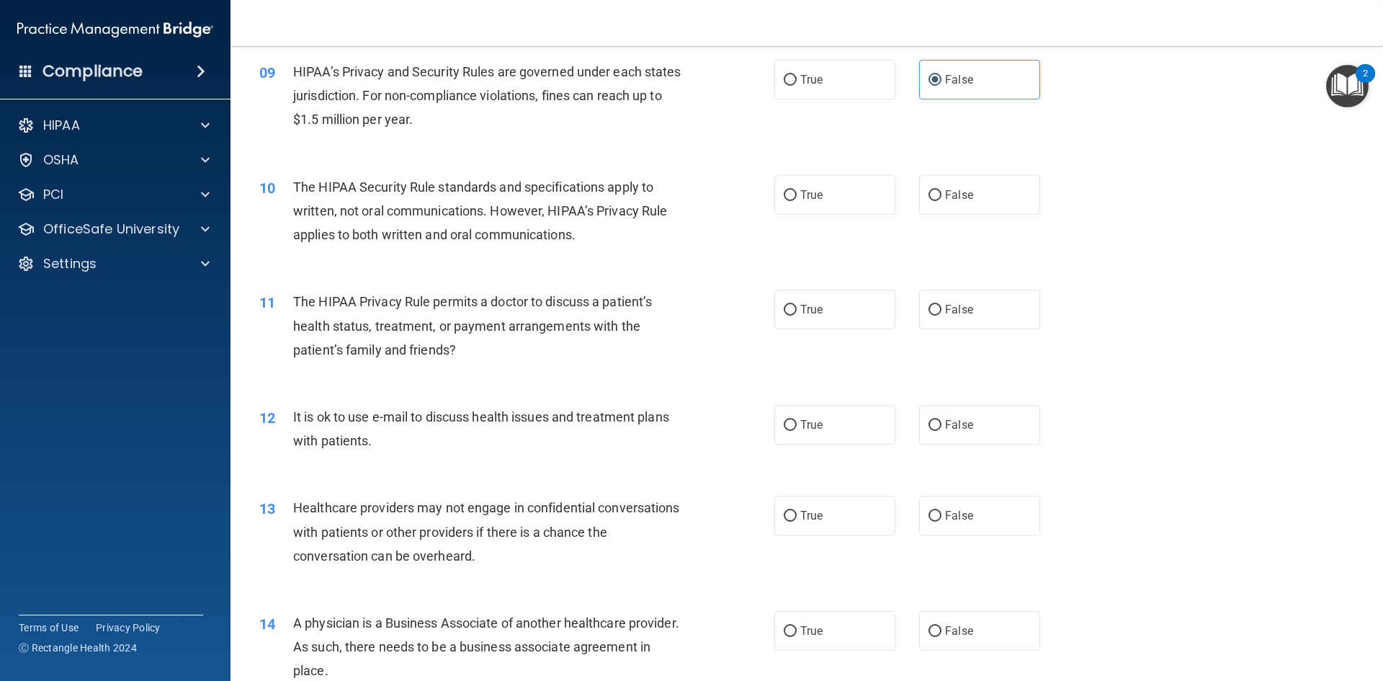
scroll to position [937, 0]
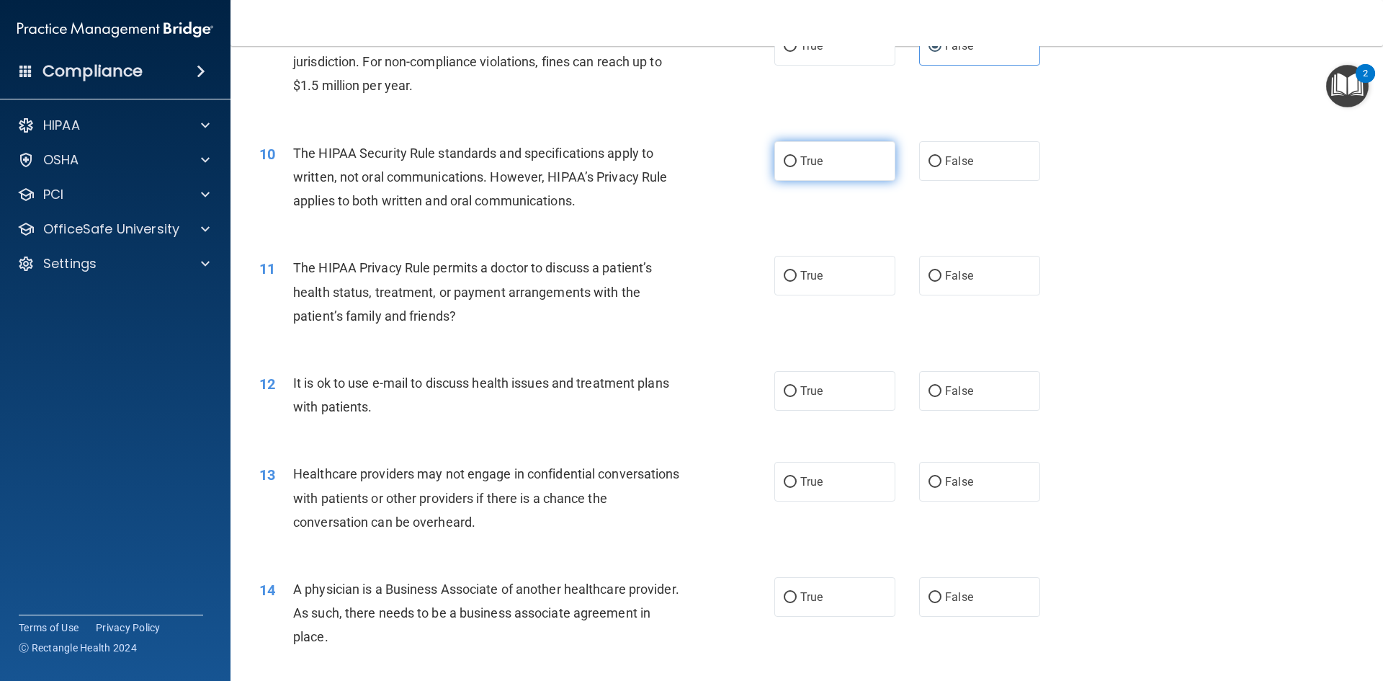
click at [800, 160] on span "True" at bounding box center [811, 161] width 22 height 14
click at [795, 160] on input "True" at bounding box center [790, 161] width 13 height 11
radio input "true"
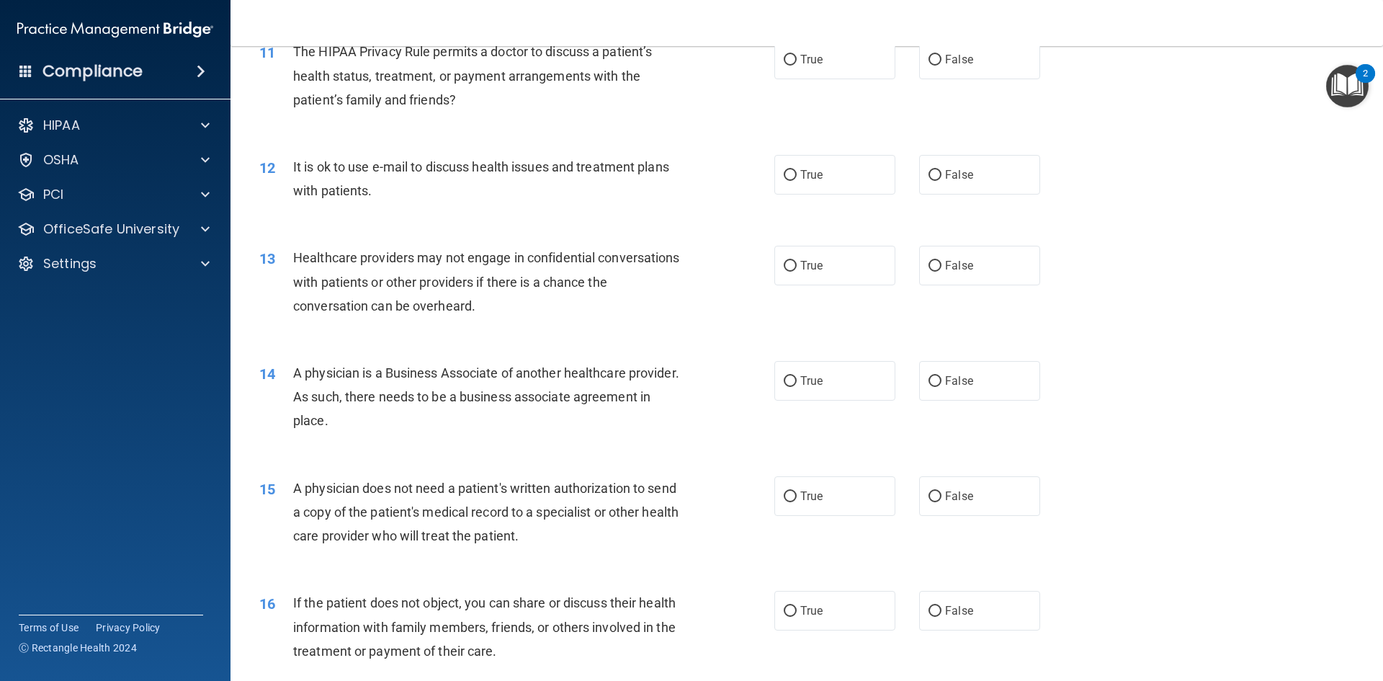
scroll to position [1081, 0]
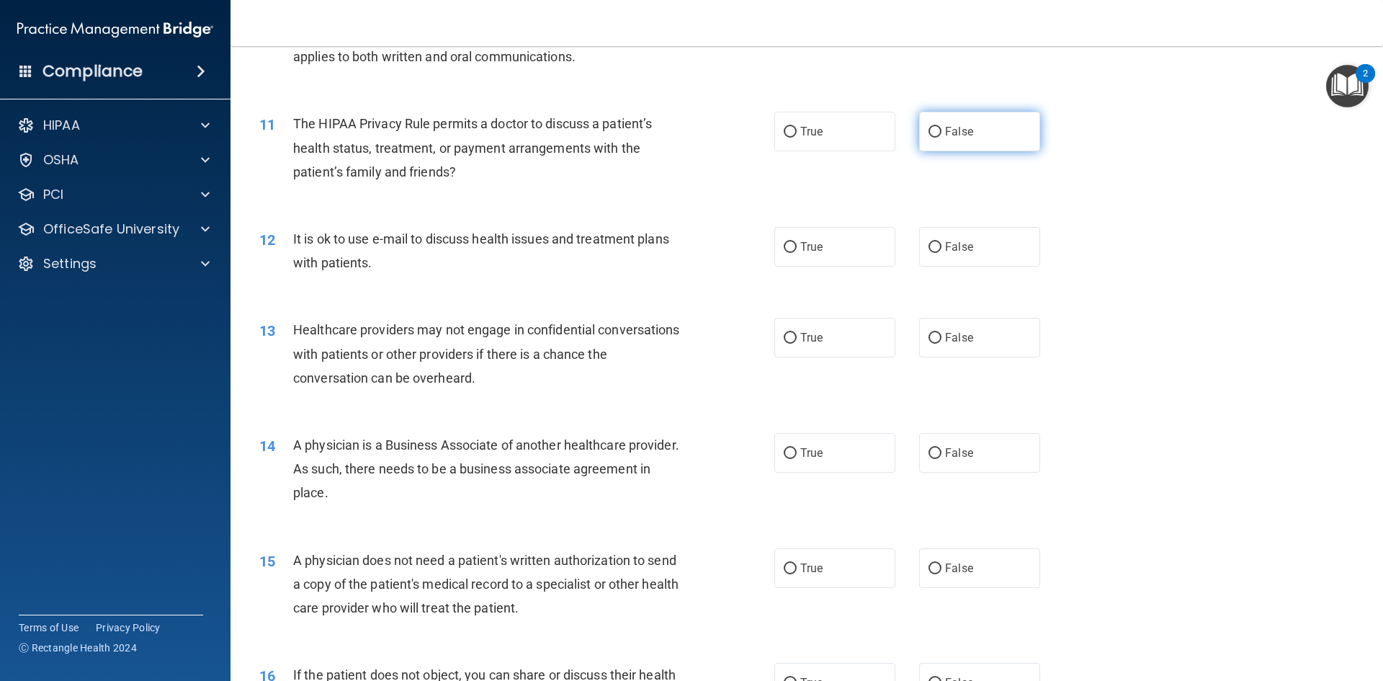
click at [956, 138] on span "False" at bounding box center [959, 132] width 28 height 14
click at [942, 138] on input "False" at bounding box center [935, 132] width 13 height 11
radio input "true"
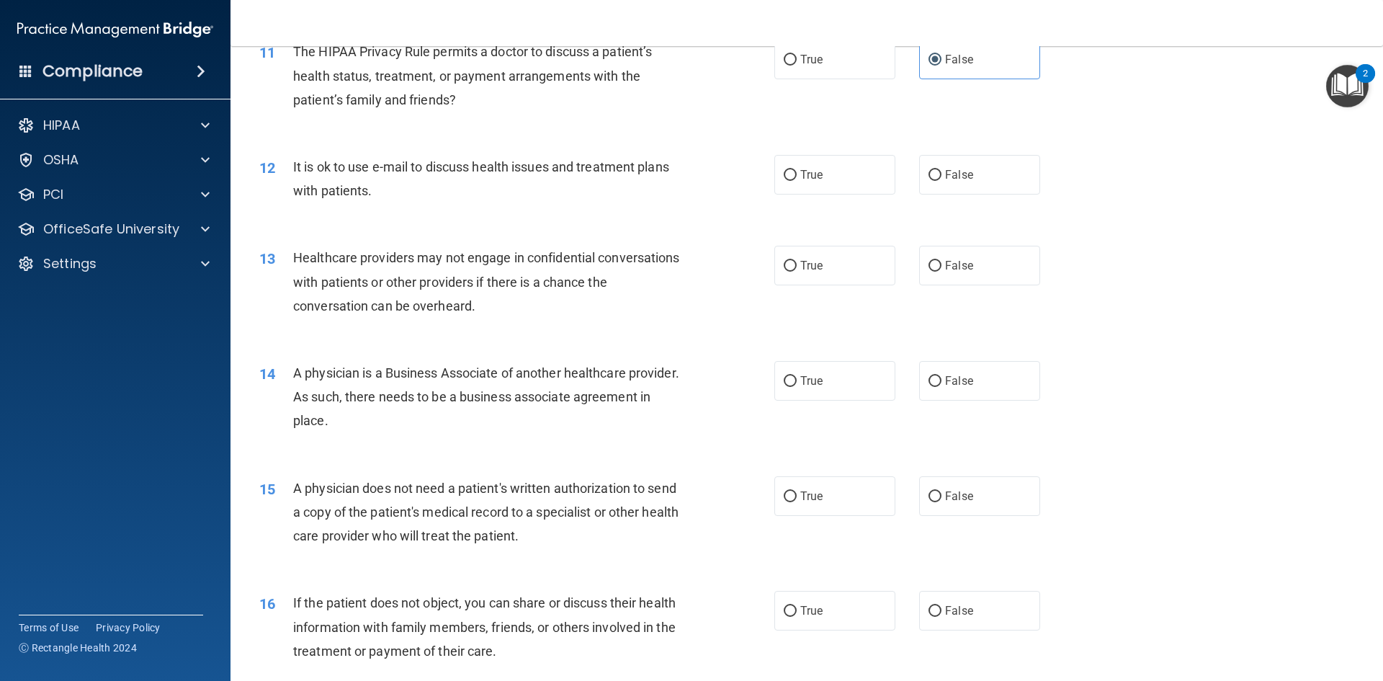
scroll to position [1225, 0]
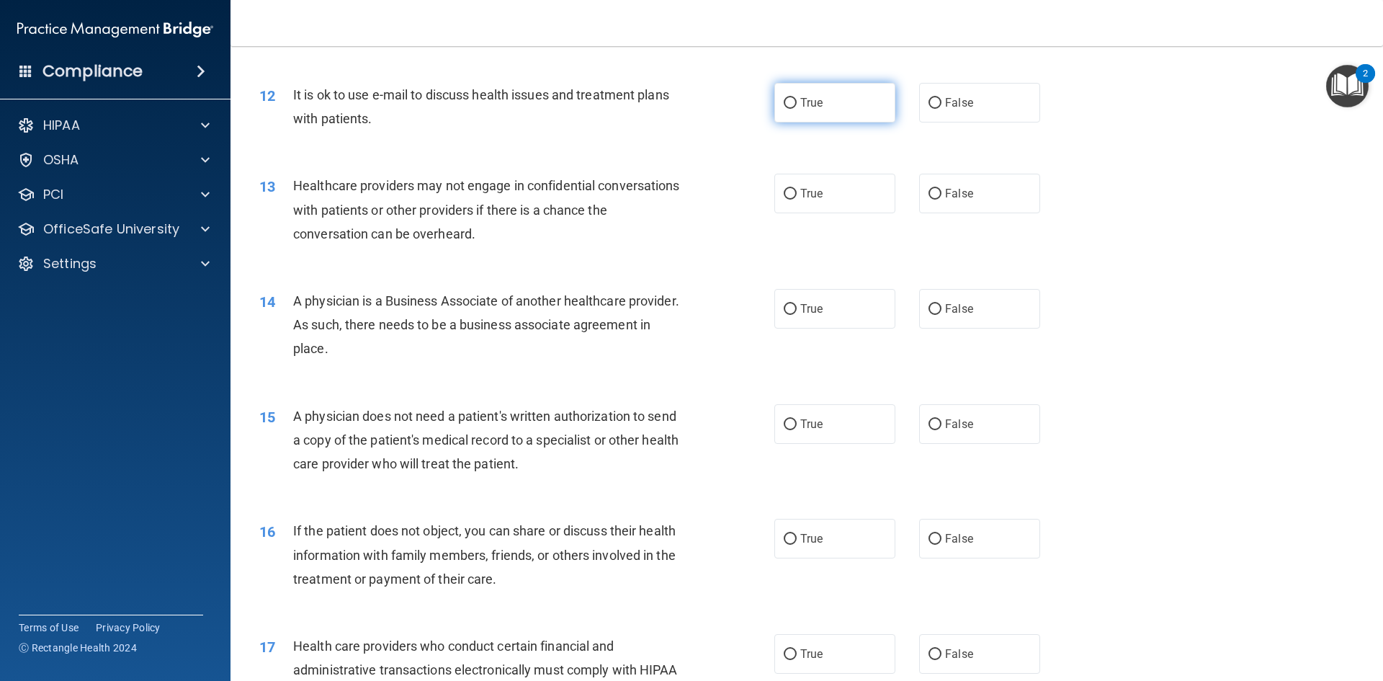
click at [835, 107] on label "True" at bounding box center [835, 103] width 121 height 40
click at [797, 107] on input "True" at bounding box center [790, 103] width 13 height 11
radio input "true"
click at [831, 204] on label "True" at bounding box center [835, 194] width 121 height 40
click at [797, 200] on input "True" at bounding box center [790, 194] width 13 height 11
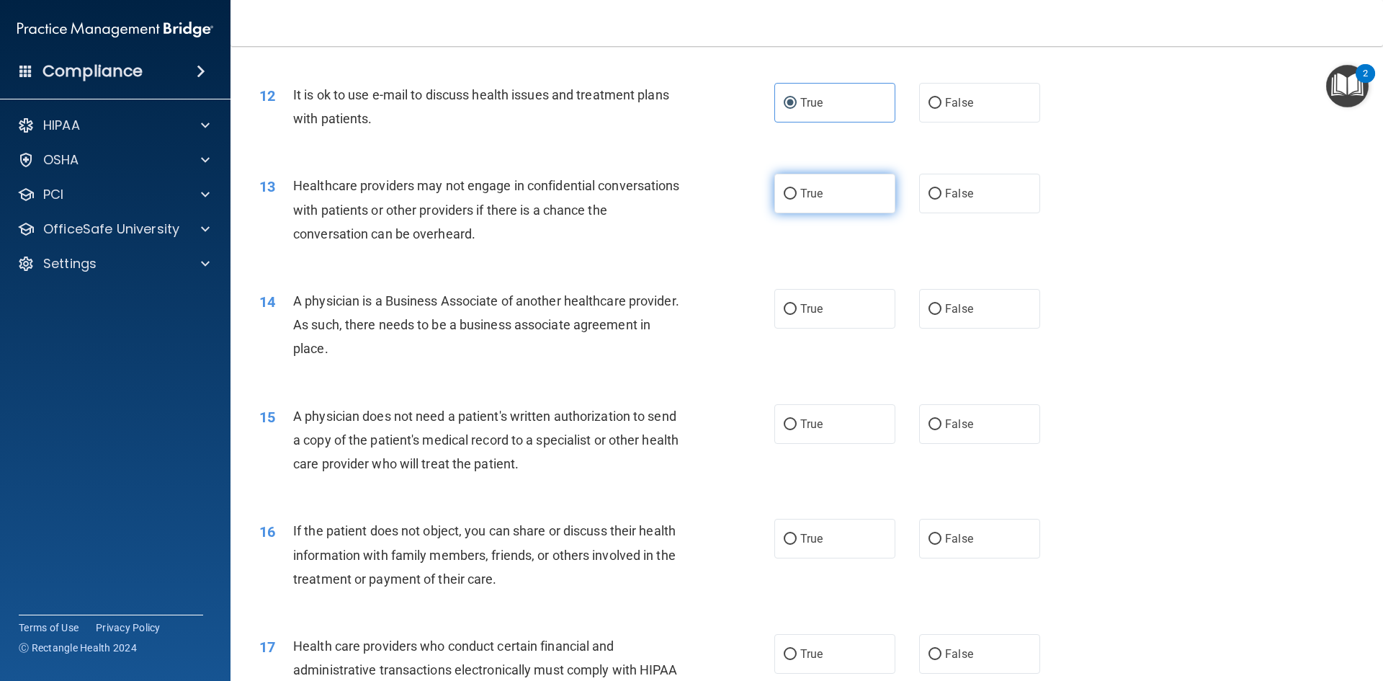
radio input "true"
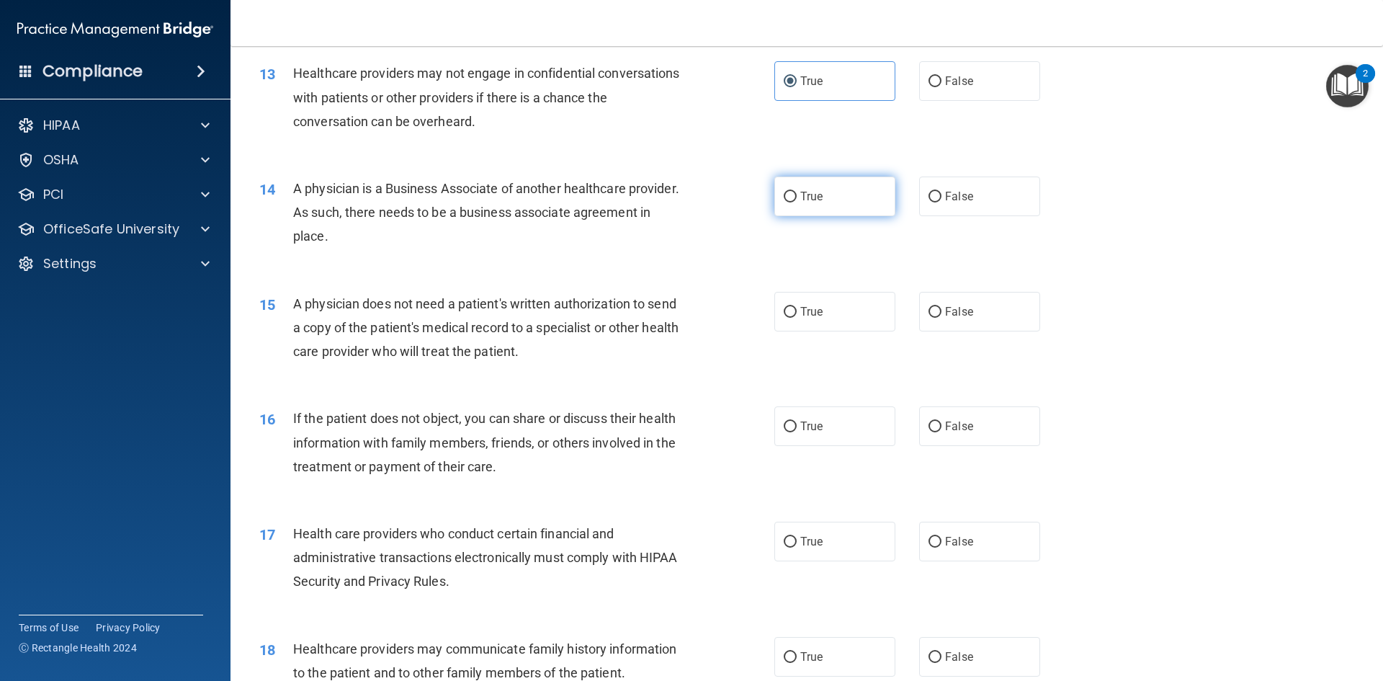
scroll to position [1369, 0]
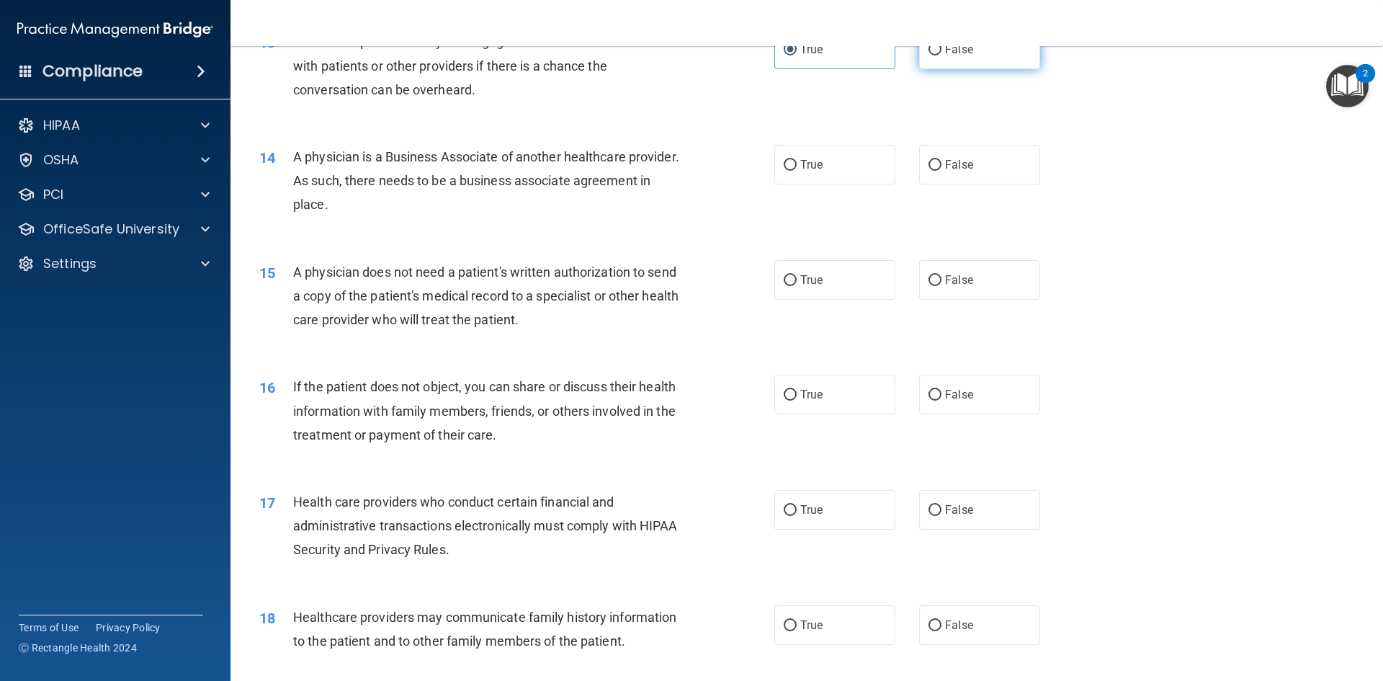
click at [945, 64] on label "False" at bounding box center [979, 50] width 121 height 40
click at [942, 55] on input "False" at bounding box center [935, 50] width 13 height 11
radio input "true"
radio input "false"
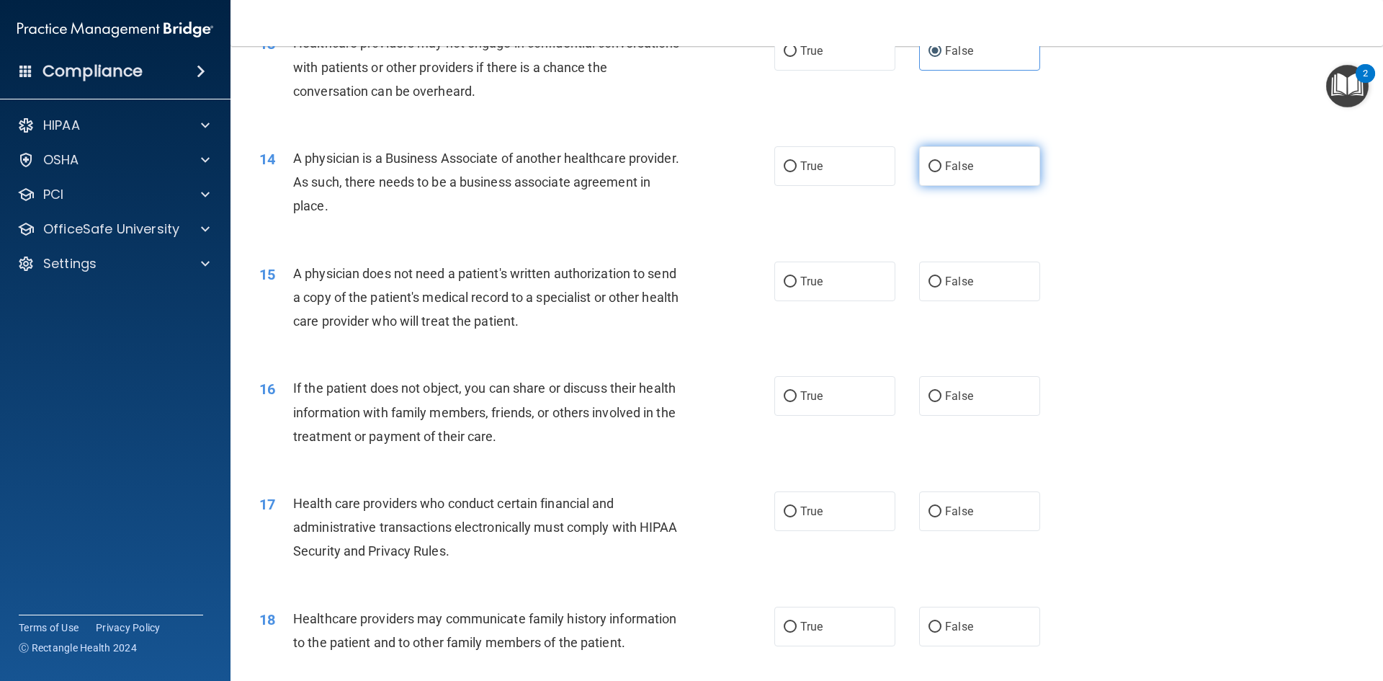
click at [946, 177] on label "False" at bounding box center [979, 166] width 121 height 40
click at [942, 172] on input "False" at bounding box center [935, 166] width 13 height 11
radio input "true"
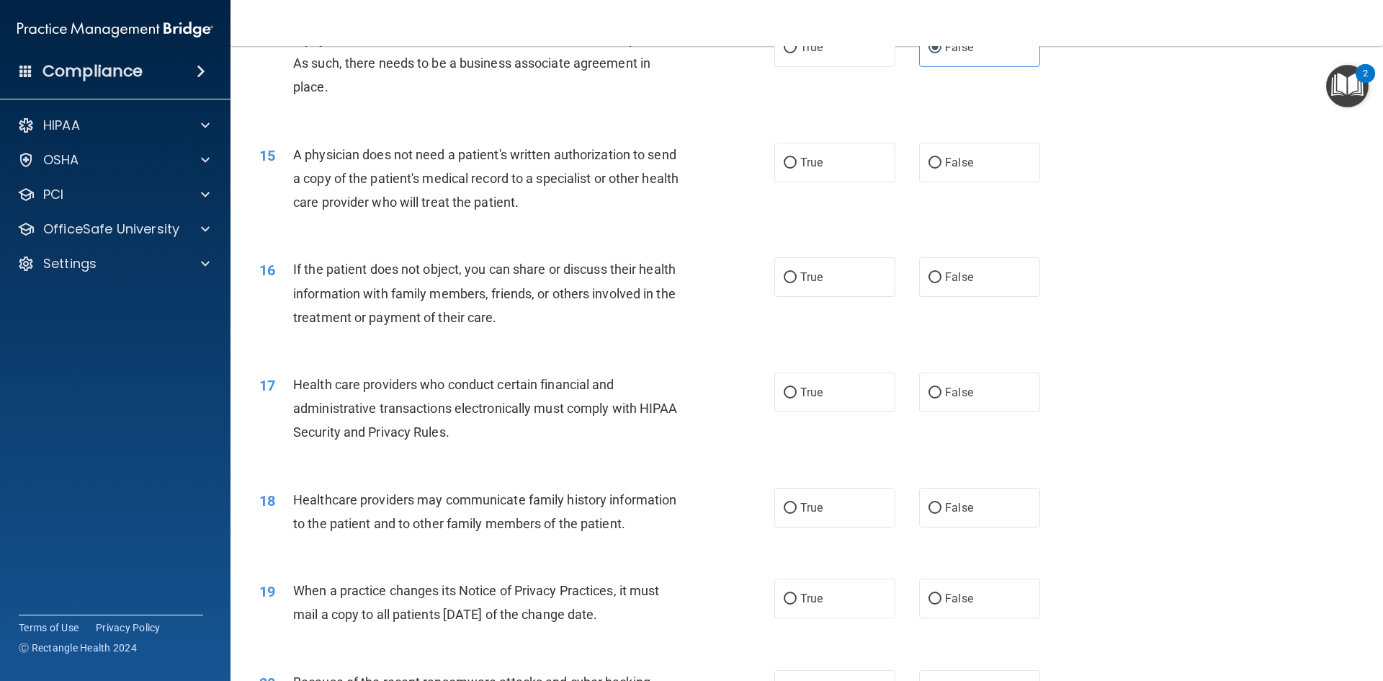
scroll to position [1512, 0]
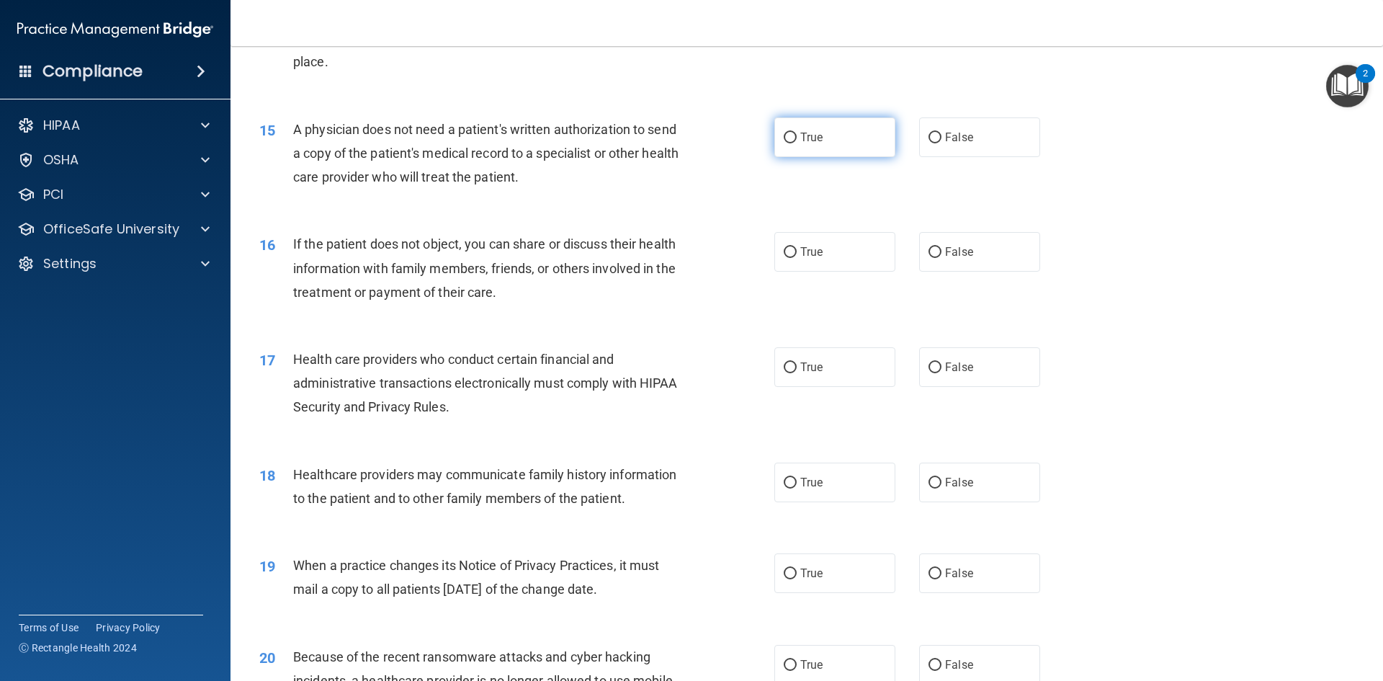
click at [800, 135] on span "True" at bounding box center [811, 137] width 22 height 14
click at [797, 135] on input "True" at bounding box center [790, 138] width 13 height 11
radio input "true"
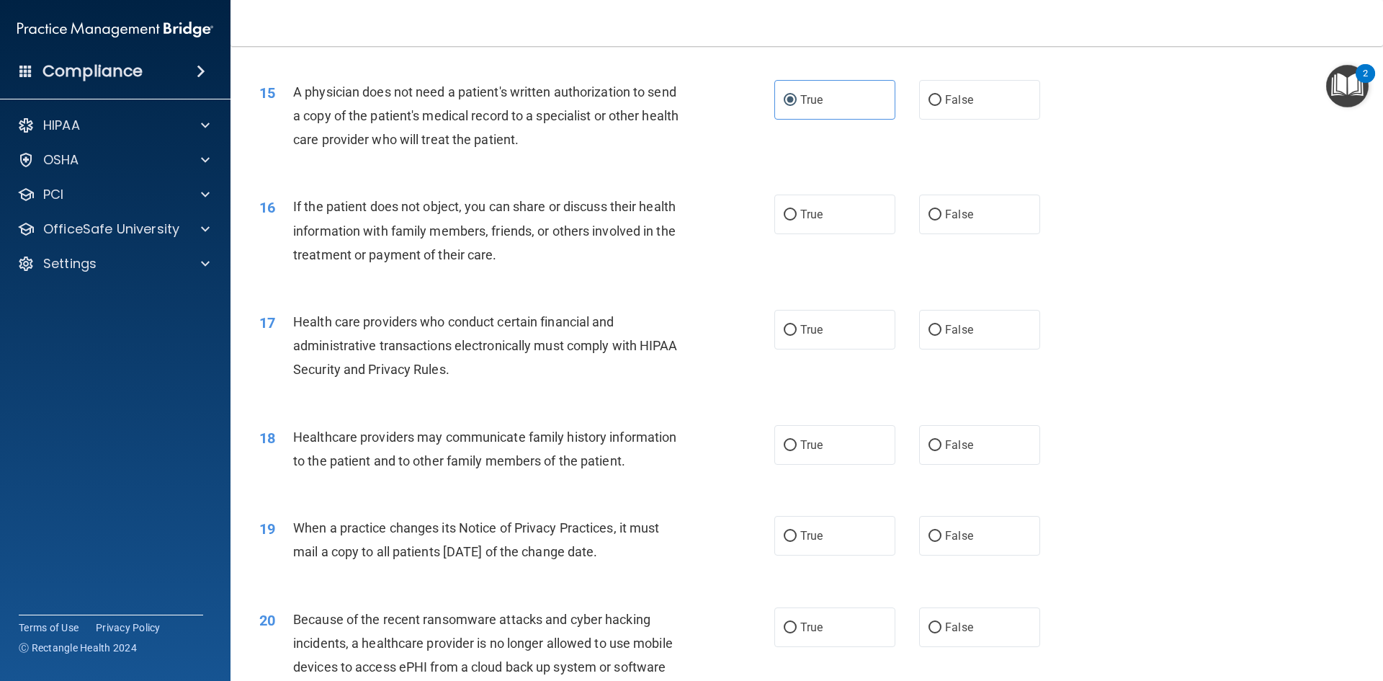
scroll to position [1584, 0]
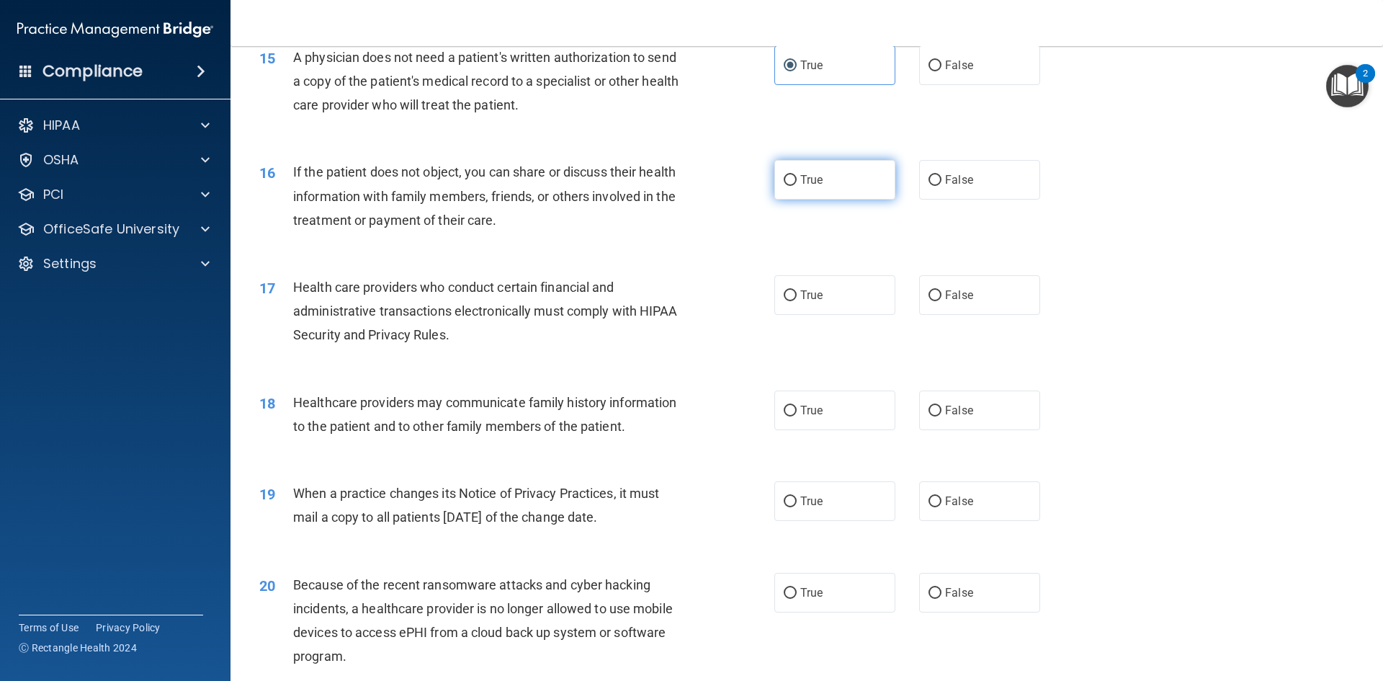
click at [825, 187] on label "True" at bounding box center [835, 180] width 121 height 40
click at [797, 186] on input "True" at bounding box center [790, 180] width 13 height 11
radio input "true"
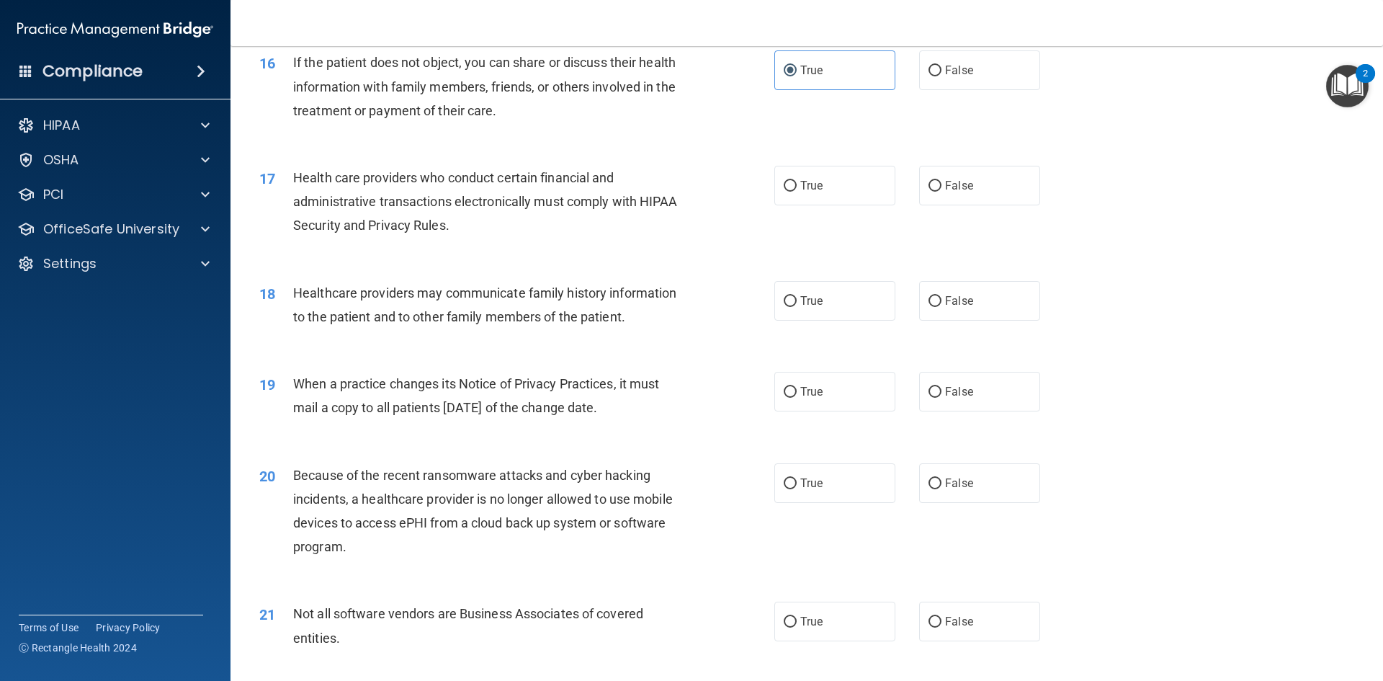
scroll to position [1728, 0]
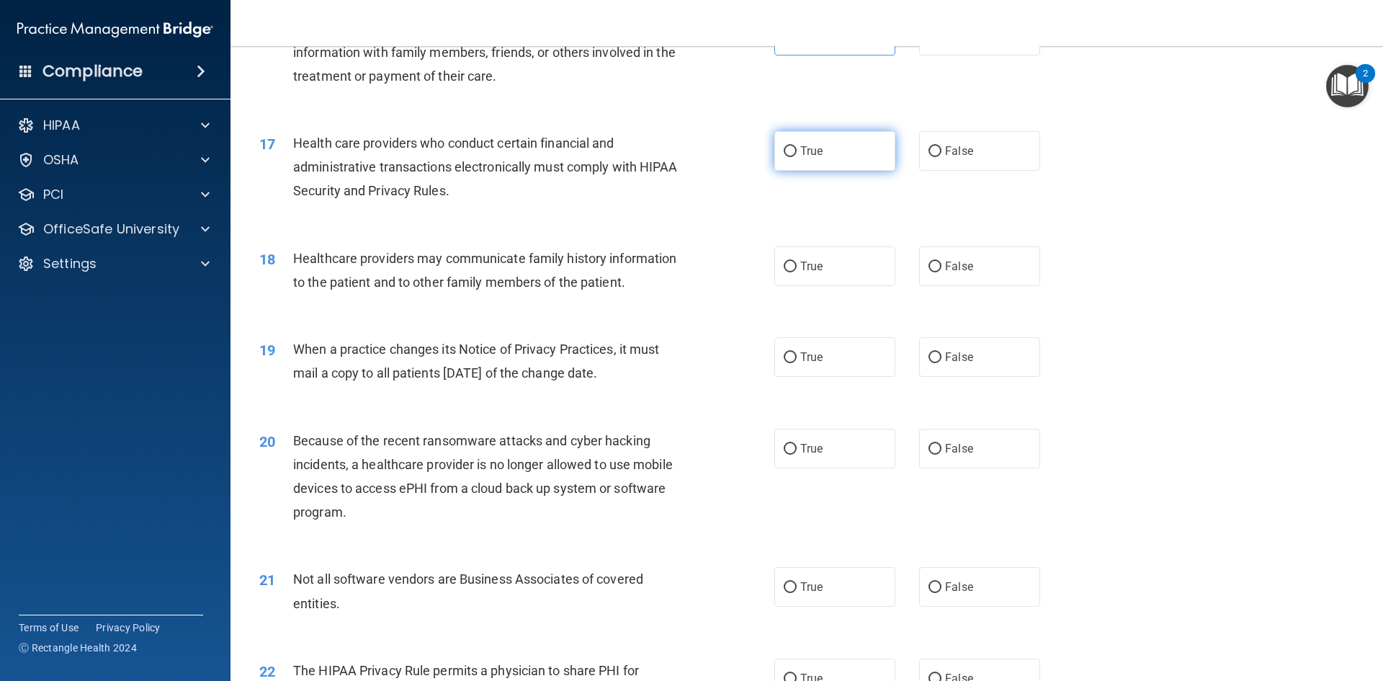
click at [806, 158] on label "True" at bounding box center [835, 151] width 121 height 40
click at [797, 157] on input "True" at bounding box center [790, 151] width 13 height 11
radio input "true"
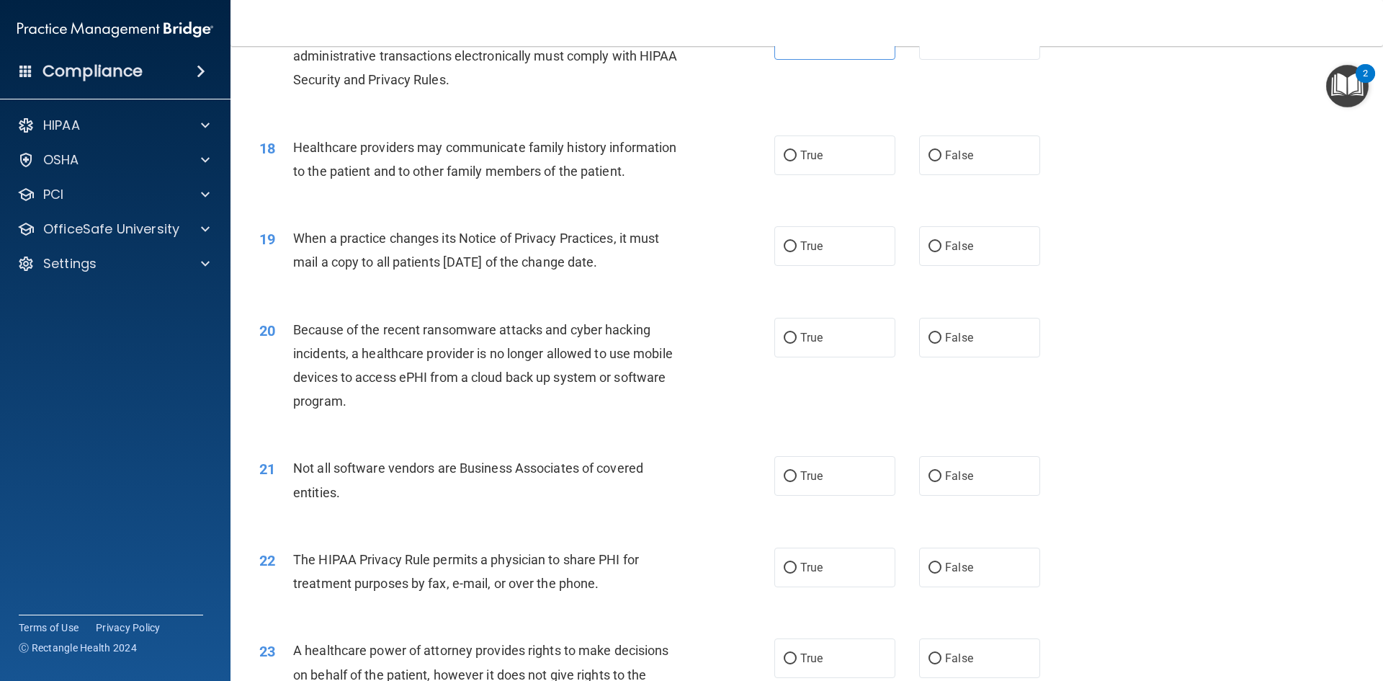
scroll to position [1872, 0]
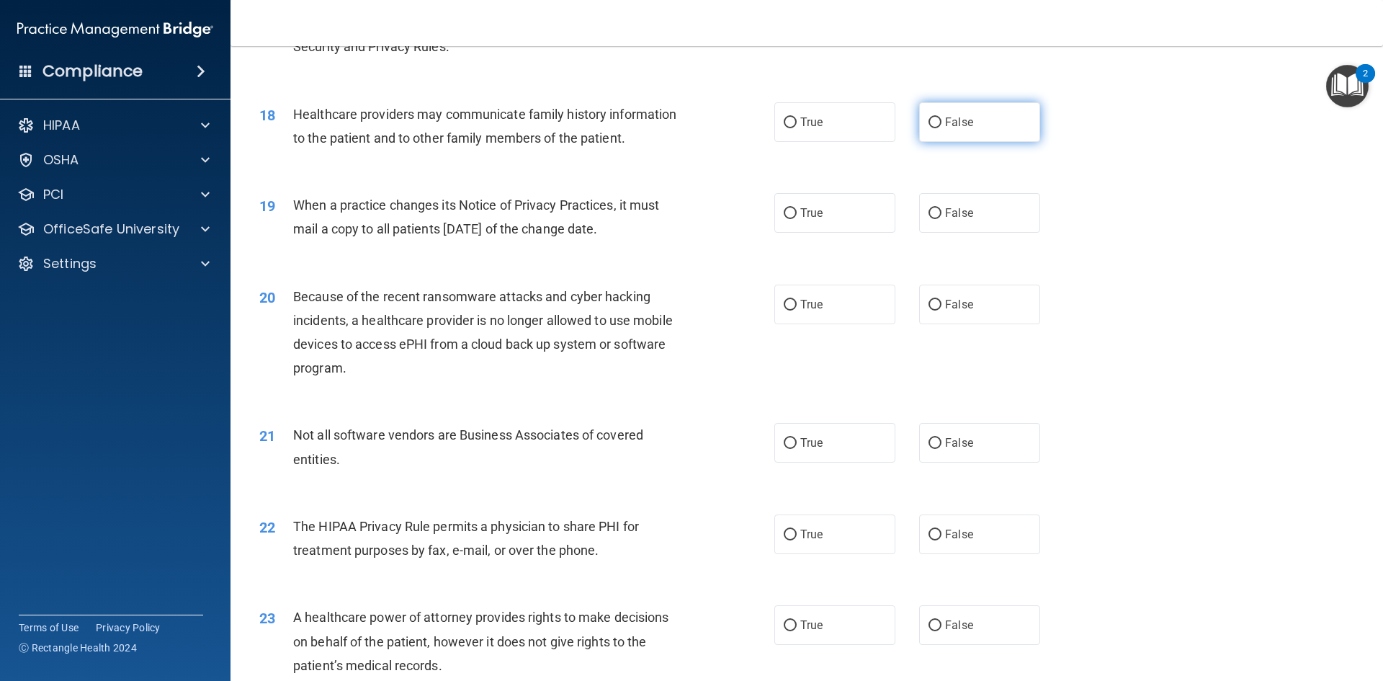
click at [947, 129] on label "False" at bounding box center [979, 122] width 121 height 40
click at [942, 128] on input "False" at bounding box center [935, 122] width 13 height 11
radio input "true"
drag, startPoint x: 833, startPoint y: 204, endPoint x: 826, endPoint y: 208, distance: 8.1
click at [832, 204] on label "True" at bounding box center [835, 213] width 121 height 40
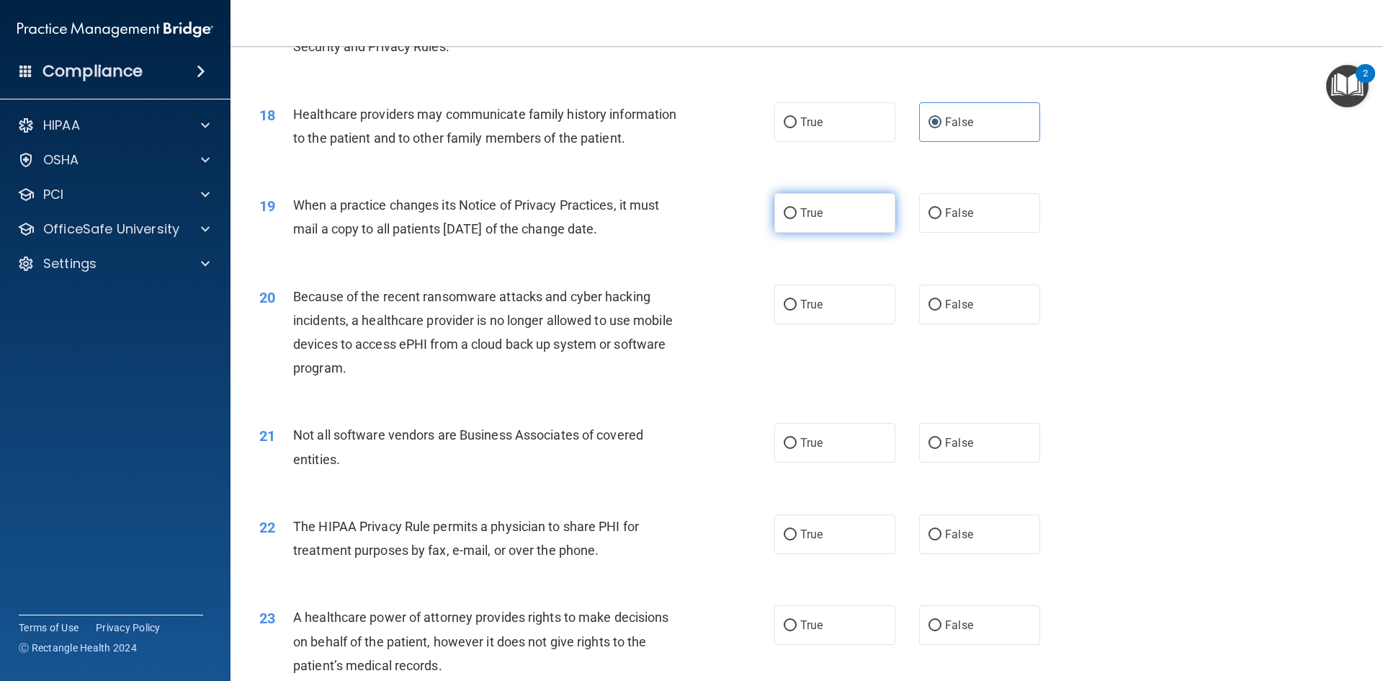
click at [797, 208] on input "True" at bounding box center [790, 213] width 13 height 11
radio input "true"
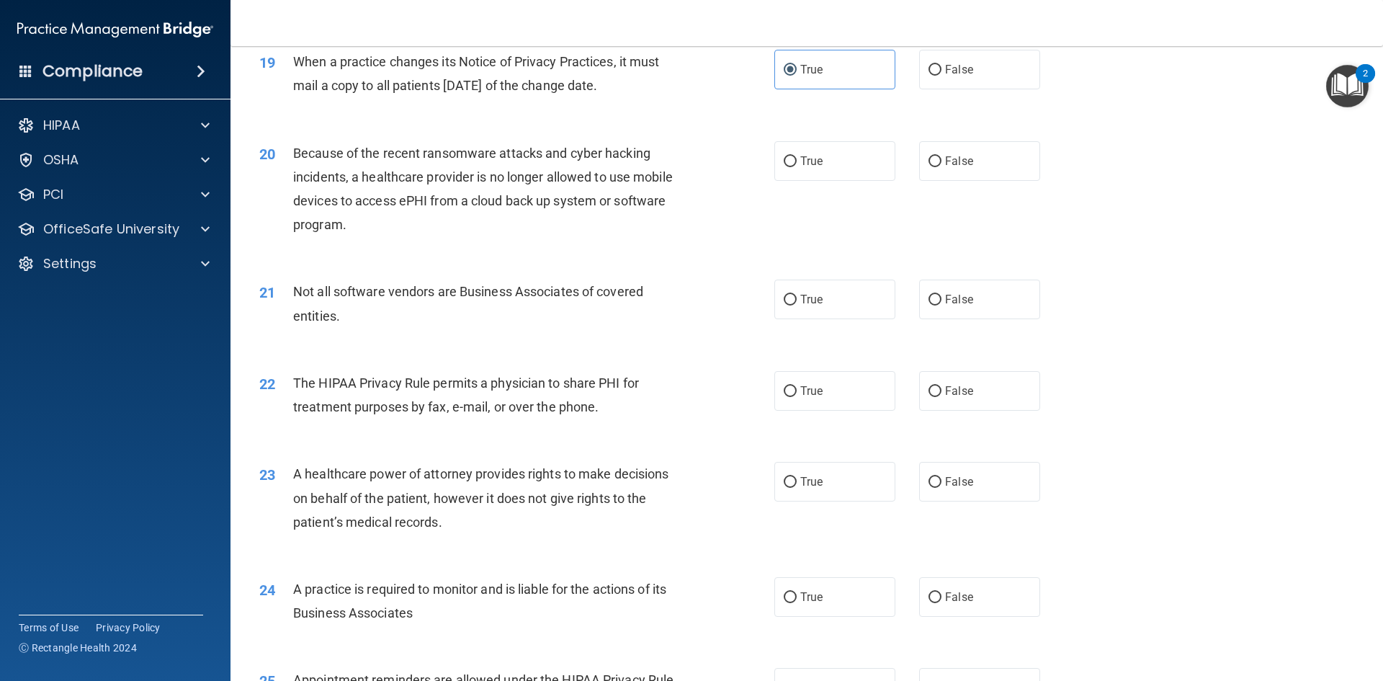
scroll to position [2016, 0]
click at [950, 161] on span "False" at bounding box center [959, 160] width 28 height 14
click at [942, 161] on input "False" at bounding box center [935, 161] width 13 height 11
radio input "true"
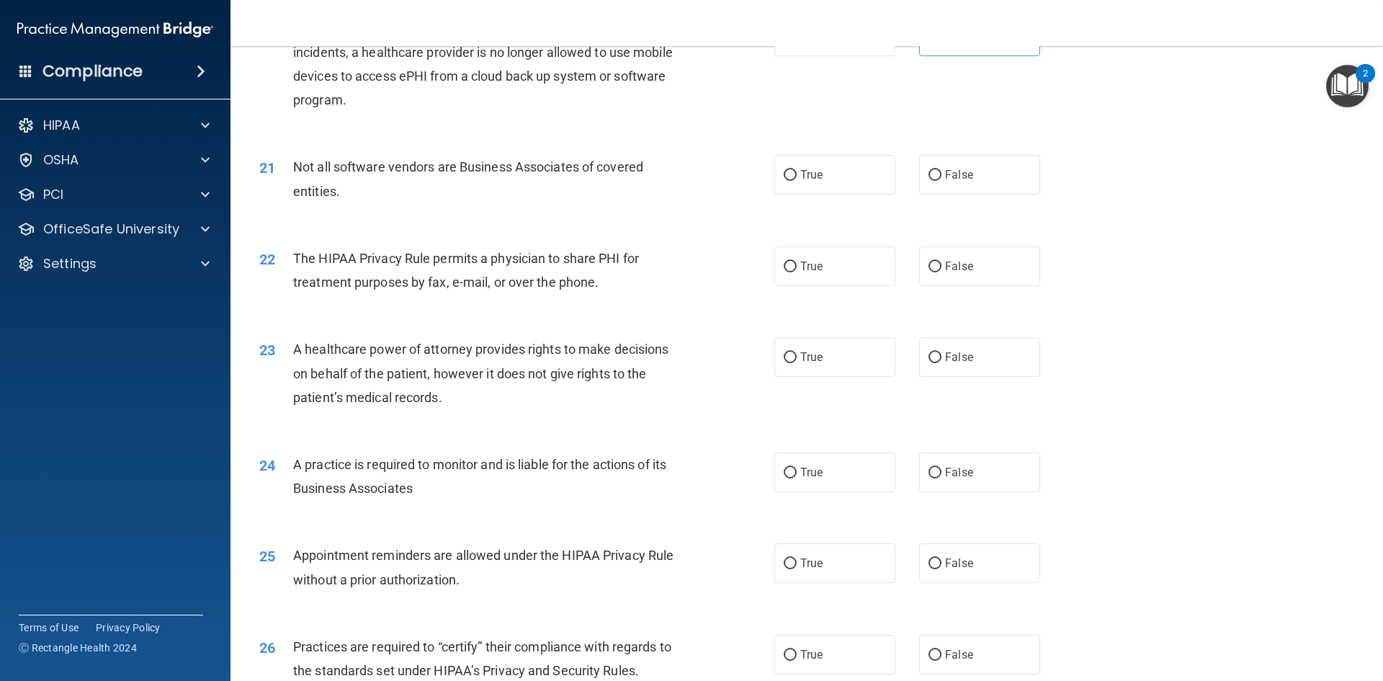
scroll to position [2160, 0]
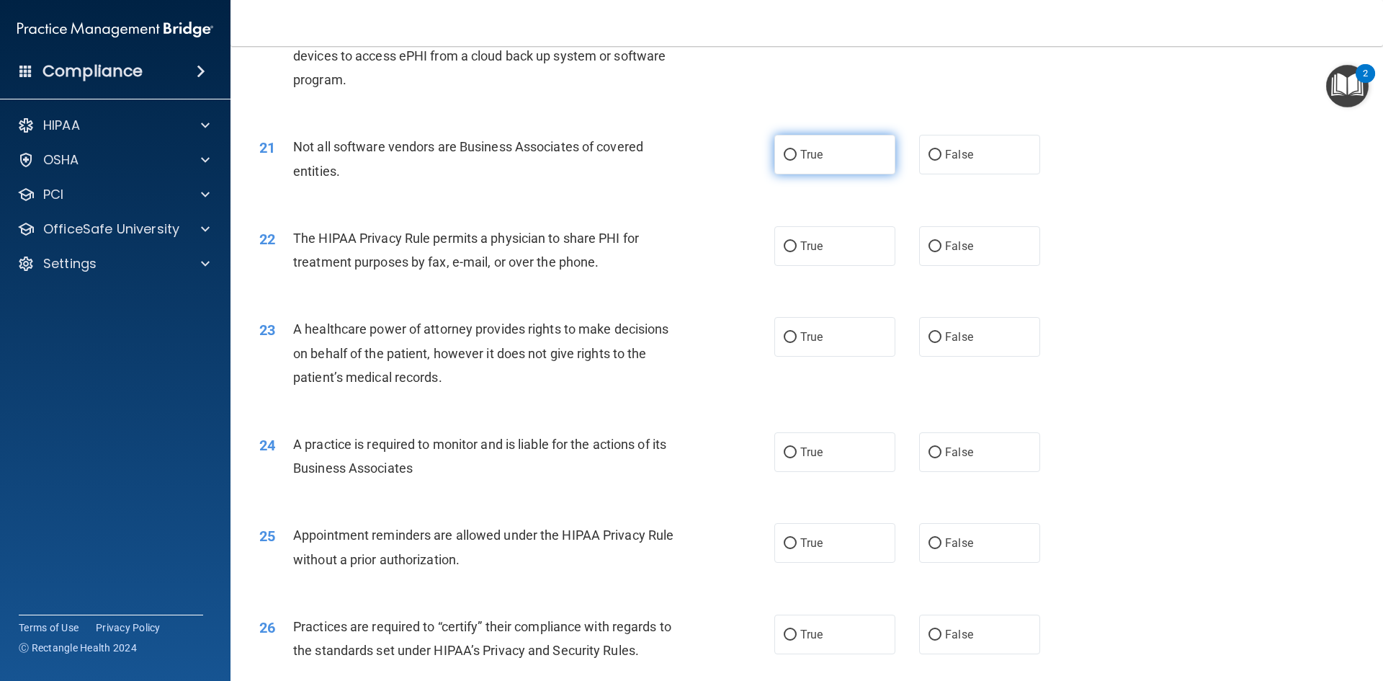
click at [805, 162] on label "True" at bounding box center [835, 155] width 121 height 40
click at [797, 161] on input "True" at bounding box center [790, 155] width 13 height 11
radio input "true"
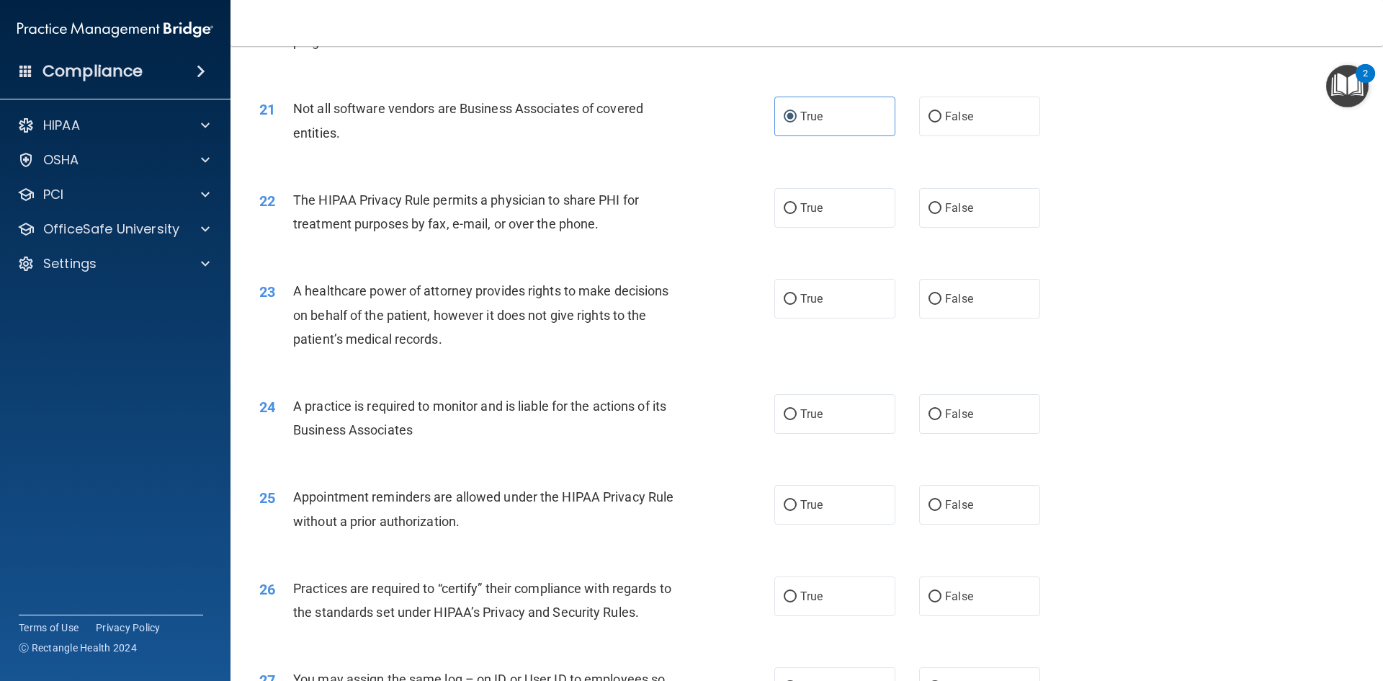
scroll to position [2232, 0]
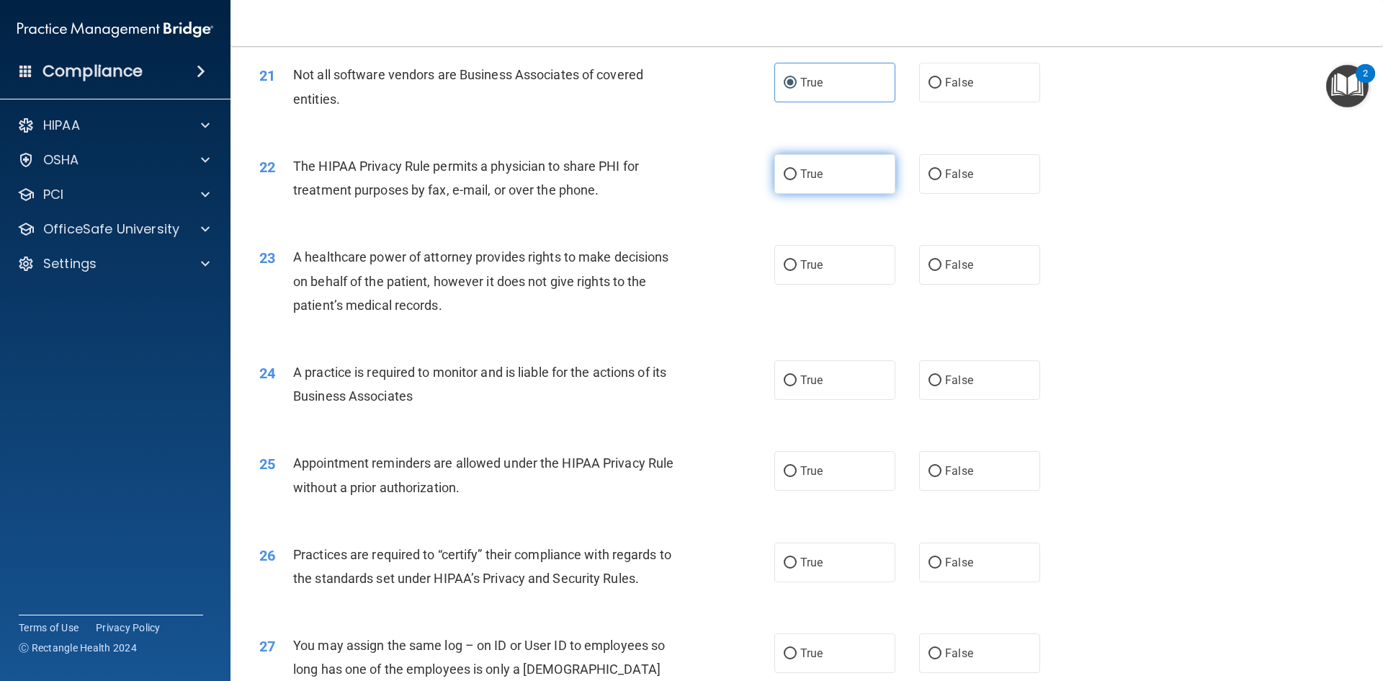
click at [781, 165] on label "True" at bounding box center [835, 174] width 121 height 40
click at [784, 169] on input "True" at bounding box center [790, 174] width 13 height 11
radio input "true"
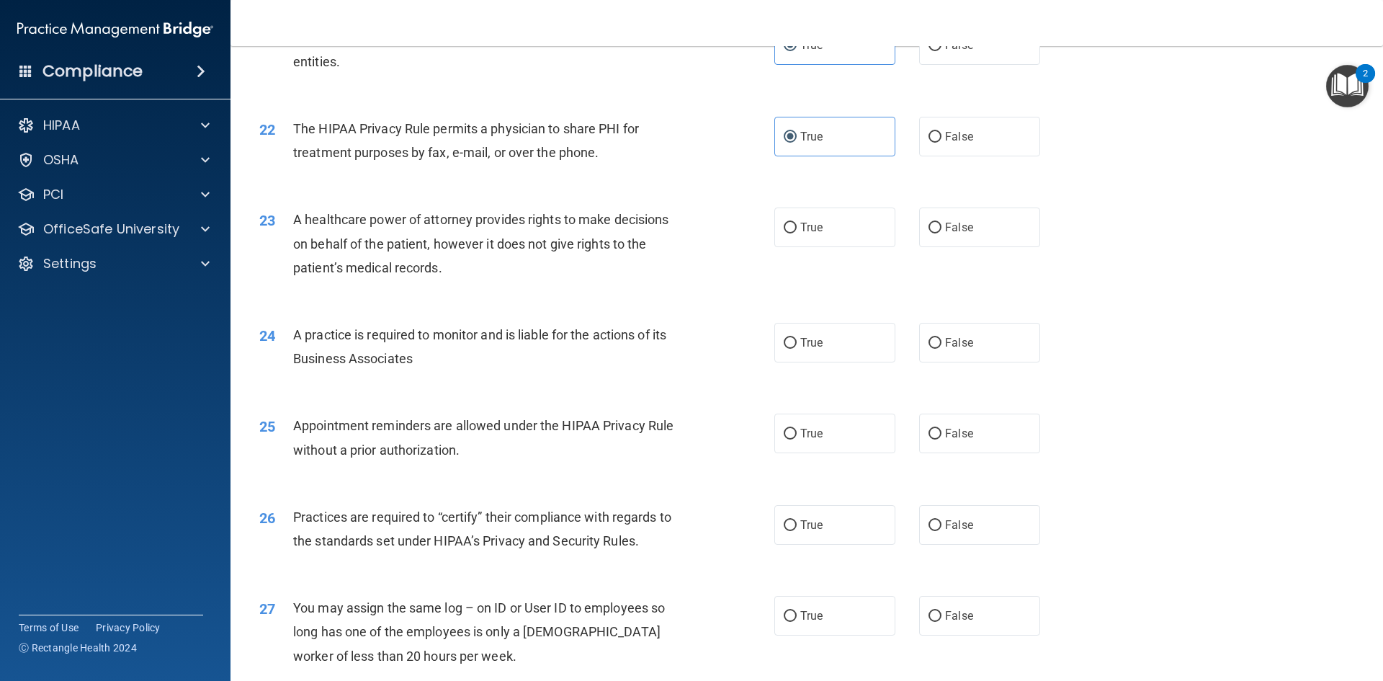
scroll to position [2304, 0]
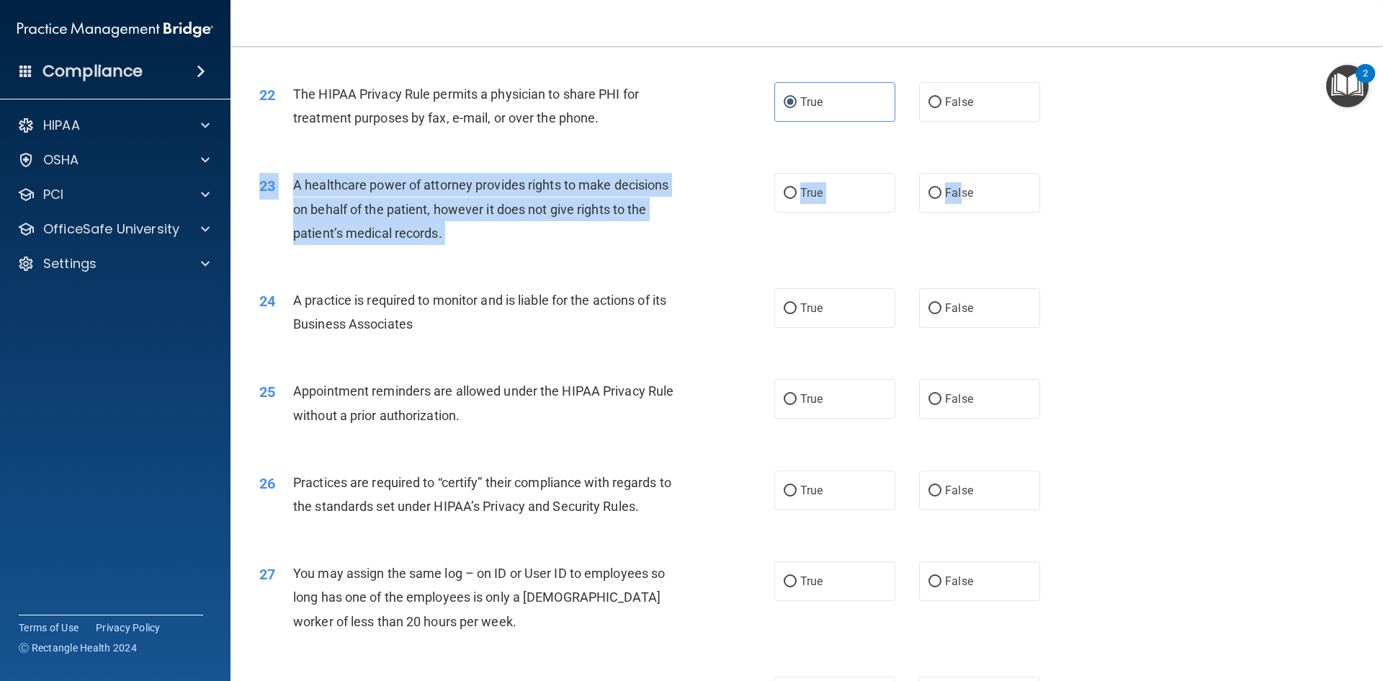
drag, startPoint x: 954, startPoint y: 191, endPoint x: 845, endPoint y: 219, distance: 112.4
click at [874, 231] on div "23 A healthcare power of attorney provides rights to make decisions on behalf o…" at bounding box center [807, 212] width 1117 height 115
click at [837, 204] on label "True" at bounding box center [835, 193] width 121 height 40
click at [797, 199] on input "True" at bounding box center [790, 193] width 13 height 11
radio input "true"
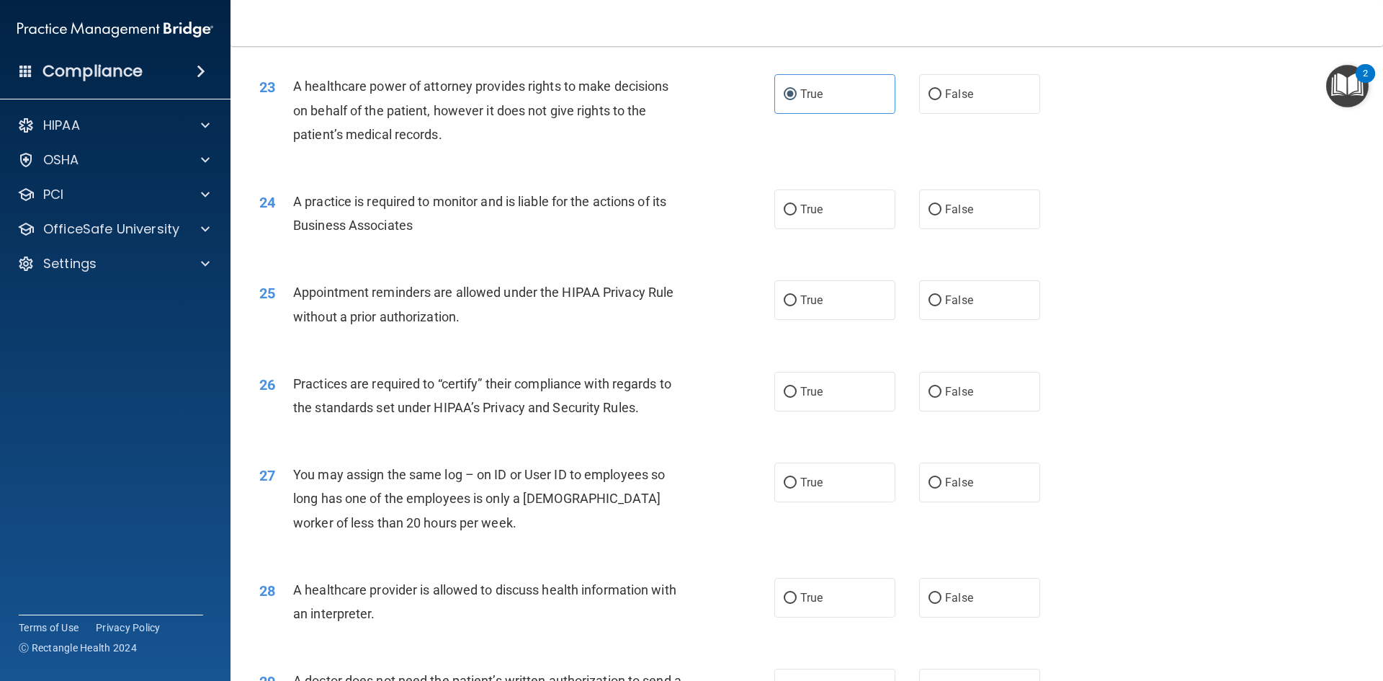
scroll to position [2448, 0]
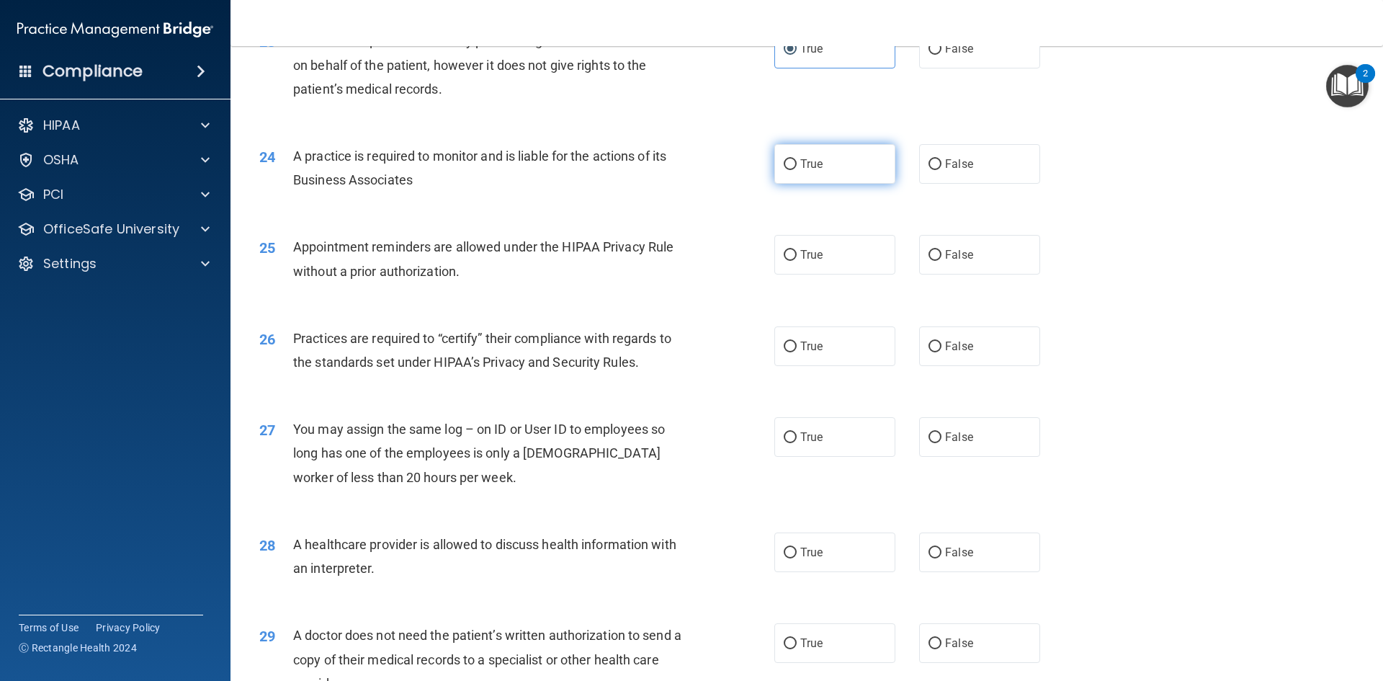
click at [787, 168] on input "True" at bounding box center [790, 164] width 13 height 11
radio input "true"
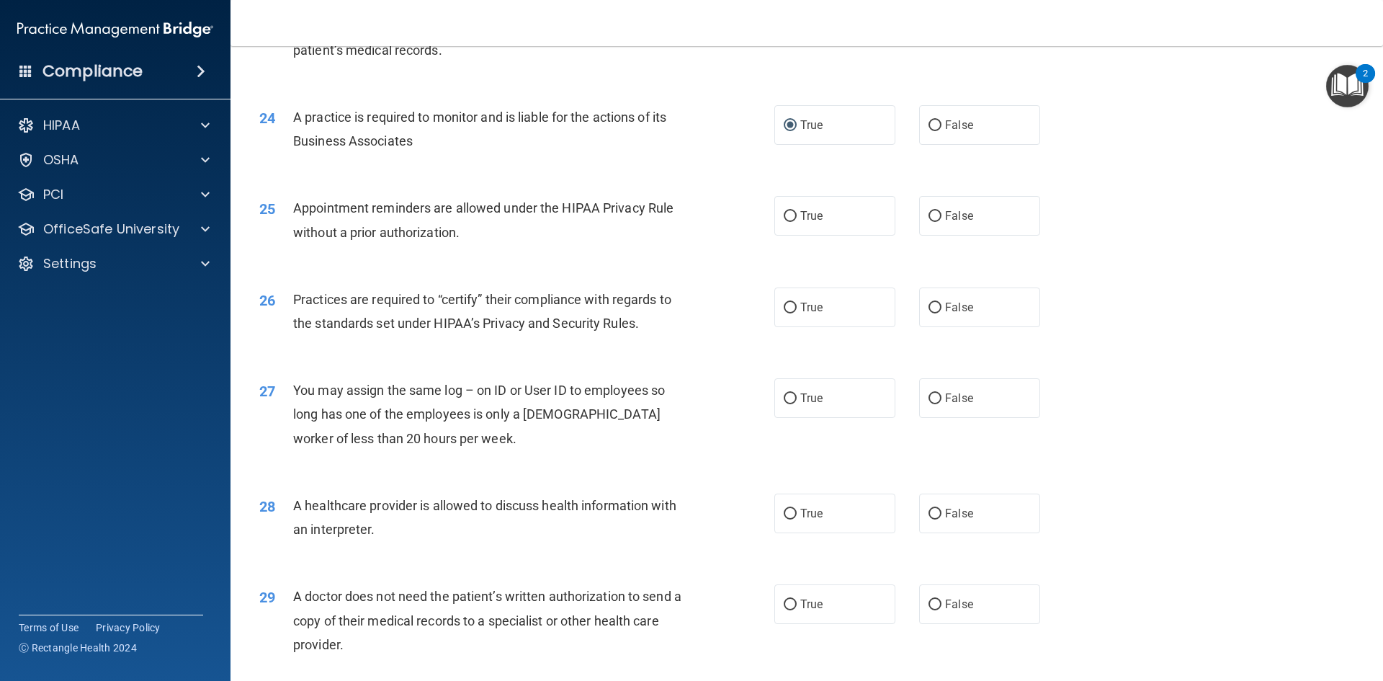
scroll to position [2520, 0]
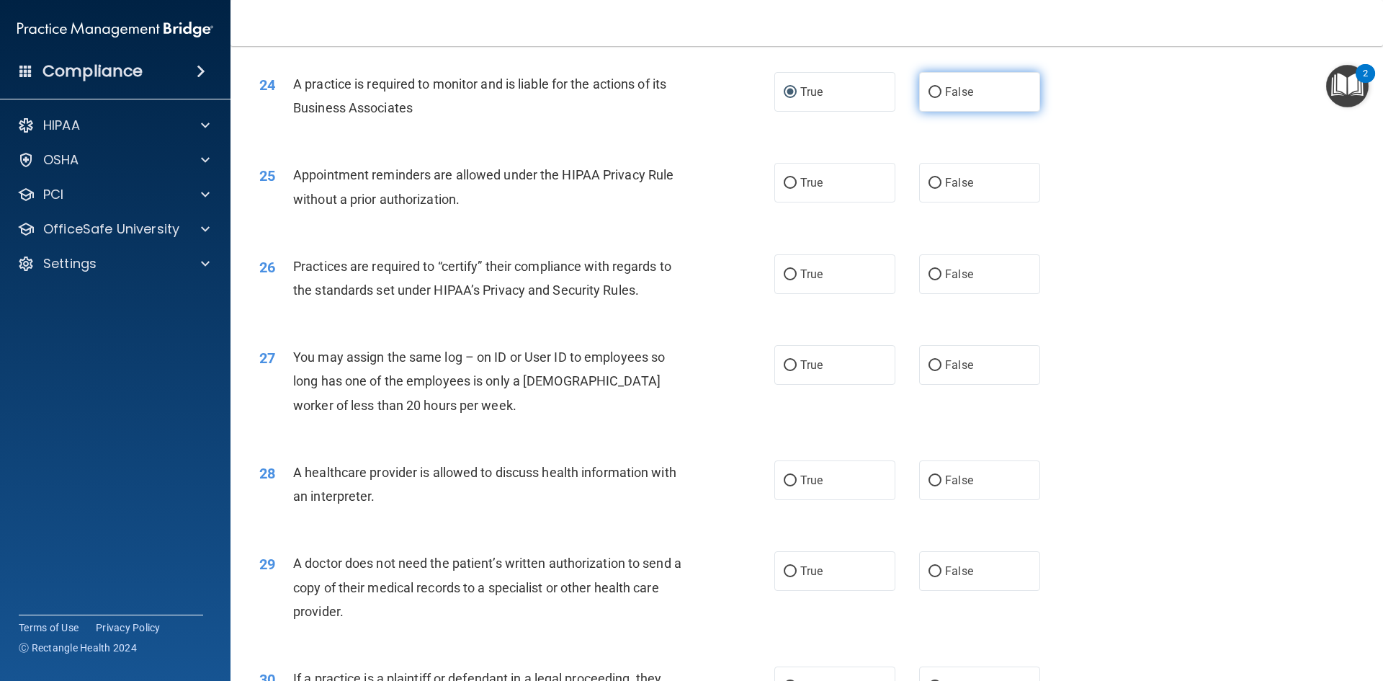
click at [945, 90] on span "False" at bounding box center [959, 92] width 28 height 14
click at [942, 90] on input "False" at bounding box center [935, 92] width 13 height 11
radio input "true"
radio input "false"
click at [801, 189] on label "True" at bounding box center [835, 183] width 121 height 40
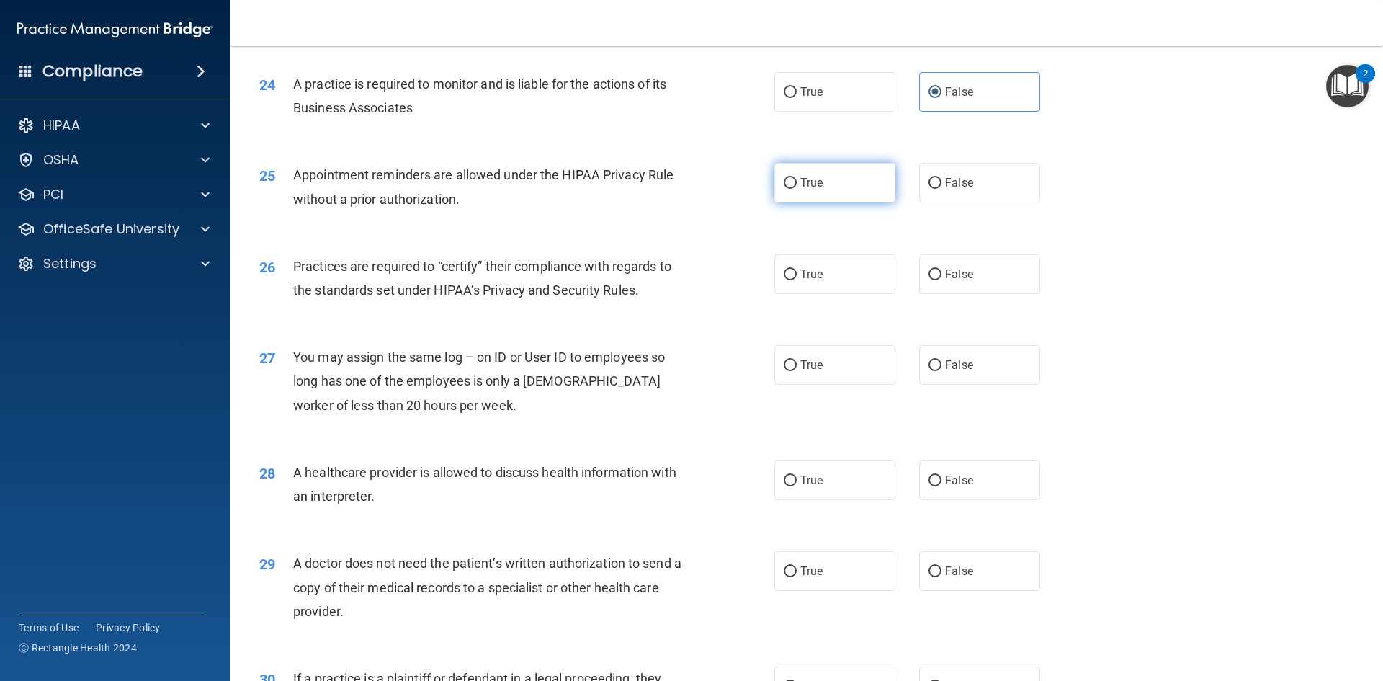
click at [797, 189] on input "True" at bounding box center [790, 183] width 13 height 11
radio input "true"
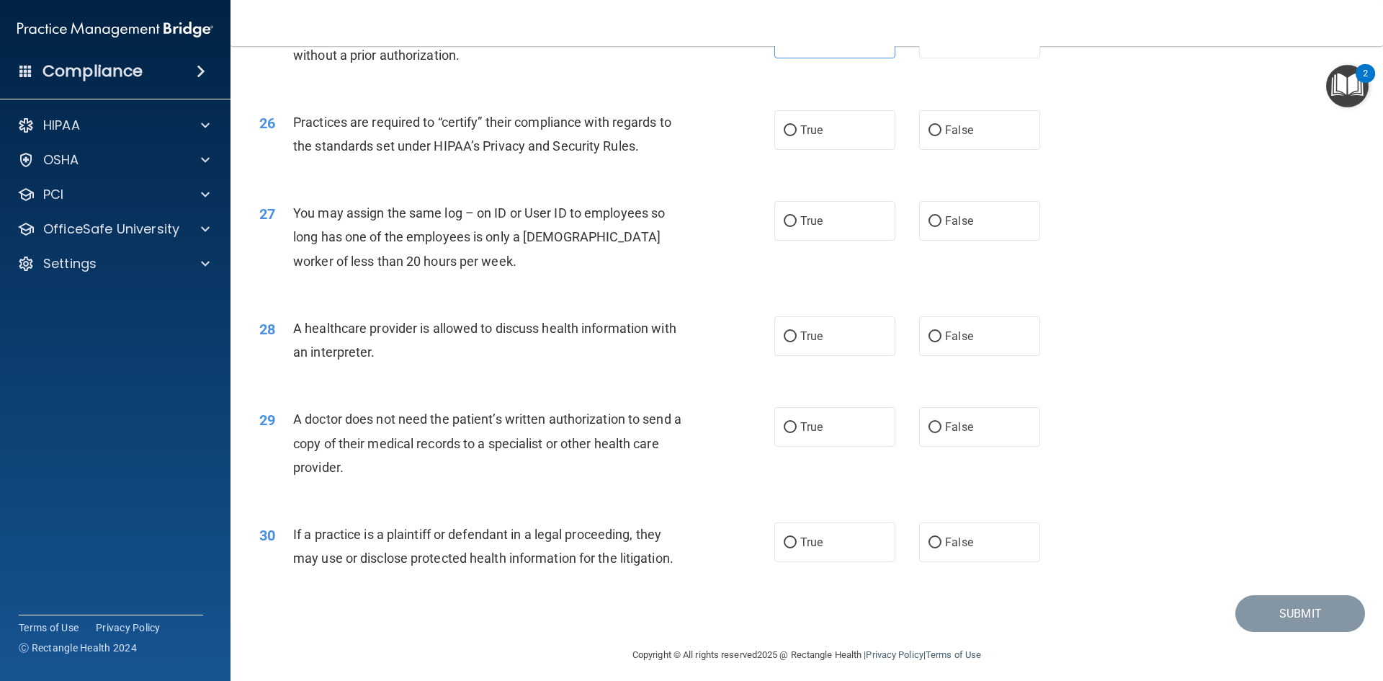
scroll to position [2673, 0]
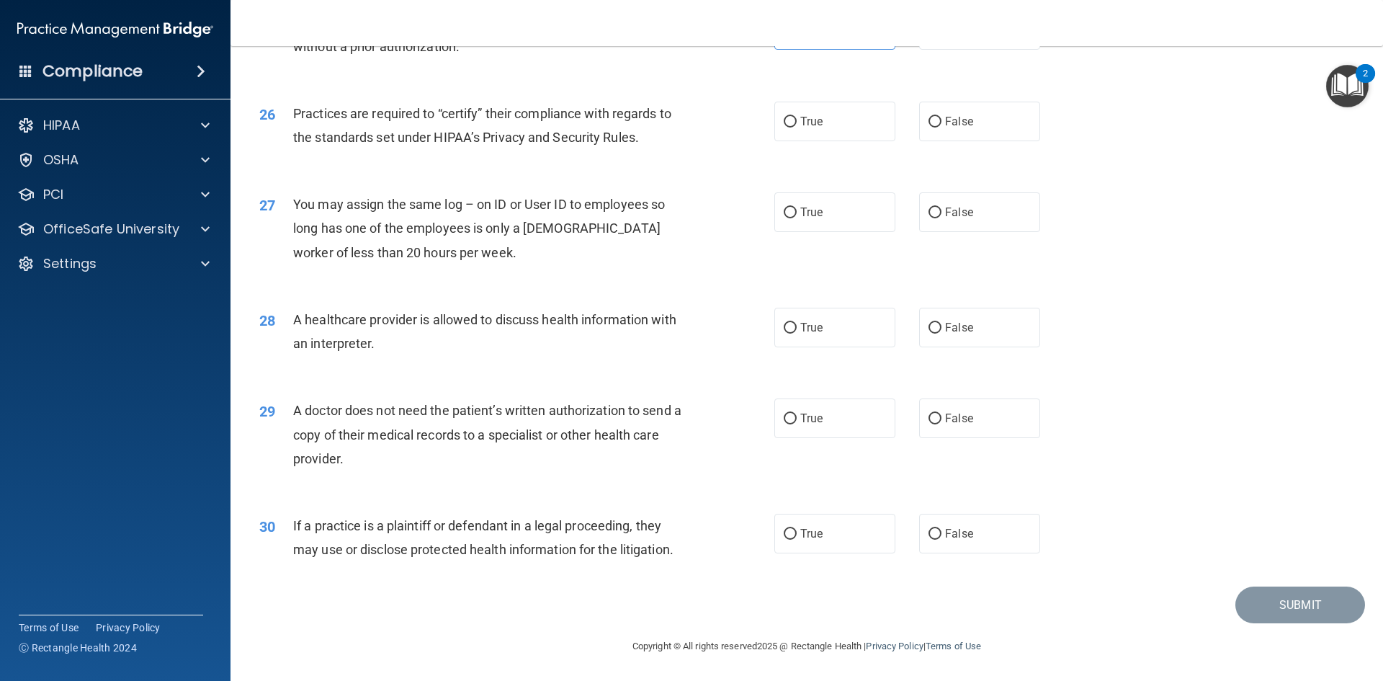
click at [813, 142] on div "26 Practices are required to “certify” their compliance with regards to the sta…" at bounding box center [807, 129] width 1117 height 91
click at [814, 126] on span "True" at bounding box center [811, 122] width 22 height 14
click at [797, 126] on input "True" at bounding box center [790, 122] width 13 height 11
radio input "true"
click at [935, 228] on label "False" at bounding box center [979, 212] width 121 height 40
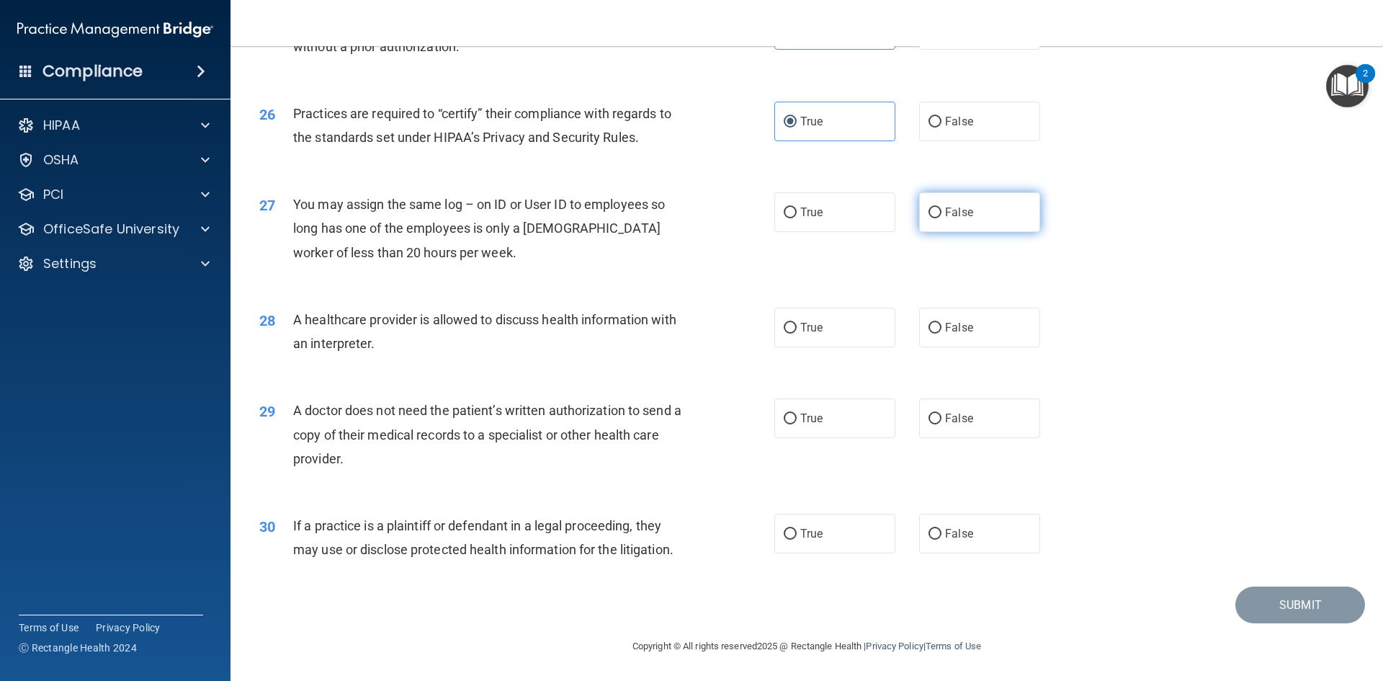
click at [935, 218] on input "False" at bounding box center [935, 213] width 13 height 11
radio input "true"
click at [799, 336] on label "True" at bounding box center [835, 328] width 121 height 40
click at [797, 334] on input "True" at bounding box center [790, 328] width 13 height 11
radio input "true"
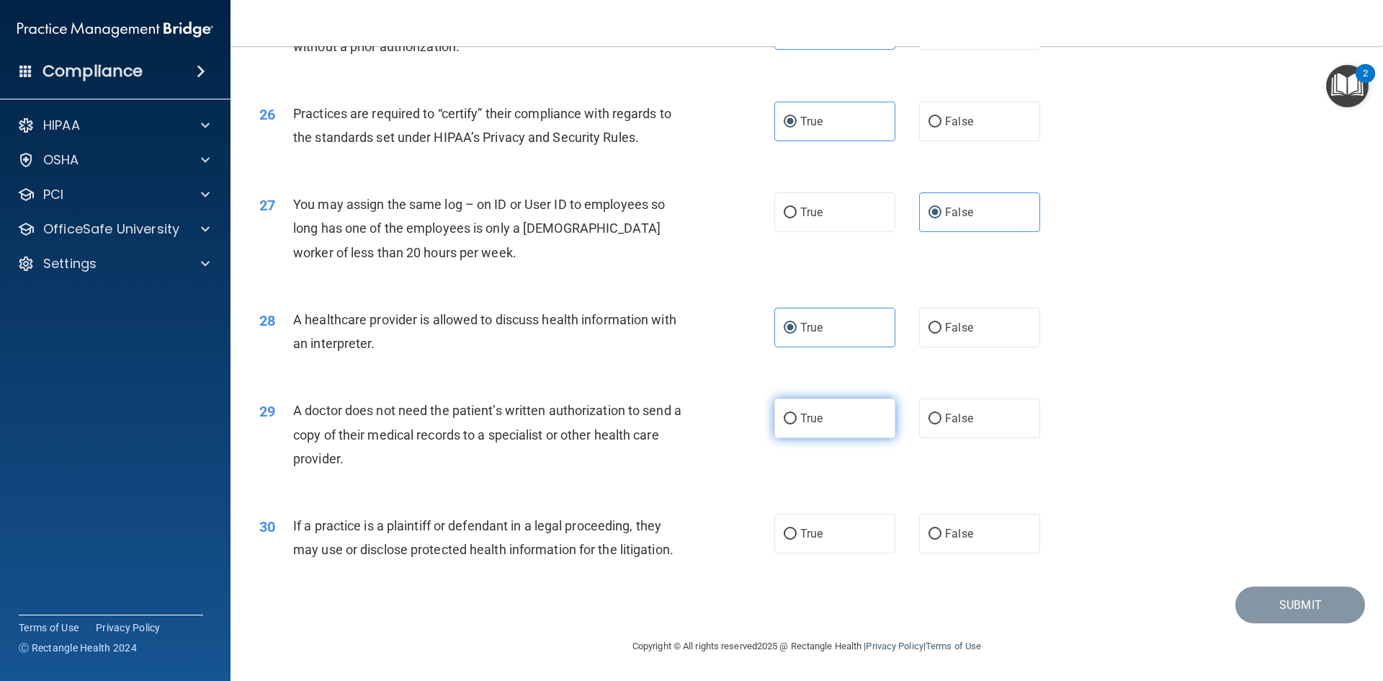
click at [795, 423] on label "True" at bounding box center [835, 418] width 121 height 40
click at [795, 423] on input "True" at bounding box center [790, 419] width 13 height 11
radio input "true"
click at [800, 527] on span "True" at bounding box center [811, 534] width 22 height 14
click at [796, 529] on input "True" at bounding box center [790, 534] width 13 height 11
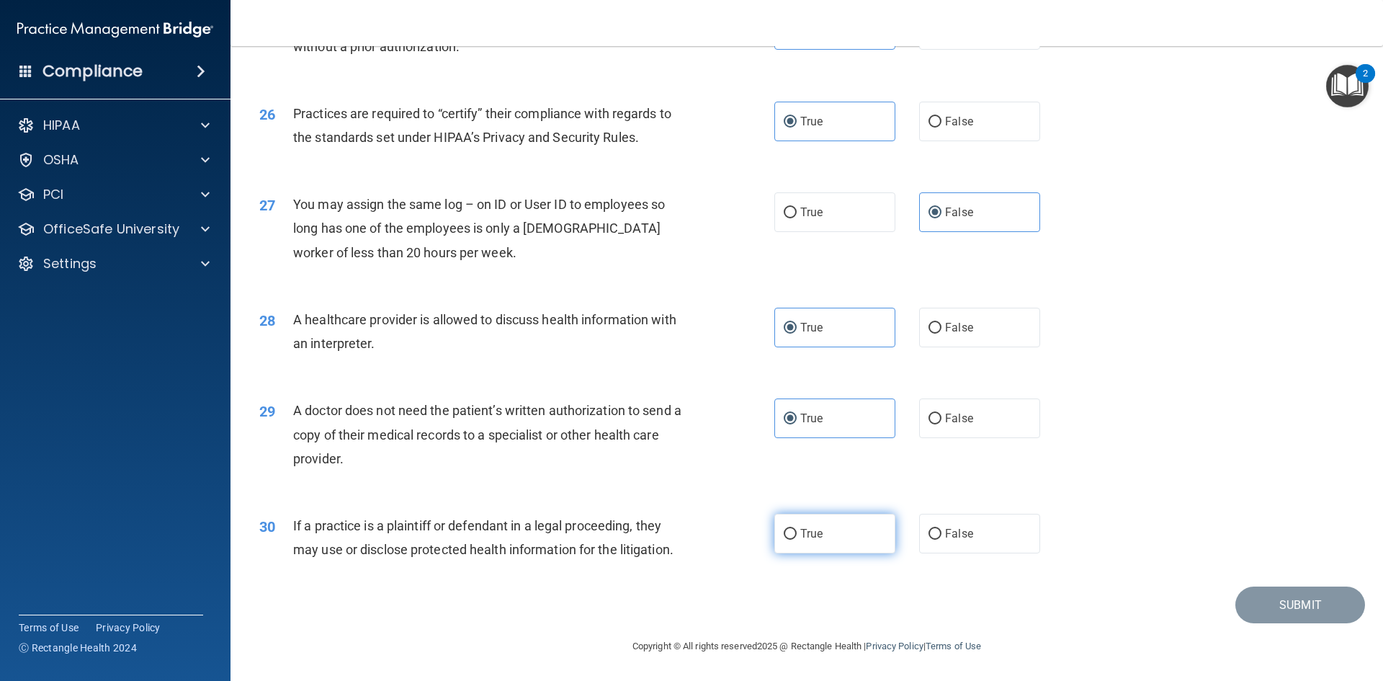
radio input "true"
click at [1277, 592] on button "Submit" at bounding box center [1301, 604] width 130 height 37
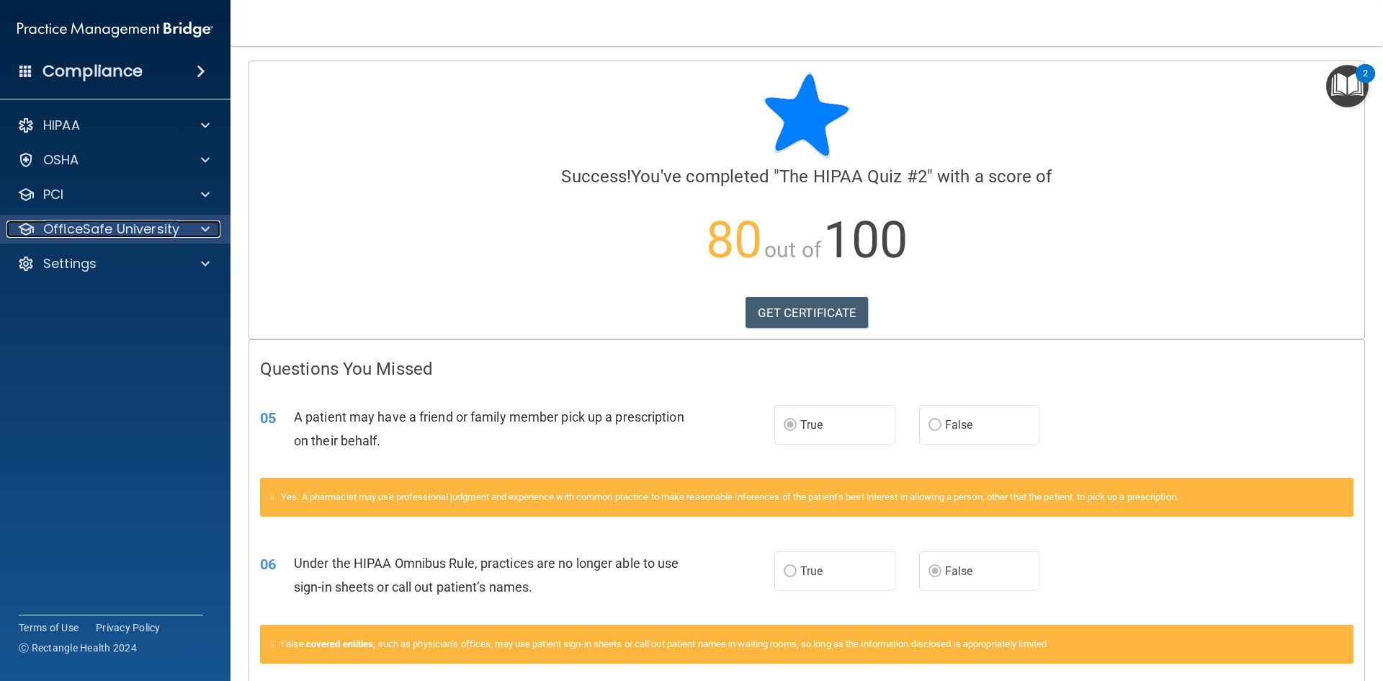
click at [106, 228] on p "OfficeSafe University" at bounding box center [111, 228] width 136 height 17
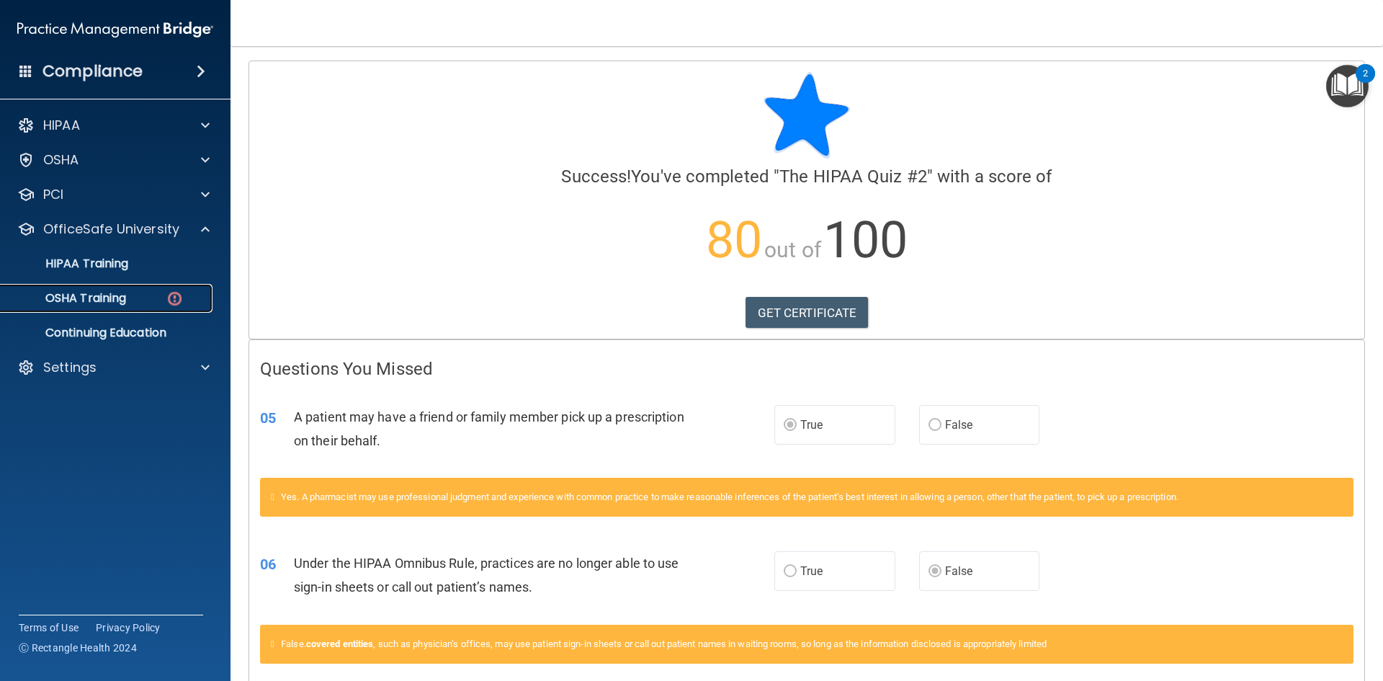
click at [110, 303] on p "OSHA Training" at bounding box center [67, 298] width 117 height 14
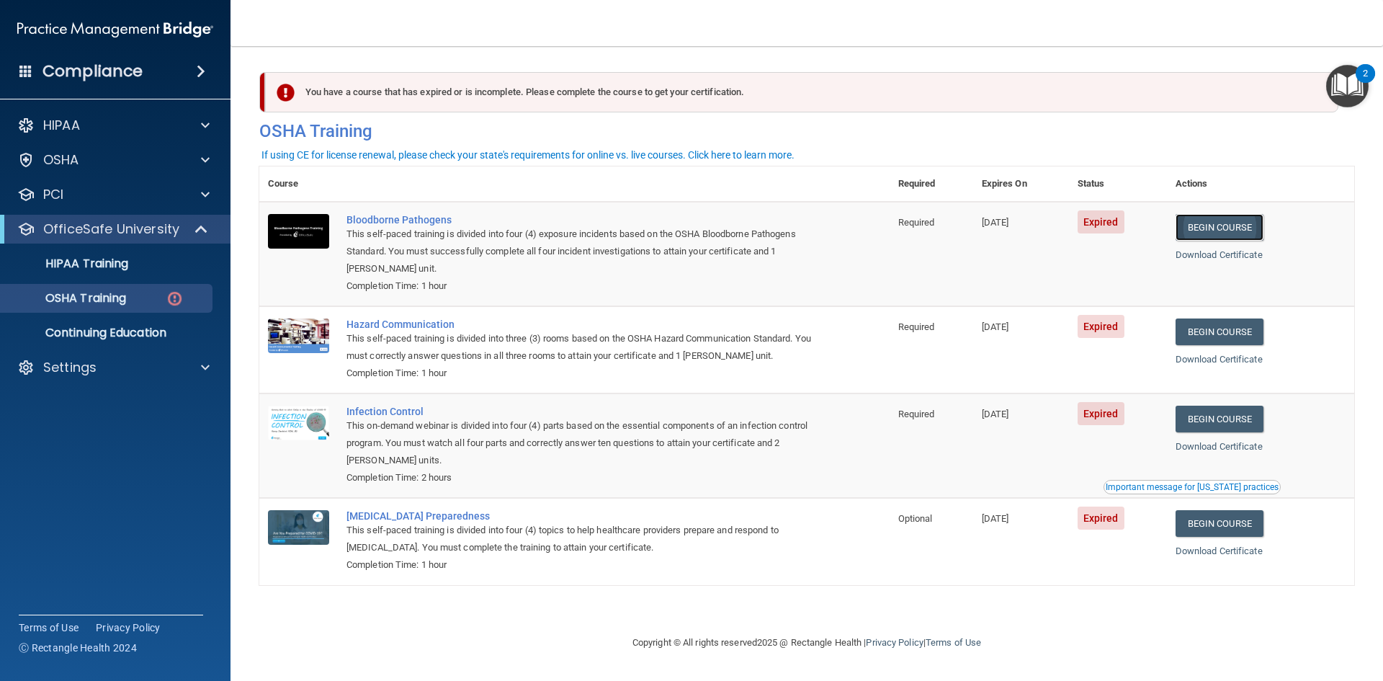
click at [1219, 227] on link "Begin Course" at bounding box center [1220, 227] width 88 height 27
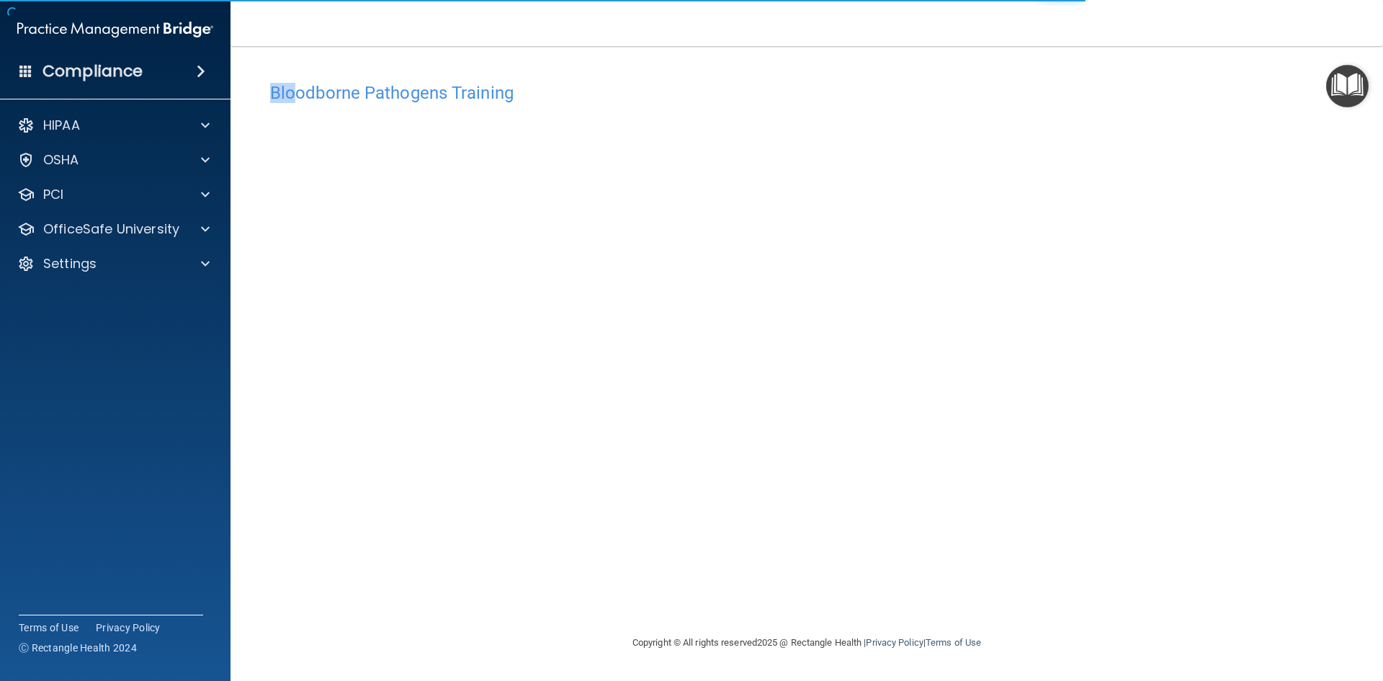
drag, startPoint x: 295, startPoint y: 92, endPoint x: 270, endPoint y: 99, distance: 26.0
click at [267, 102] on div "Bloodborne Pathogens Training" at bounding box center [806, 92] width 1095 height 35
click at [275, 92] on h4 "Bloodborne Pathogens Training" at bounding box center [807, 93] width 1074 height 19
drag, startPoint x: 270, startPoint y: 95, endPoint x: 526, endPoint y: 95, distance: 255.8
click at [526, 95] on h4 "Bloodborne Pathogens Training" at bounding box center [807, 93] width 1074 height 19
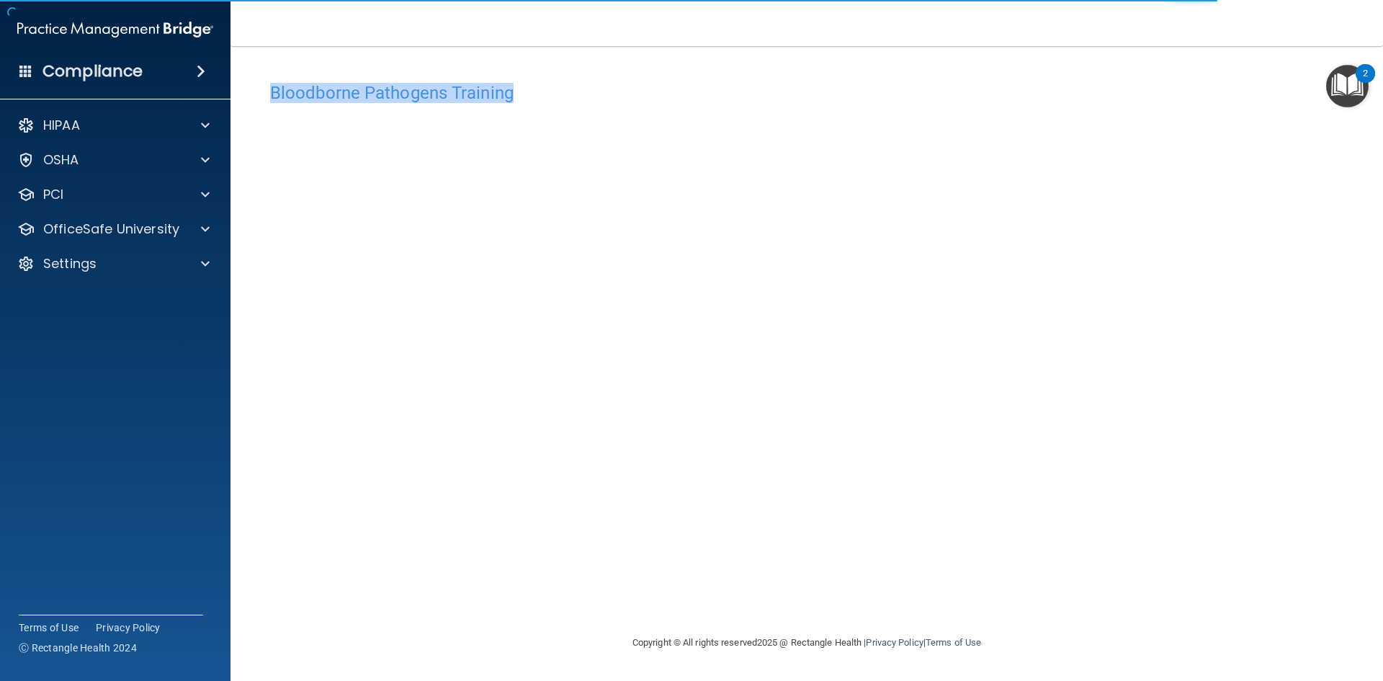
click at [566, 80] on div "Bloodborne Pathogens Training" at bounding box center [806, 92] width 1095 height 35
click at [572, 79] on div "Bloodborne Pathogens Training" at bounding box center [806, 92] width 1095 height 35
